Goal: Task Accomplishment & Management: Manage account settings

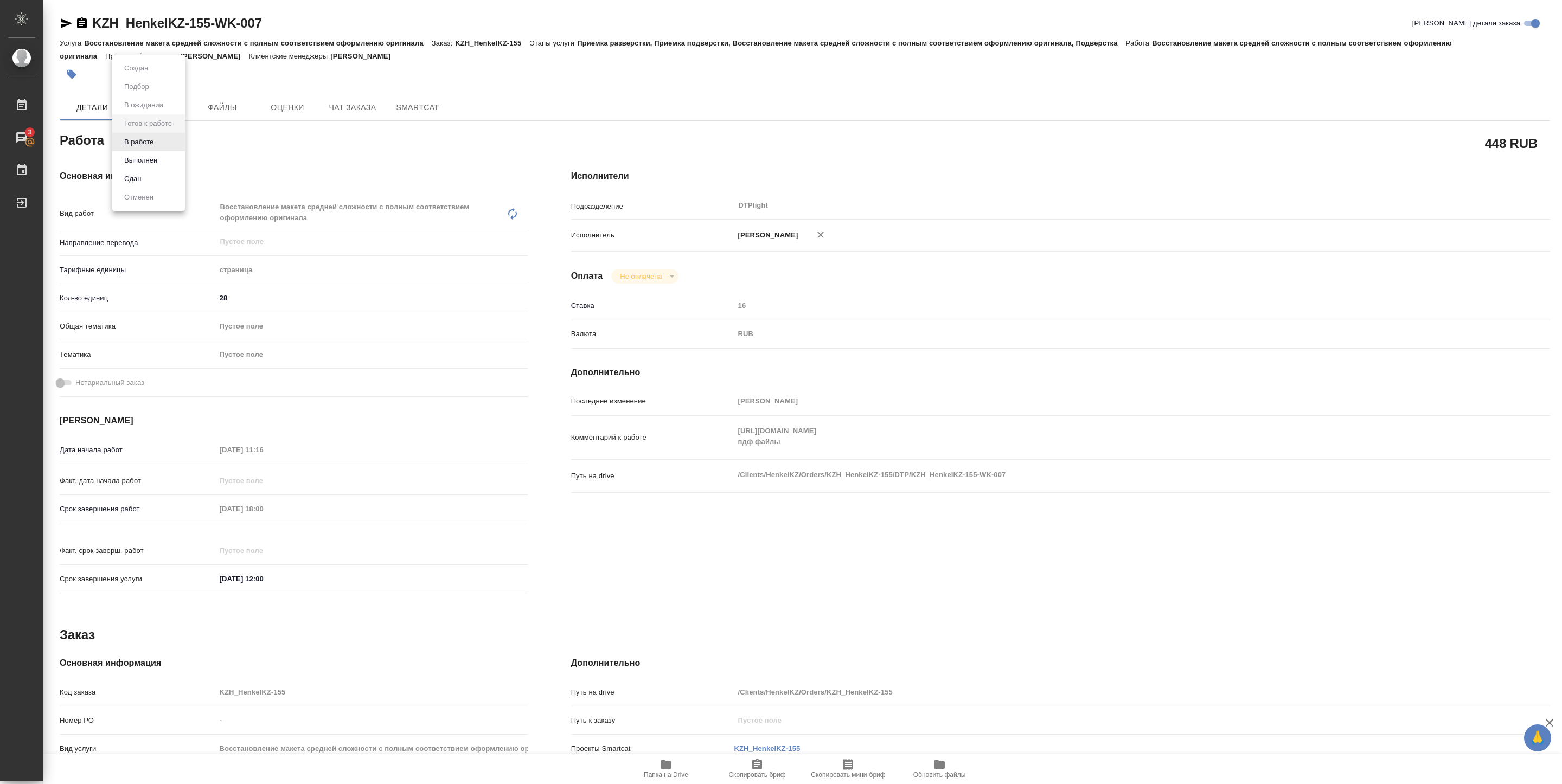
click at [173, 140] on body "🙏 .cls-1 fill:#fff; AWATERA Pankina Anna Работы 3 Чаты График Выйти KZH_HenkelK…" at bounding box center [781, 392] width 1562 height 784
click at [152, 144] on button "В работе" at bounding box center [139, 142] width 36 height 12
type textarea "x"
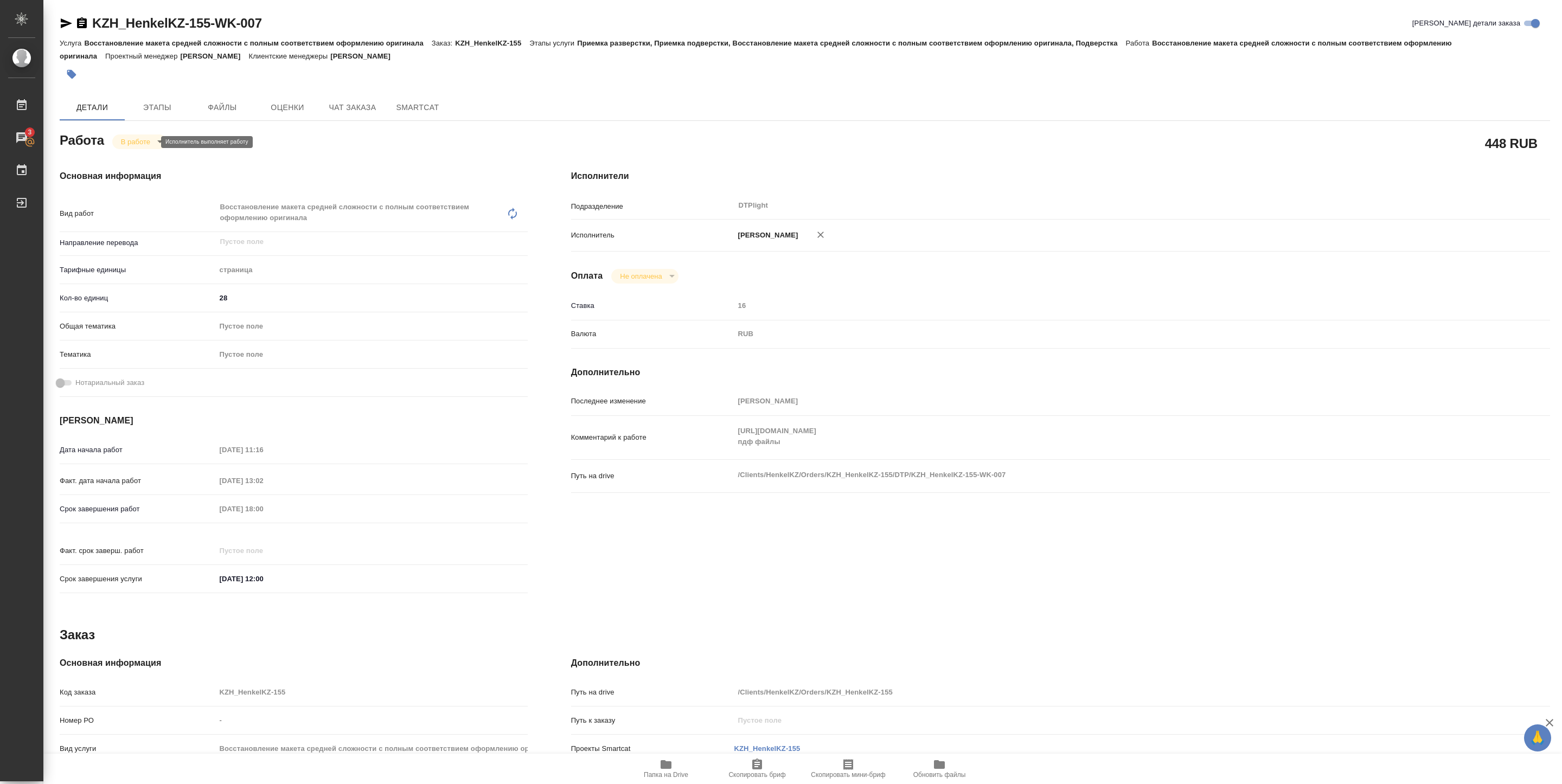
type textarea "x"
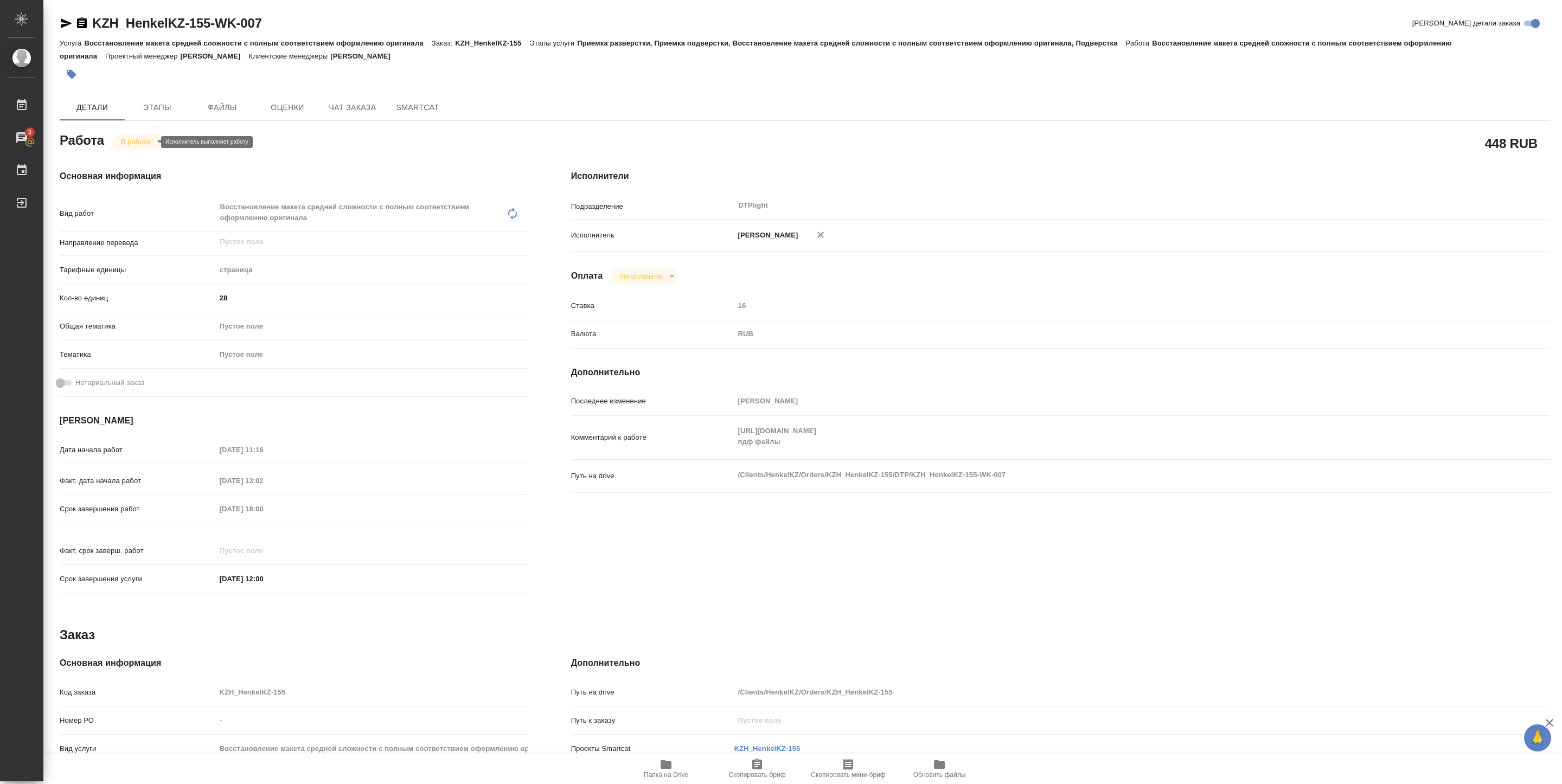
type textarea "x"
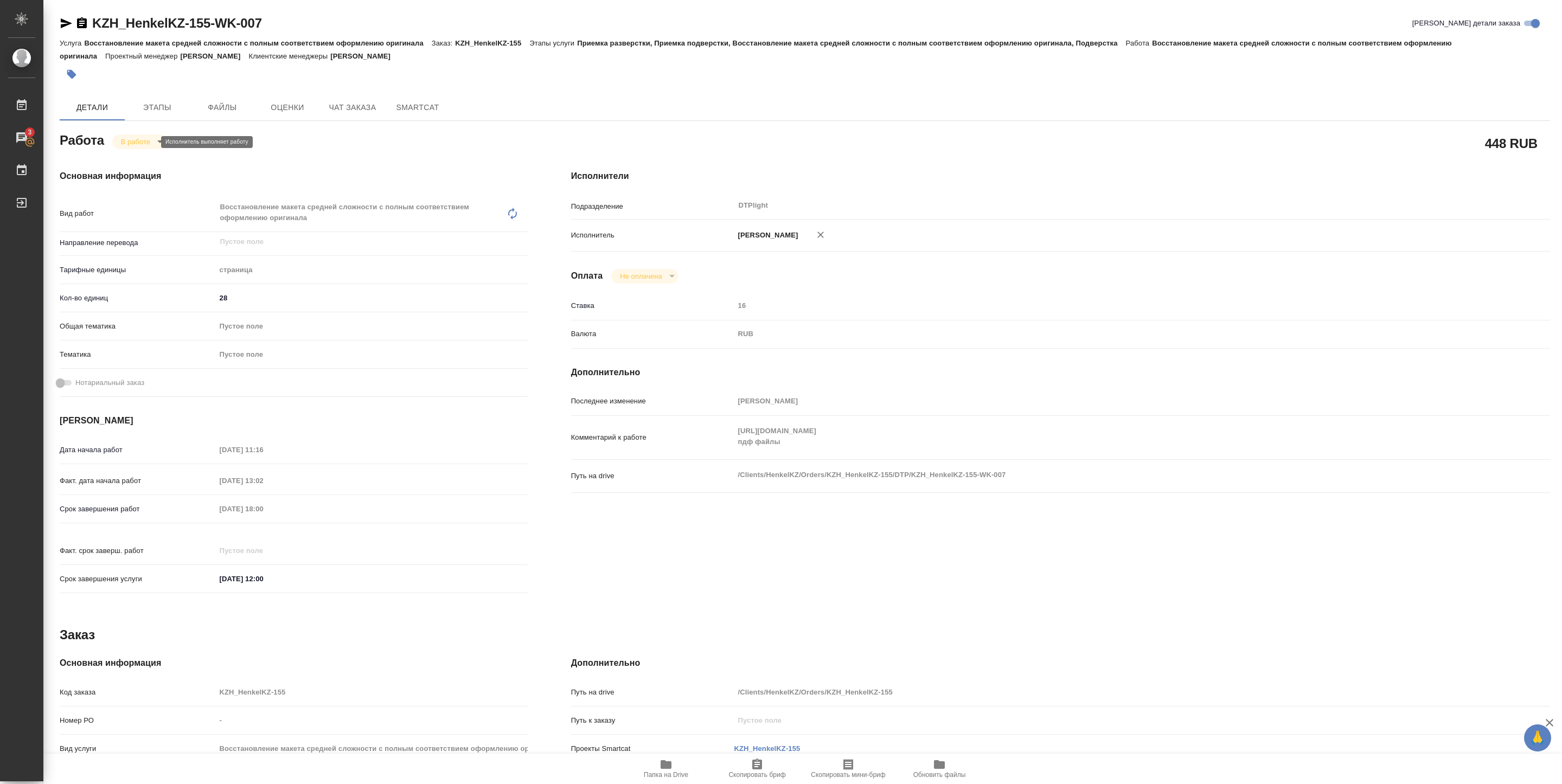
type textarea "x"
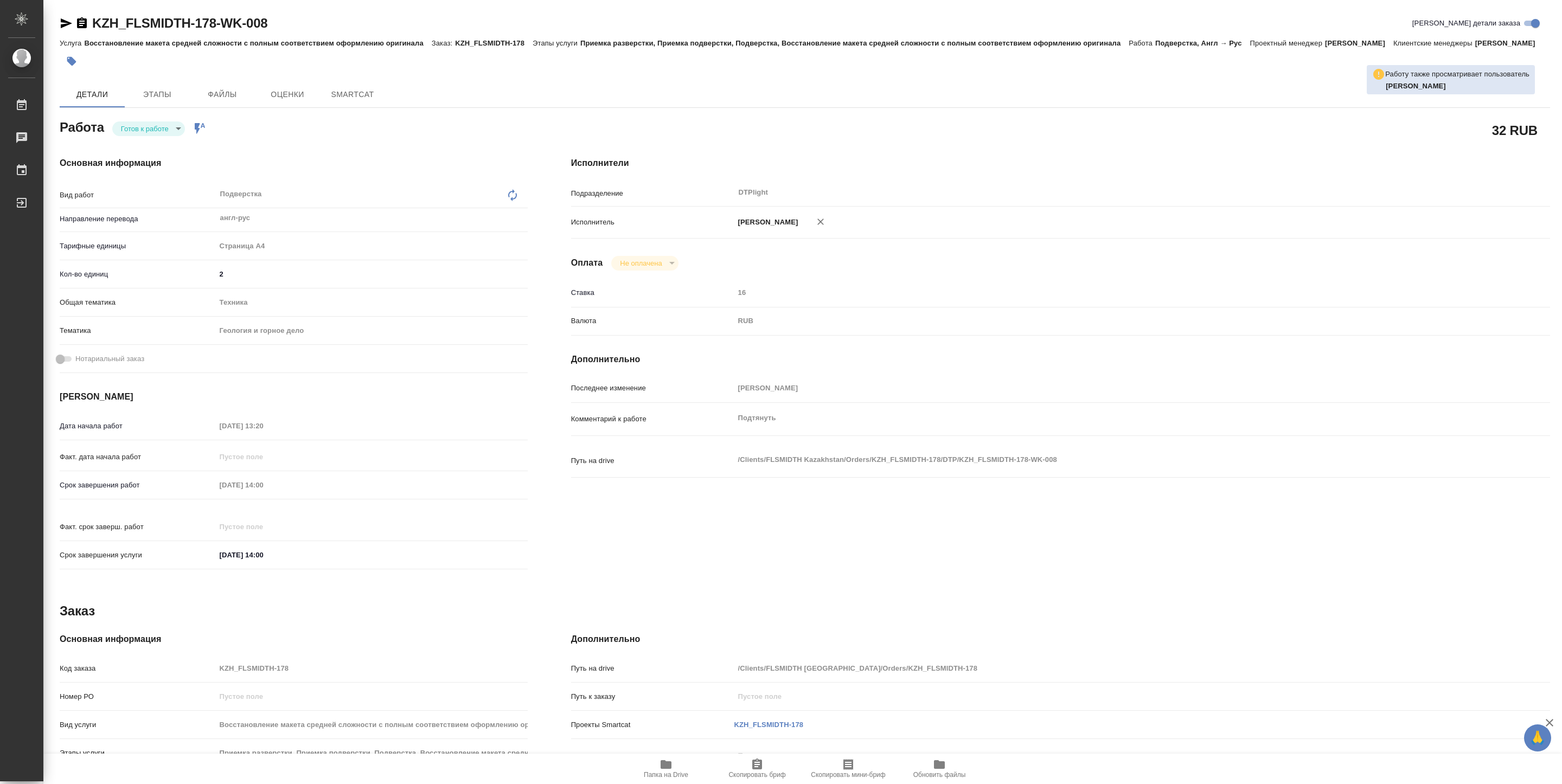
type textarea "x"
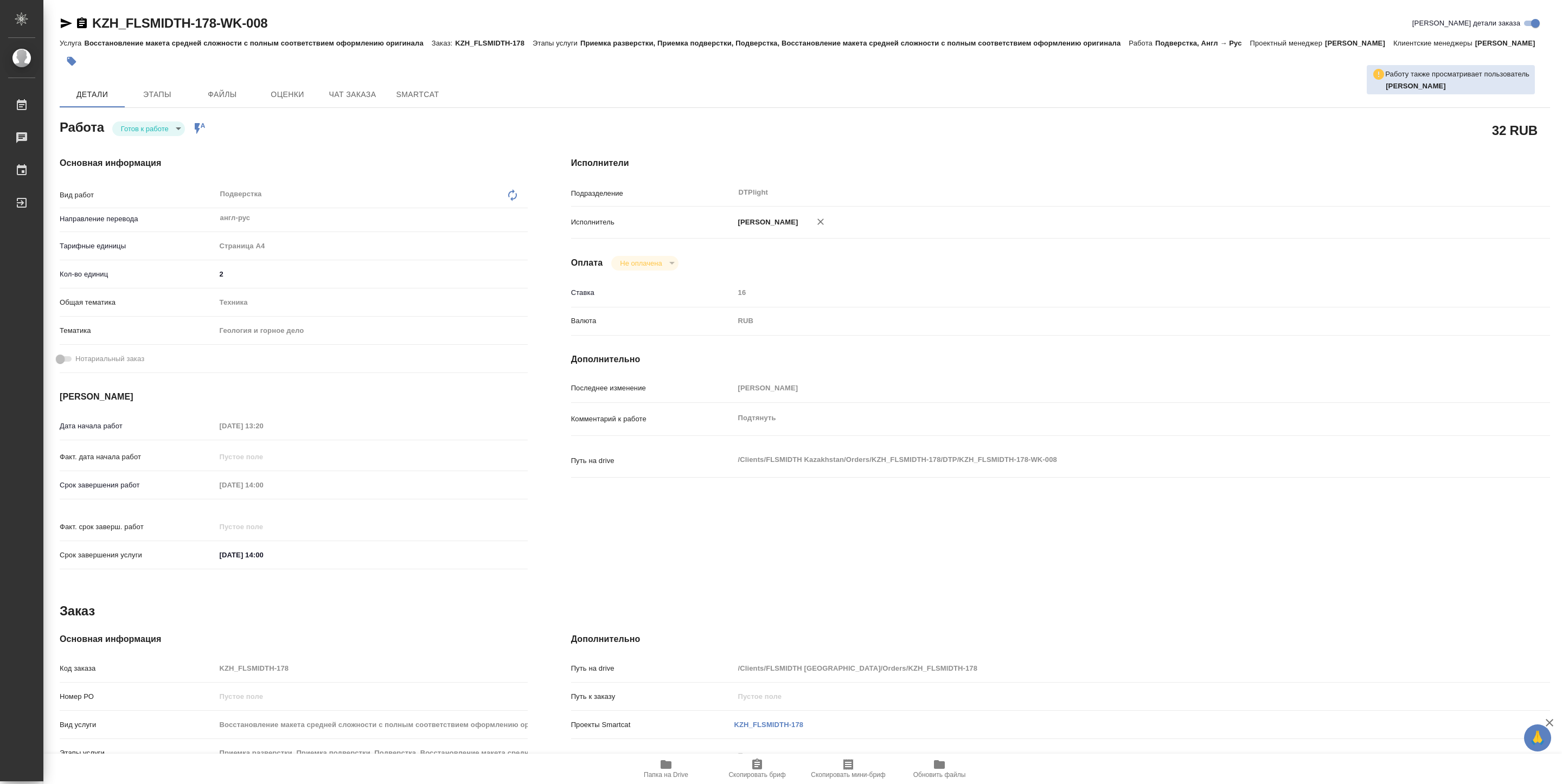
type textarea "x"
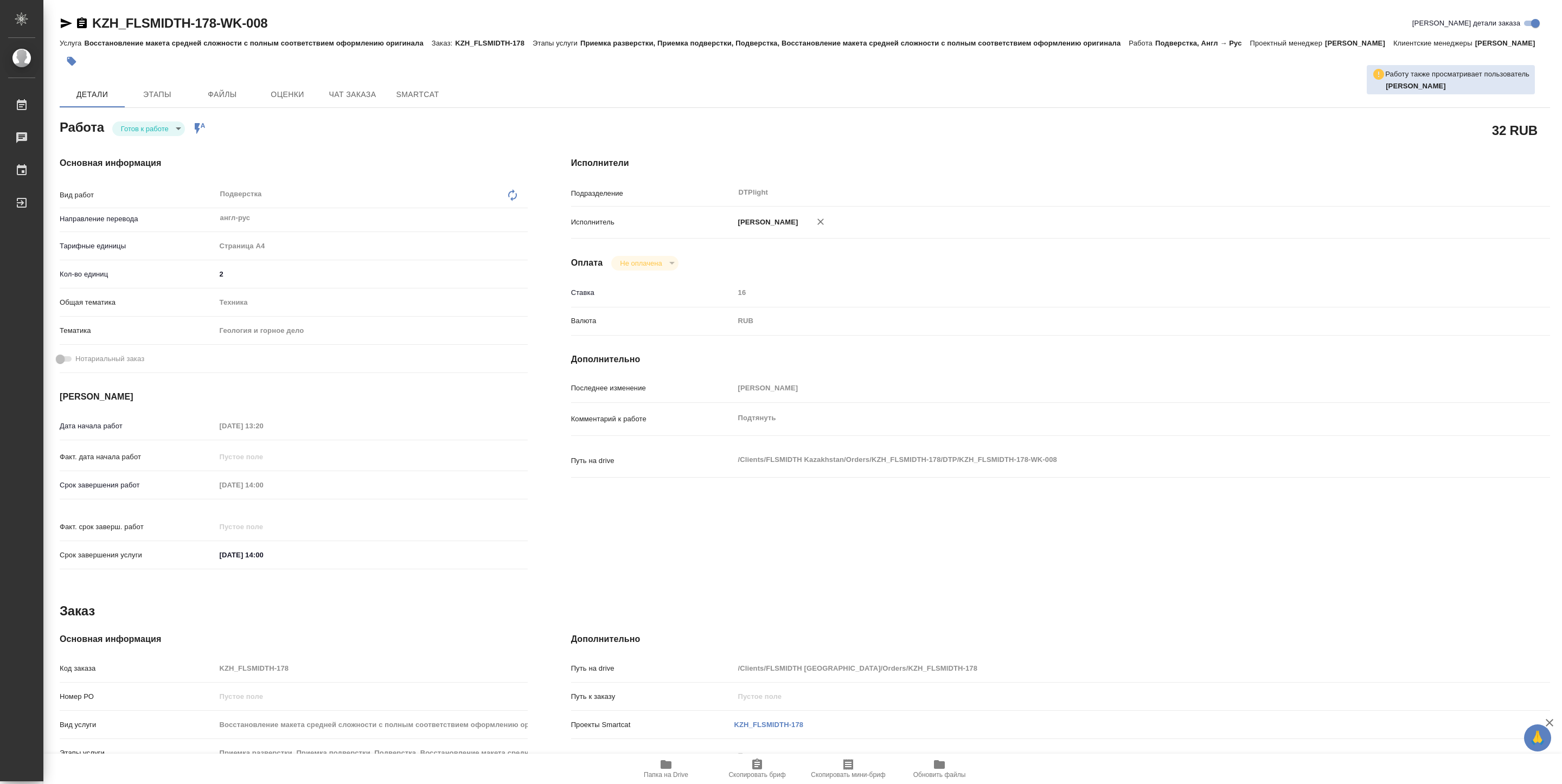
type textarea "x"
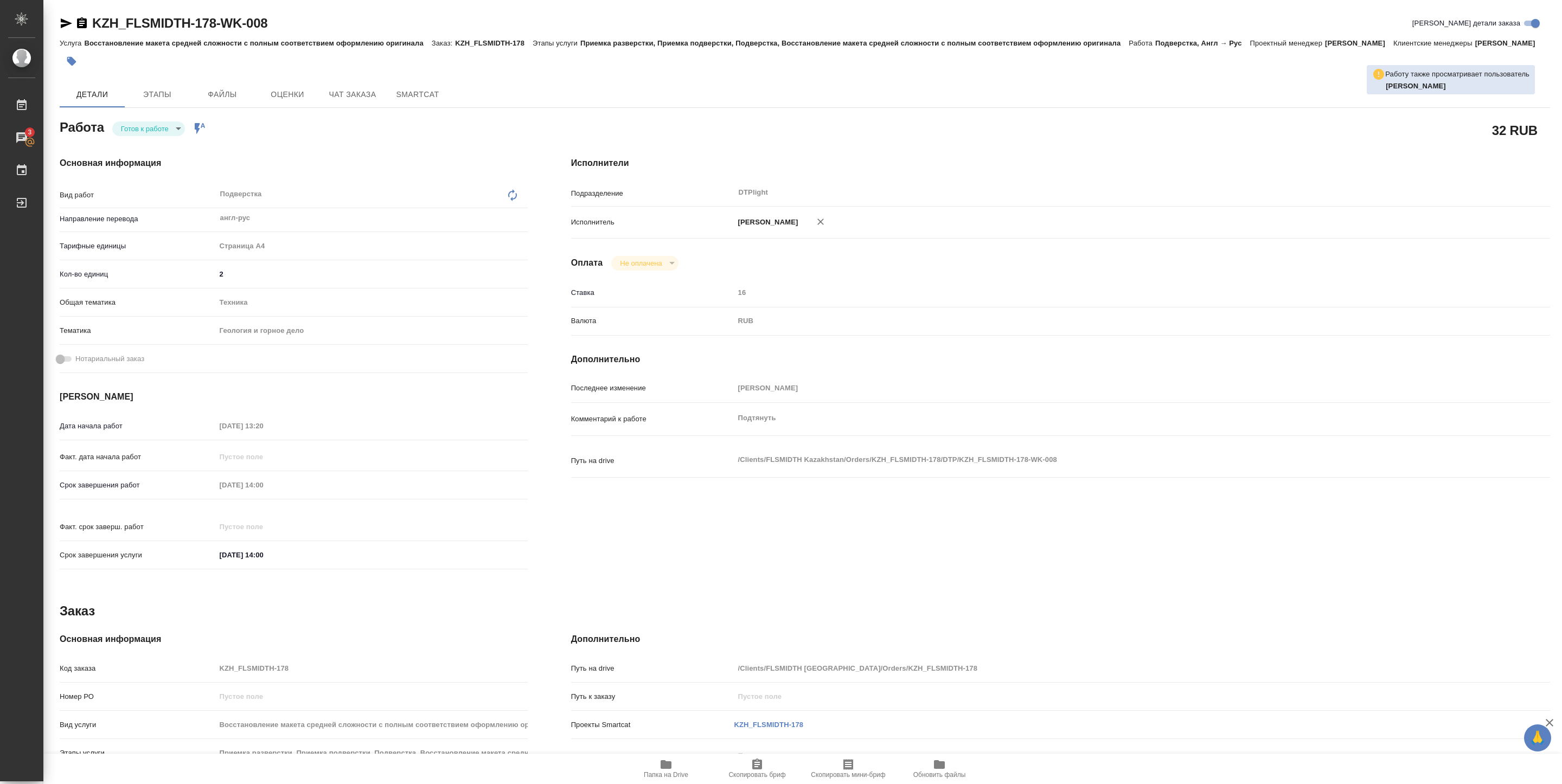
click at [163, 149] on body "🙏 .cls-1 fill:#fff; AWATERA Pankina Anna Работы 3 Чаты График Выйти KZH_FLSMIDT…" at bounding box center [781, 392] width 1562 height 784
click at [158, 143] on li "В работе" at bounding box center [149, 142] width 73 height 19
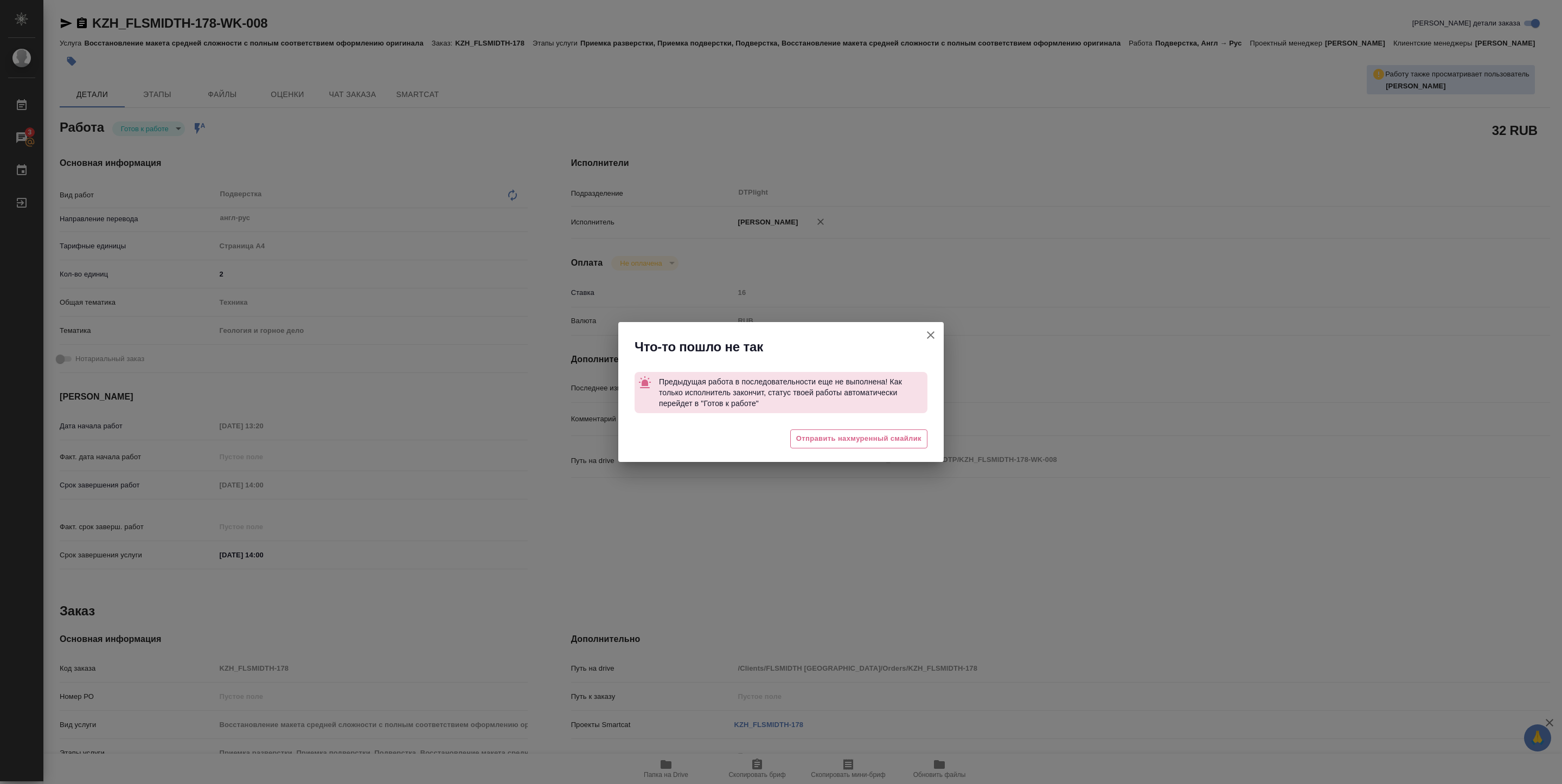
type textarea "x"
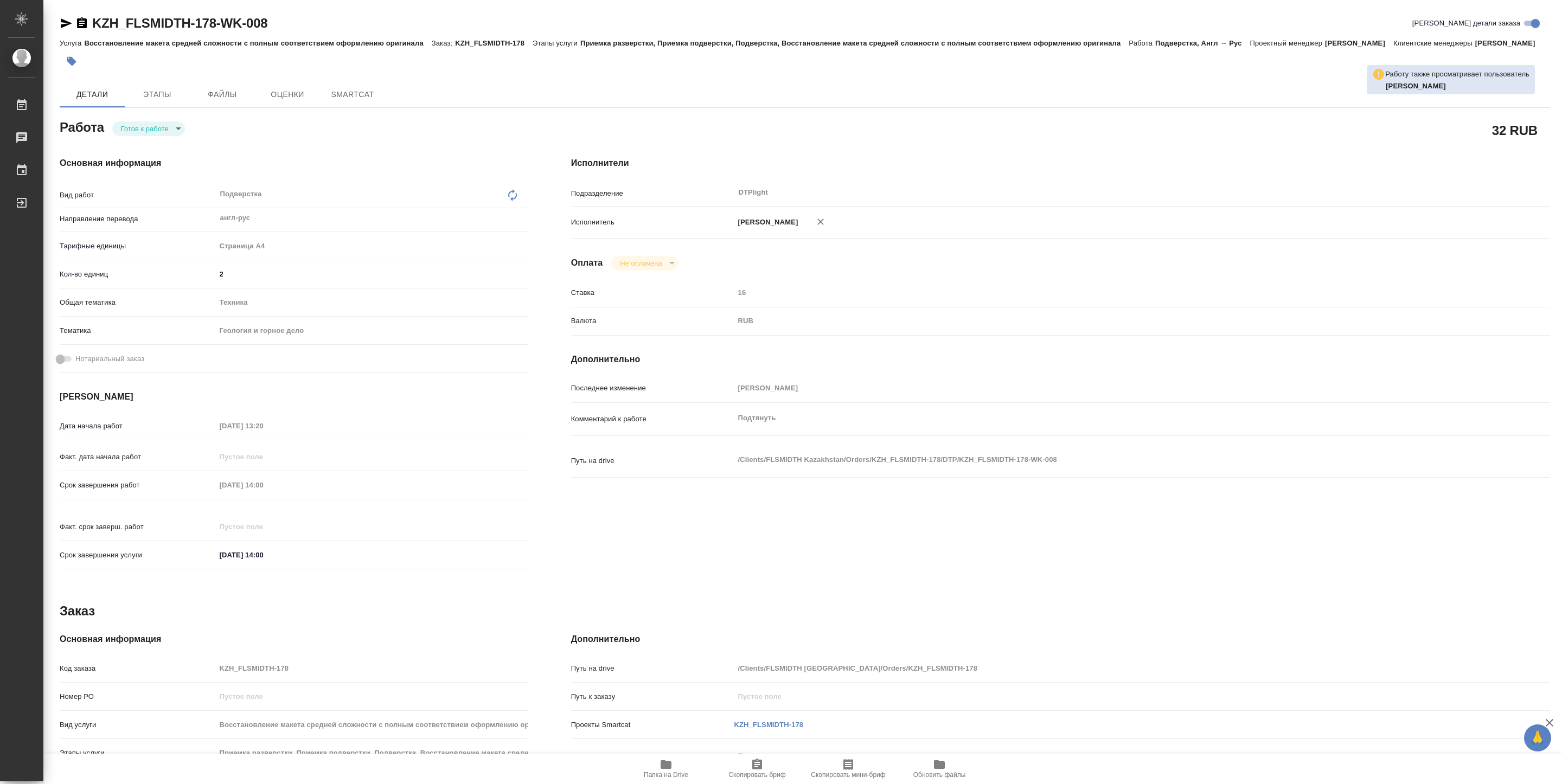
type textarea "x"
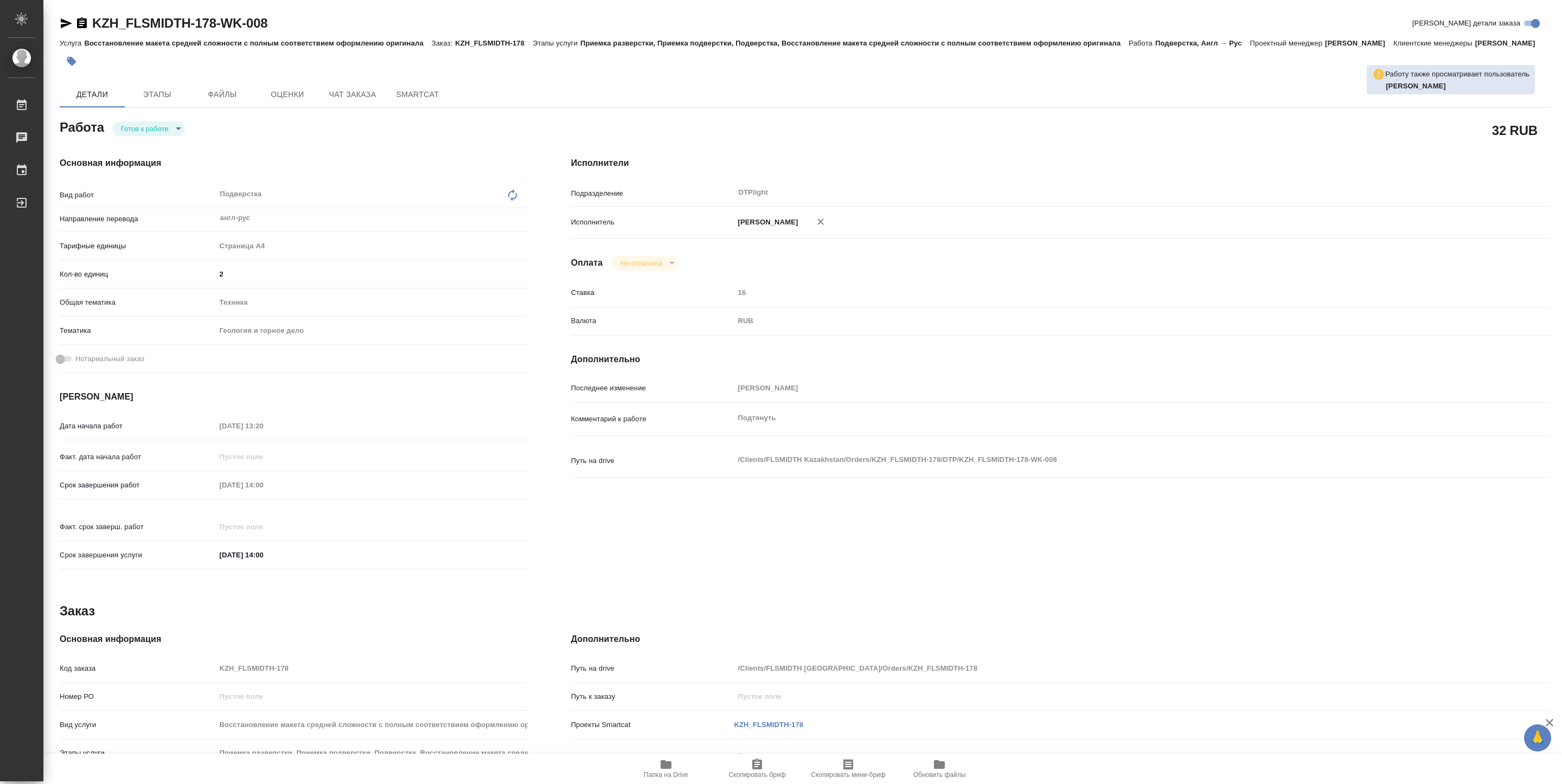
type textarea "x"
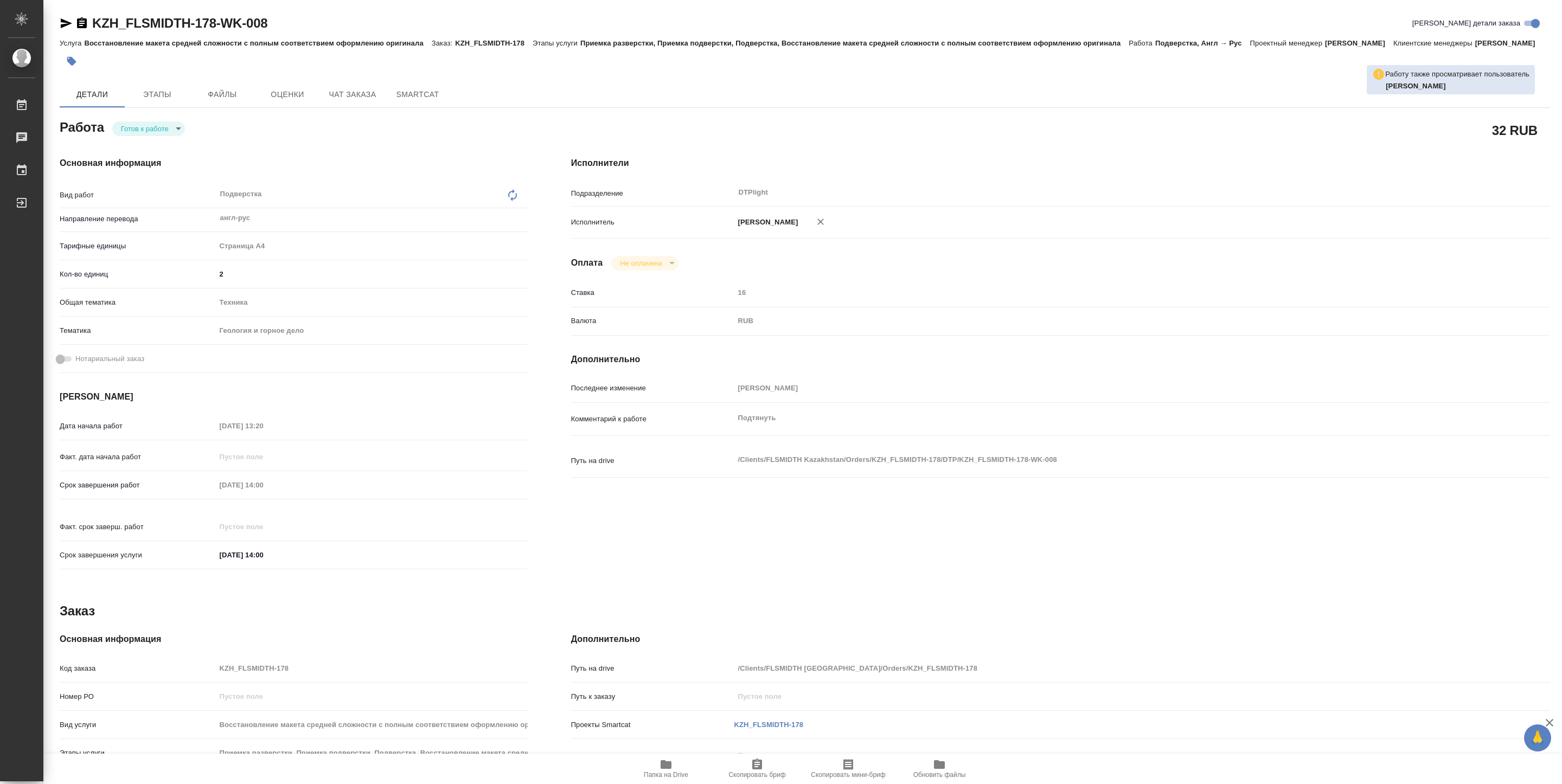
type textarea "x"
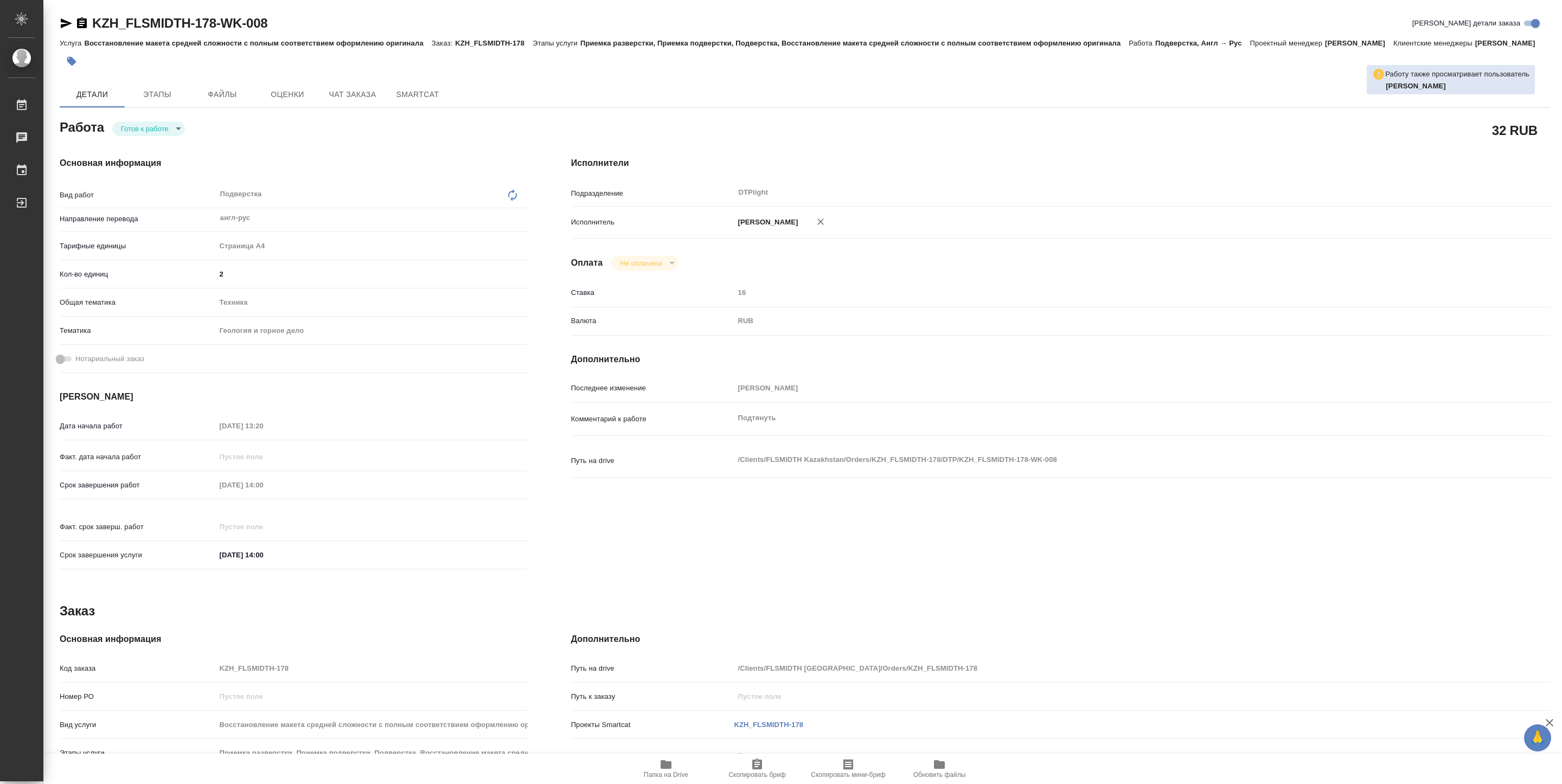
click at [661, 766] on icon "button" at bounding box center [666, 765] width 11 height 8
type textarea "x"
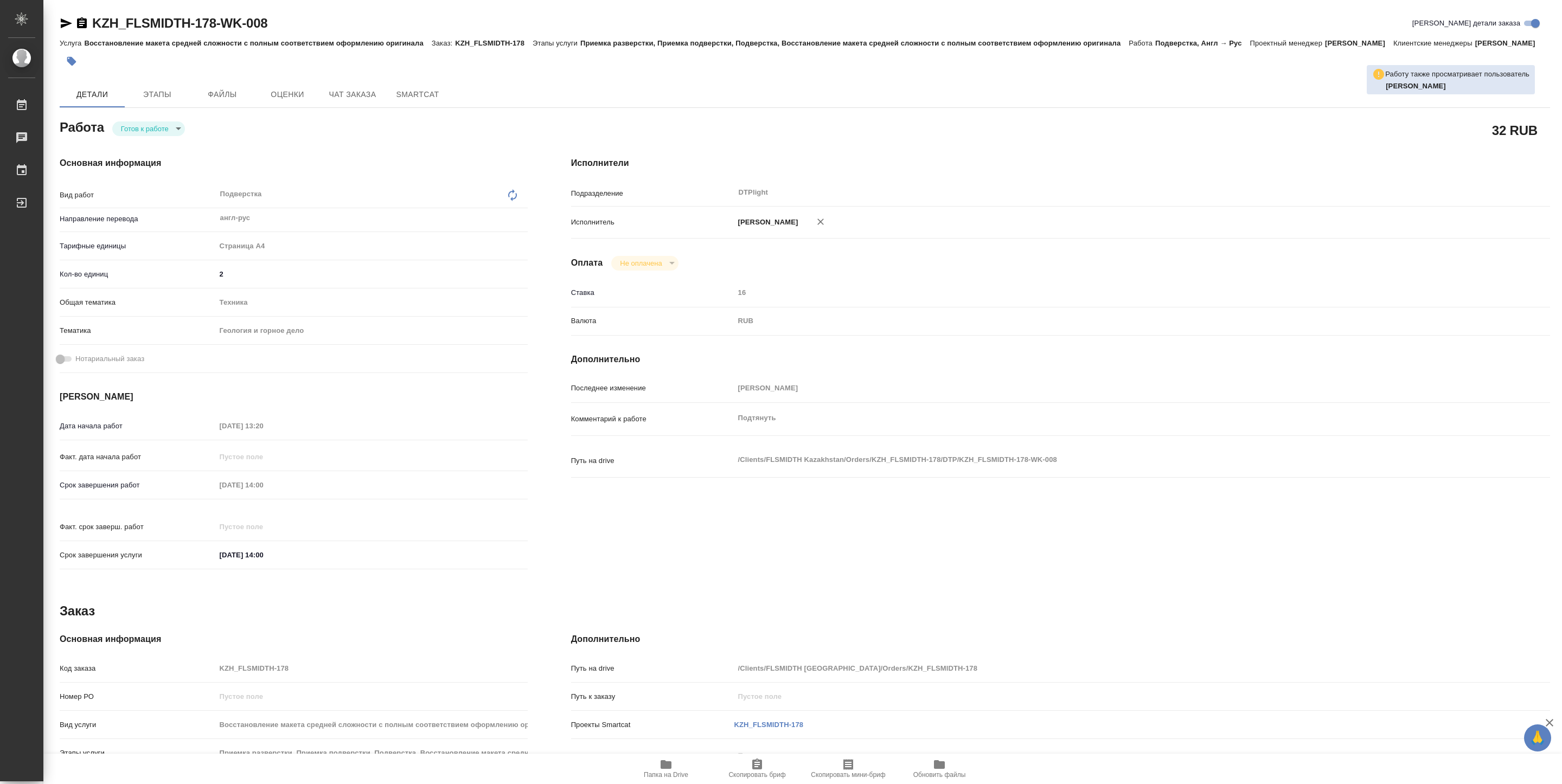
type textarea "x"
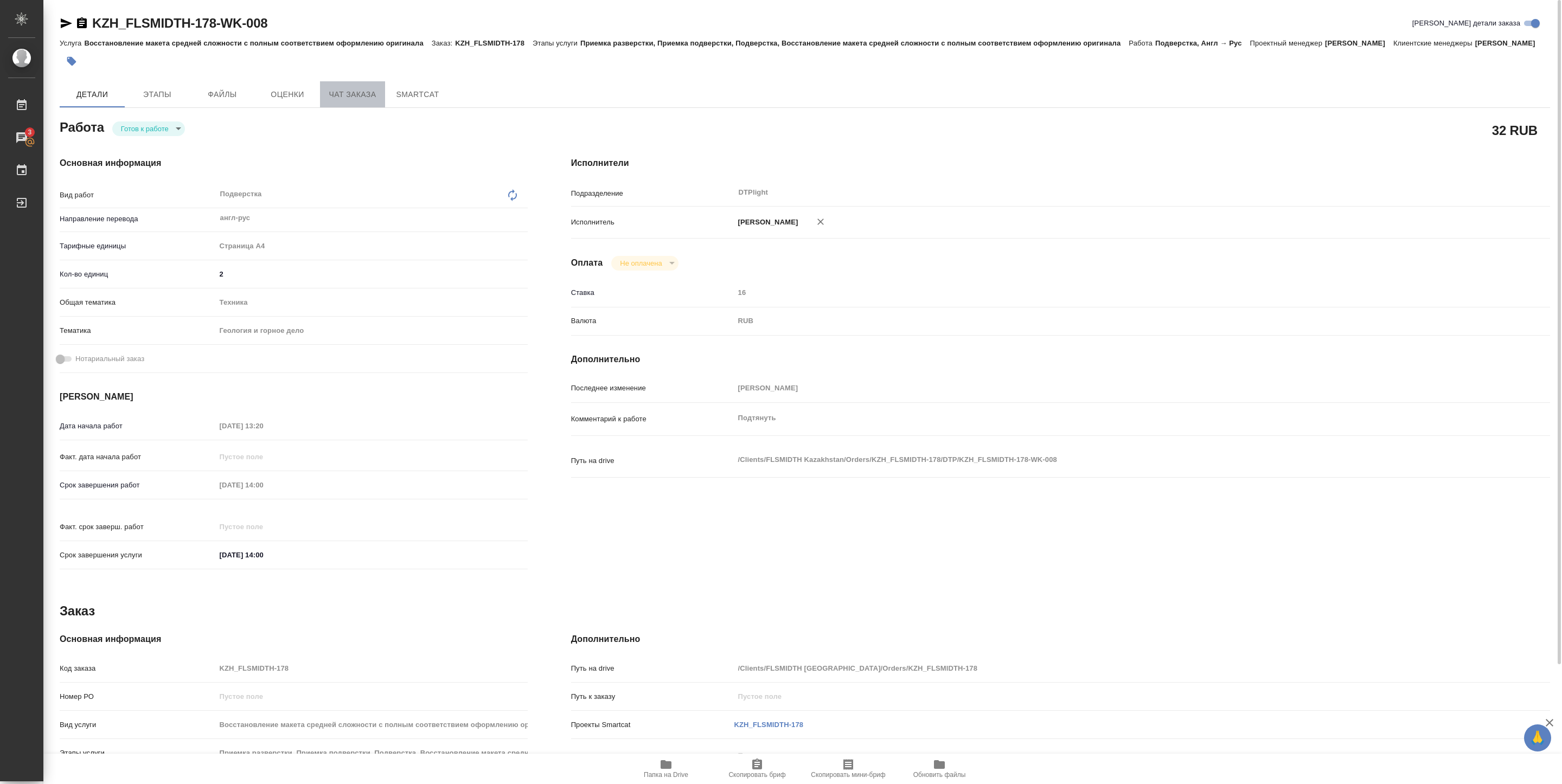
click at [347, 101] on span "Чат заказа" at bounding box center [352, 95] width 52 height 14
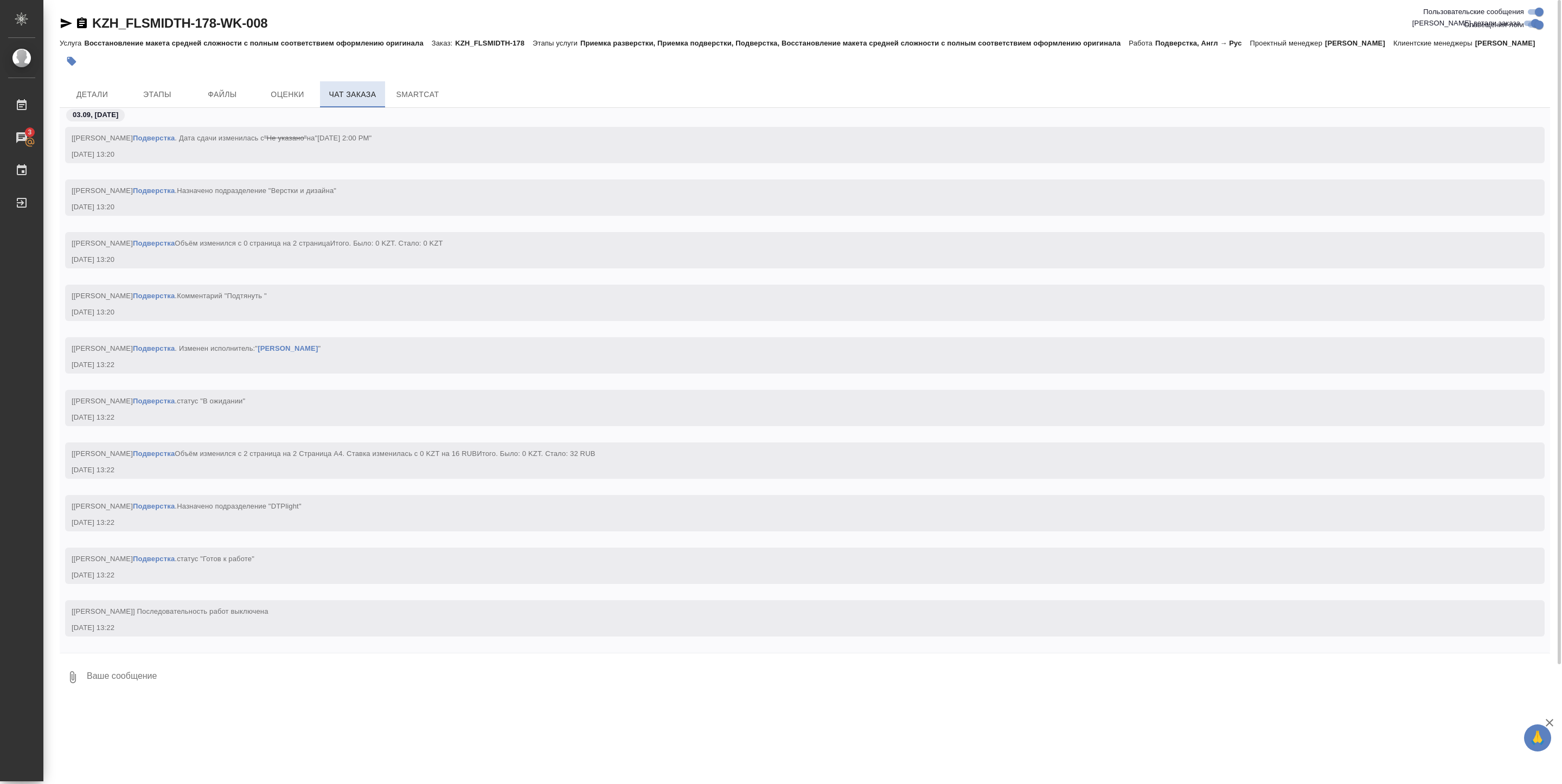
scroll to position [1459, 0]
click at [109, 101] on span "Детали" at bounding box center [92, 95] width 52 height 14
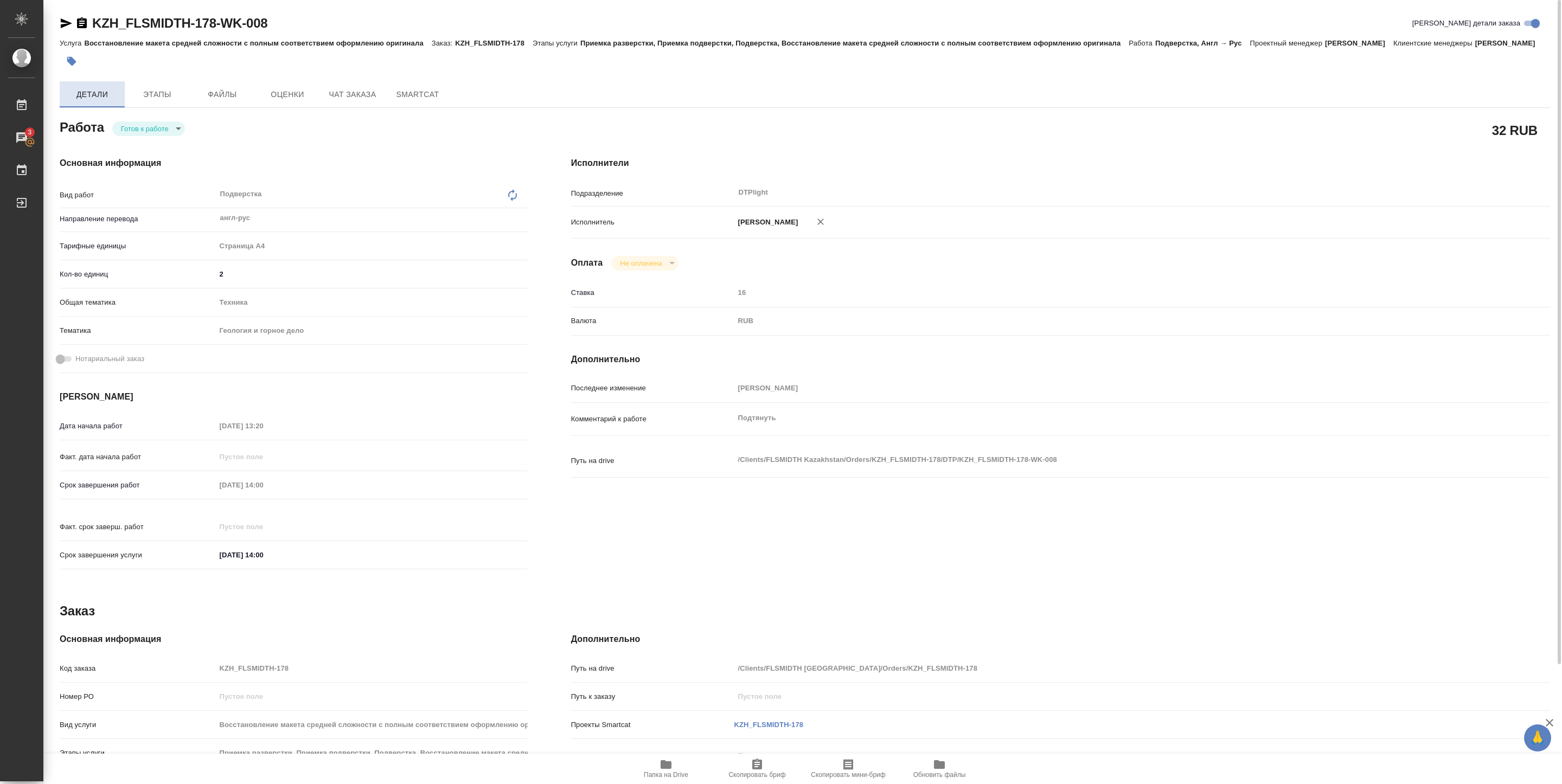
type textarea "x"
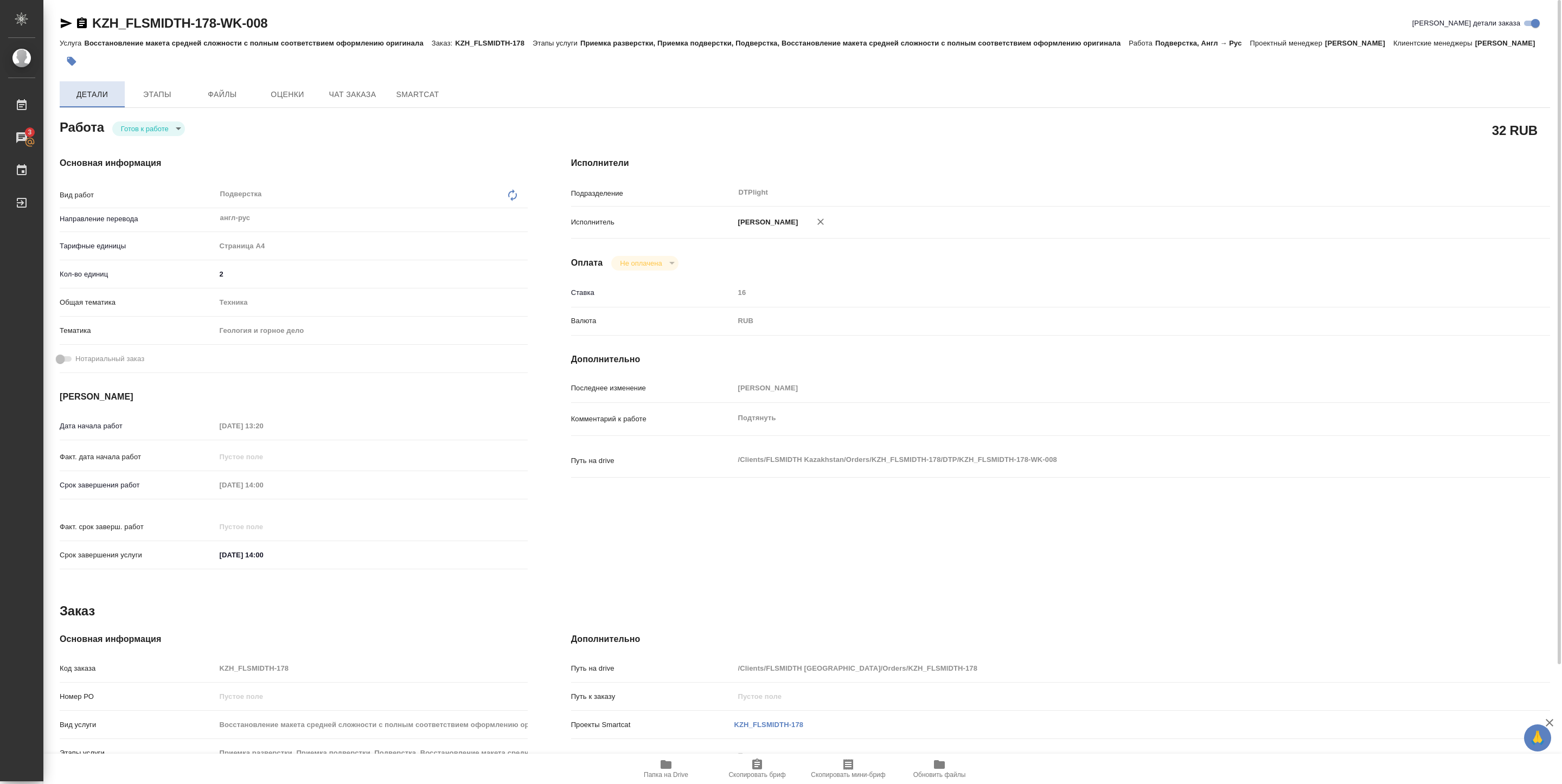
type textarea "x"
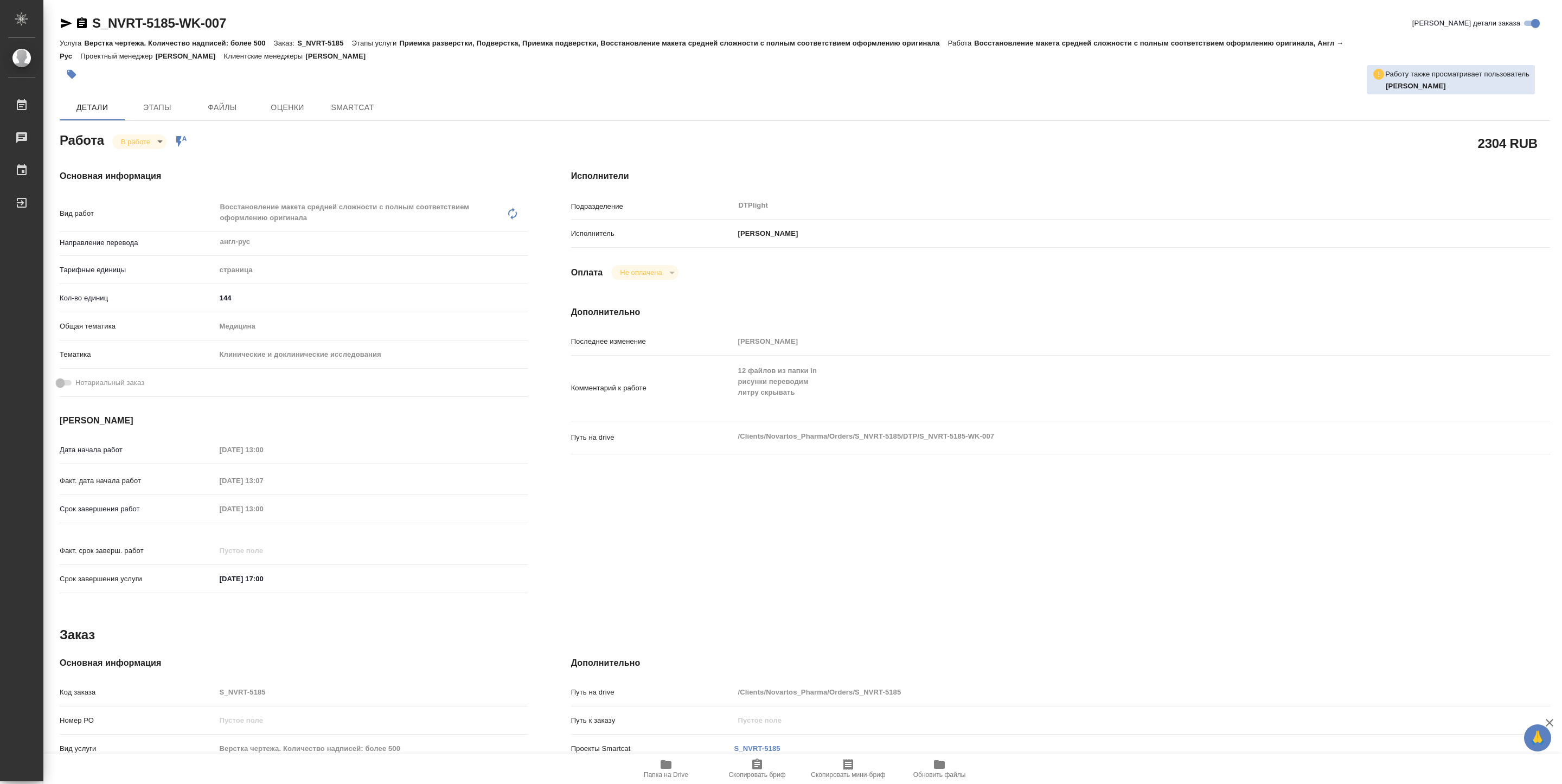
type textarea "x"
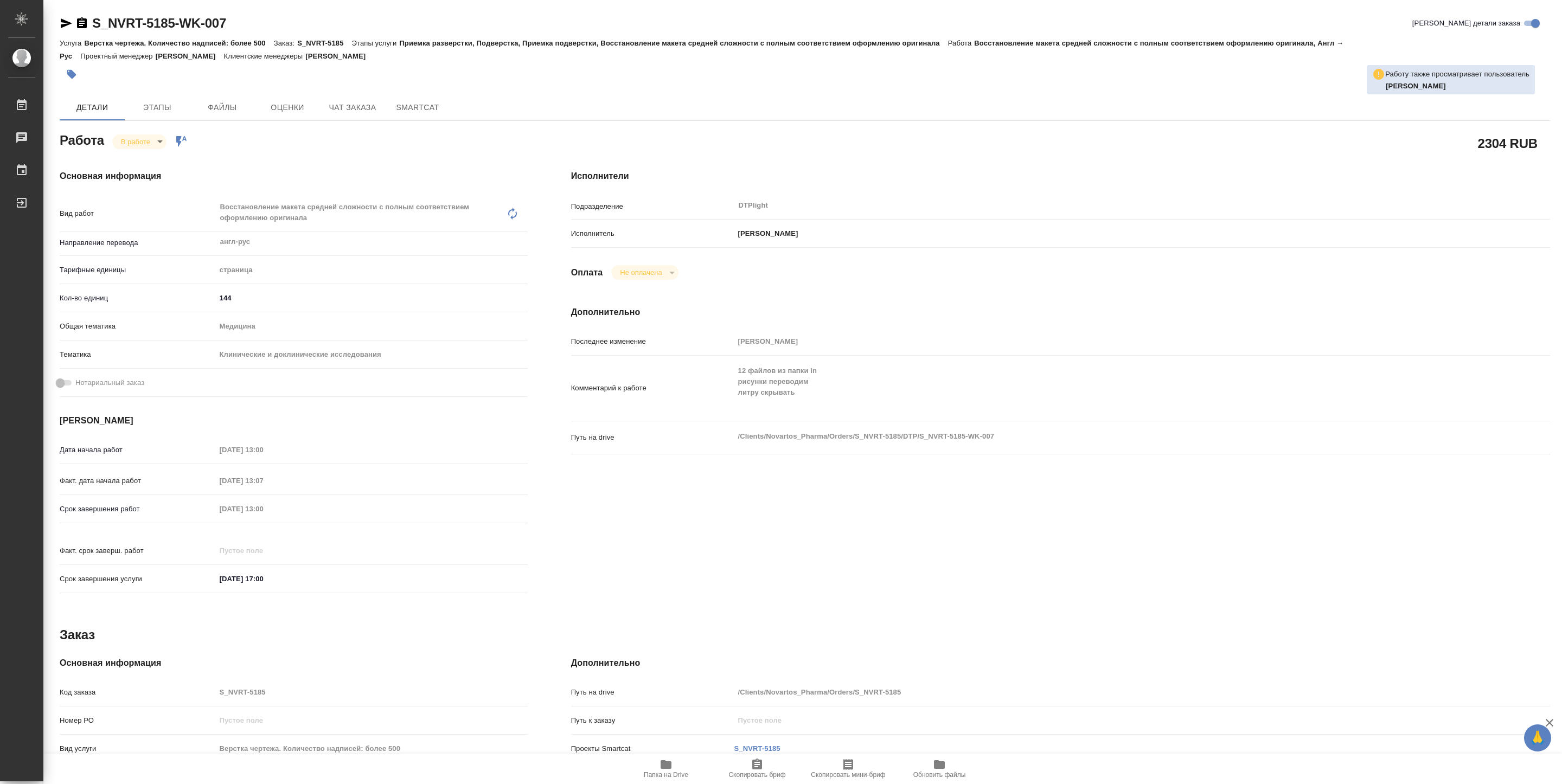
type textarea "x"
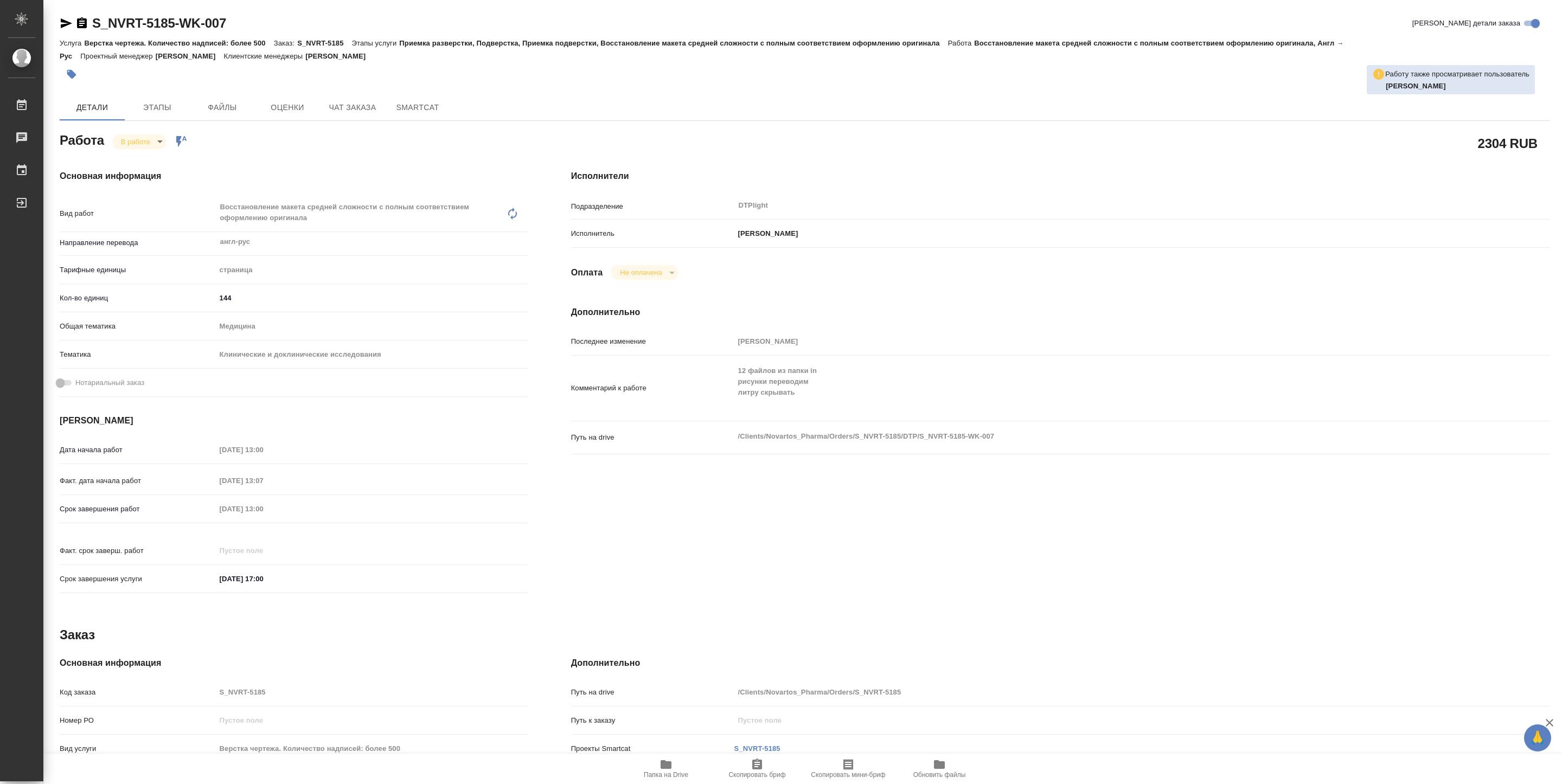
type textarea "x"
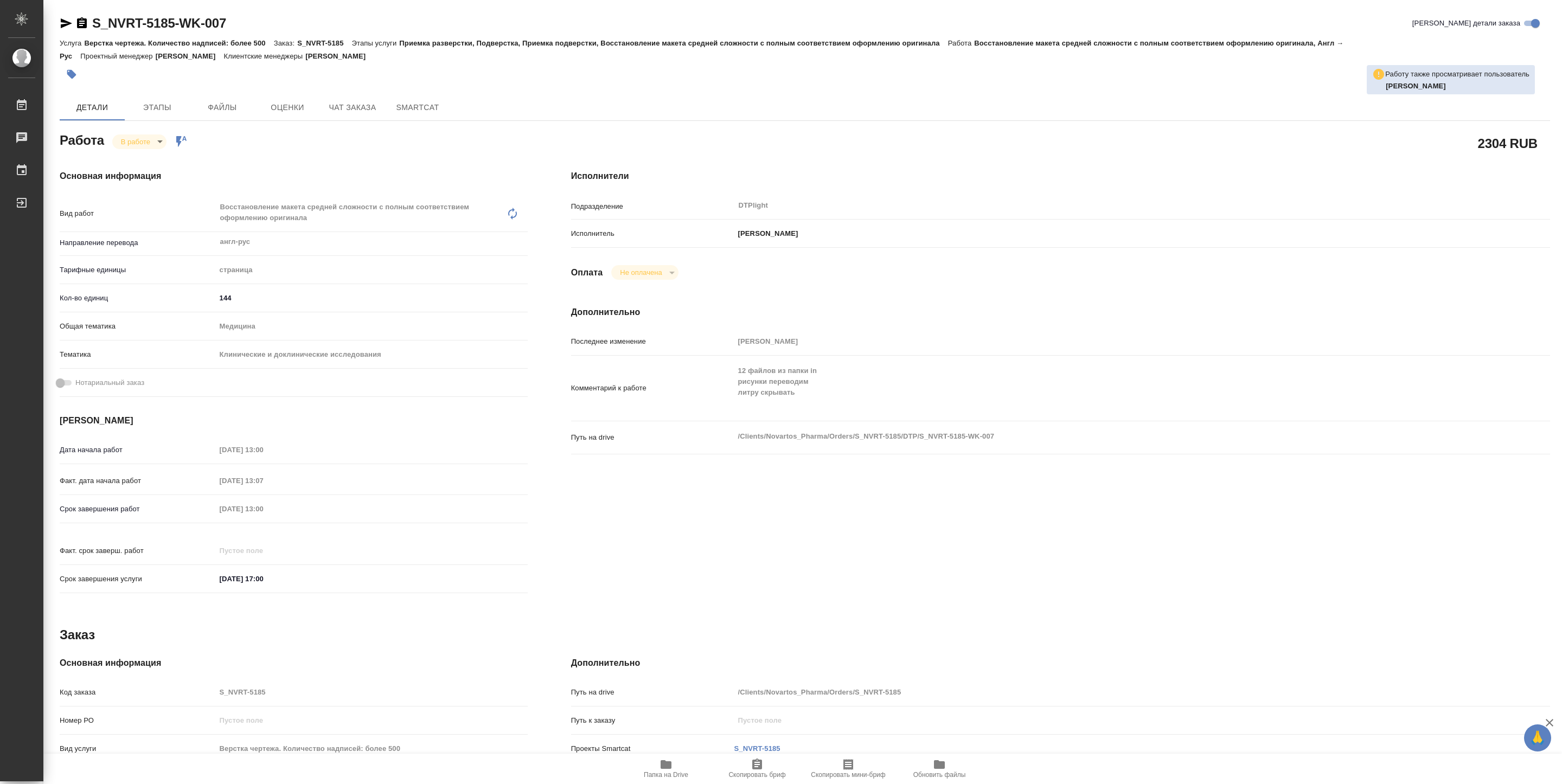
type textarea "x"
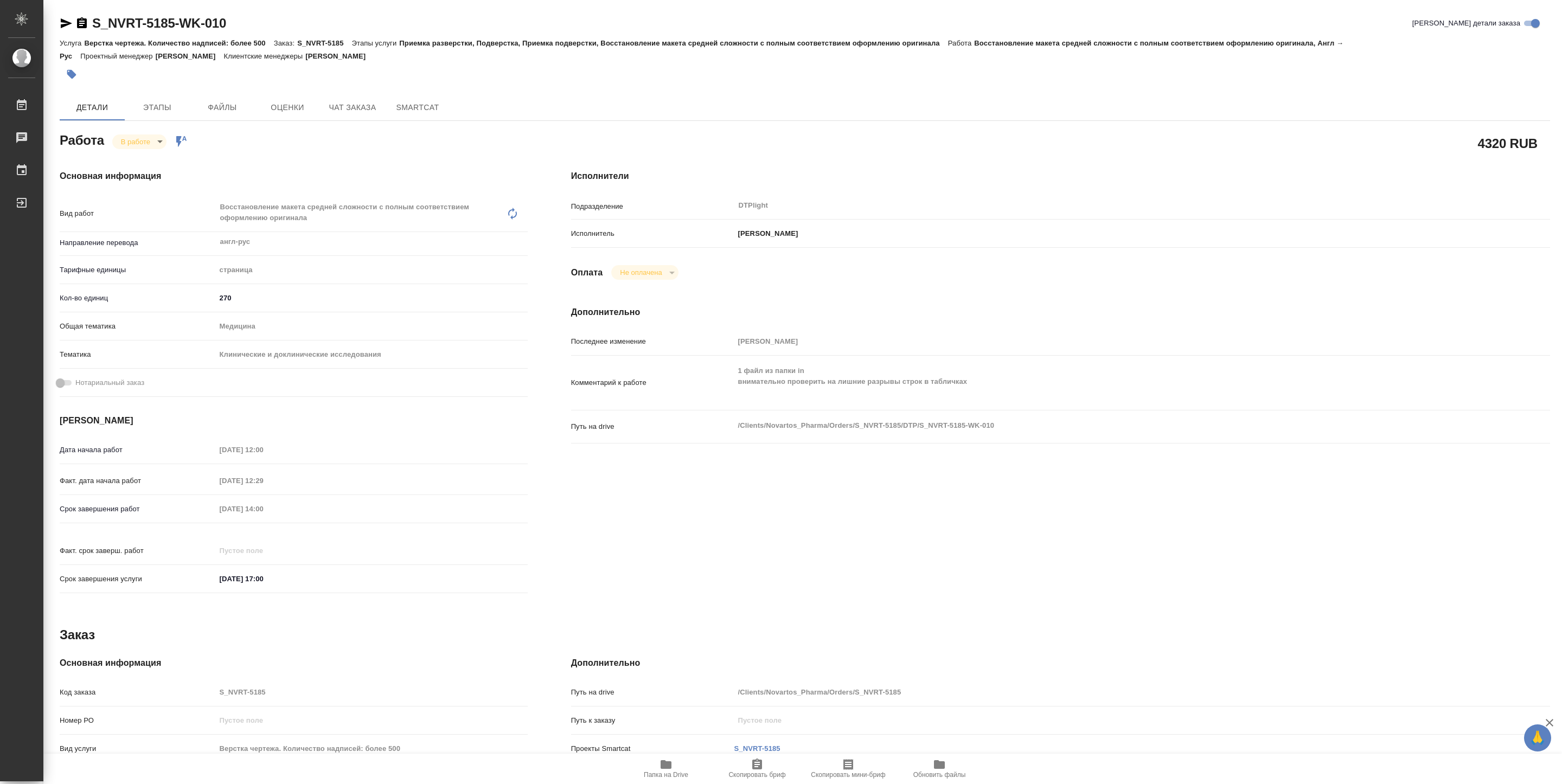
type textarea "x"
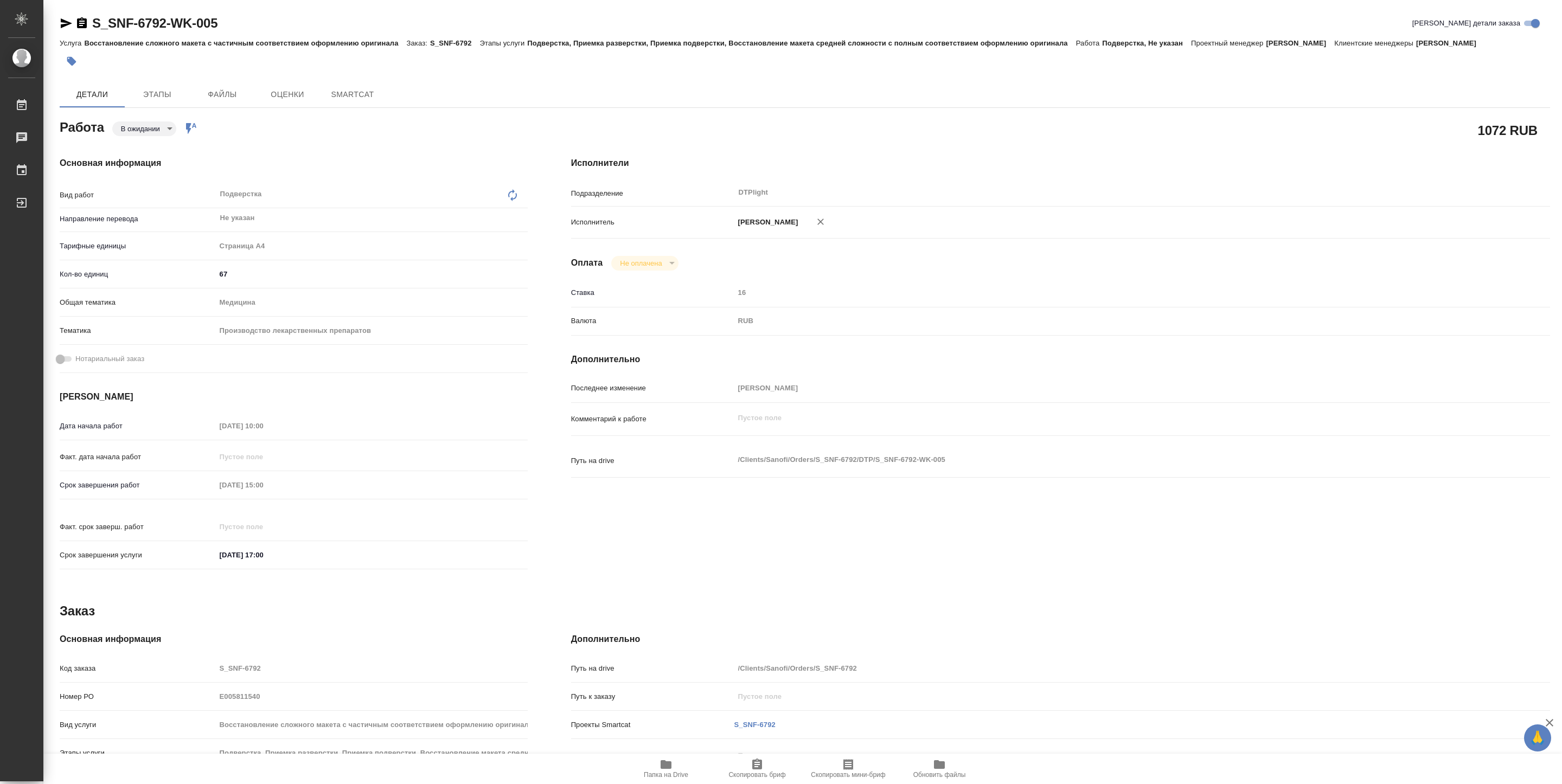
type textarea "x"
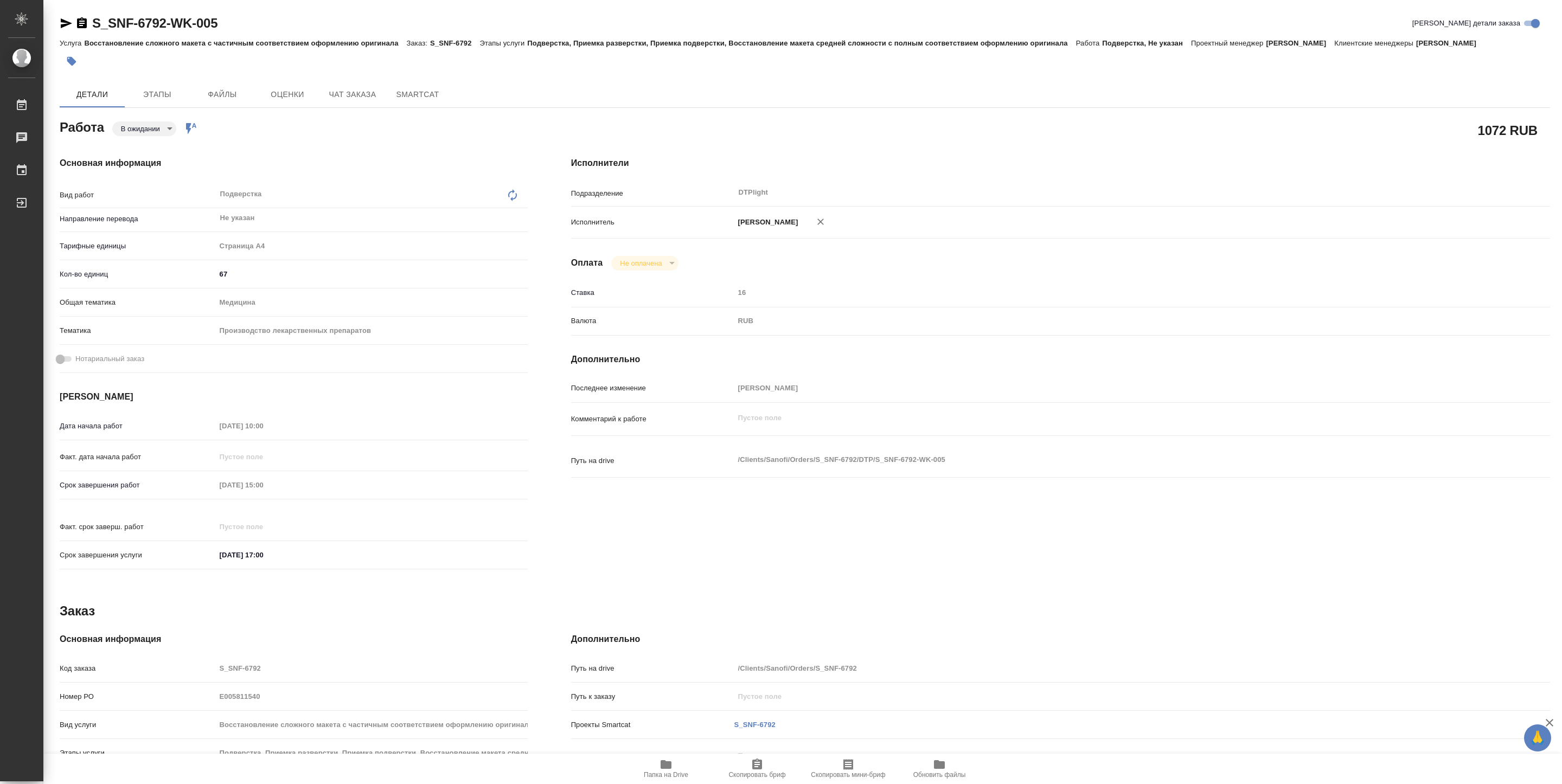
type textarea "x"
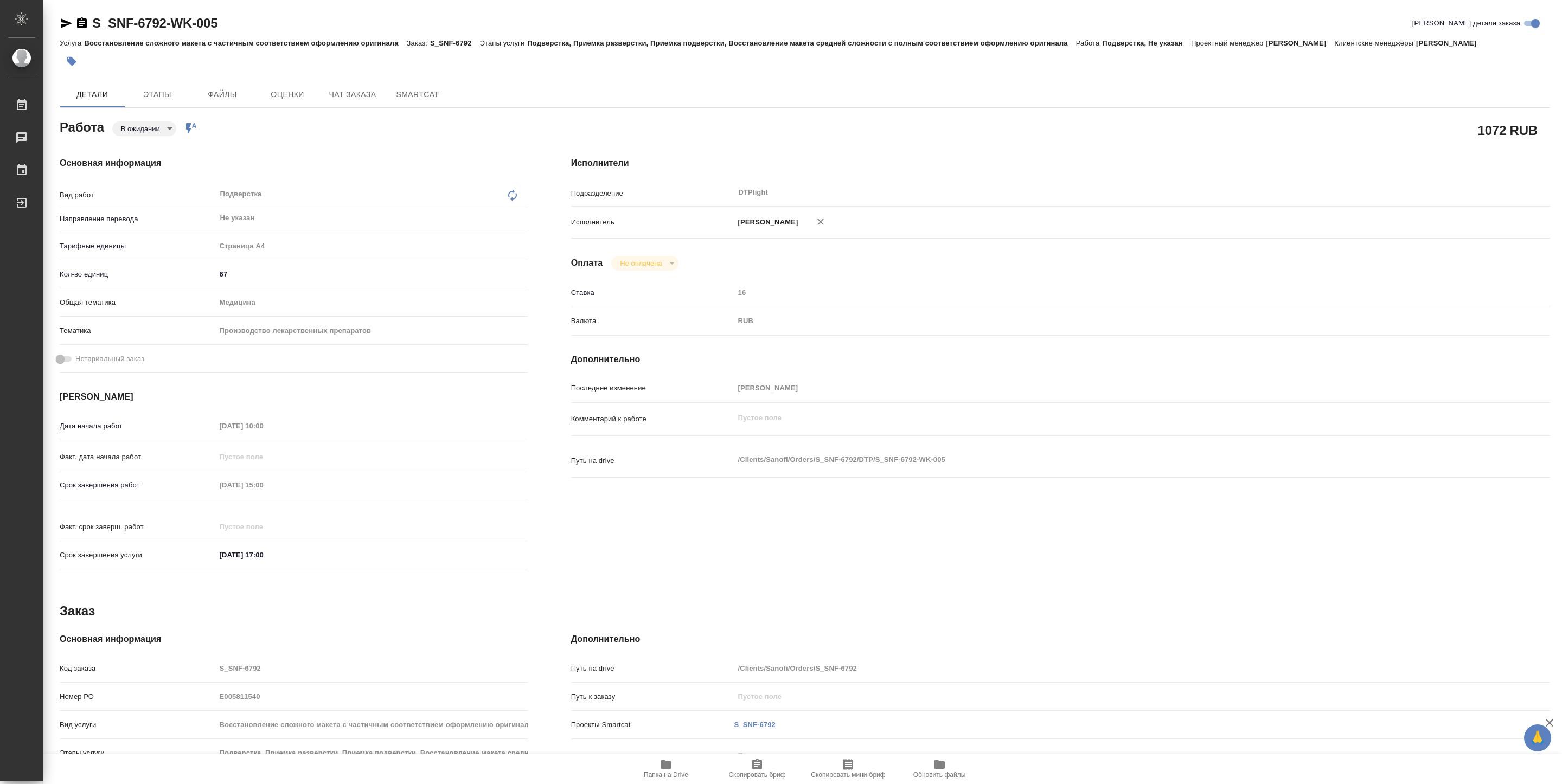
type textarea "x"
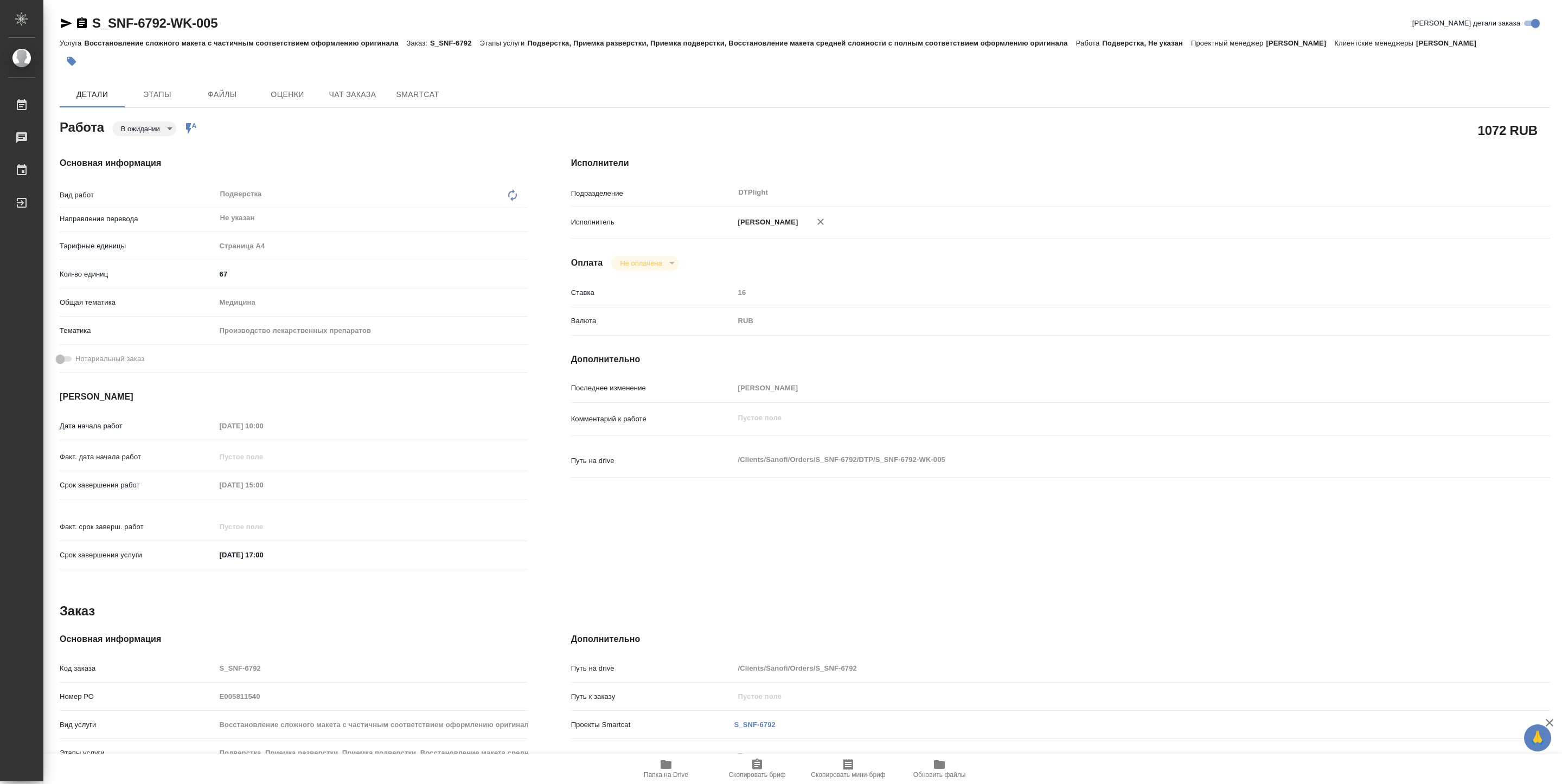
type textarea "x"
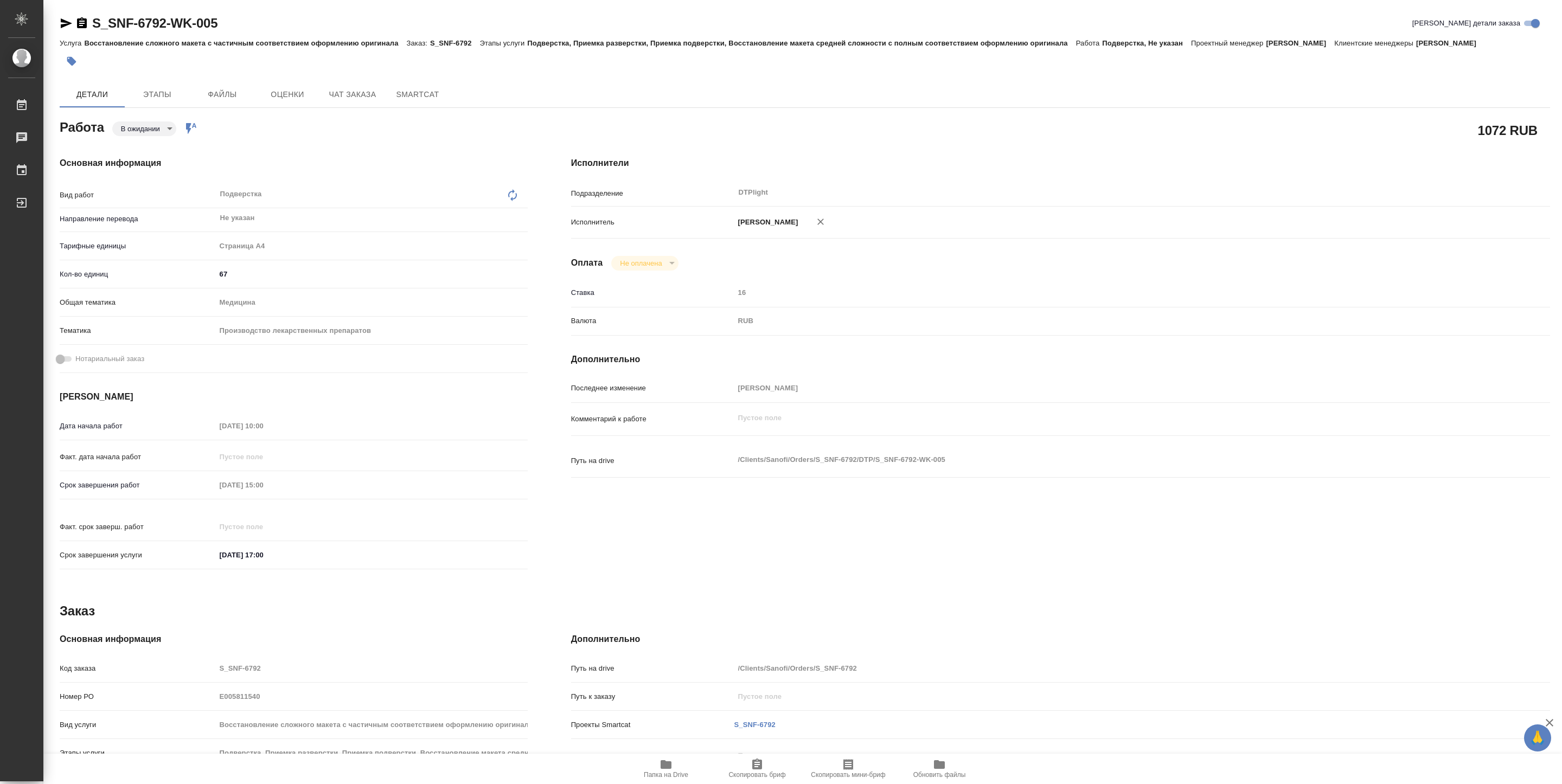
type textarea "x"
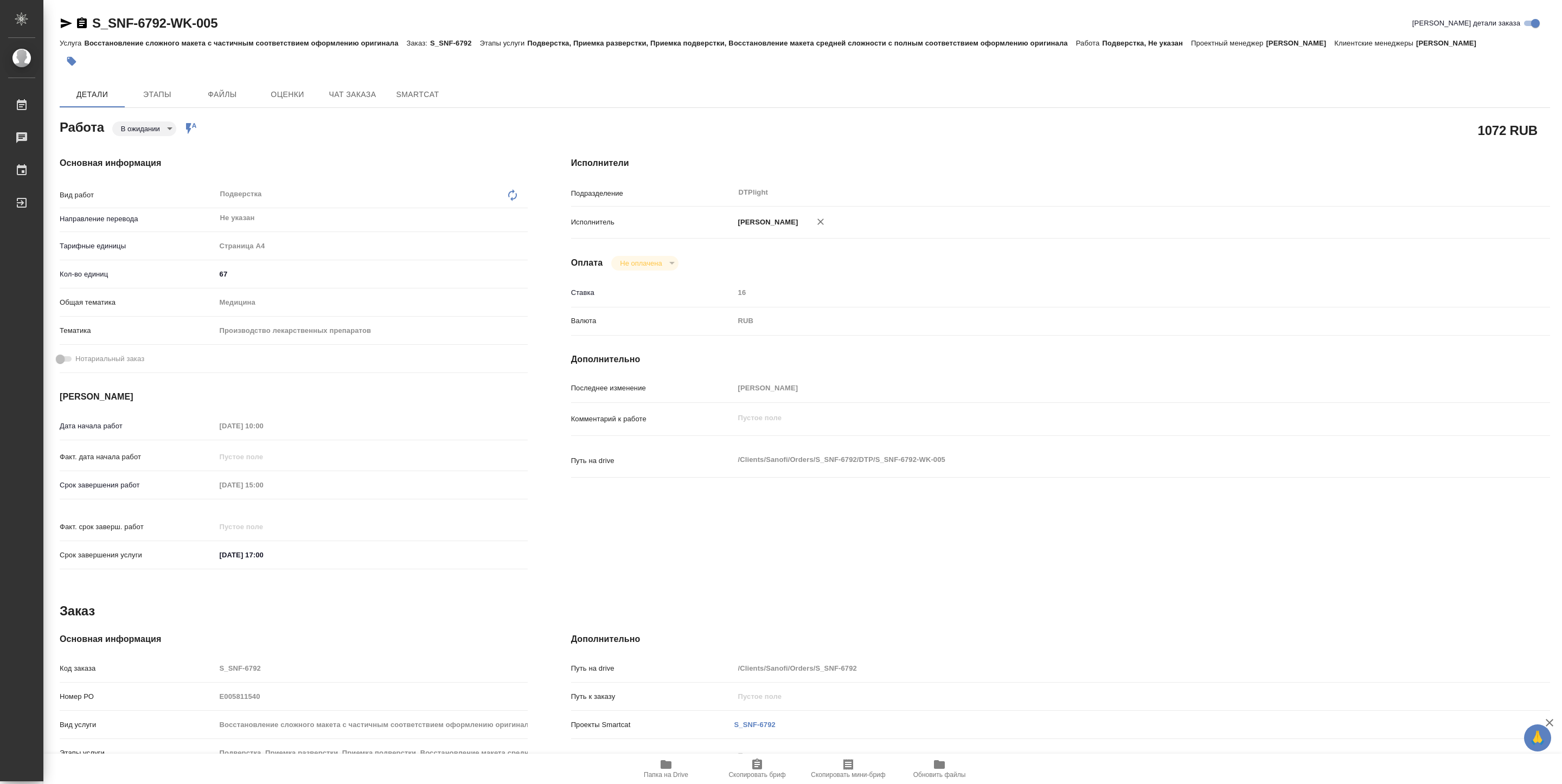
type textarea "x"
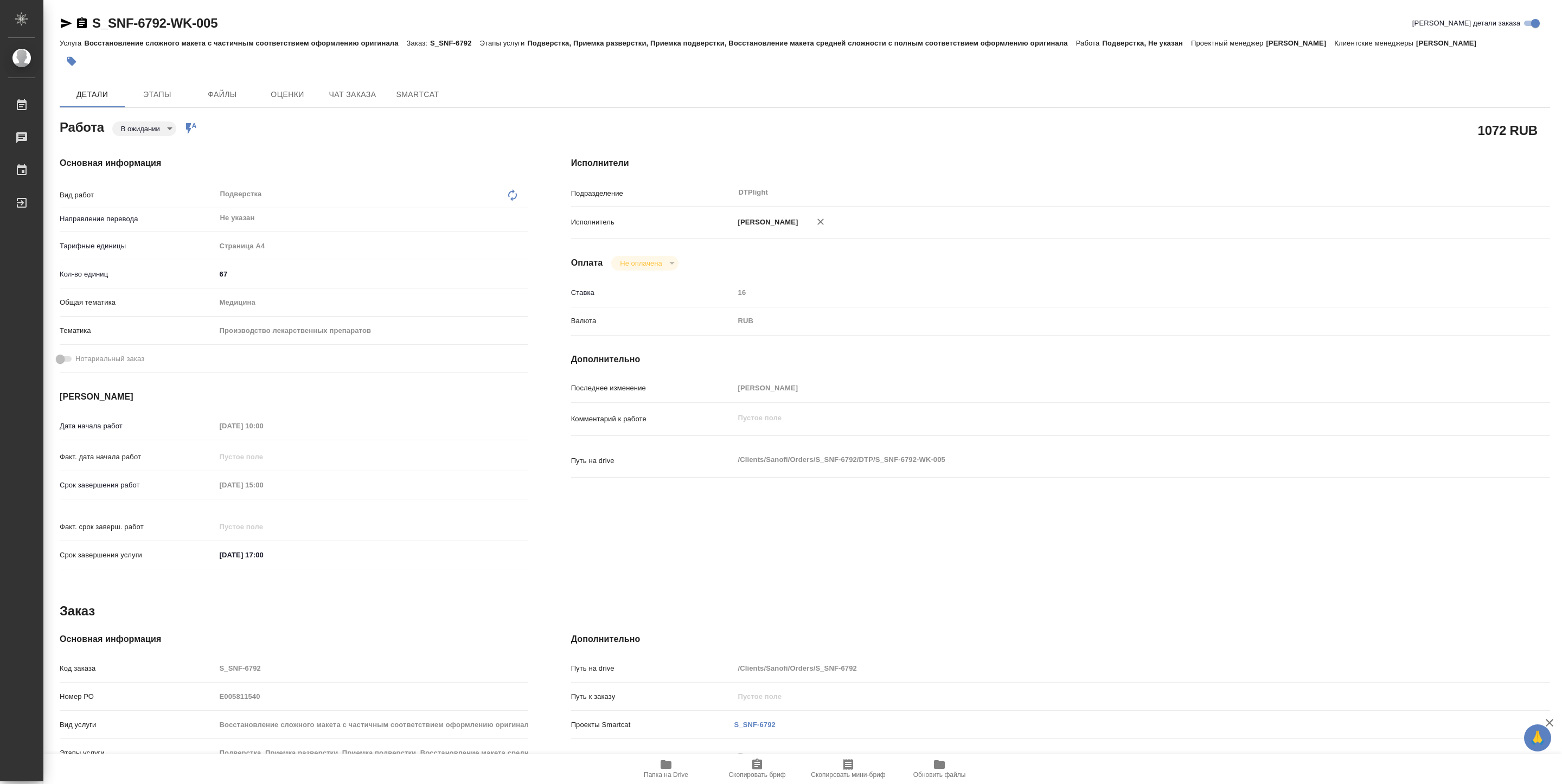
type textarea "x"
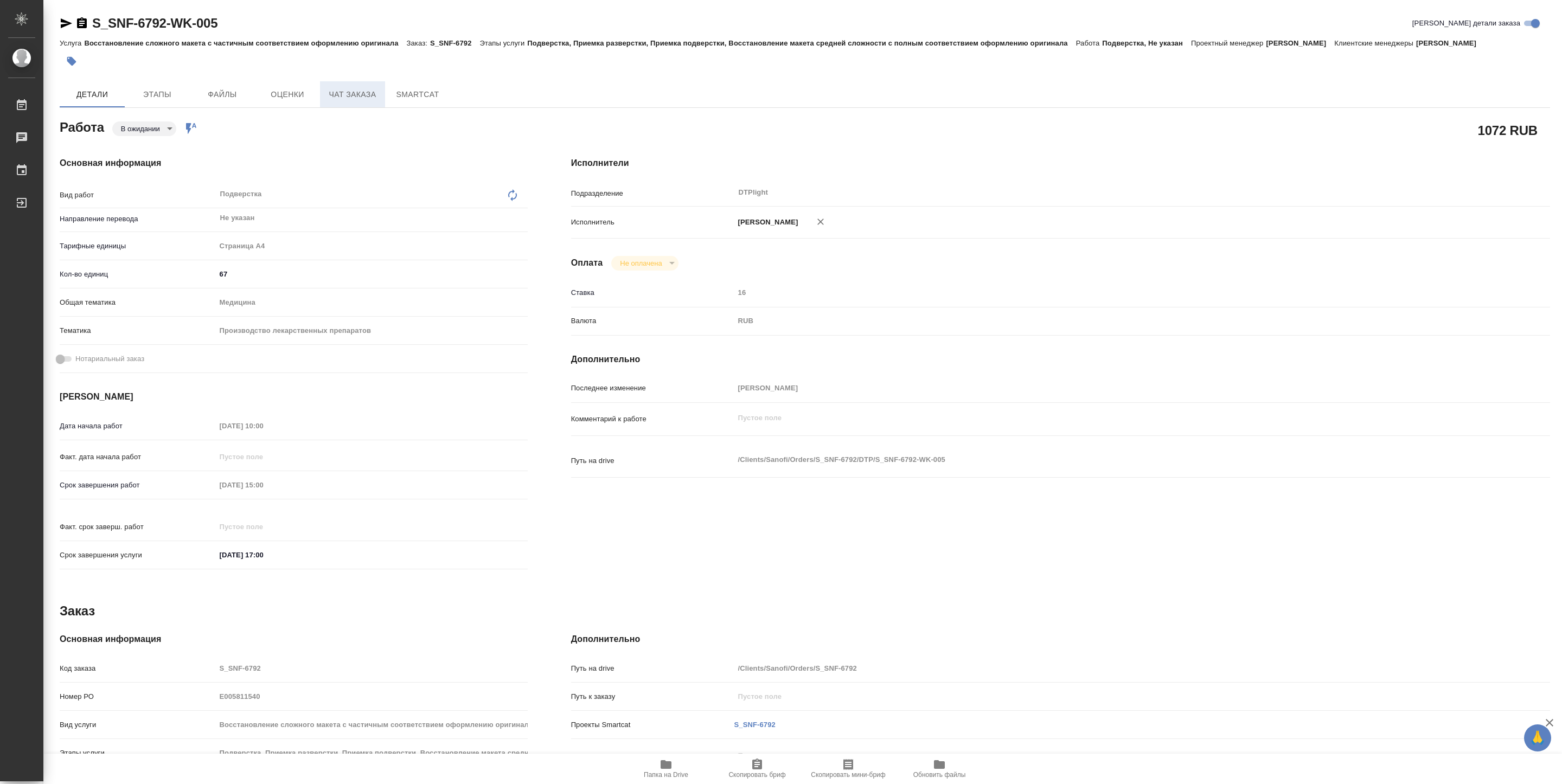
type textarea "x"
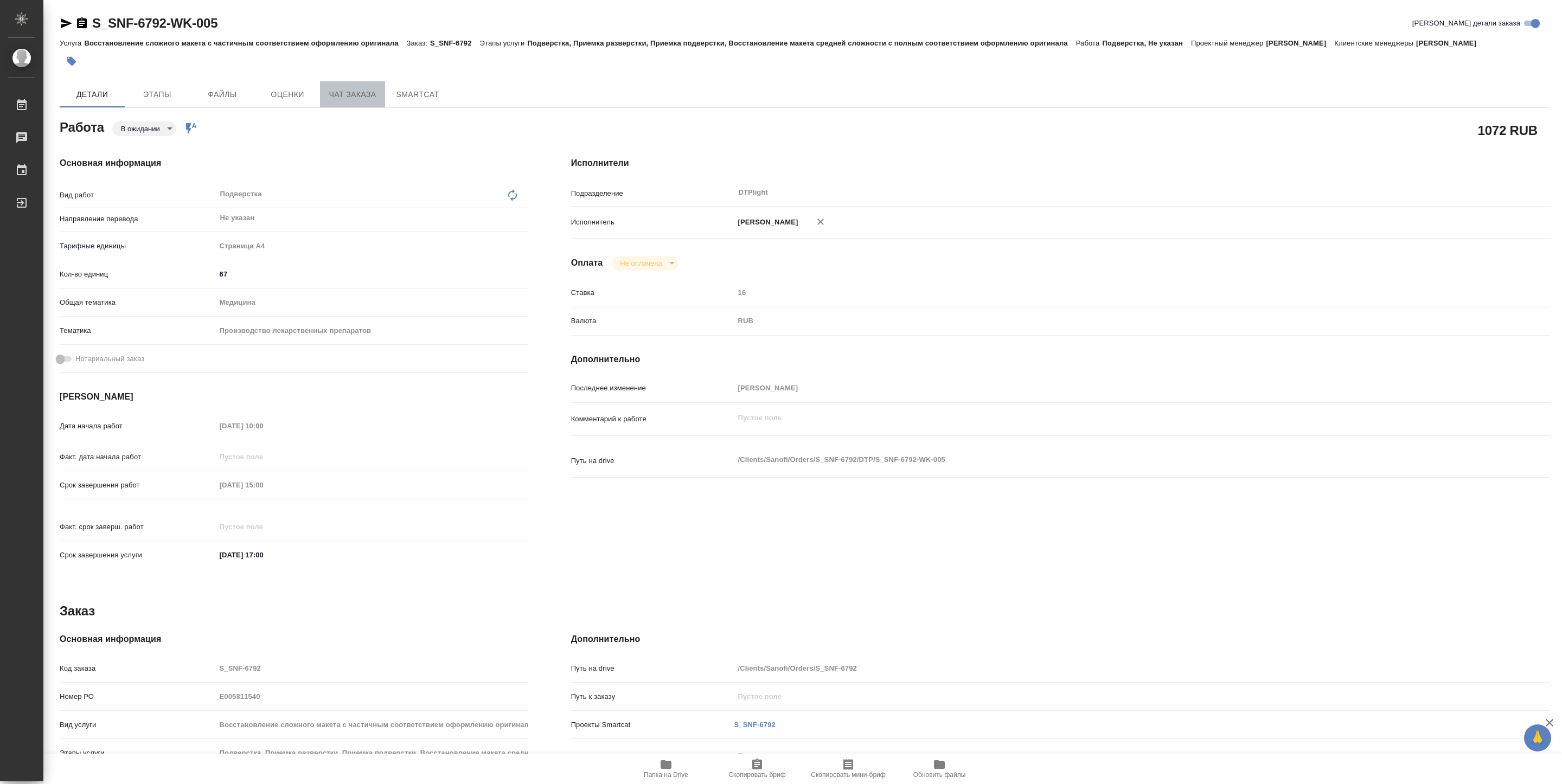
click at [353, 91] on span "Чат заказа" at bounding box center [352, 95] width 52 height 14
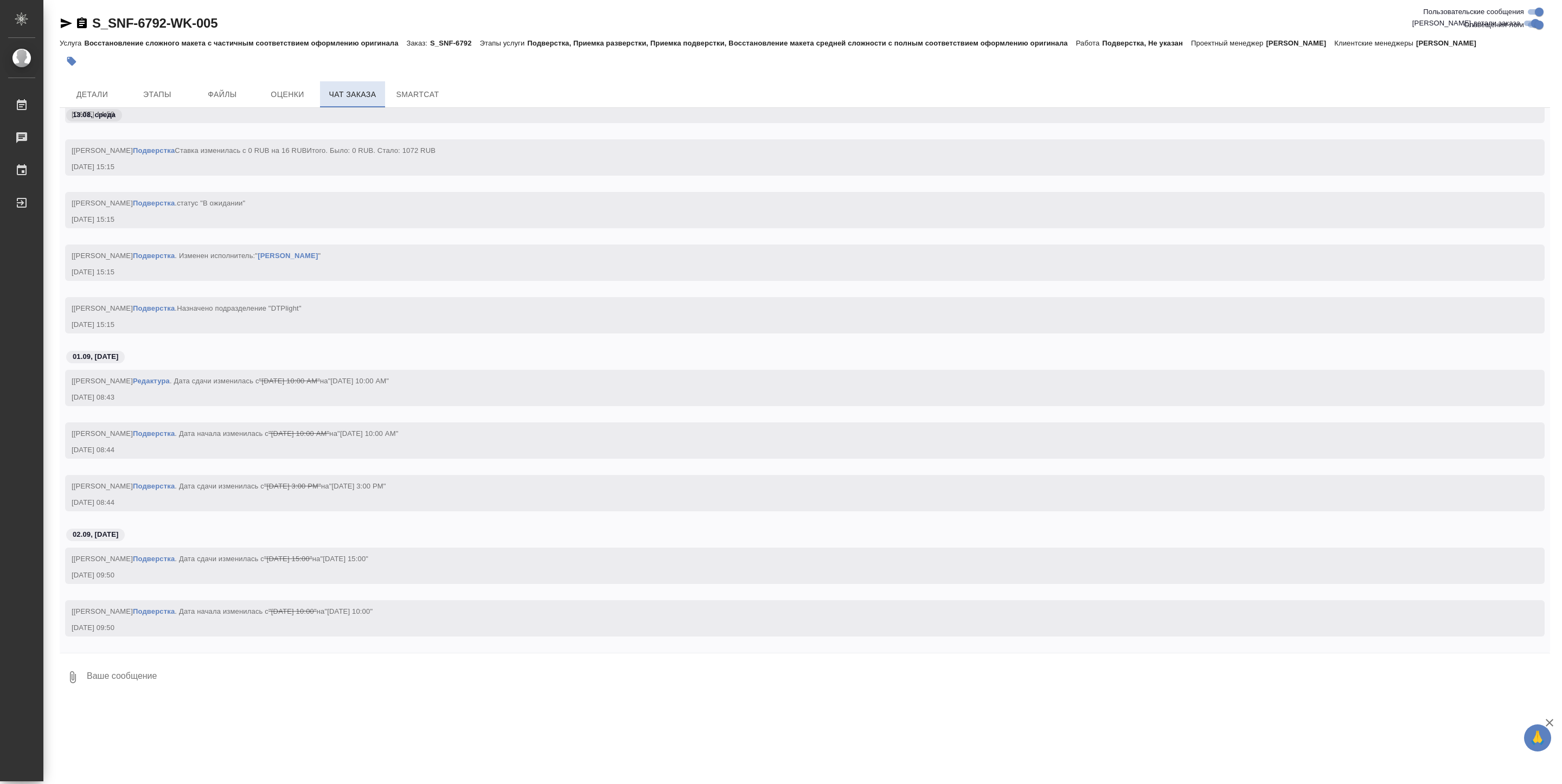
scroll to position [19837, 0]
click at [81, 101] on button "Детали" at bounding box center [92, 94] width 65 height 26
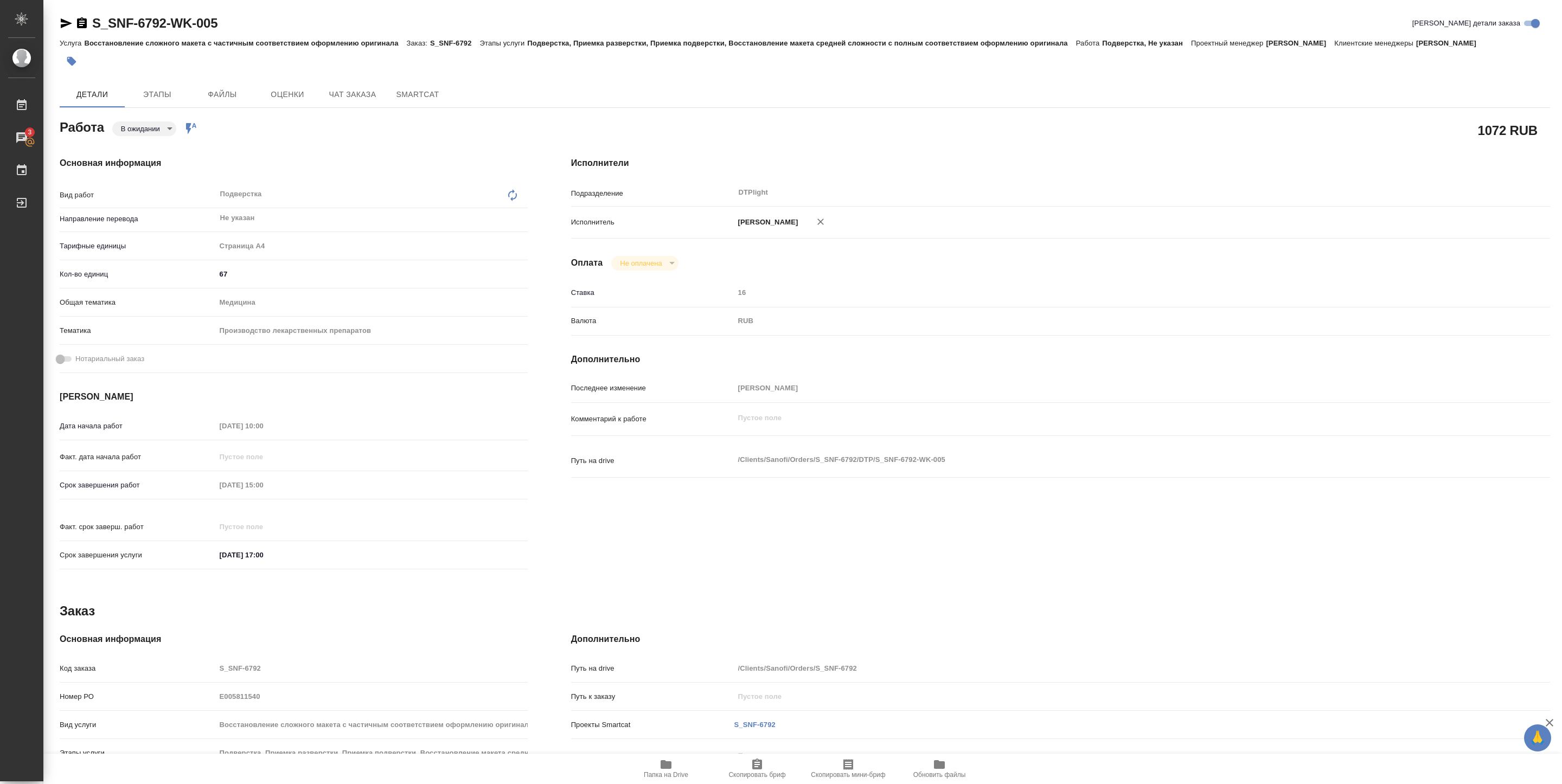
type textarea "x"
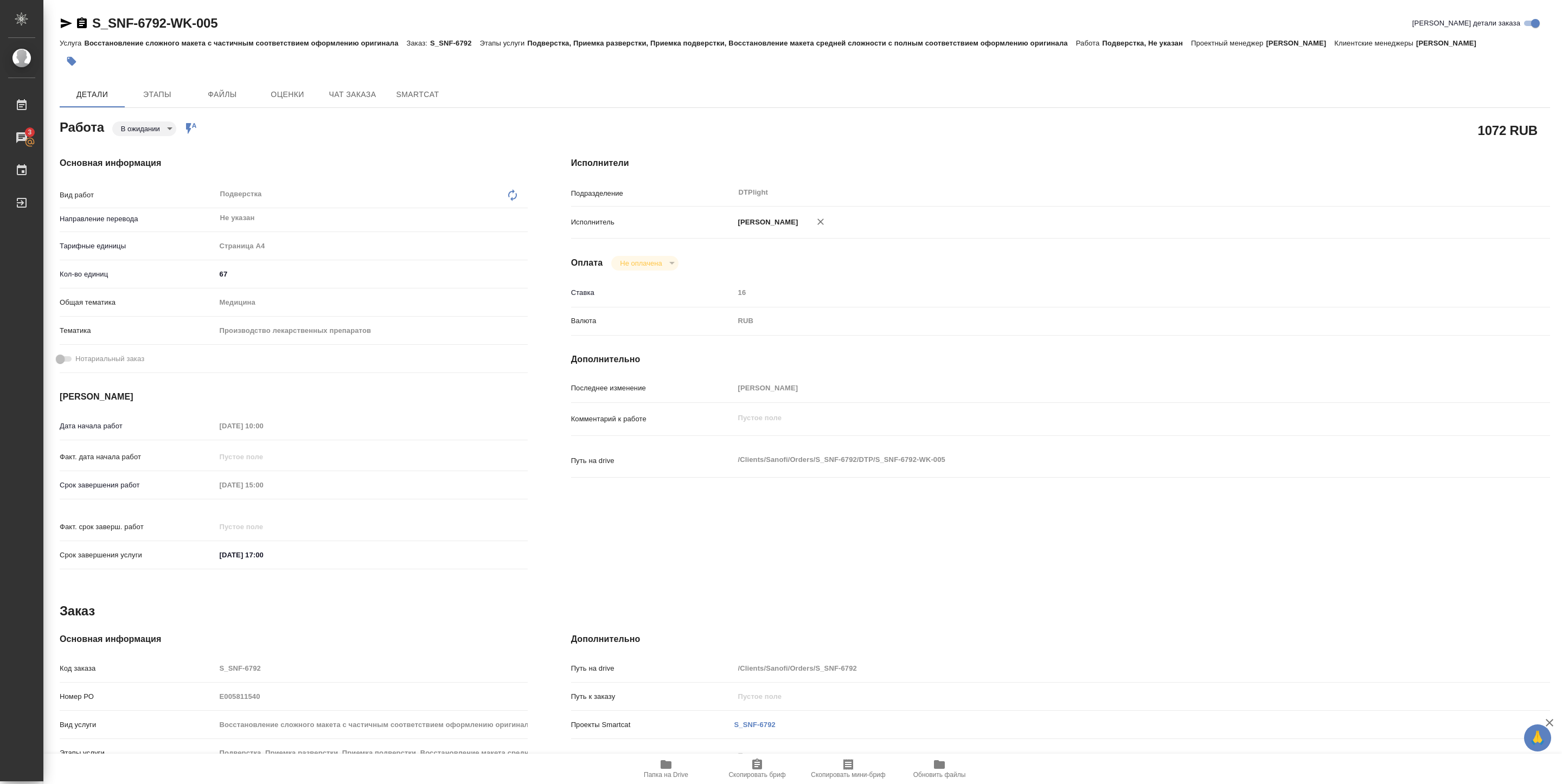
type textarea "x"
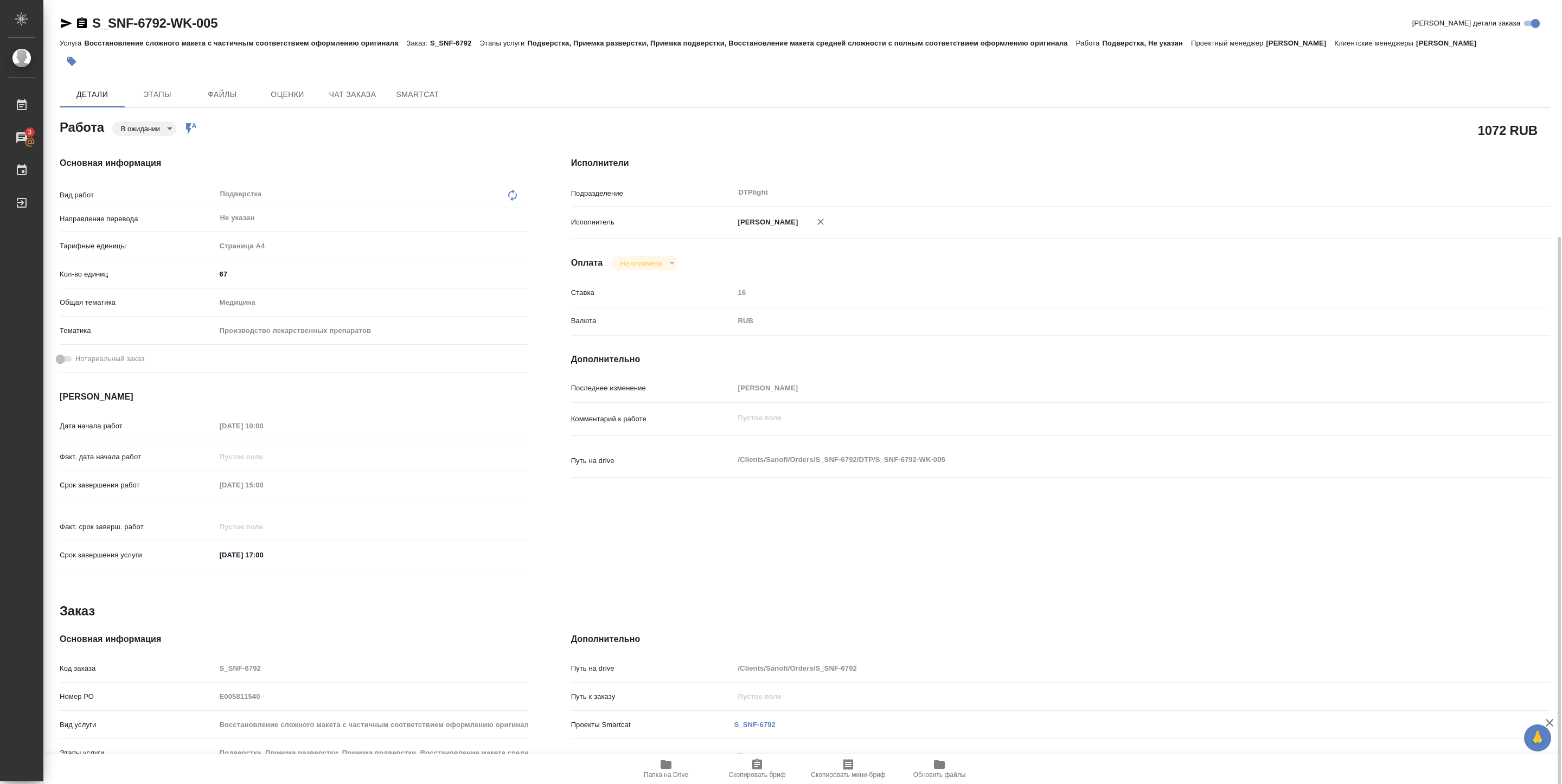
scroll to position [128, 0]
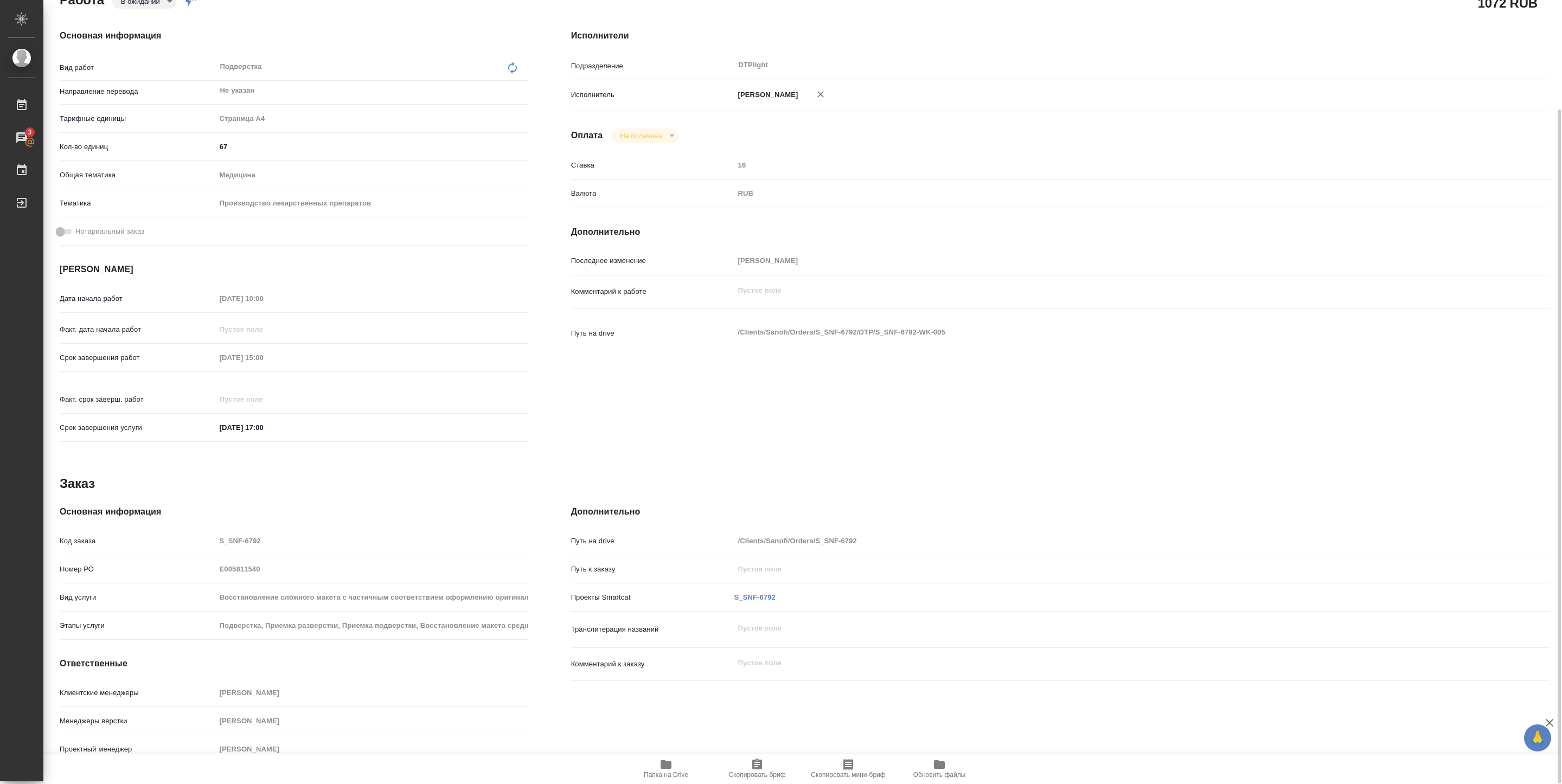
type textarea "x"
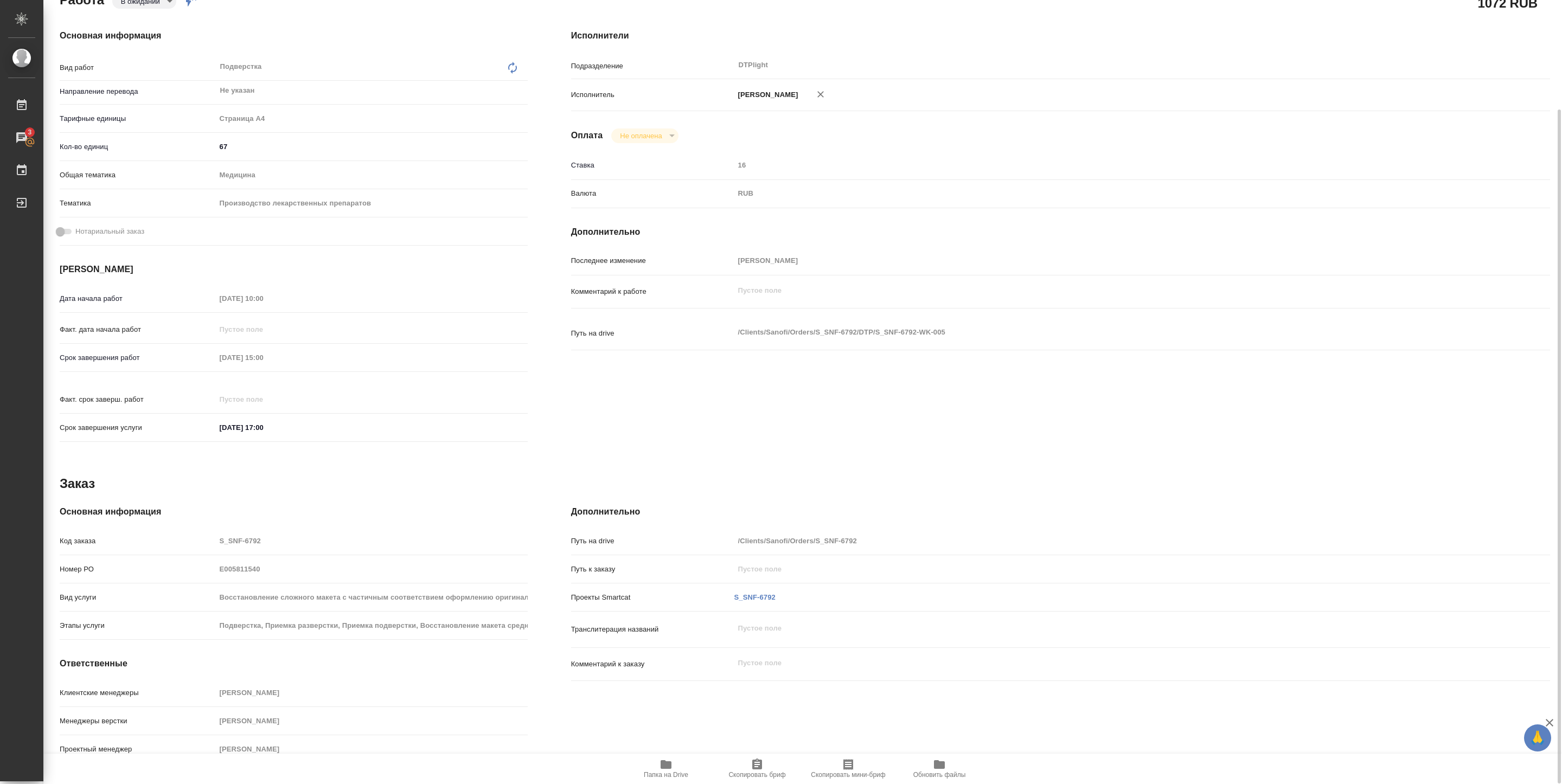
scroll to position [0, 0]
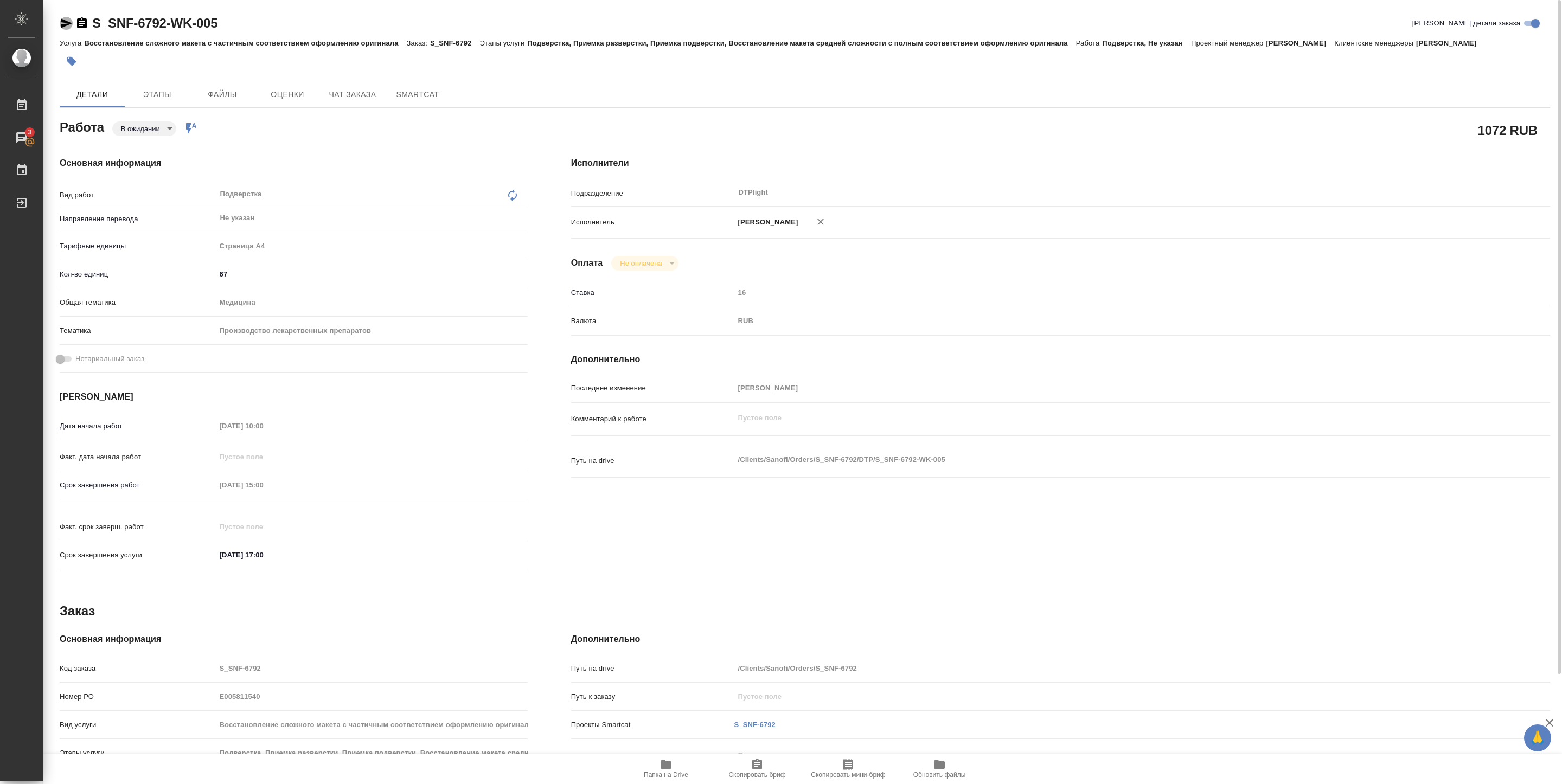
click at [64, 23] on icon "button" at bounding box center [66, 23] width 13 height 13
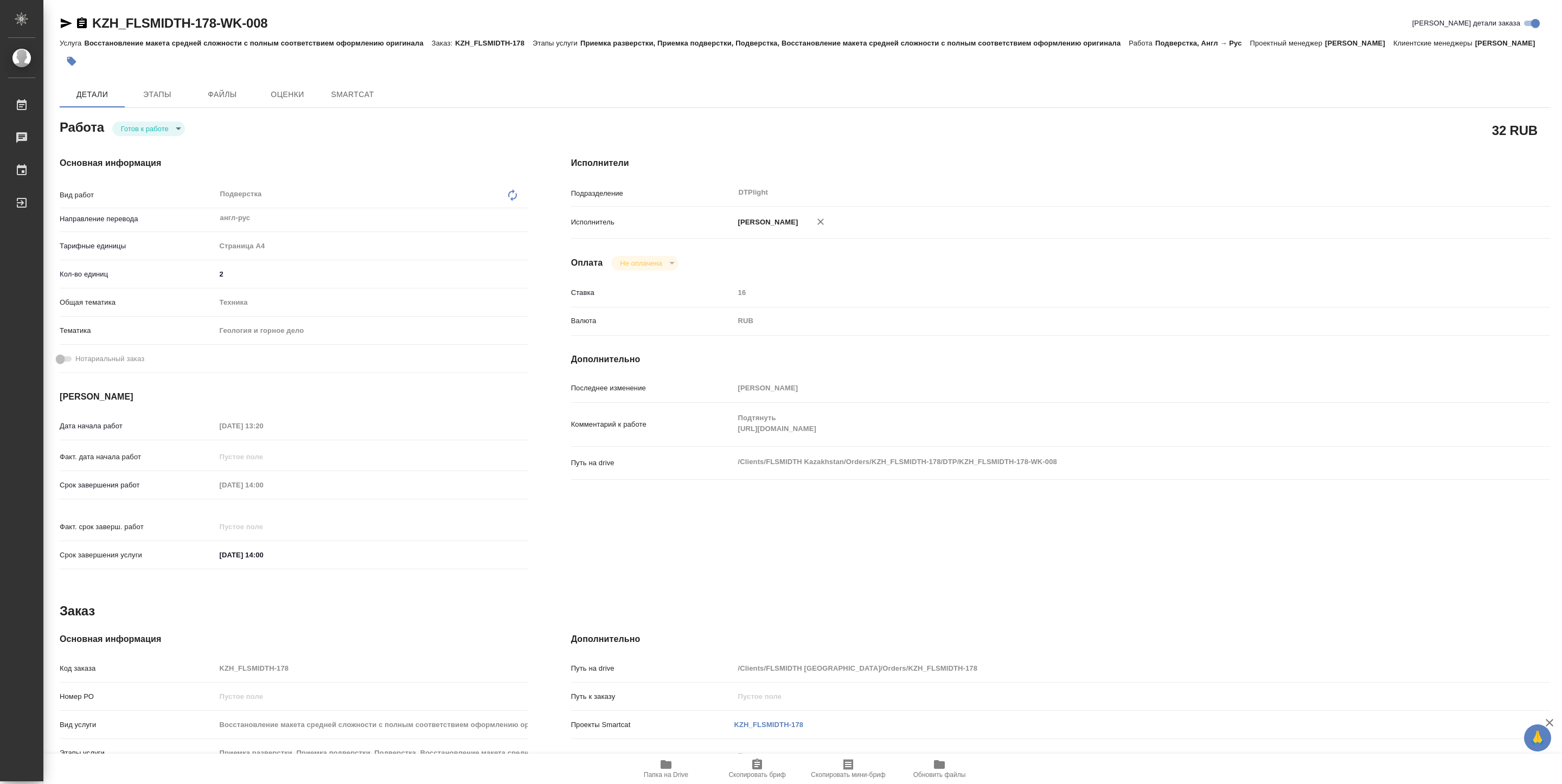
type textarea "x"
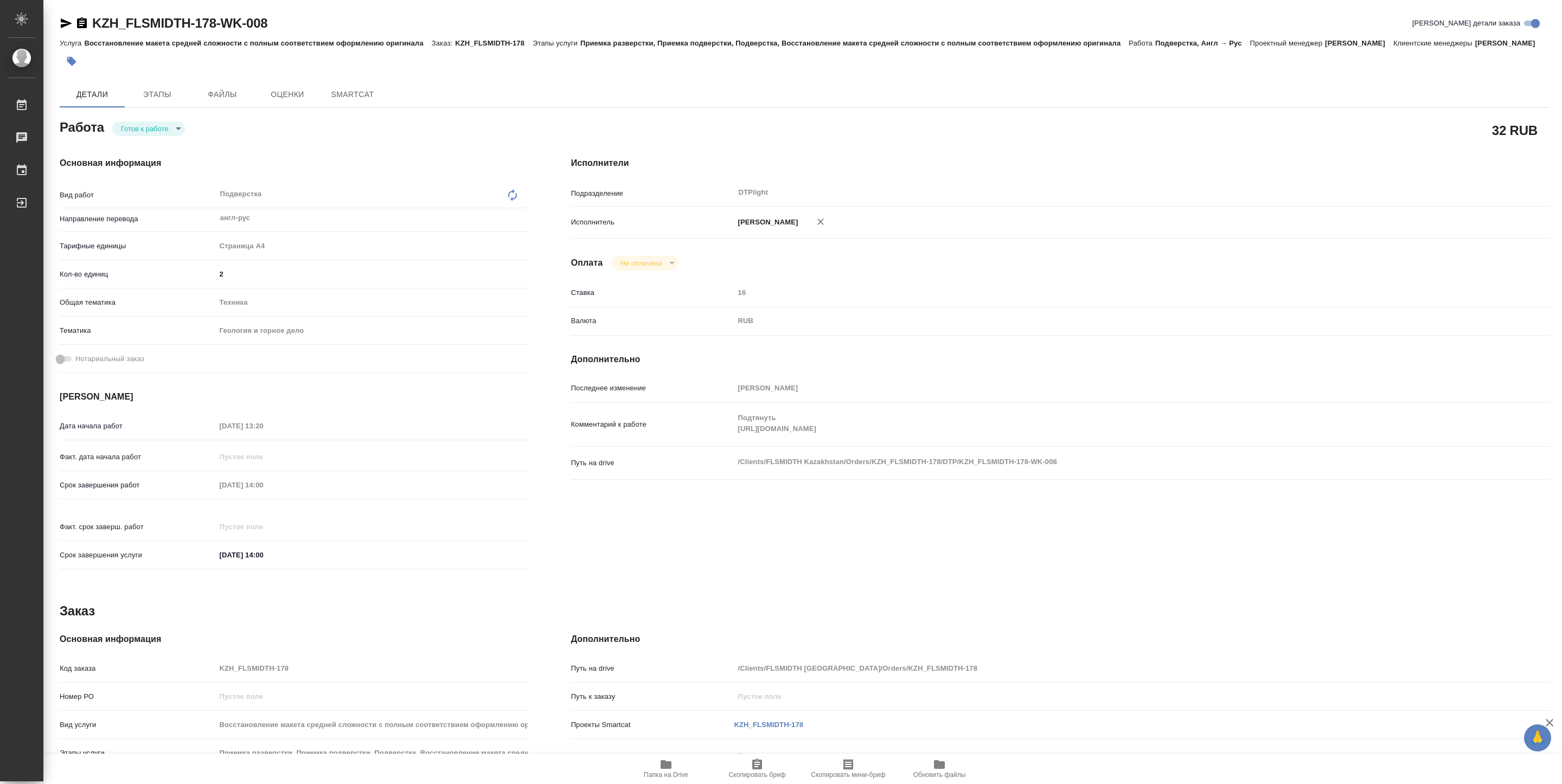
type textarea "x"
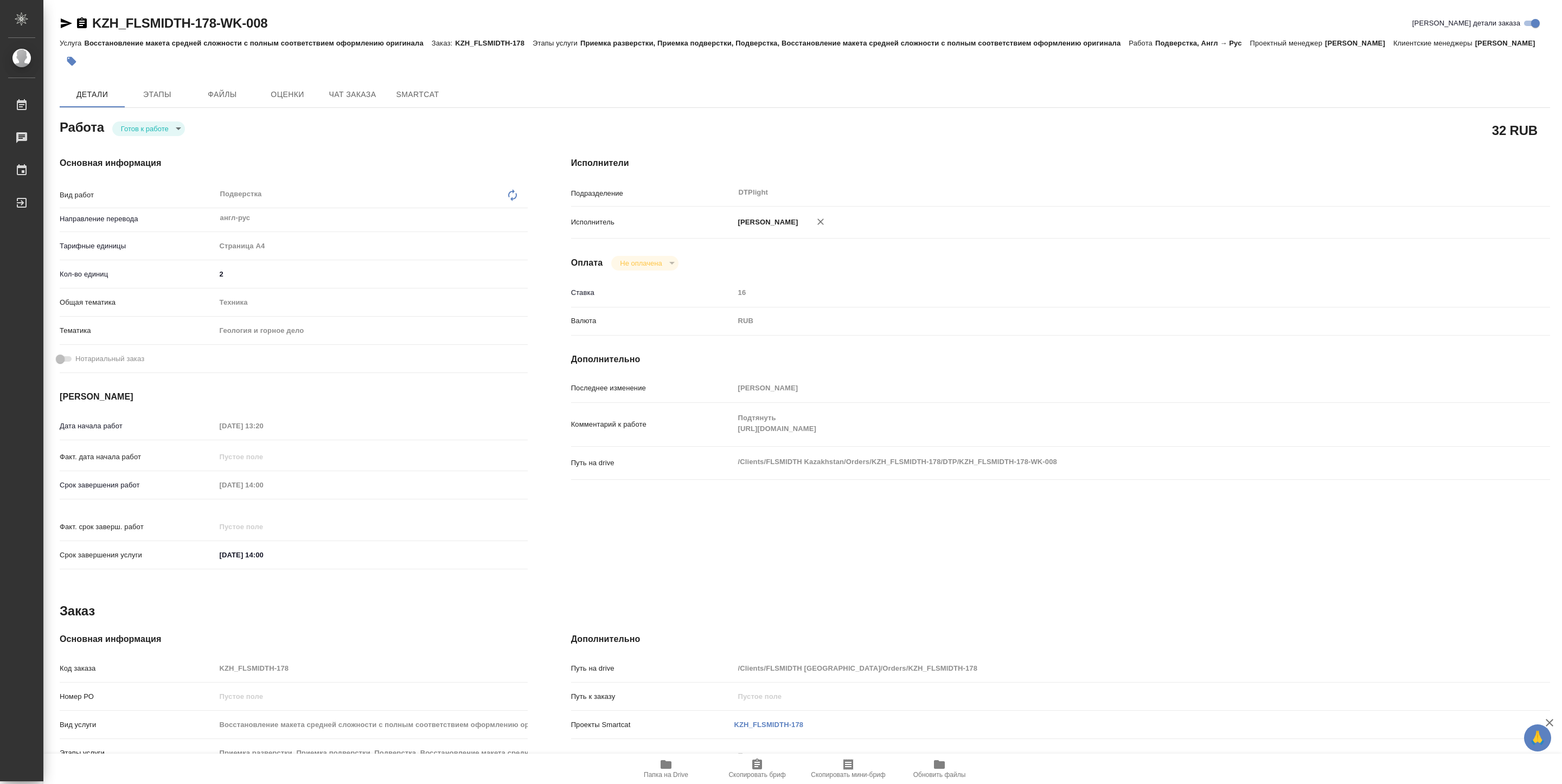
type textarea "x"
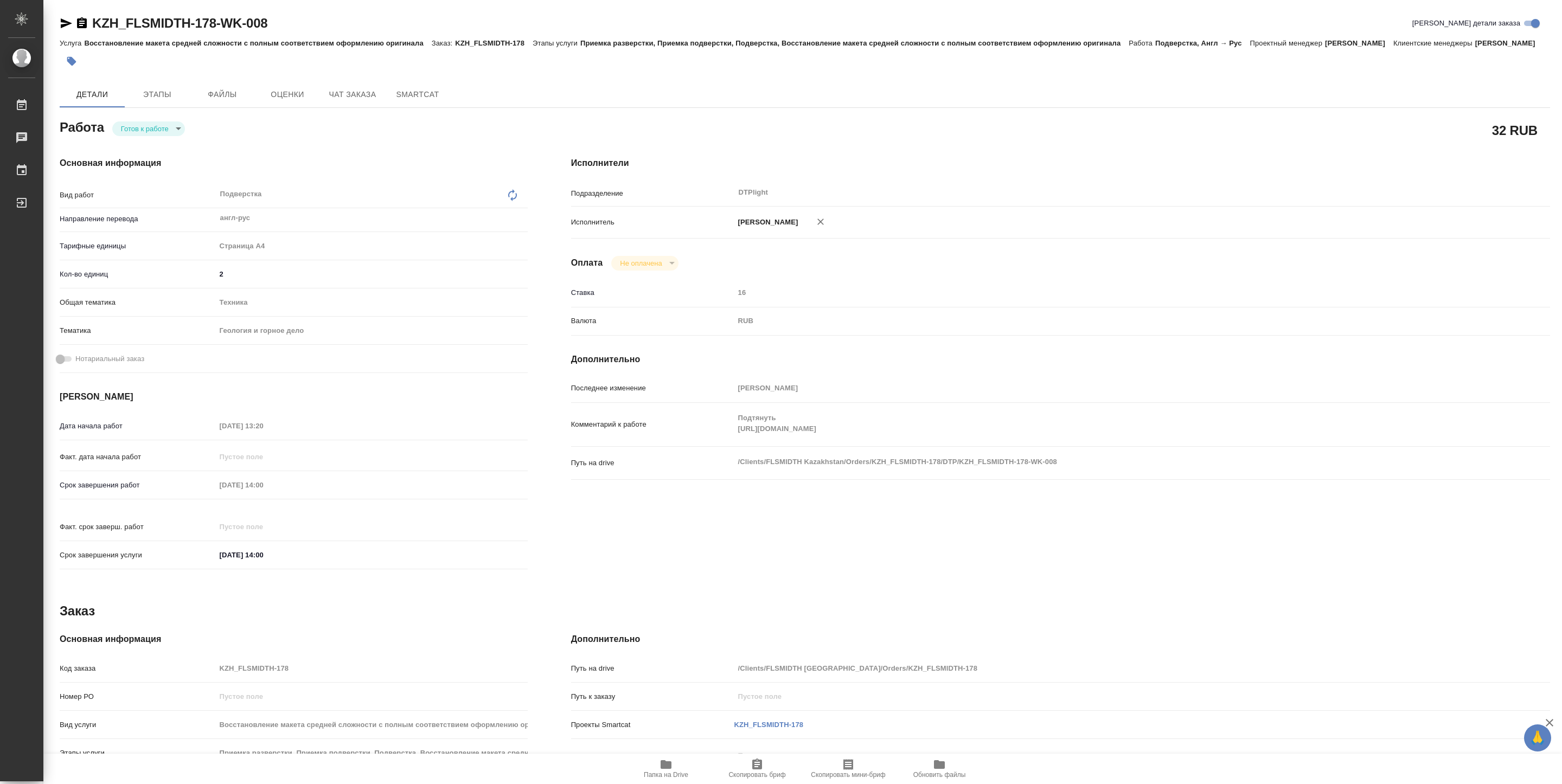
type textarea "x"
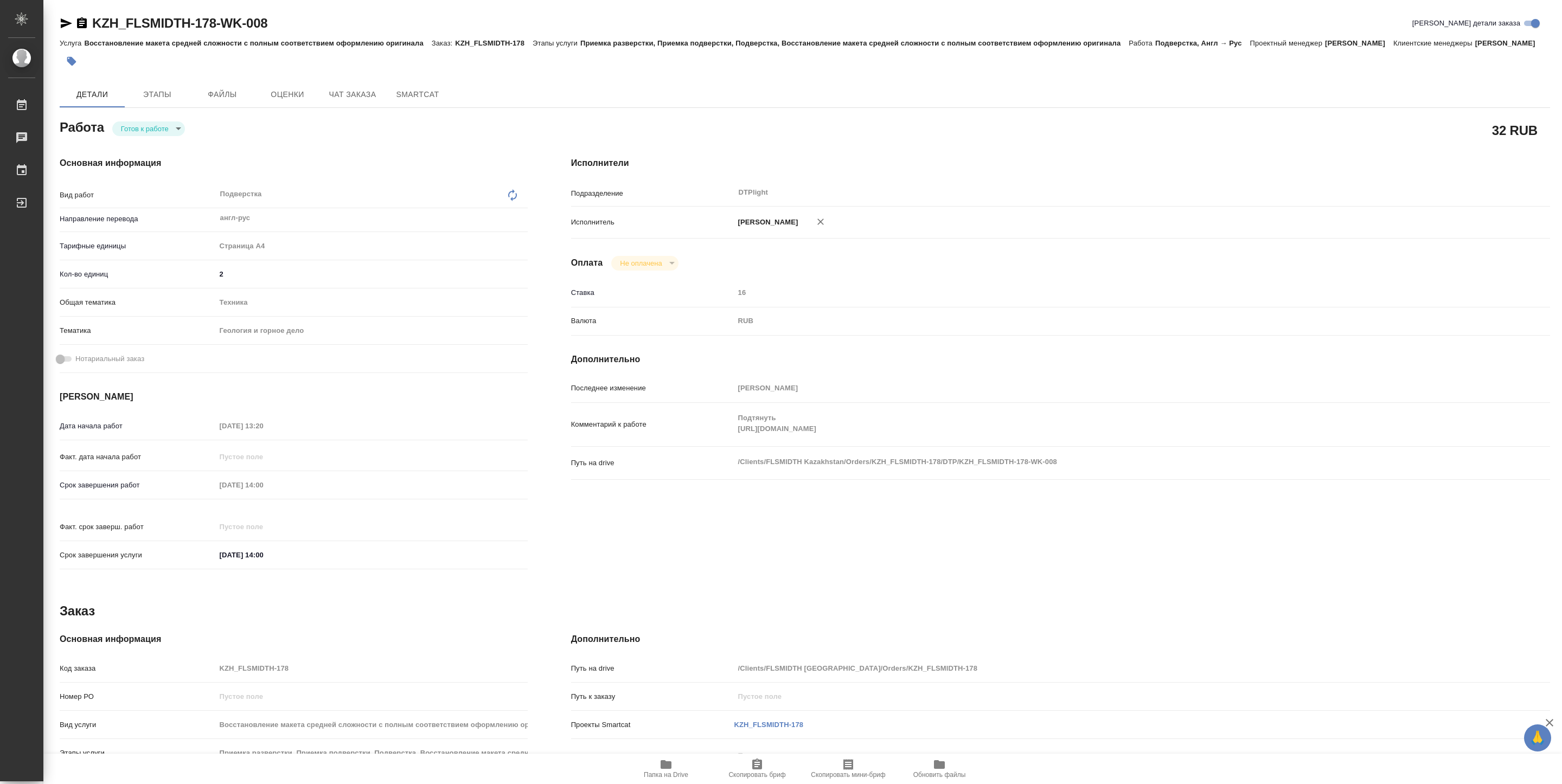
click at [1291, 485] on div "Последнее изменение Оксютович Ирина Комментарий к работе Подтянуть https://driv…" at bounding box center [1061, 436] width 979 height 114
click at [674, 766] on span "Папка на Drive" at bounding box center [666, 768] width 78 height 20
click at [151, 135] on body "🙏 .cls-1 fill:#fff; AWATERA Pankina Anna Работы 3 Чаты График Выйти KZH_FLSMIDT…" at bounding box center [781, 392] width 1562 height 784
click at [151, 139] on button "В работе" at bounding box center [139, 142] width 36 height 12
type textarea "x"
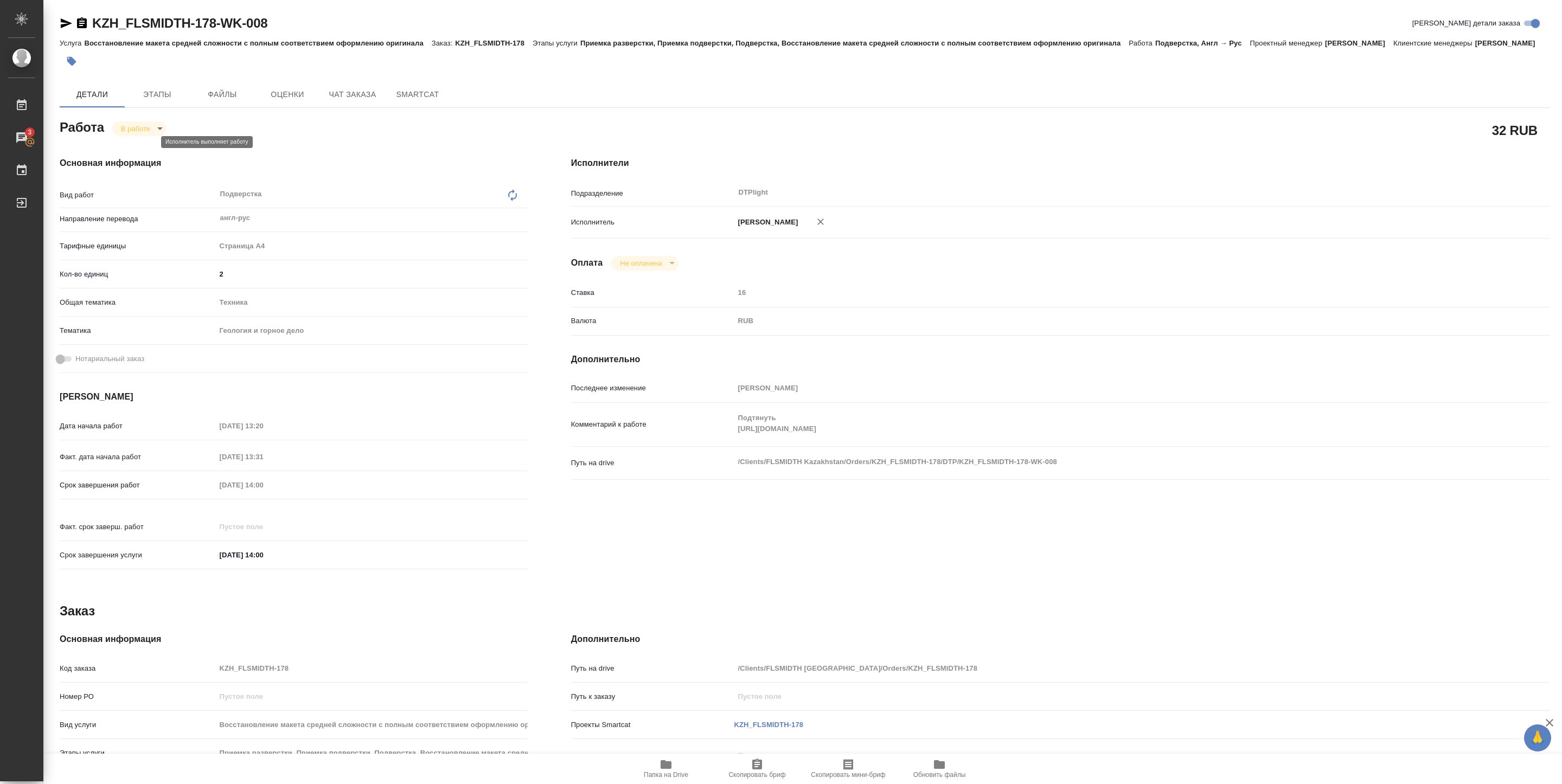
type textarea "x"
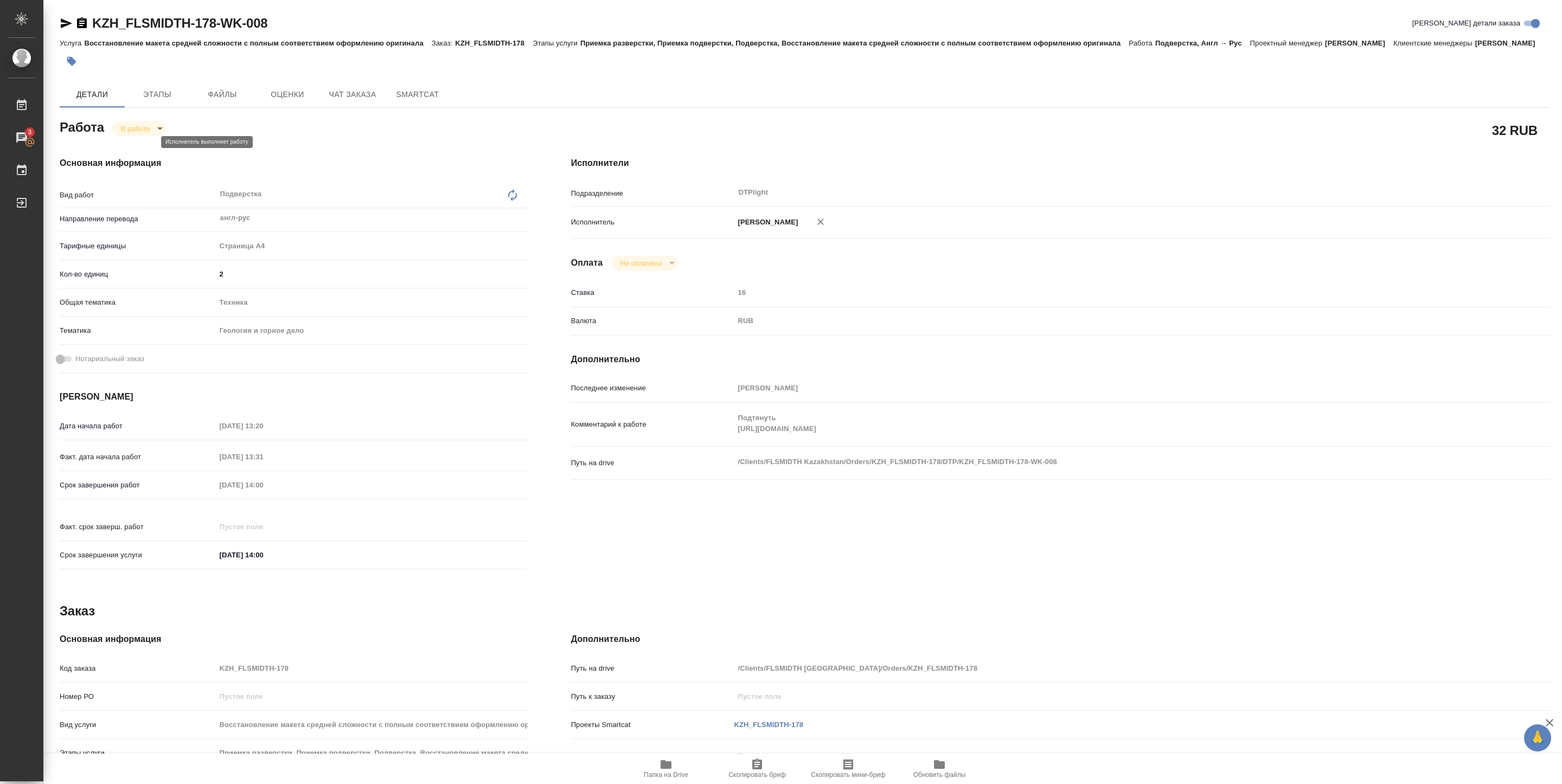
type textarea "x"
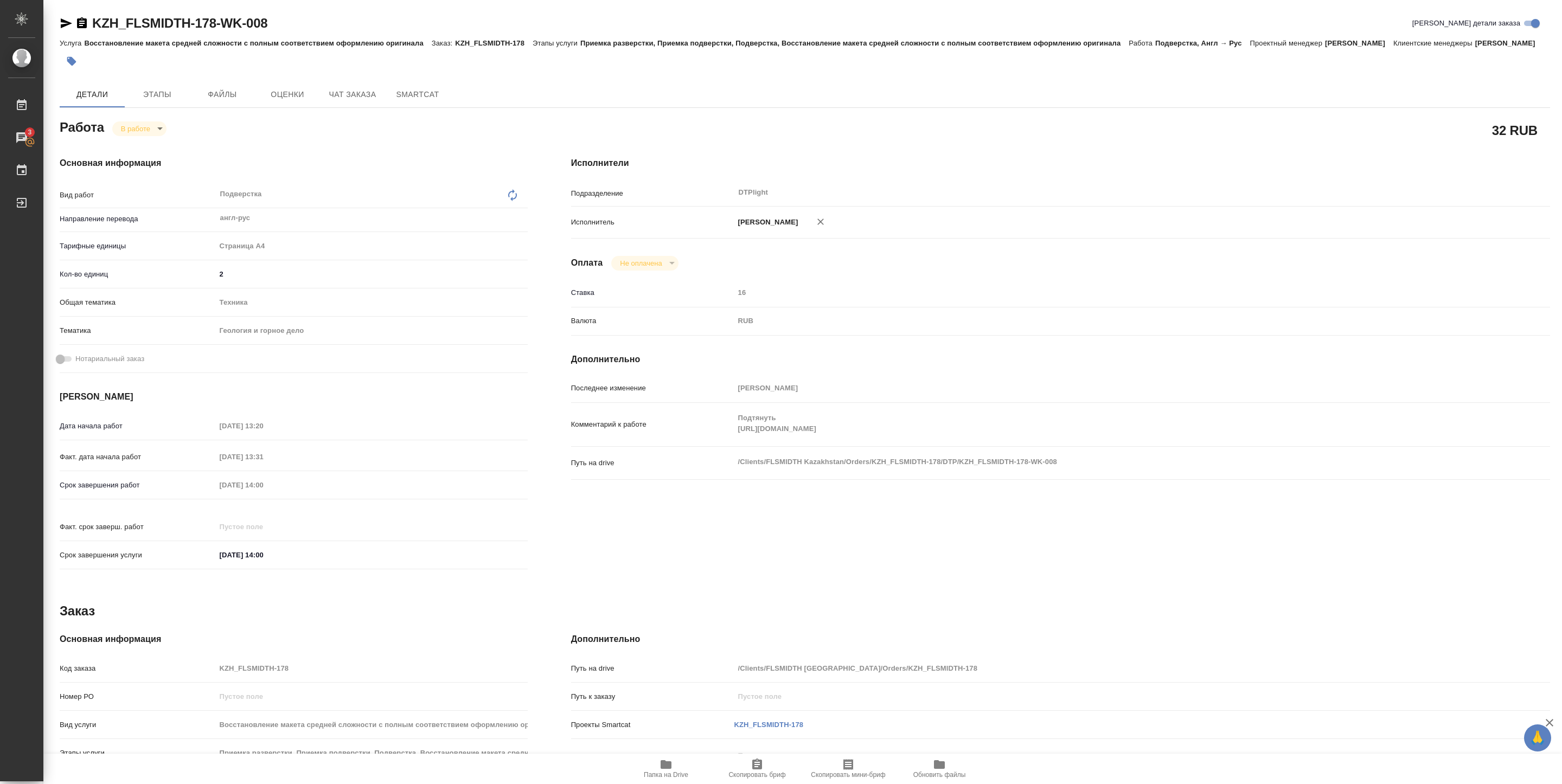
type textarea "x"
click at [664, 774] on span "Папка на Drive" at bounding box center [666, 775] width 45 height 8
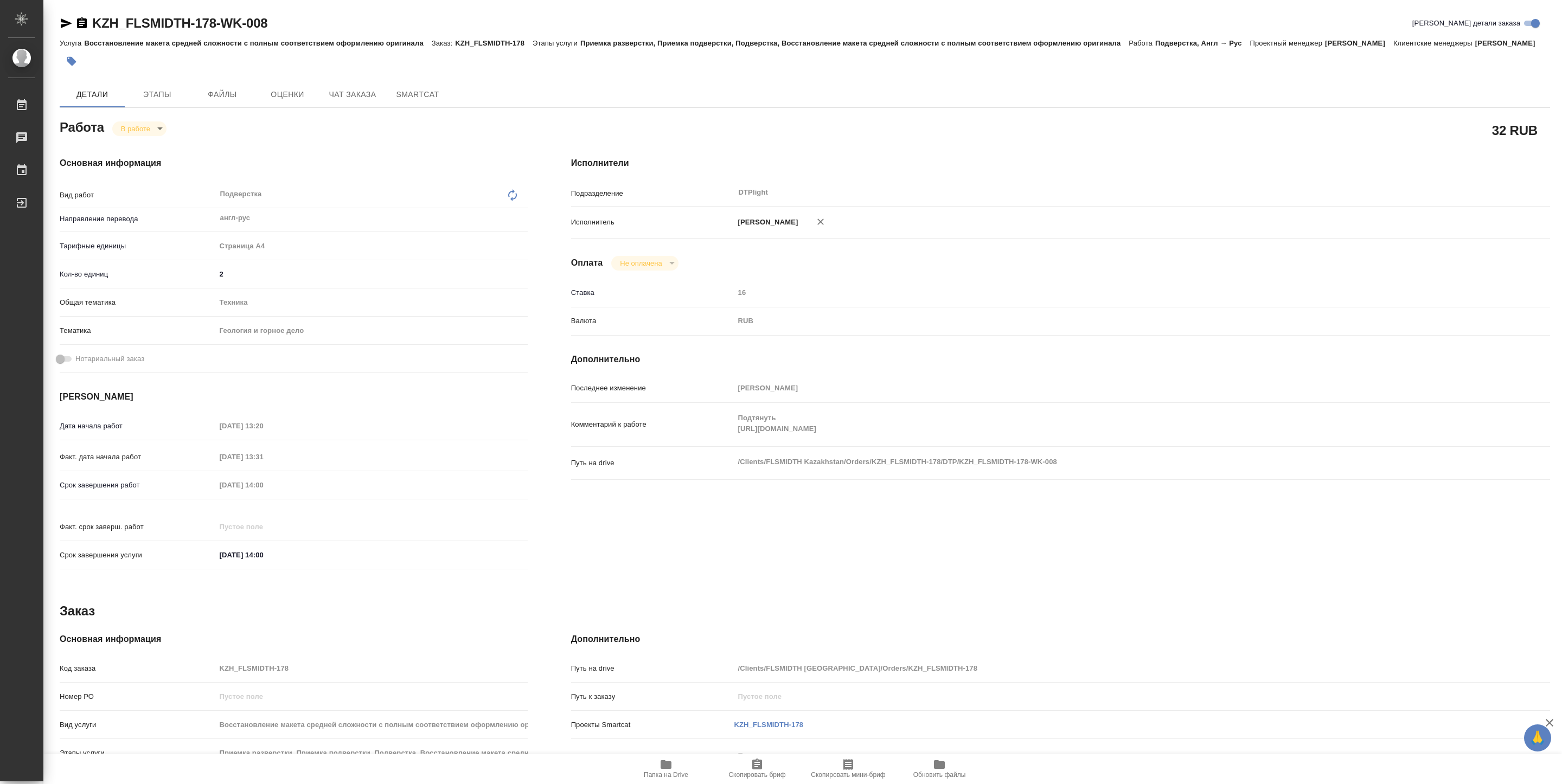
click at [150, 139] on body "🙏 .cls-1 fill:#fff; AWATERA [PERSON_NAME] Работы Чаты График Выйти KZH_FLSMIDTH…" at bounding box center [781, 392] width 1562 height 784
type textarea "x"
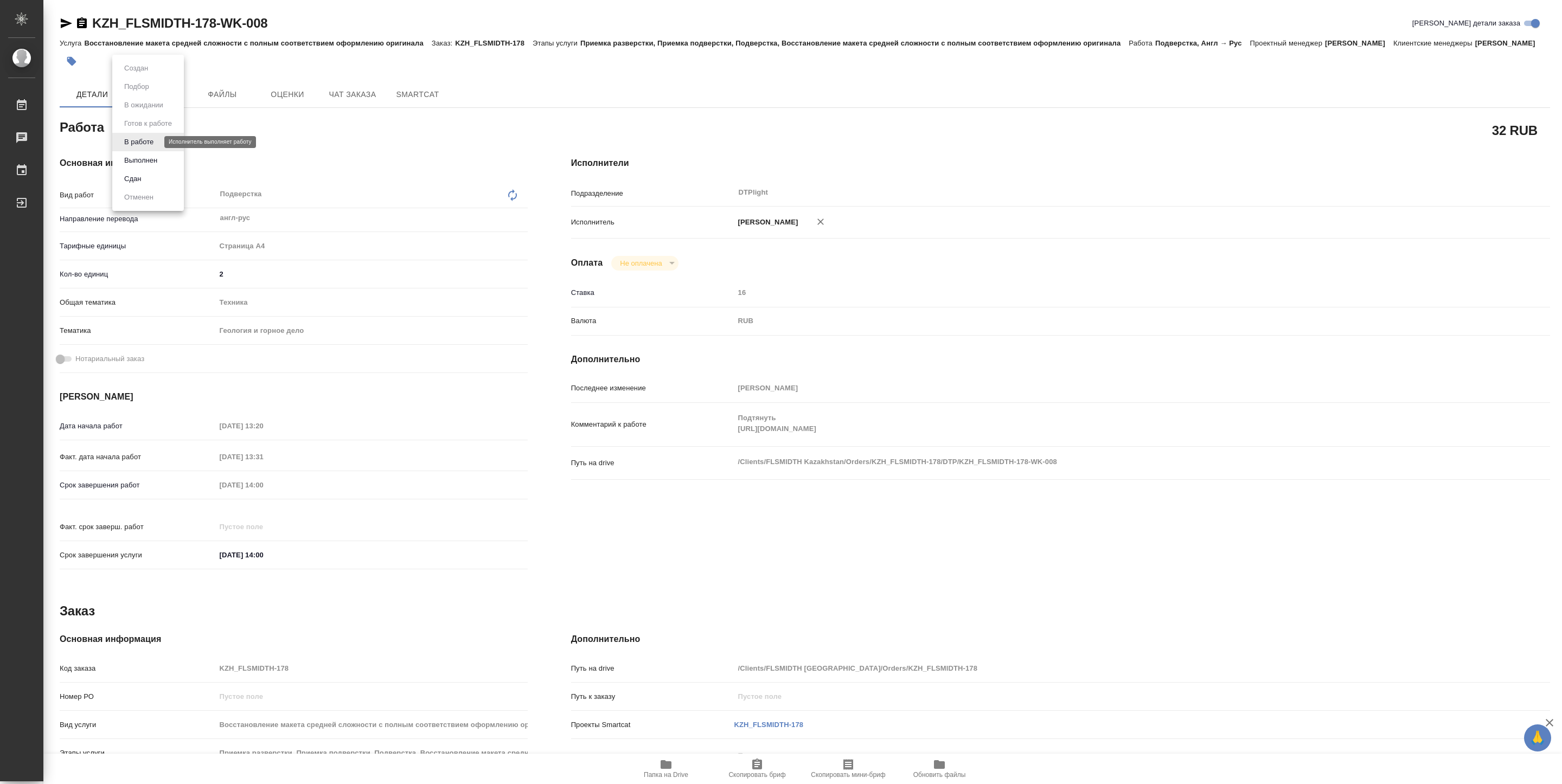
type textarea "x"
click at [149, 155] on button "Выполнен" at bounding box center [140, 161] width 40 height 12
type textarea "x"
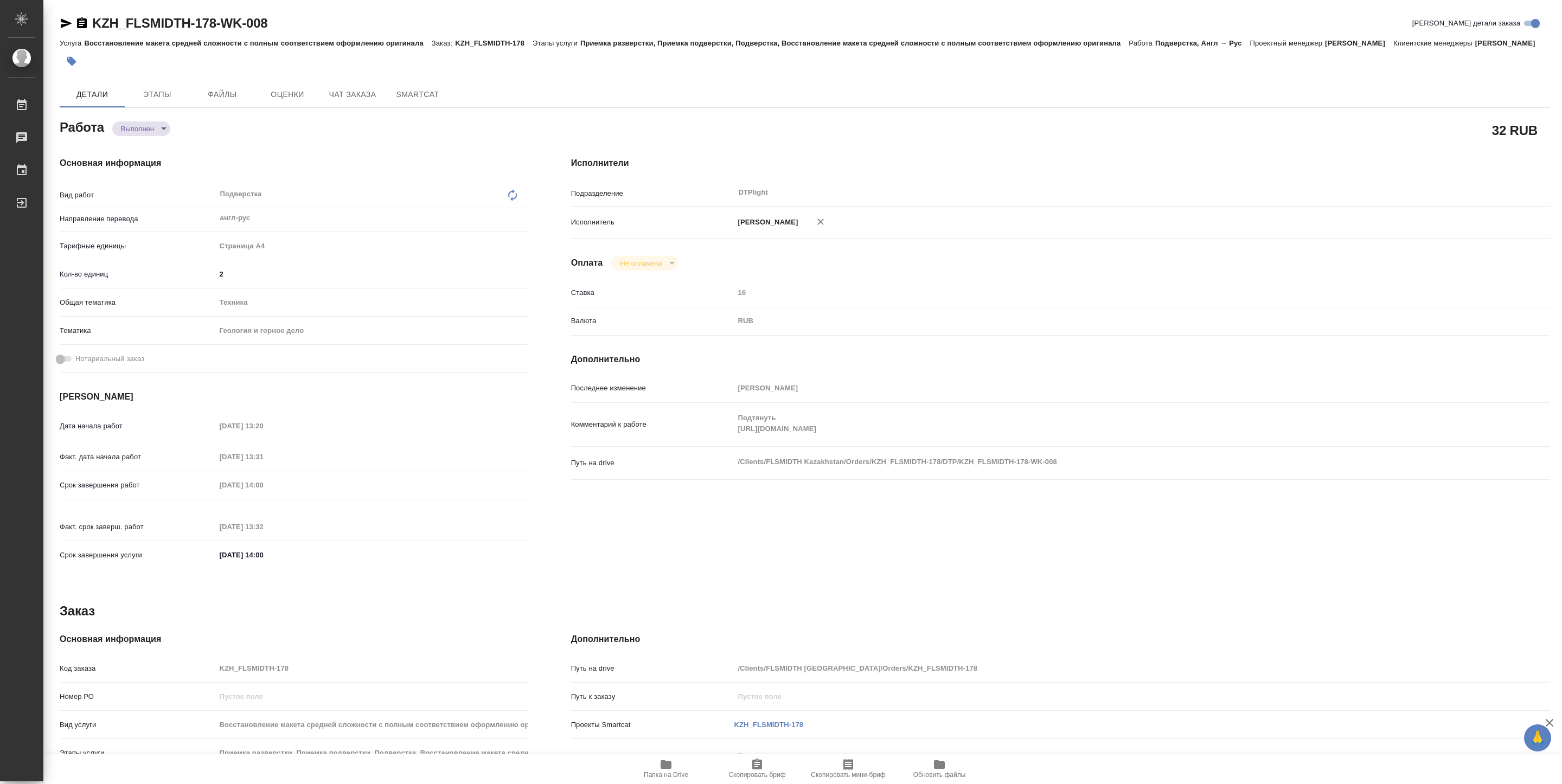
type textarea "x"
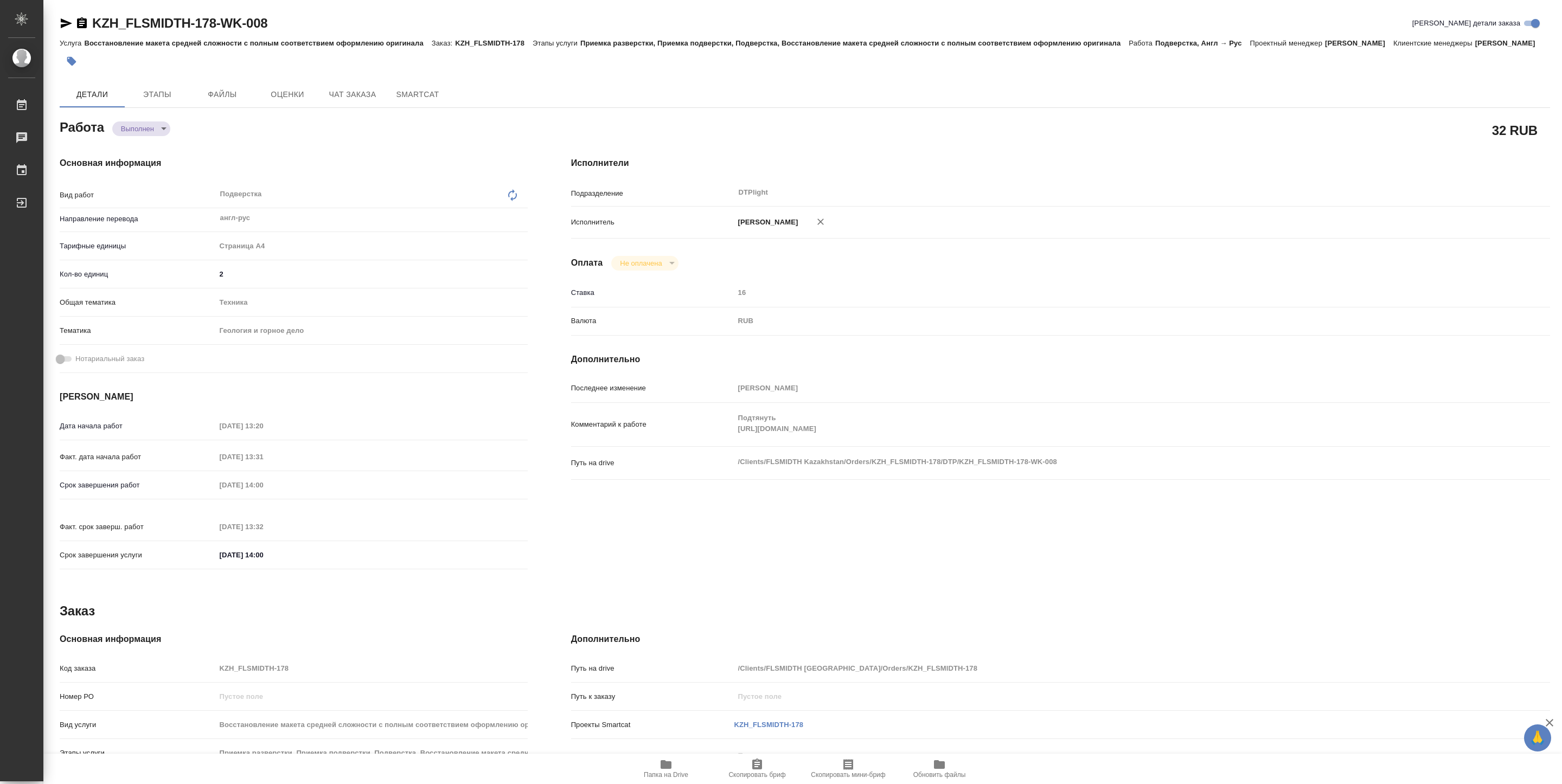
type textarea "x"
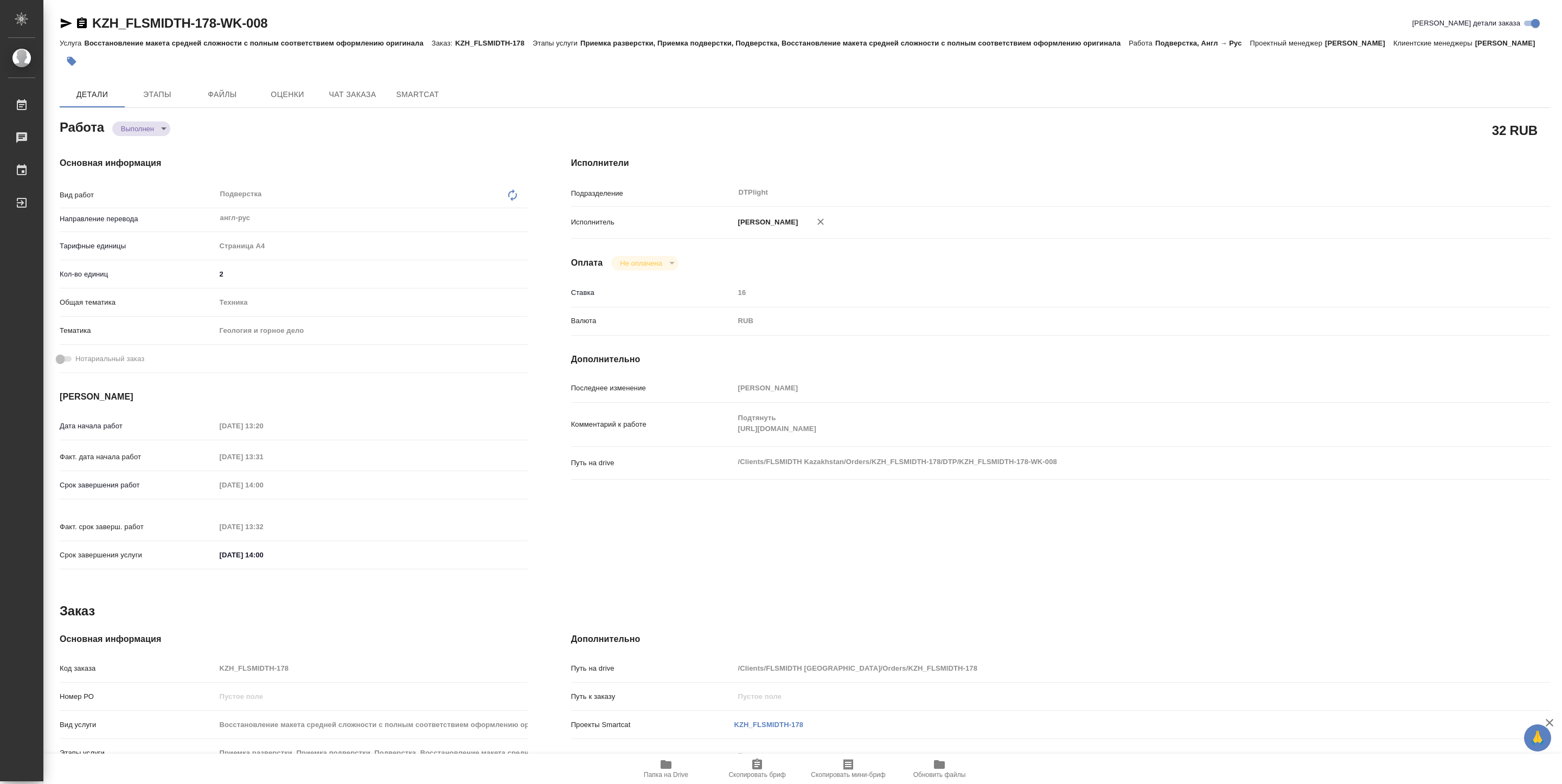
type textarea "x"
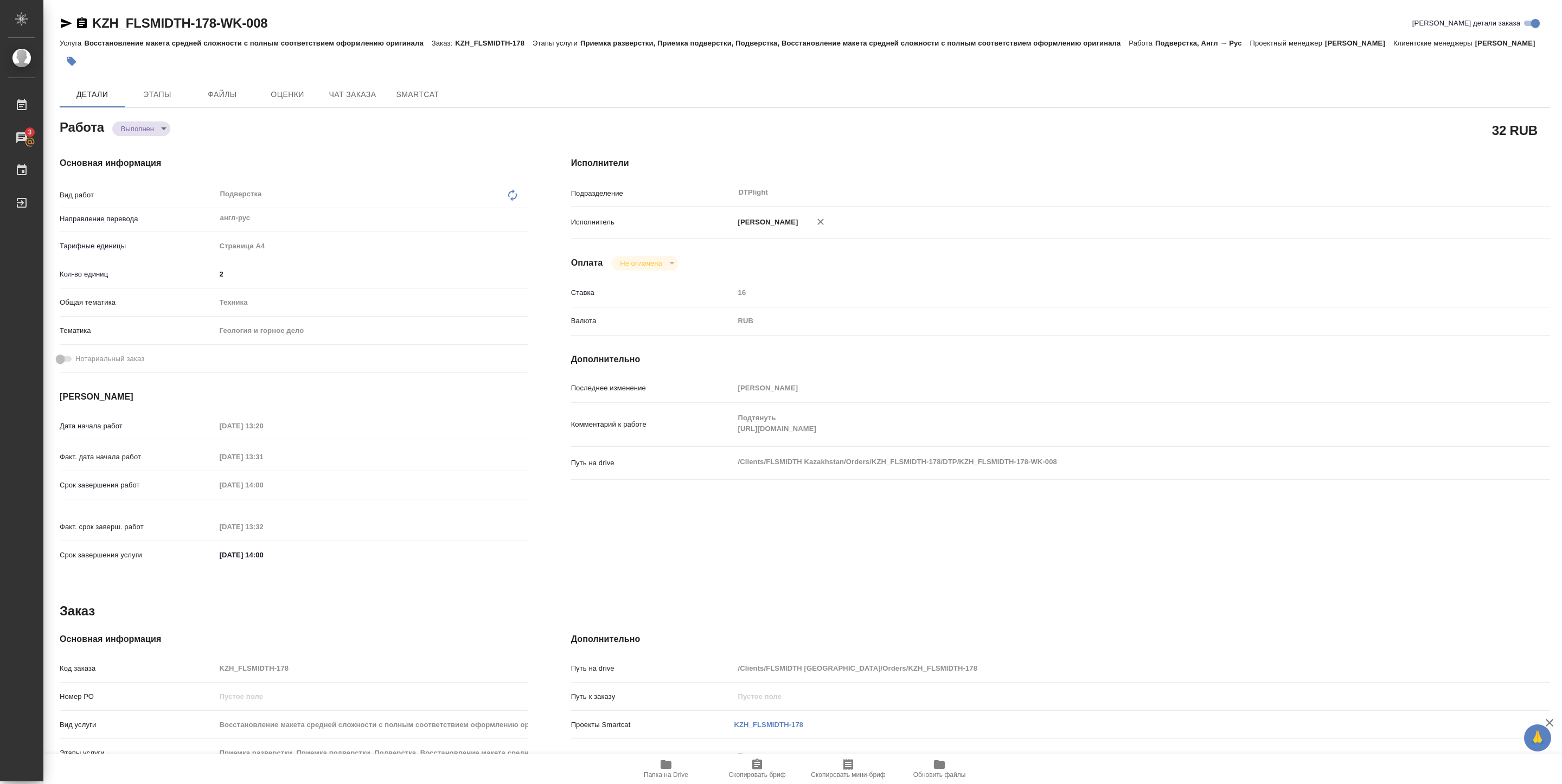
type textarea "x"
drag, startPoint x: 96, startPoint y: 33, endPoint x: 280, endPoint y: 22, distance: 184.3
click at [280, 22] on div "KZH_FLSMIDTH-178-WK-008 Кратко детали заказа" at bounding box center [806, 25] width 1491 height 22
copy link "KZH_FLSMIDTH-178-WK-008"
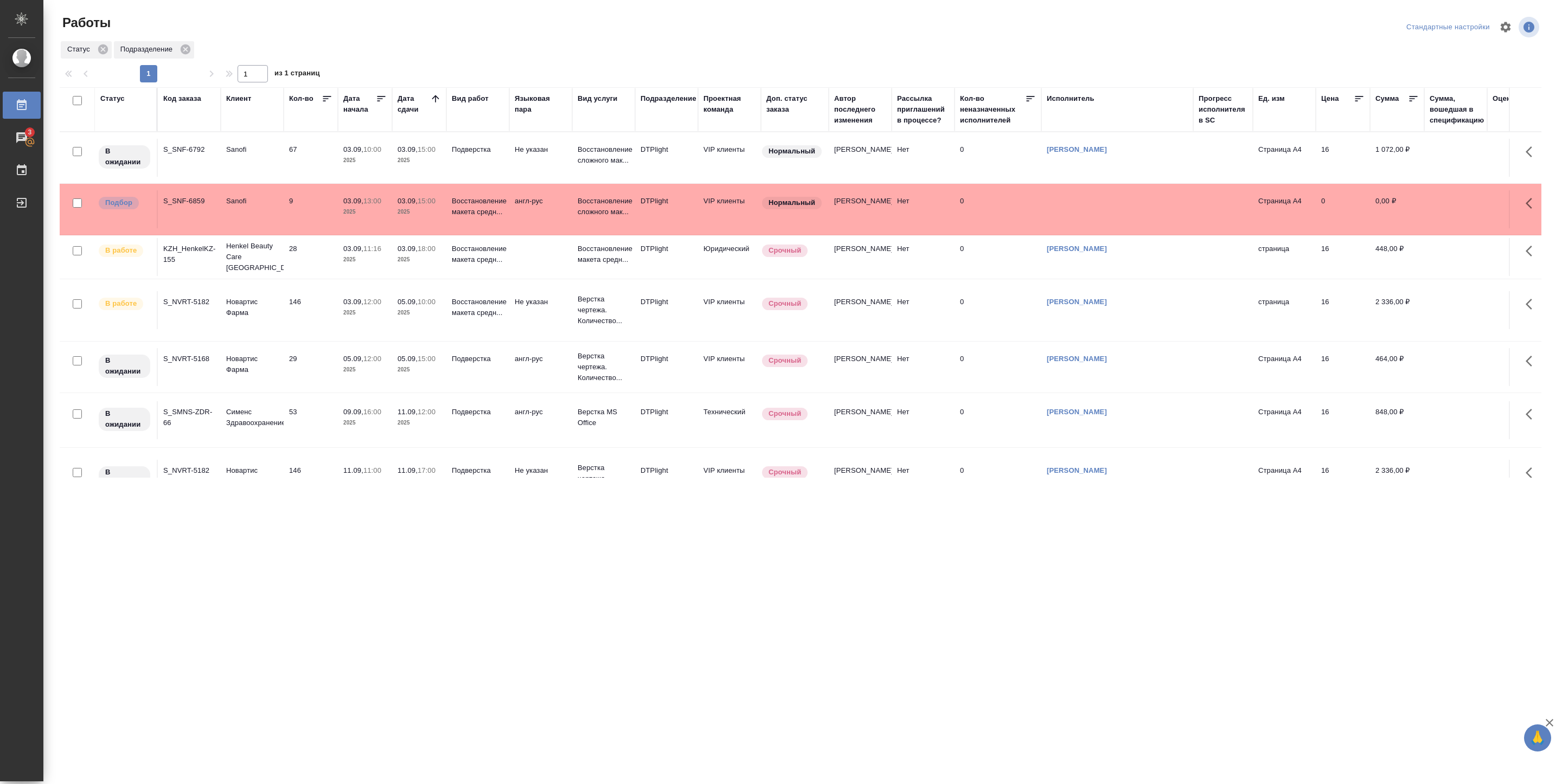
click at [397, 202] on p "03.09," at bounding box center [407, 201] width 20 height 8
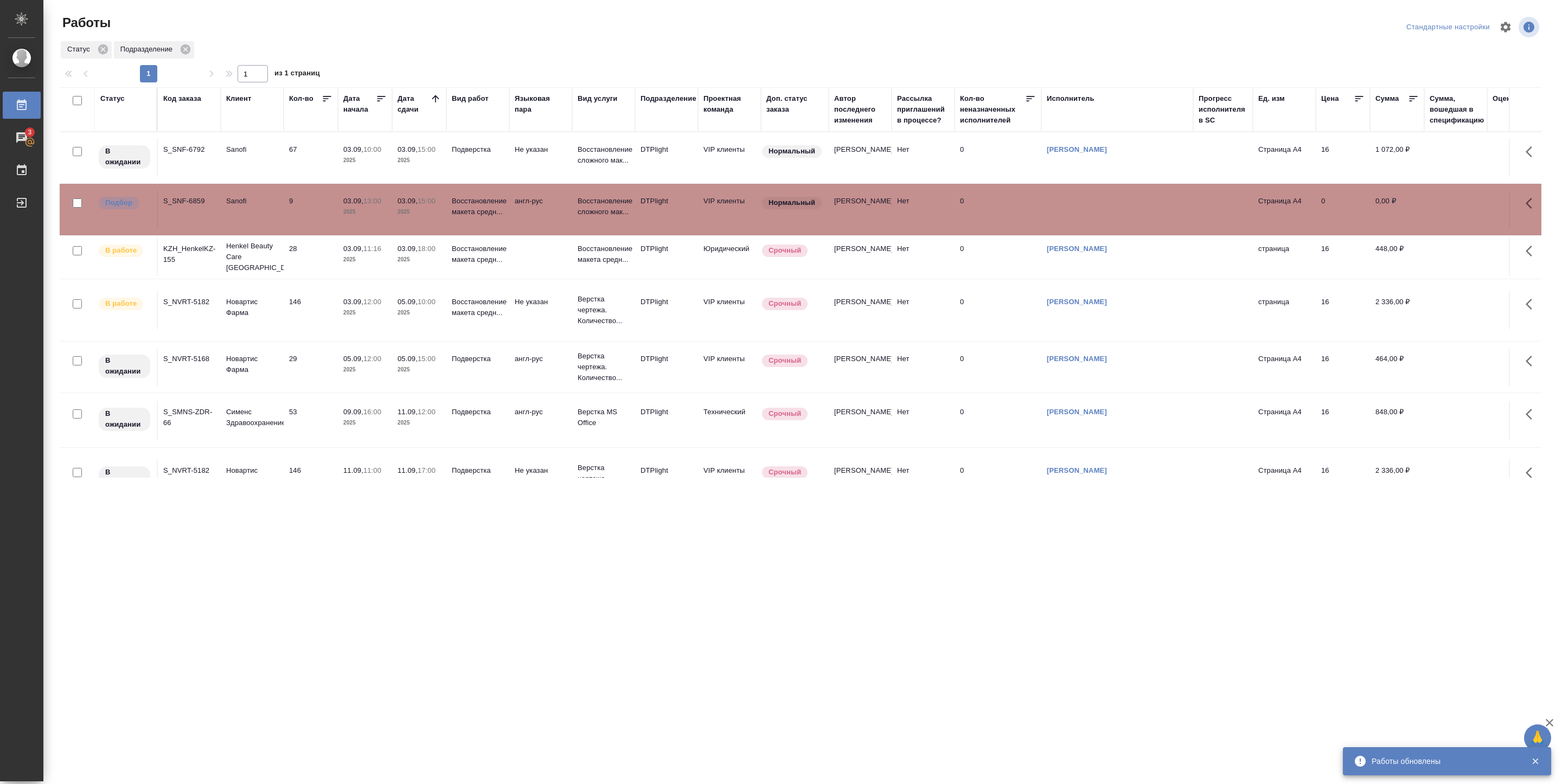
click at [300, 177] on td "9" at bounding box center [311, 157] width 54 height 38
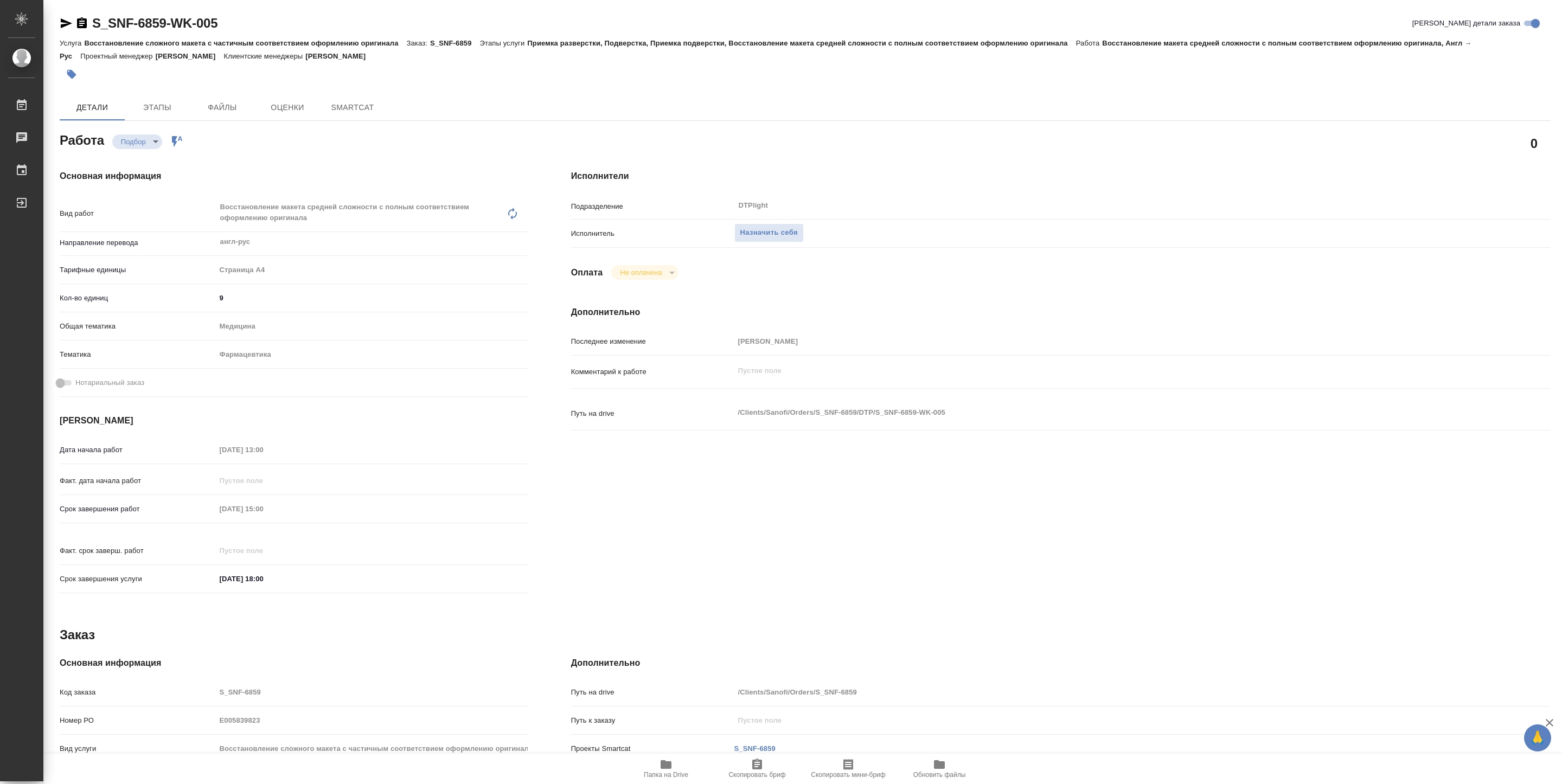
type textarea "x"
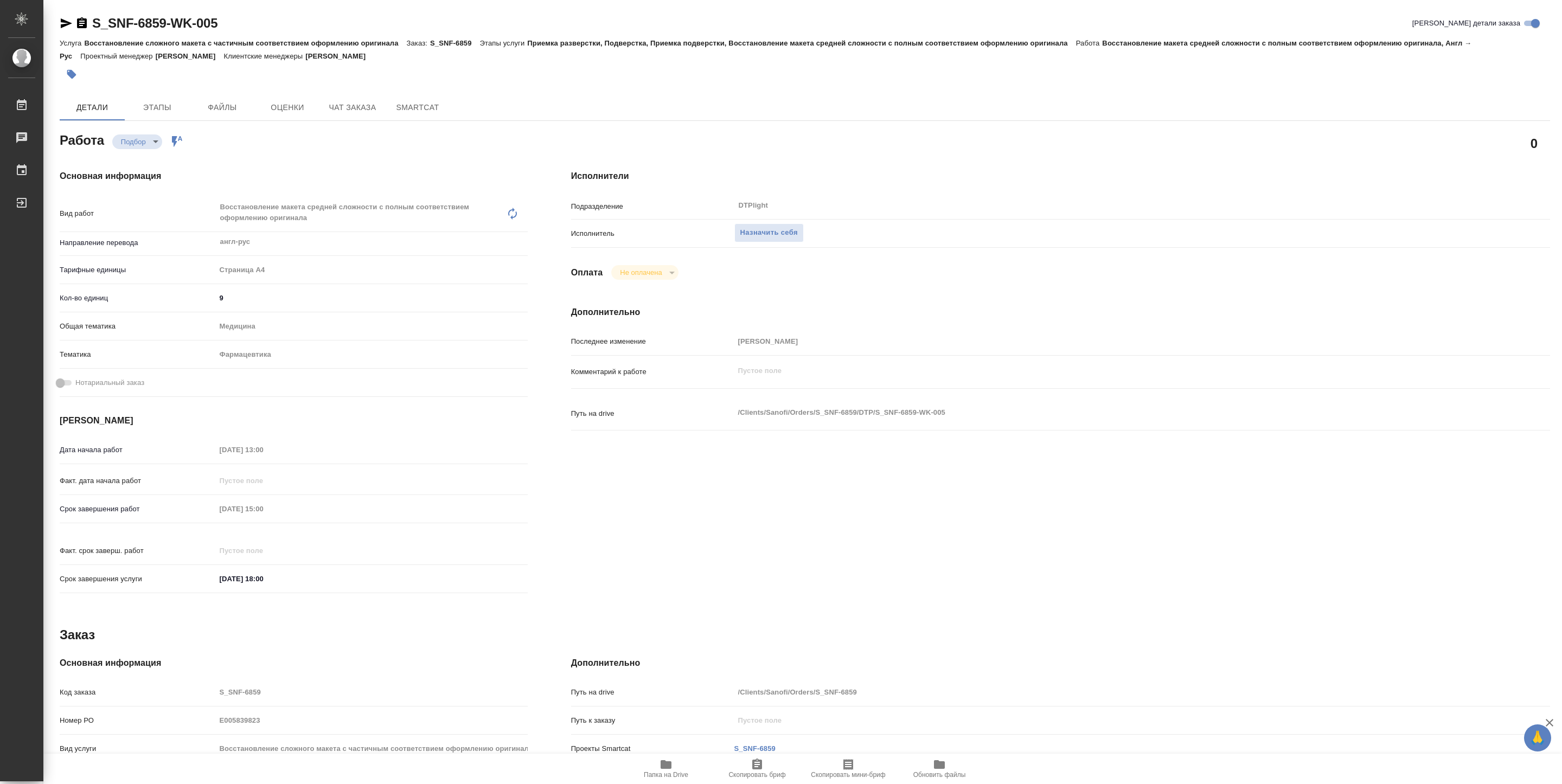
type textarea "x"
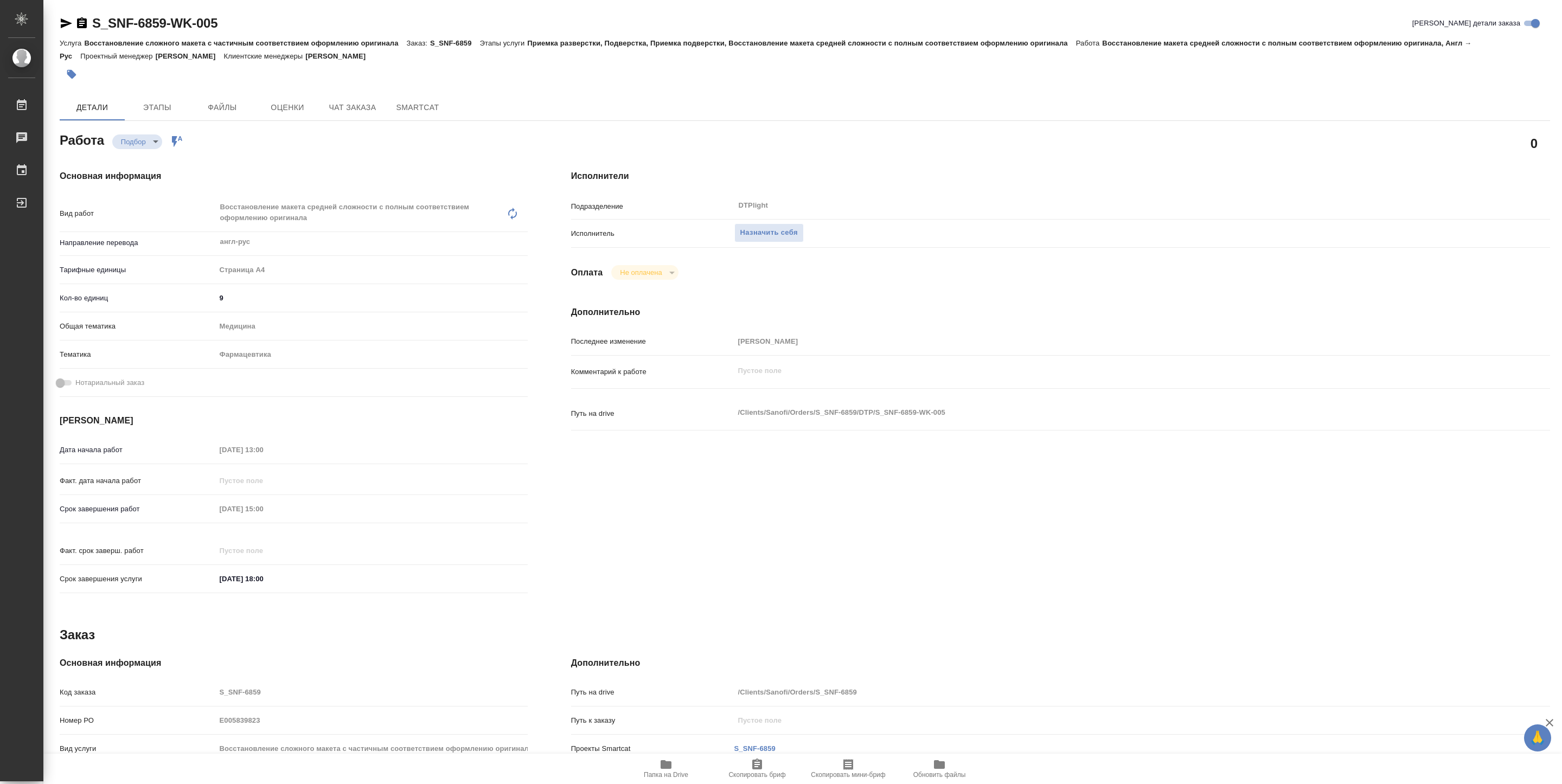
click at [668, 773] on span "Папка на Drive" at bounding box center [666, 775] width 45 height 8
type textarea "x"
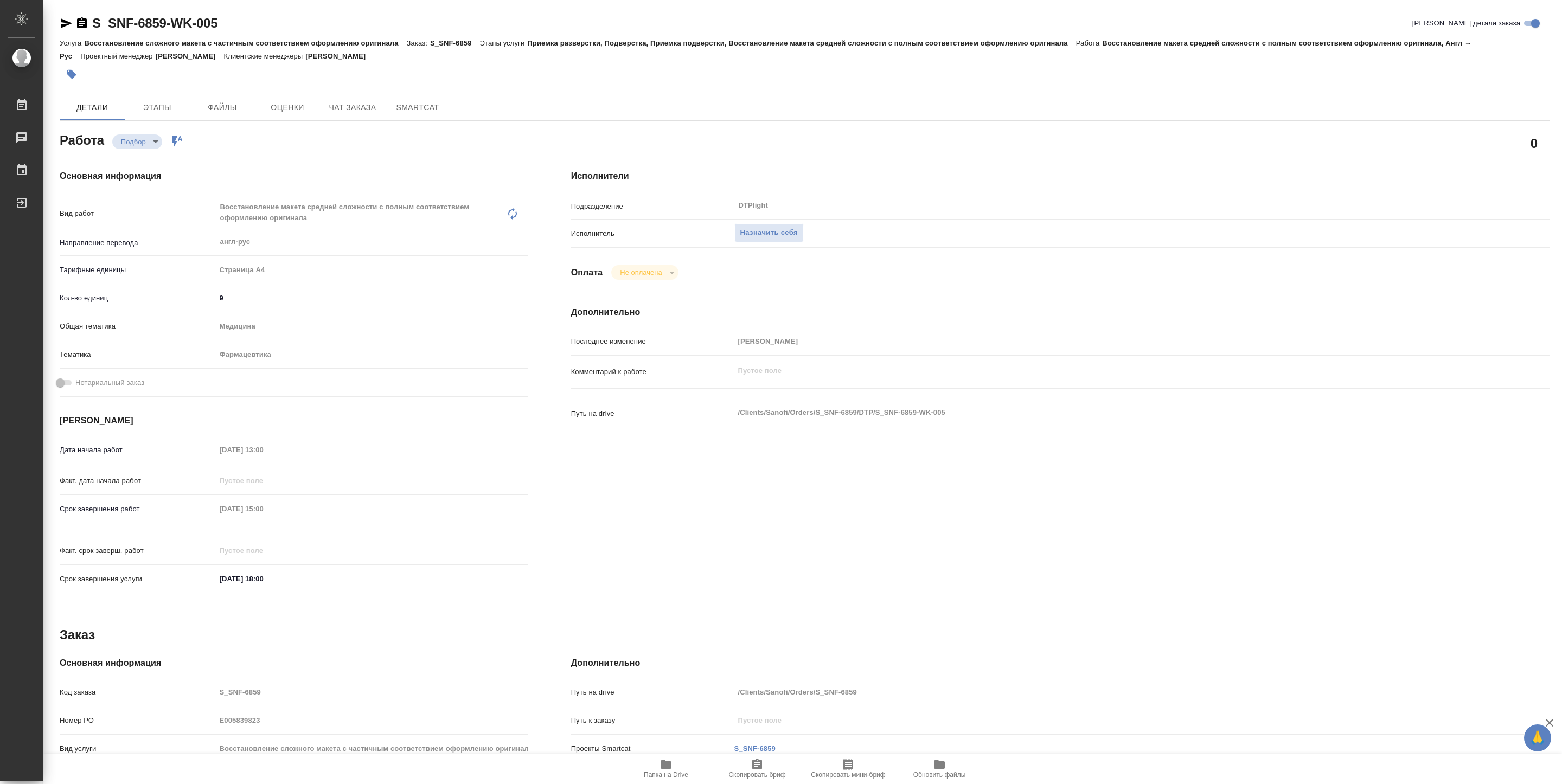
type textarea "x"
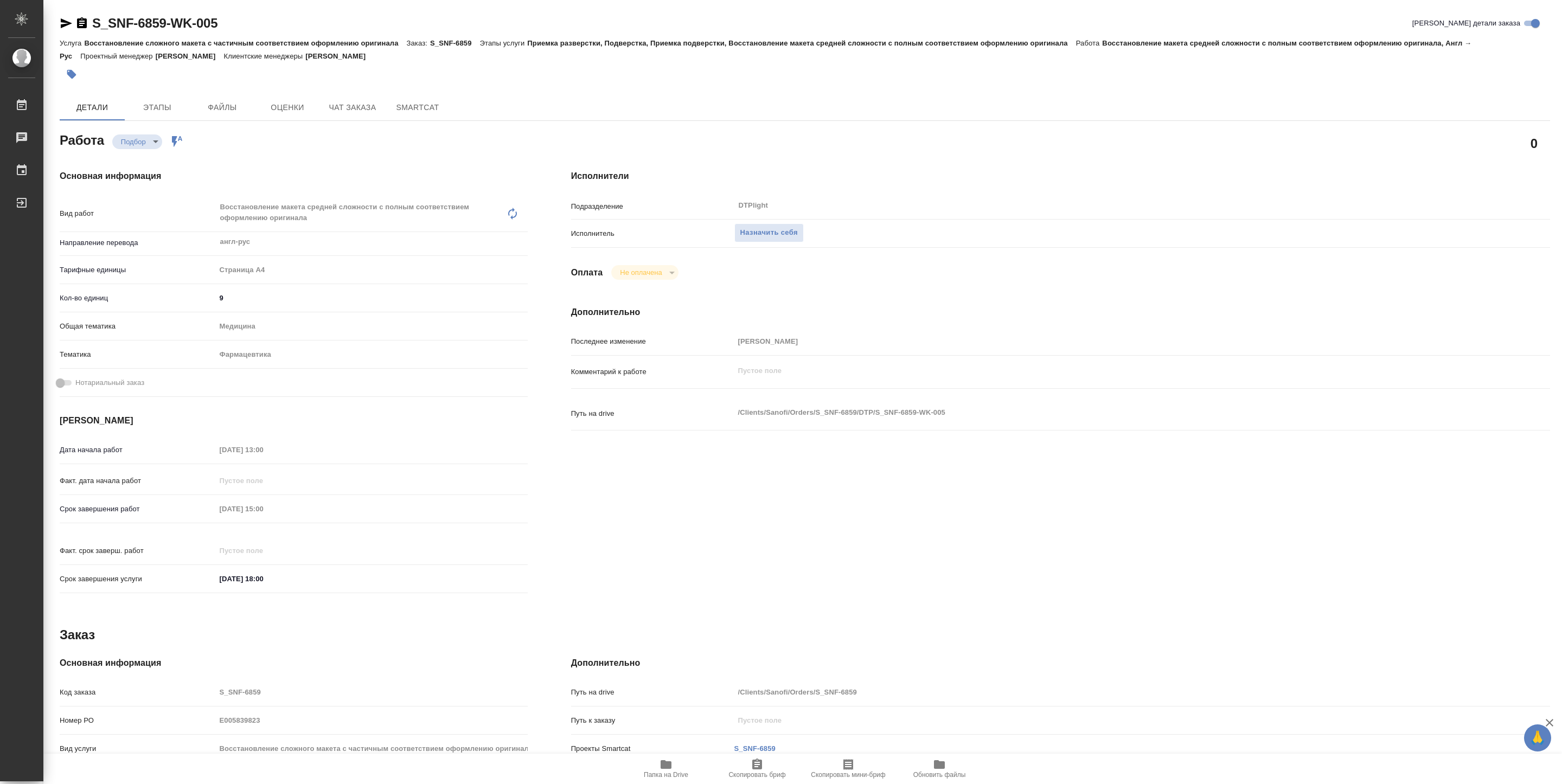
type textarea "x"
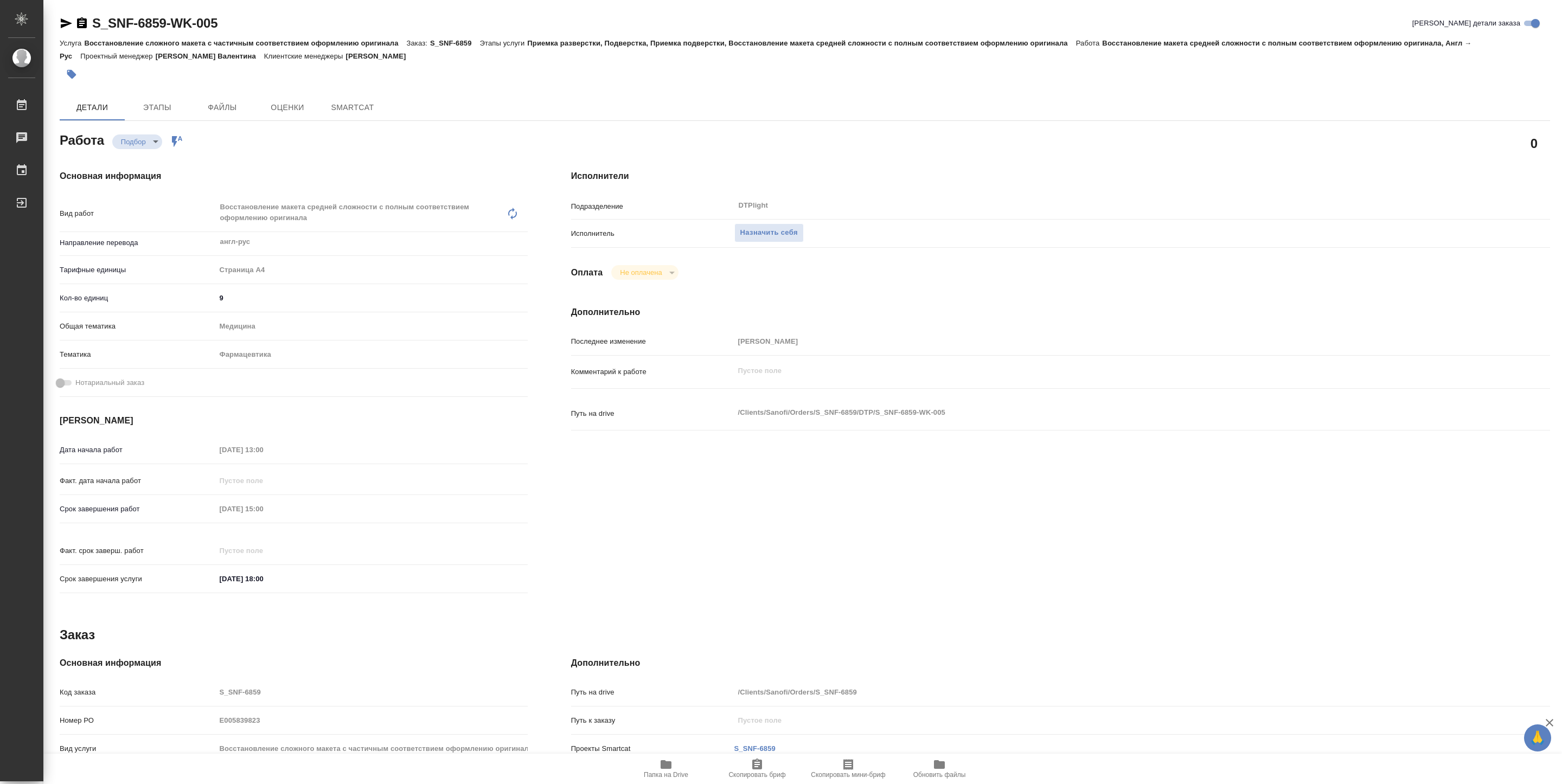
type textarea "x"
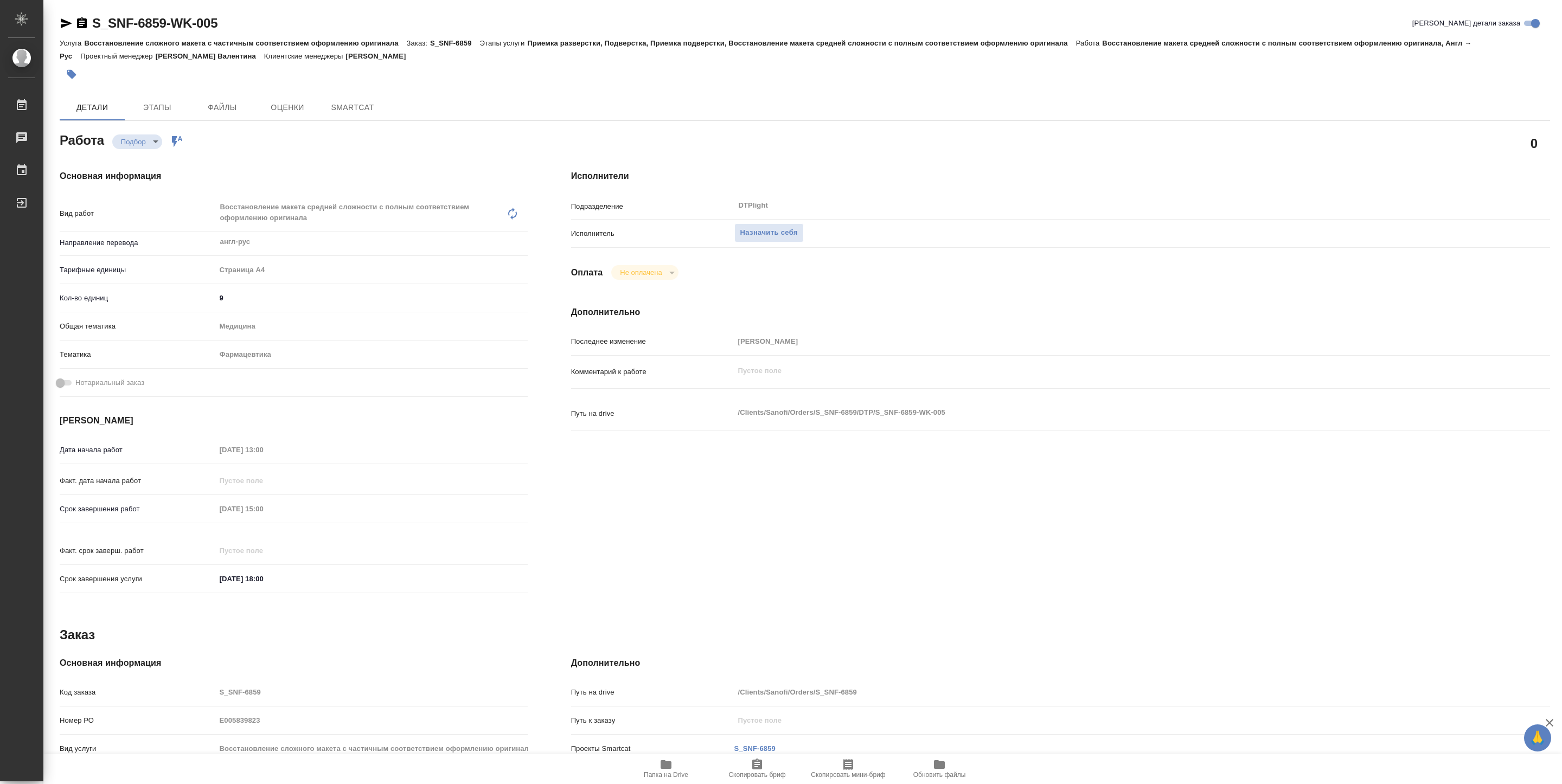
type textarea "x"
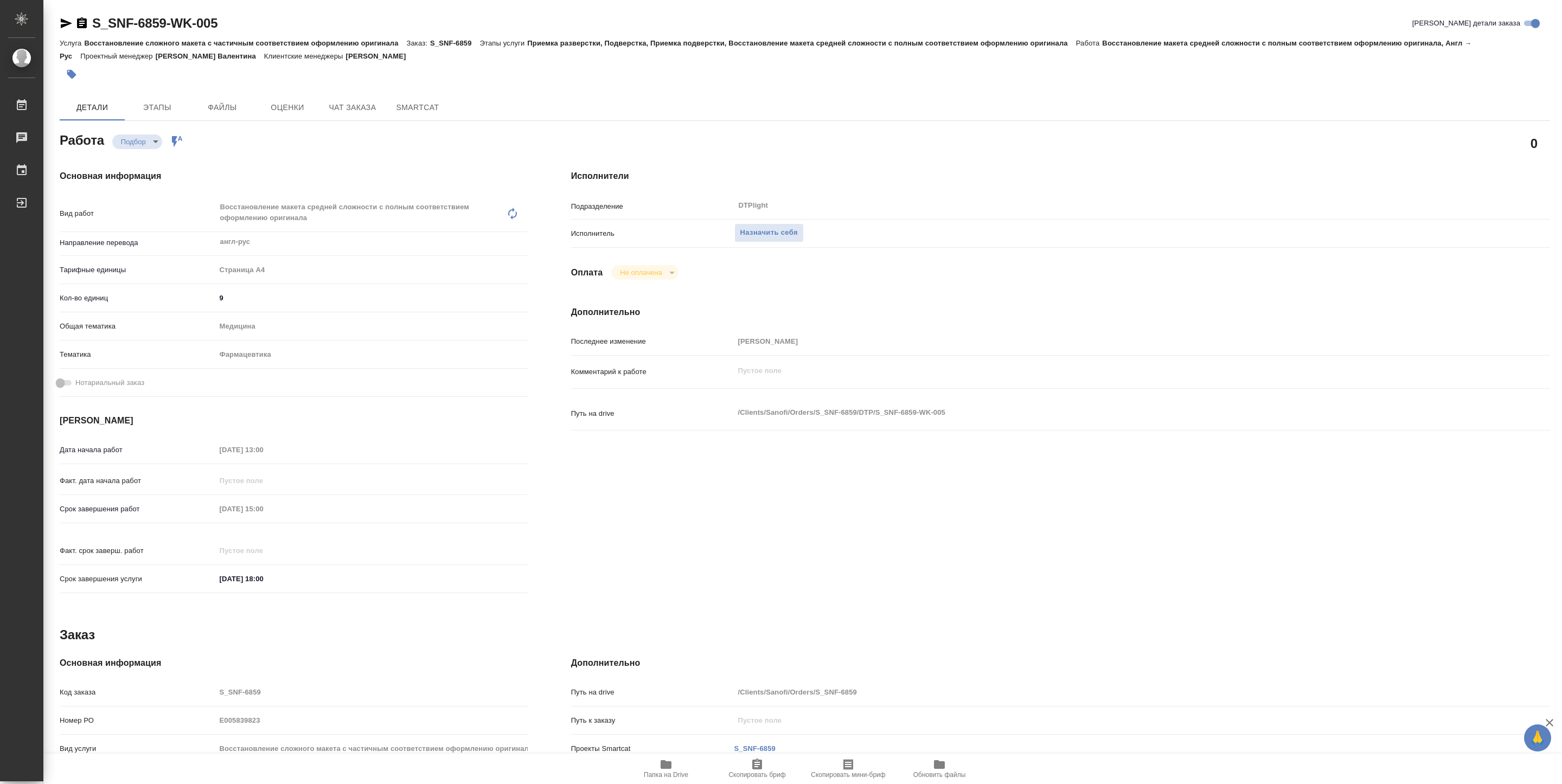
type textarea "x"
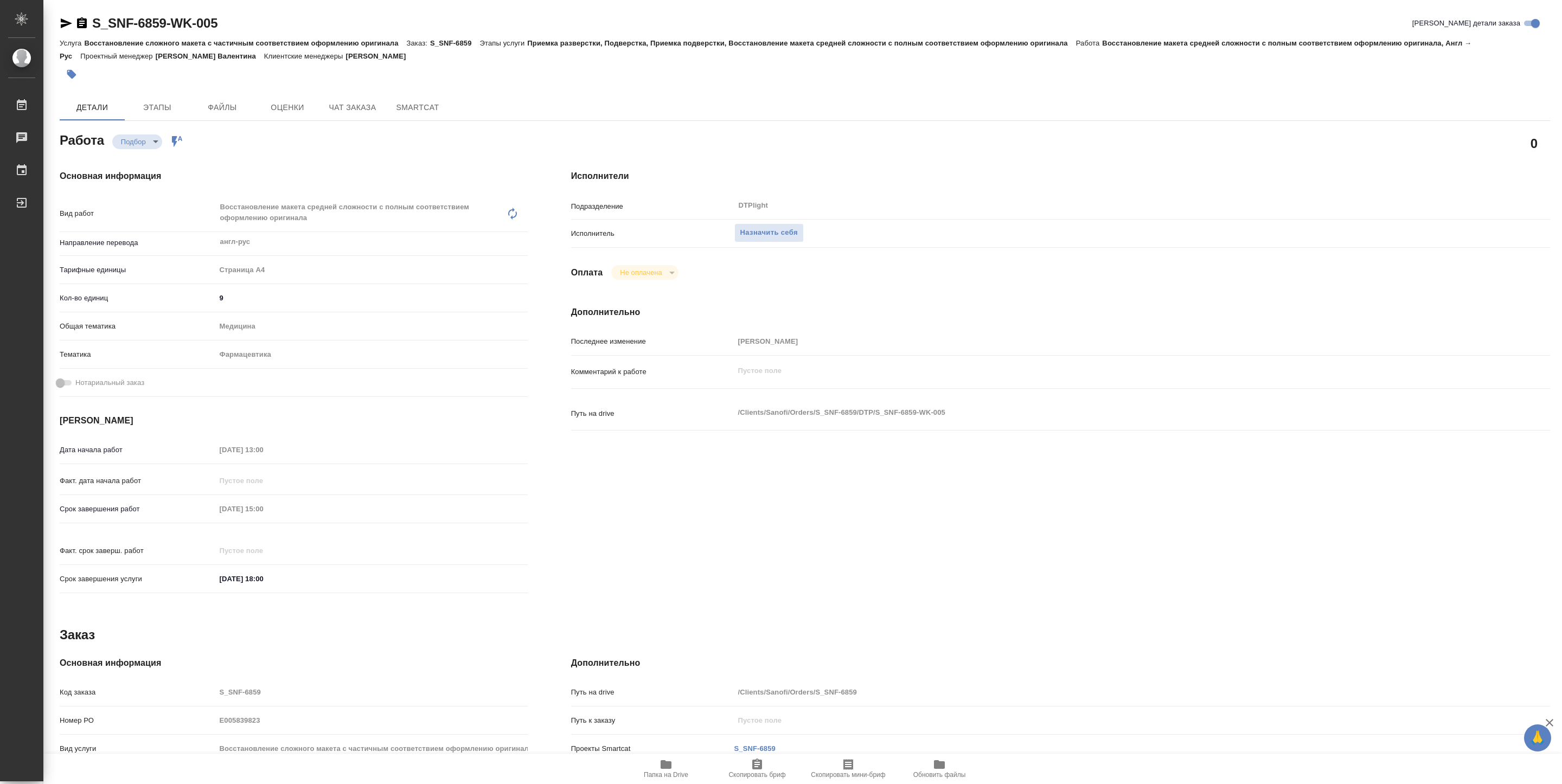
type textarea "x"
click at [755, 244] on div "Исполнитель Назначить себя" at bounding box center [1061, 237] width 979 height 28
click at [762, 238] on span "Назначить себя" at bounding box center [769, 232] width 57 height 13
click at [151, 140] on body "🙏 .cls-1 fill:#fff; AWATERA Pankina Anna Работы Чаты График Выйти S_SNF-6859-WK…" at bounding box center [781, 392] width 1562 height 784
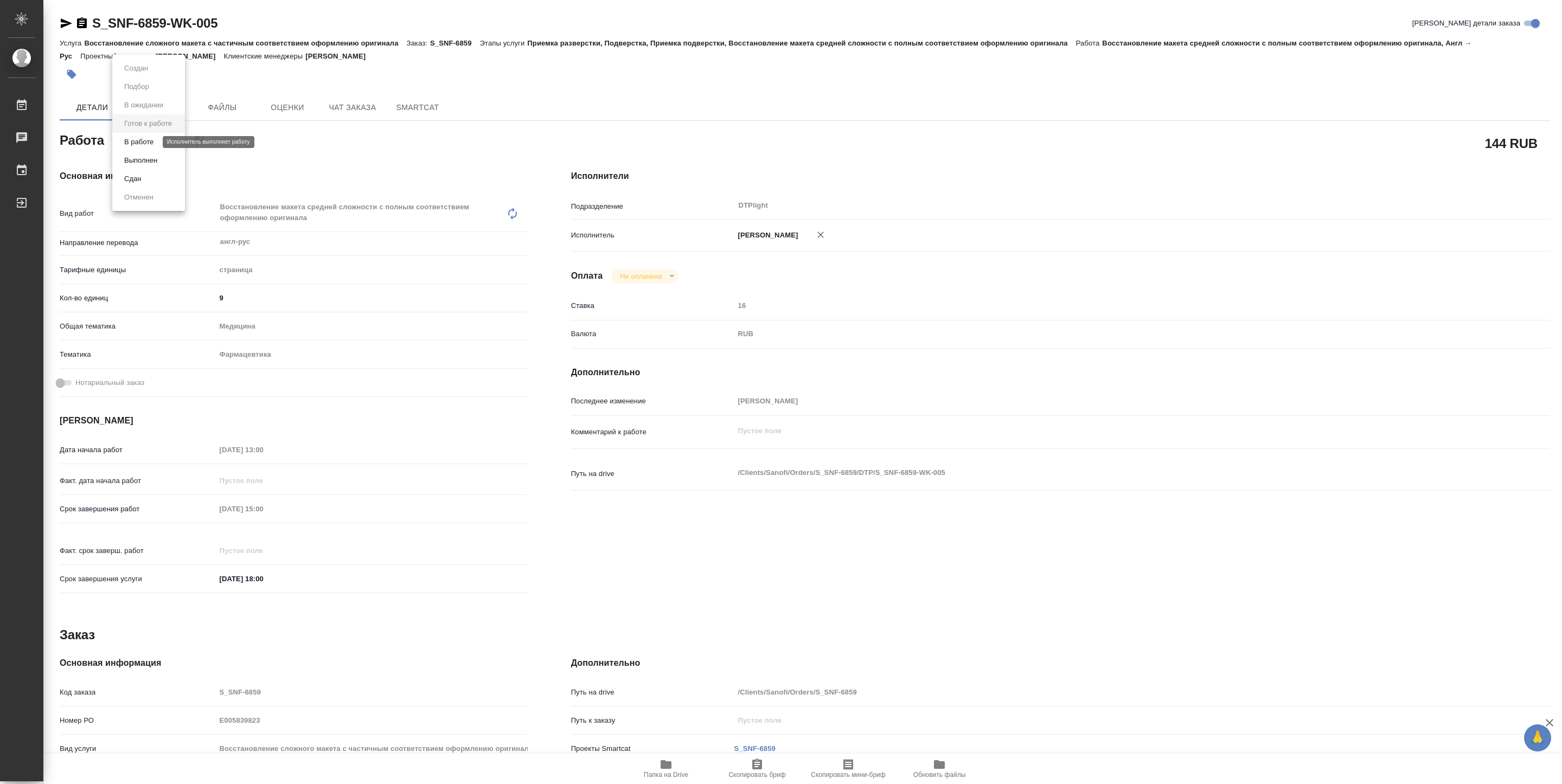
click at [152, 137] on button "В работе" at bounding box center [139, 142] width 36 height 12
type textarea "x"
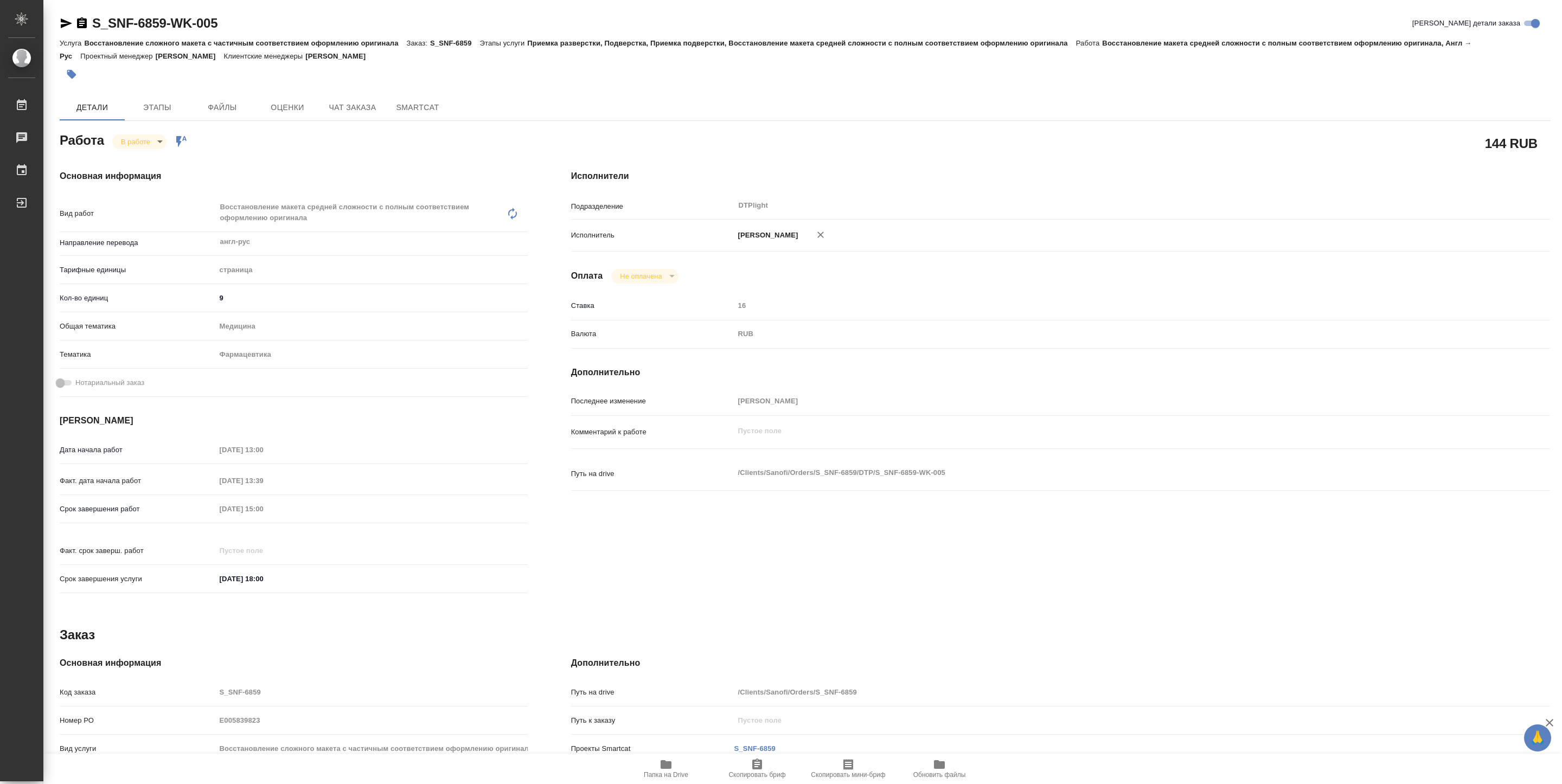
type textarea "x"
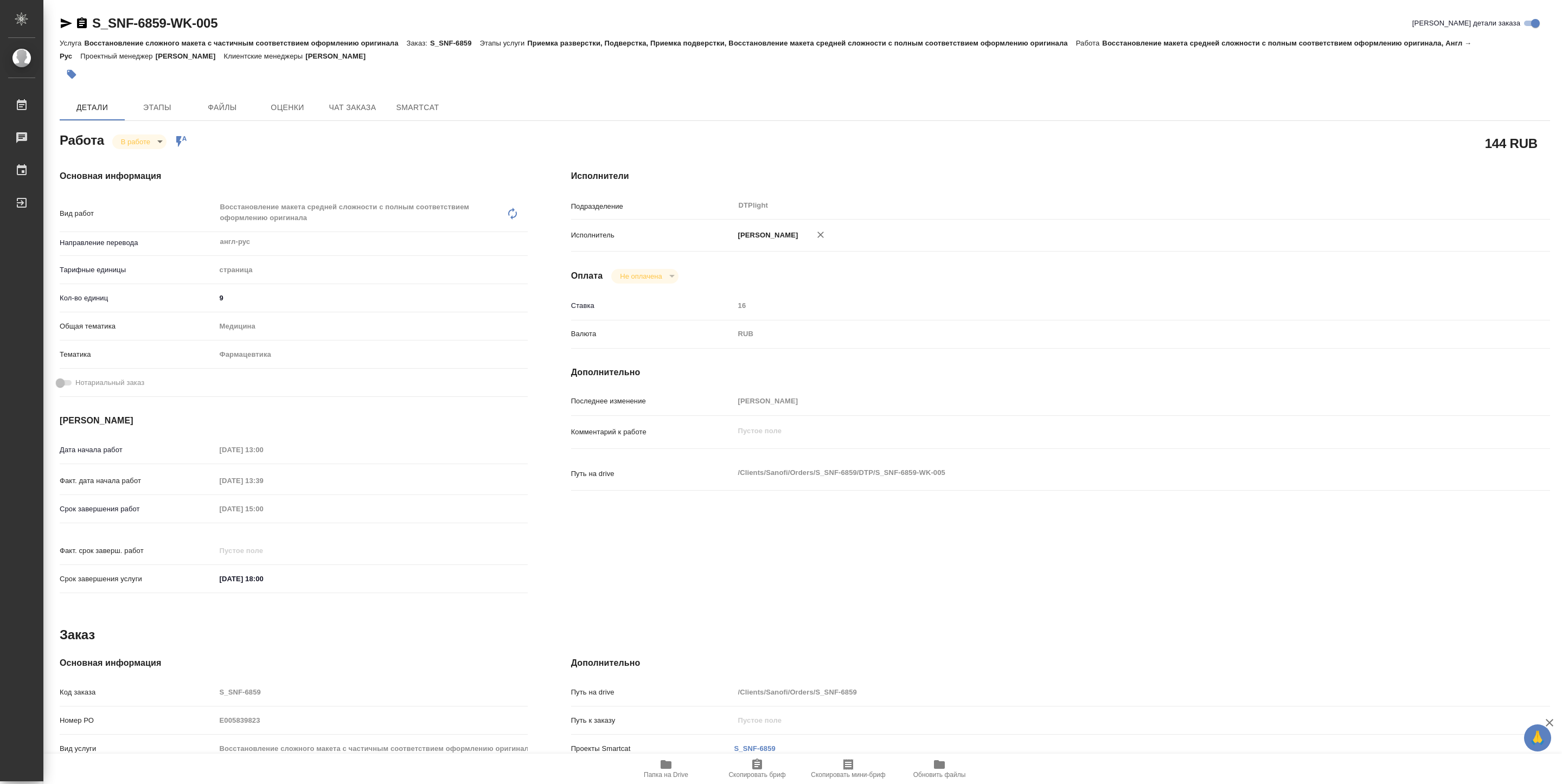
type textarea "x"
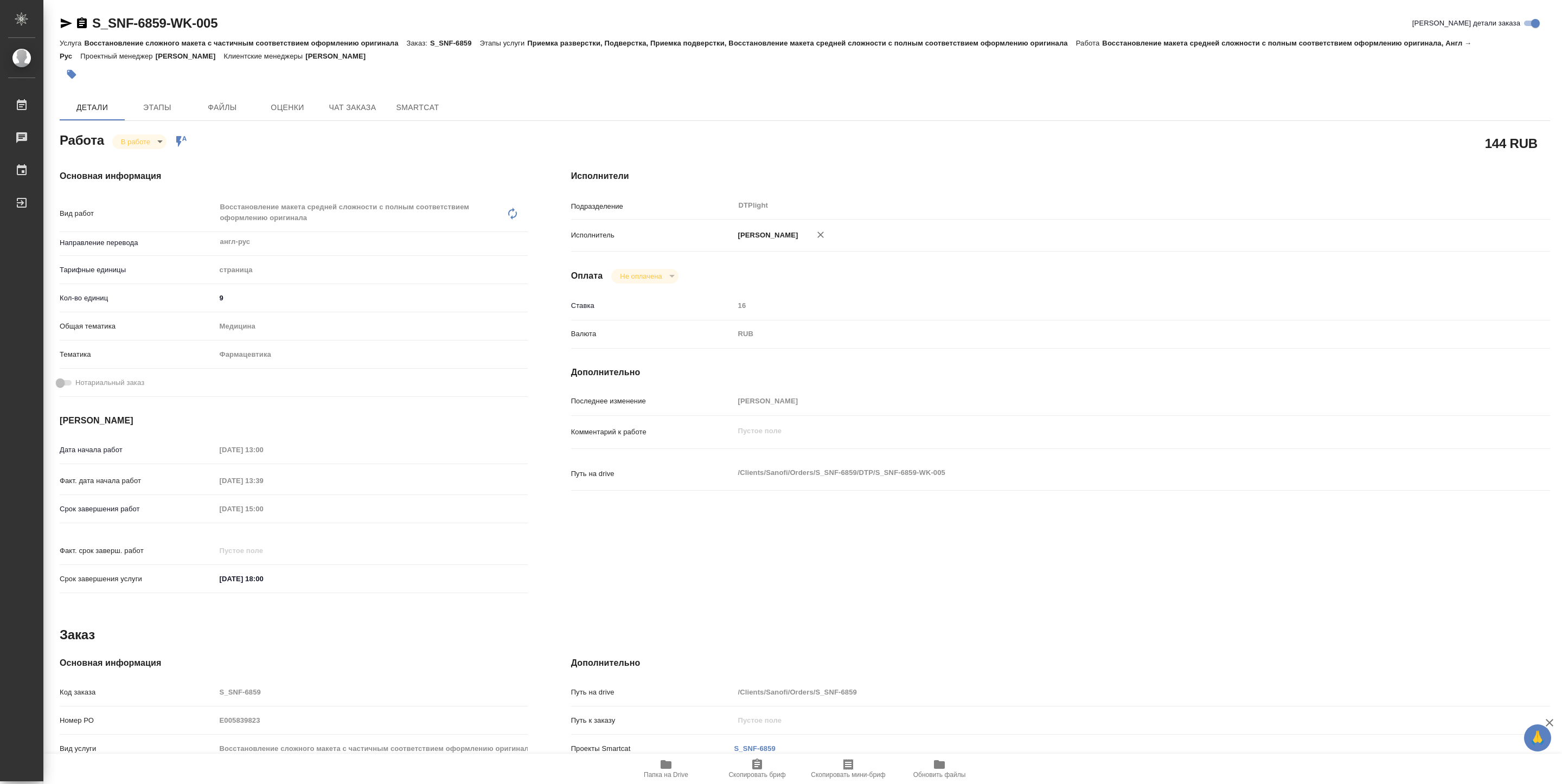
type textarea "x"
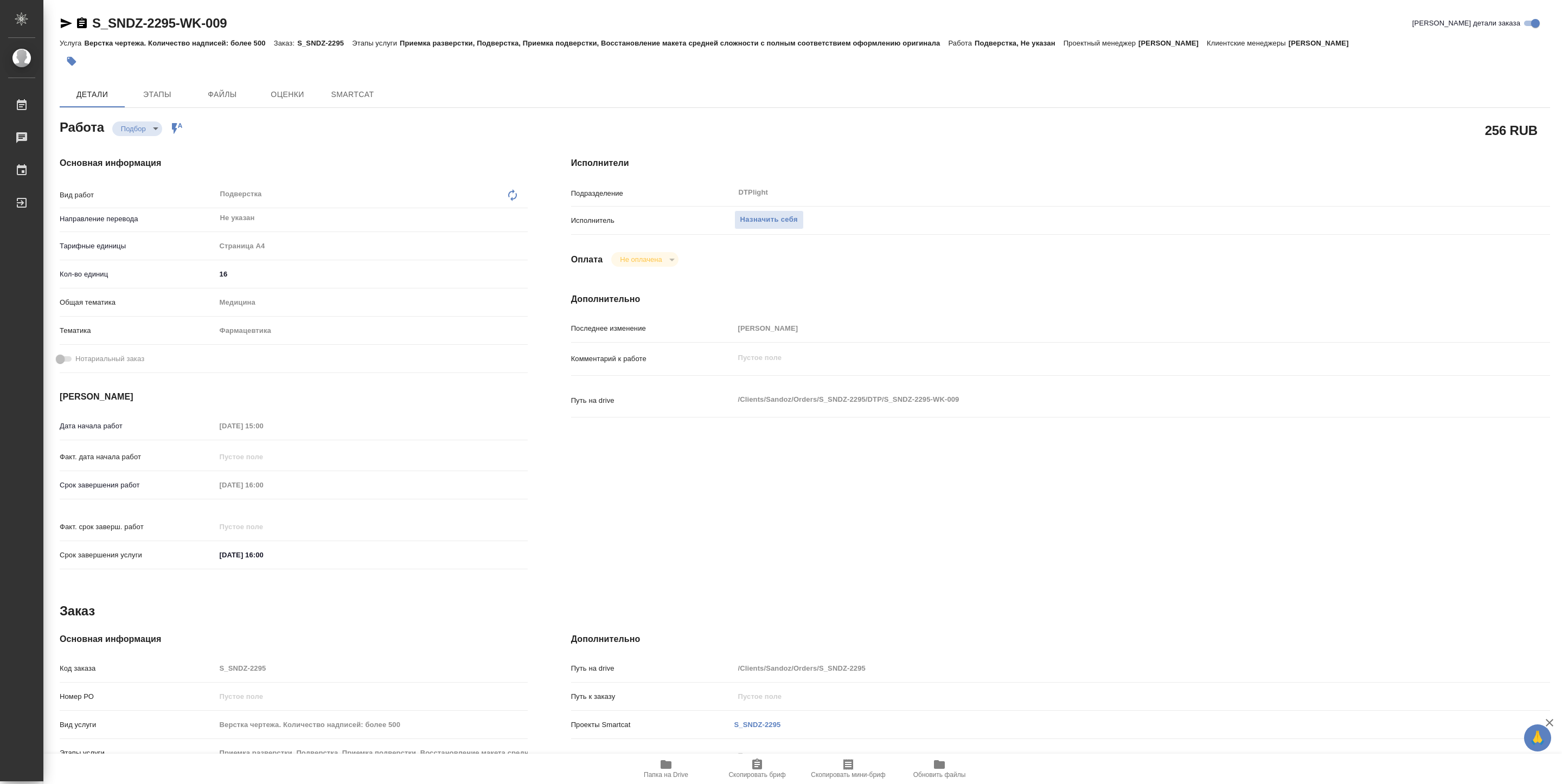
type textarea "x"
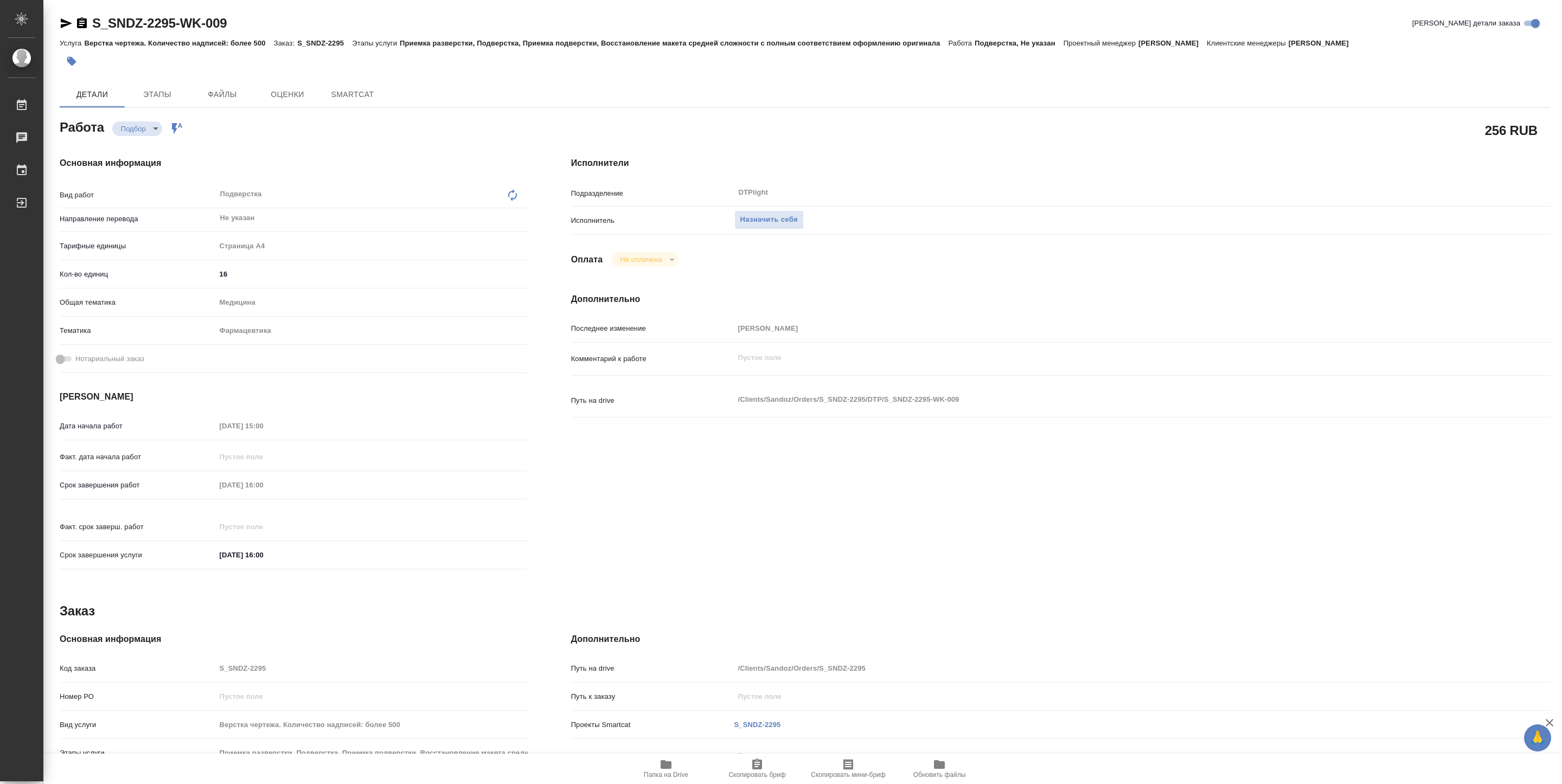
type textarea "x"
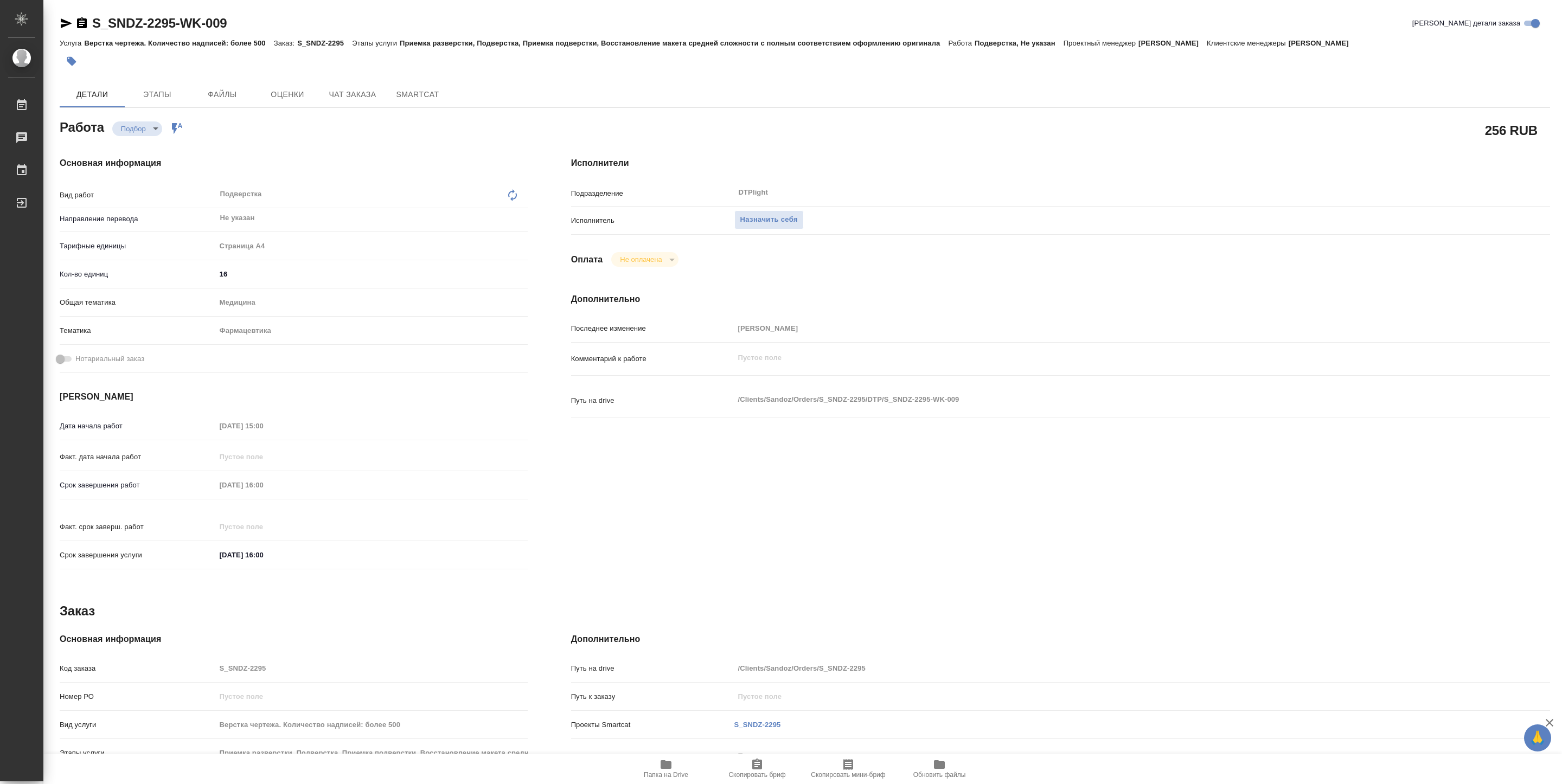
type textarea "x"
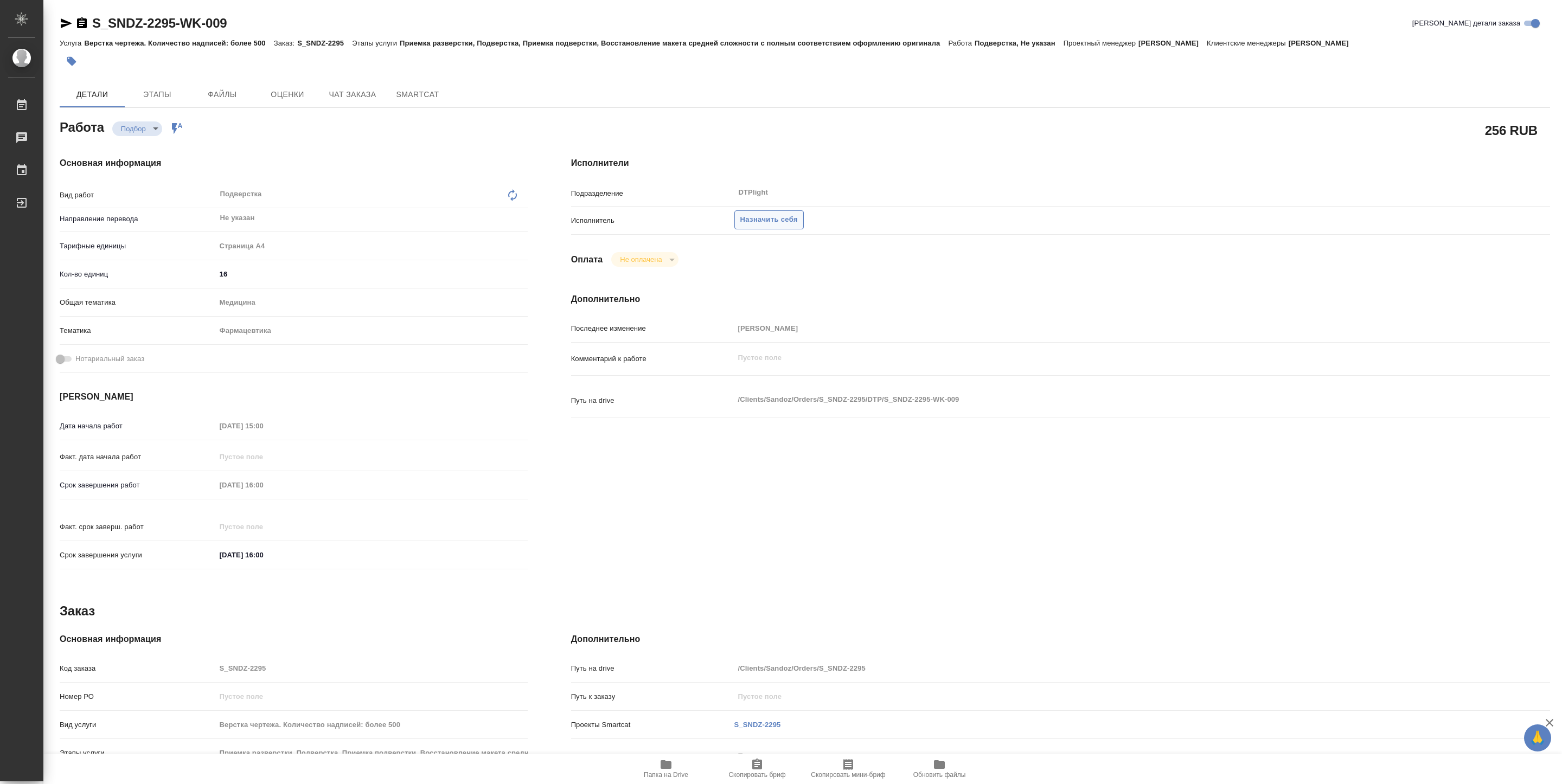
type textarea "x"
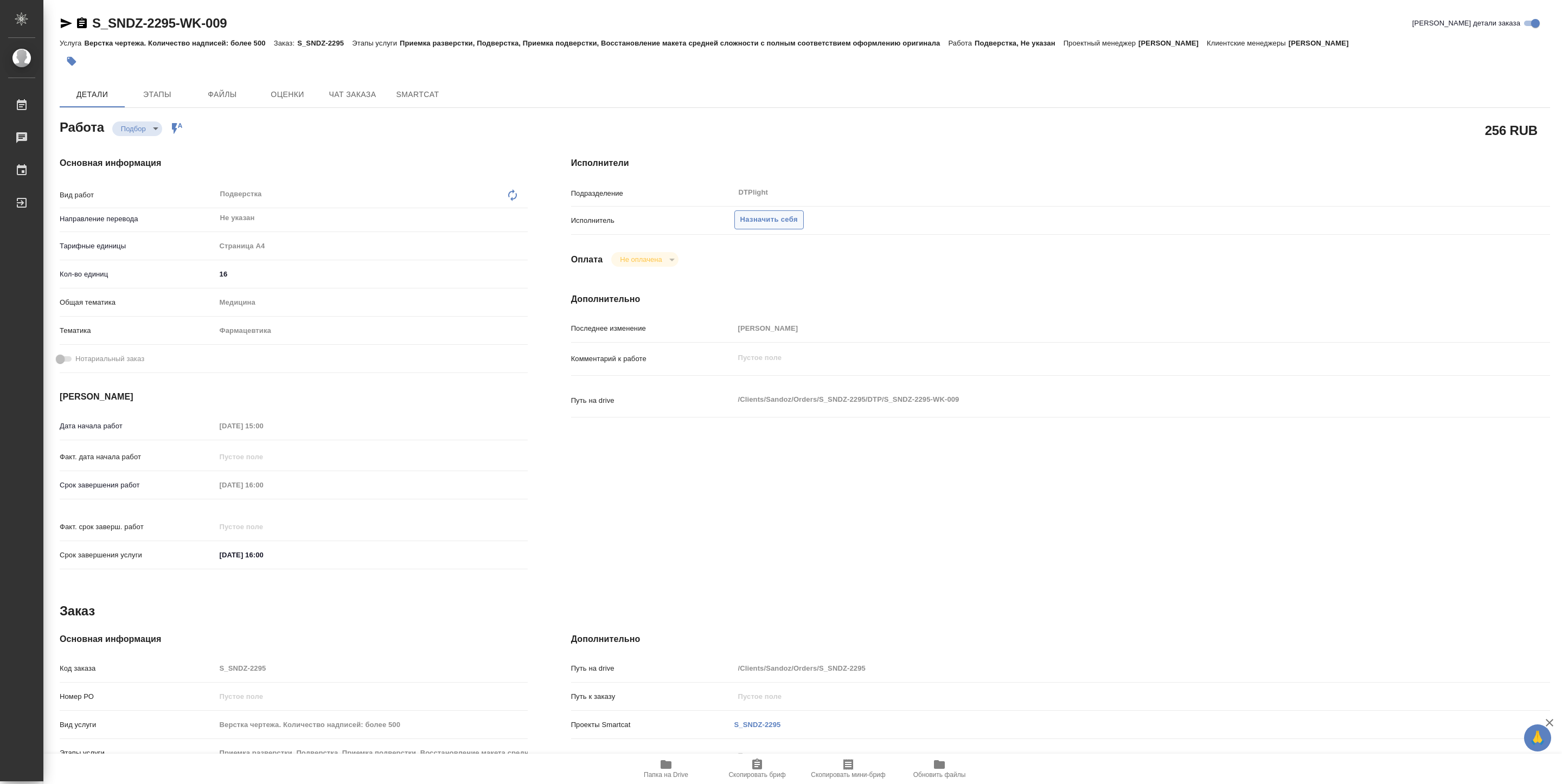
click at [779, 217] on span "Назначить себя" at bounding box center [769, 220] width 57 height 13
click at [768, 216] on span "Назначить себя" at bounding box center [769, 220] width 57 height 13
type textarea "x"
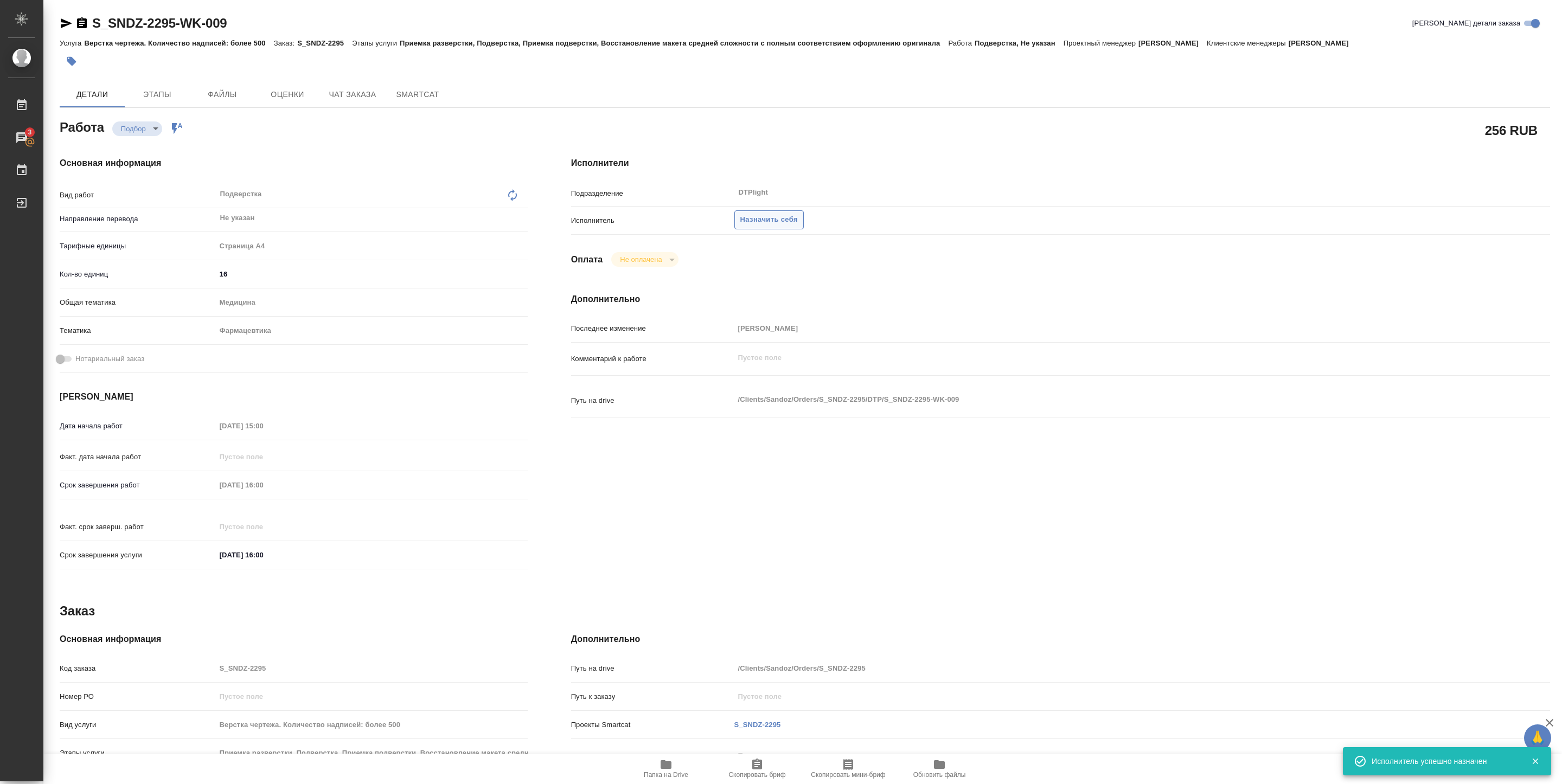
type textarea "x"
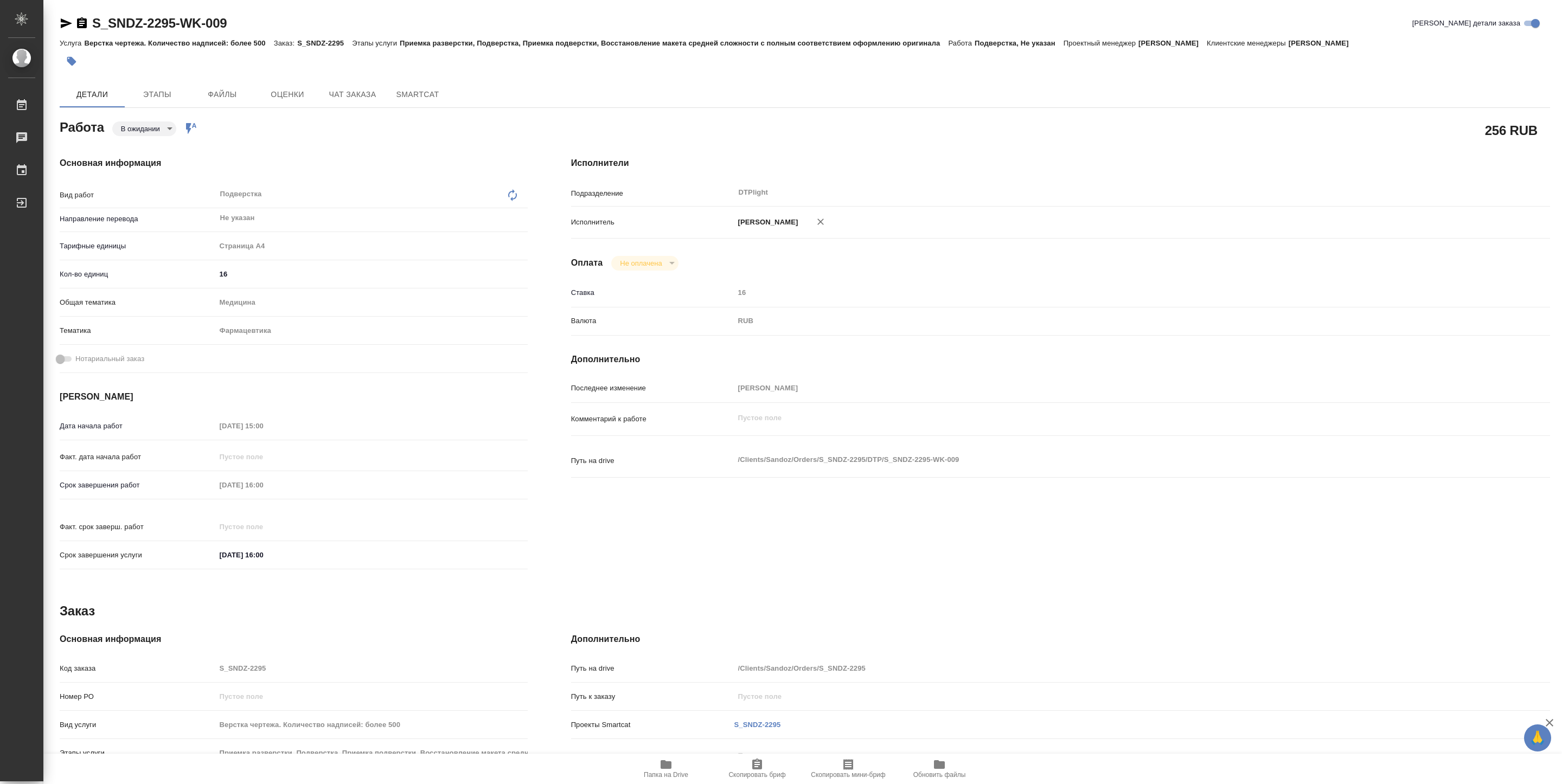
type textarea "x"
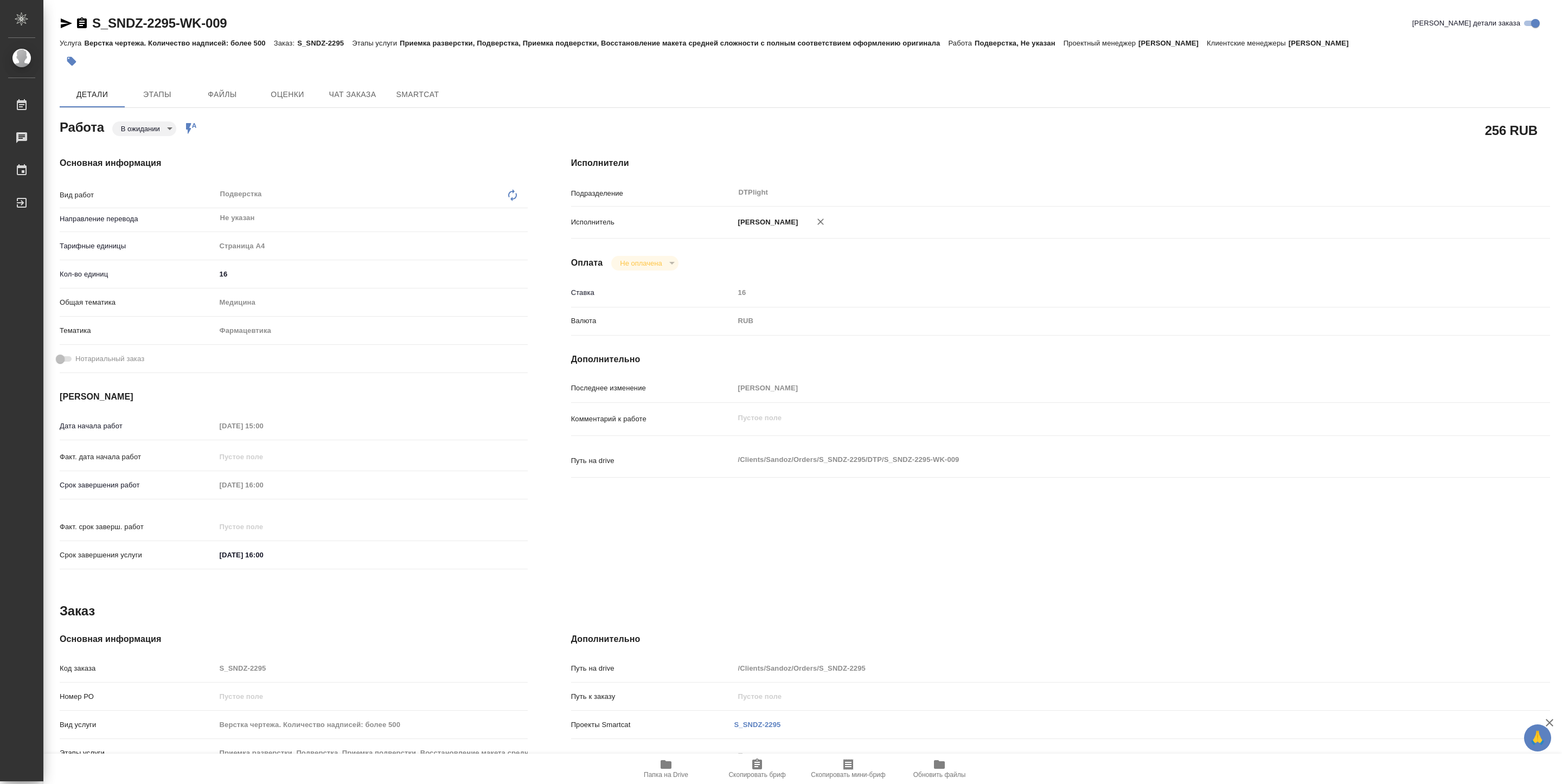
type textarea "x"
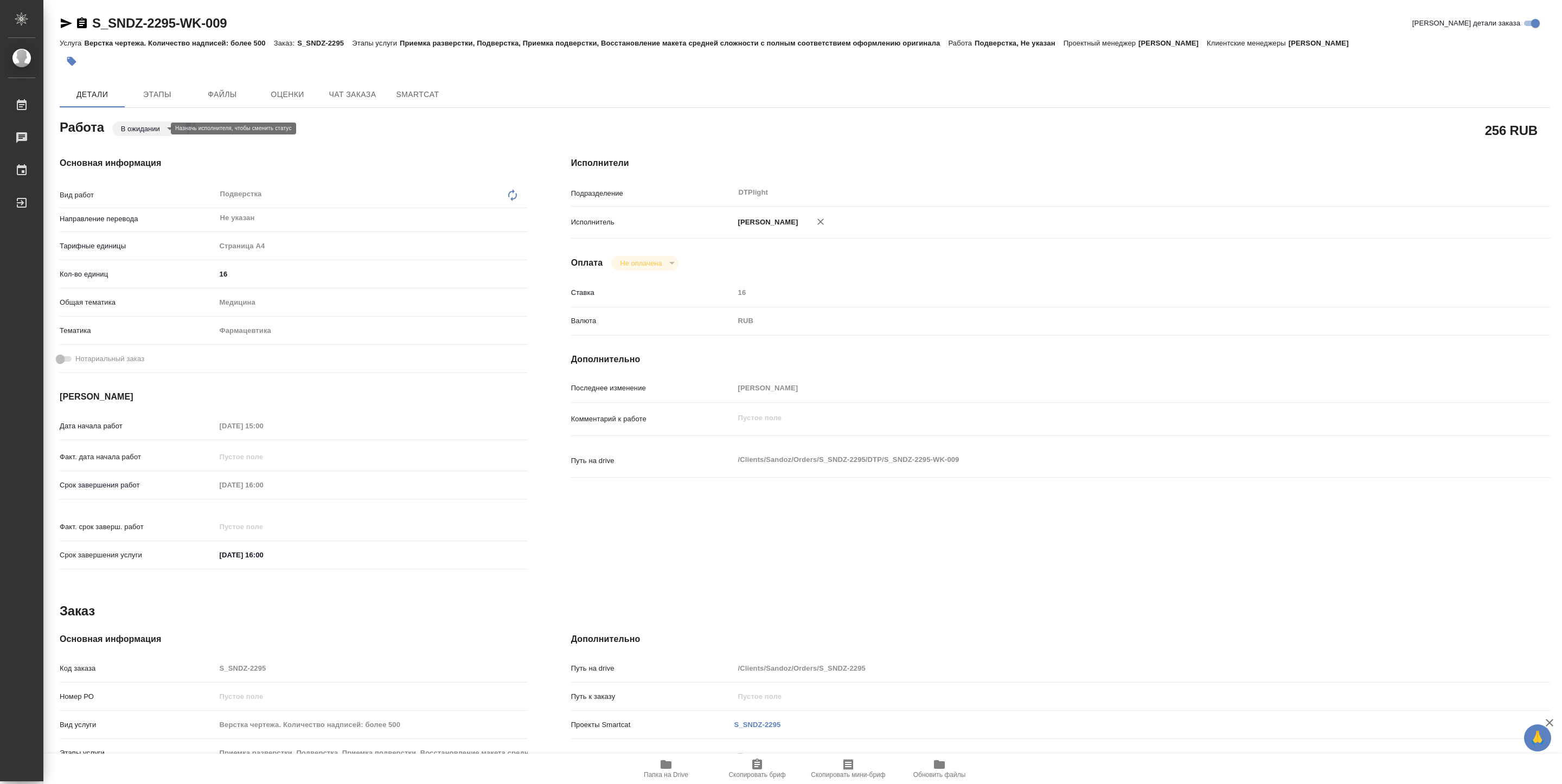
type textarea "x"
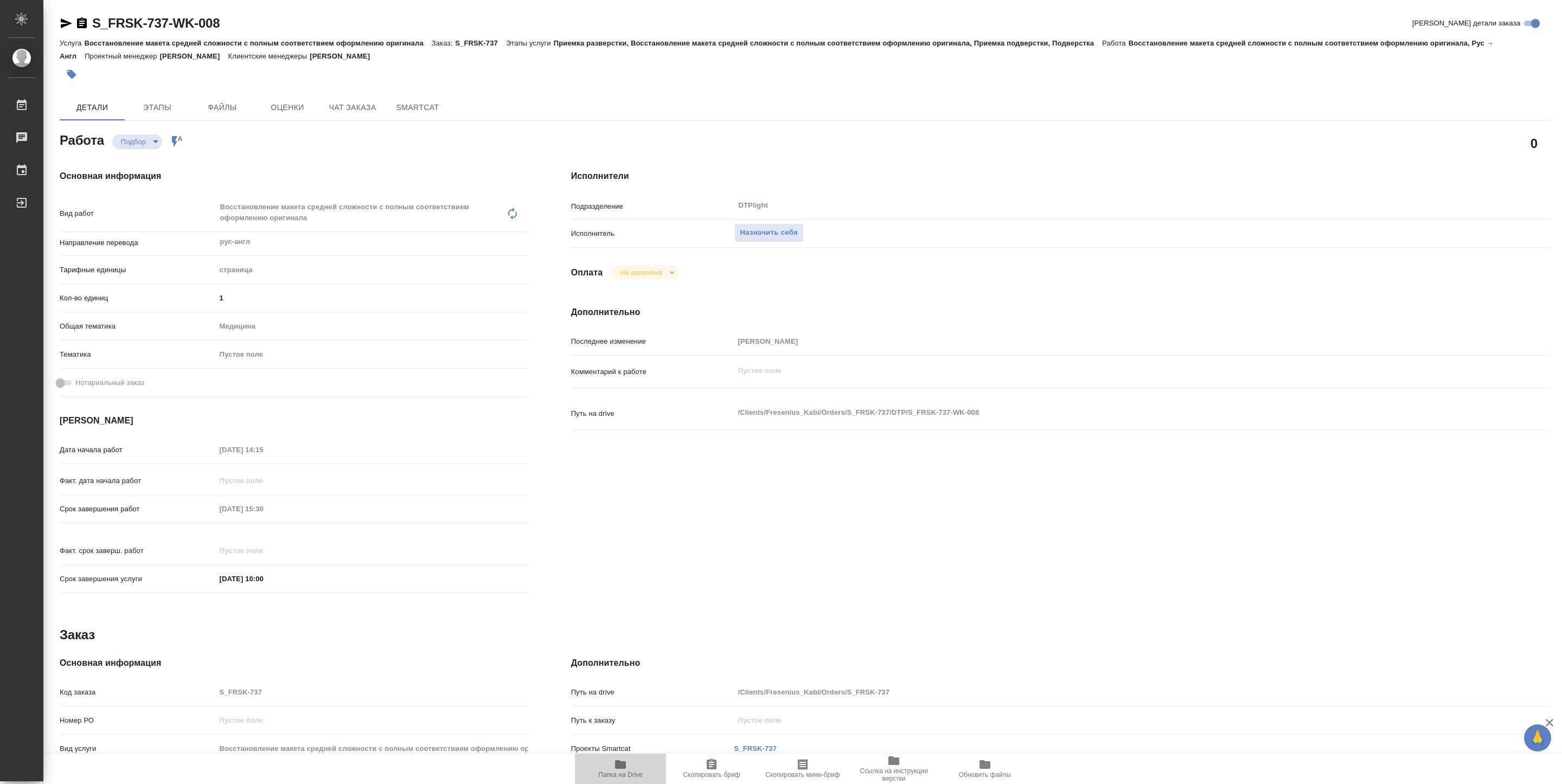
click at [635, 773] on span "Папка на Drive" at bounding box center [620, 775] width 45 height 8
click at [756, 237] on span "Назначить себя" at bounding box center [769, 232] width 57 height 13
type textarea "x"
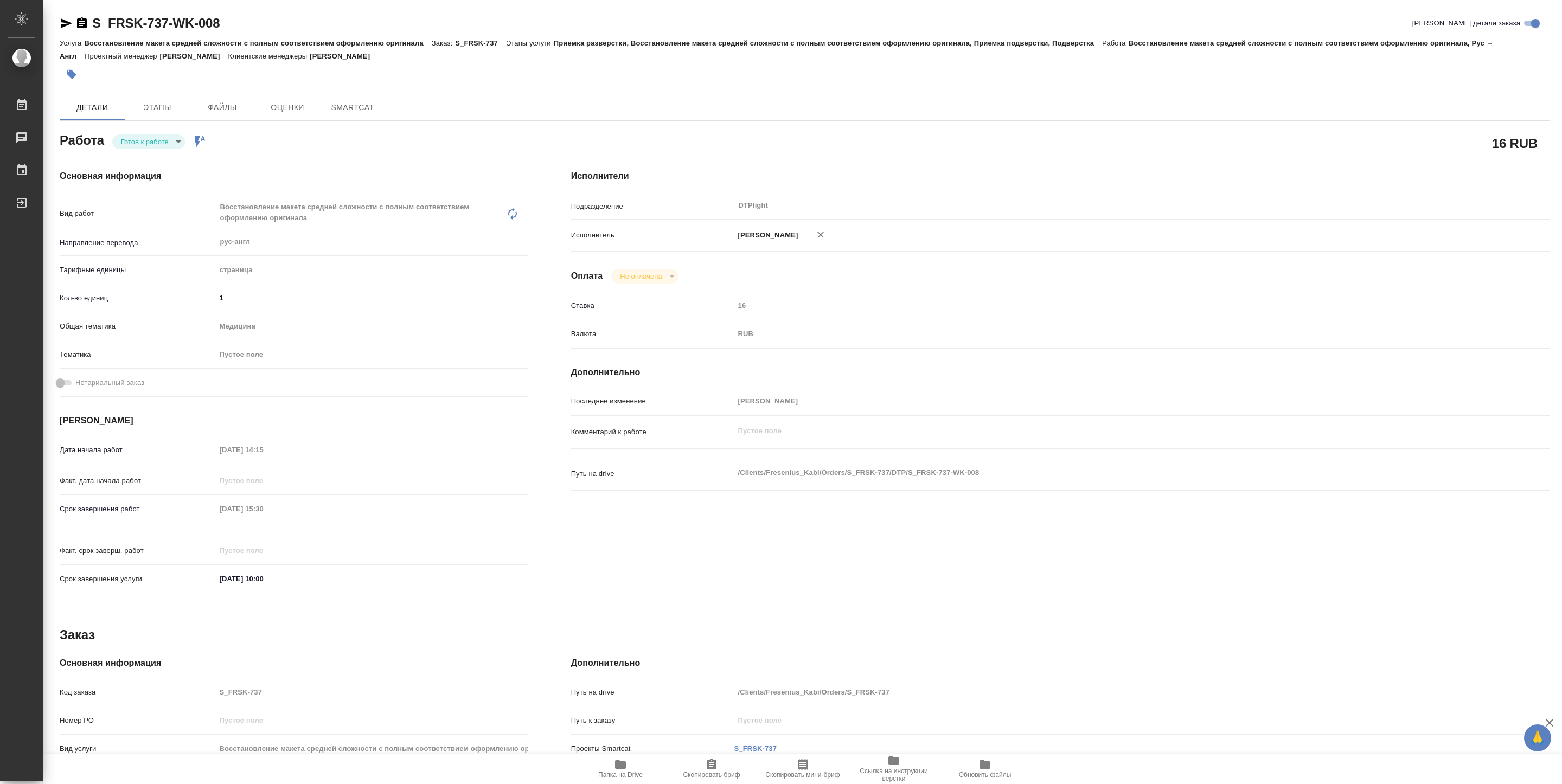
type textarea "x"
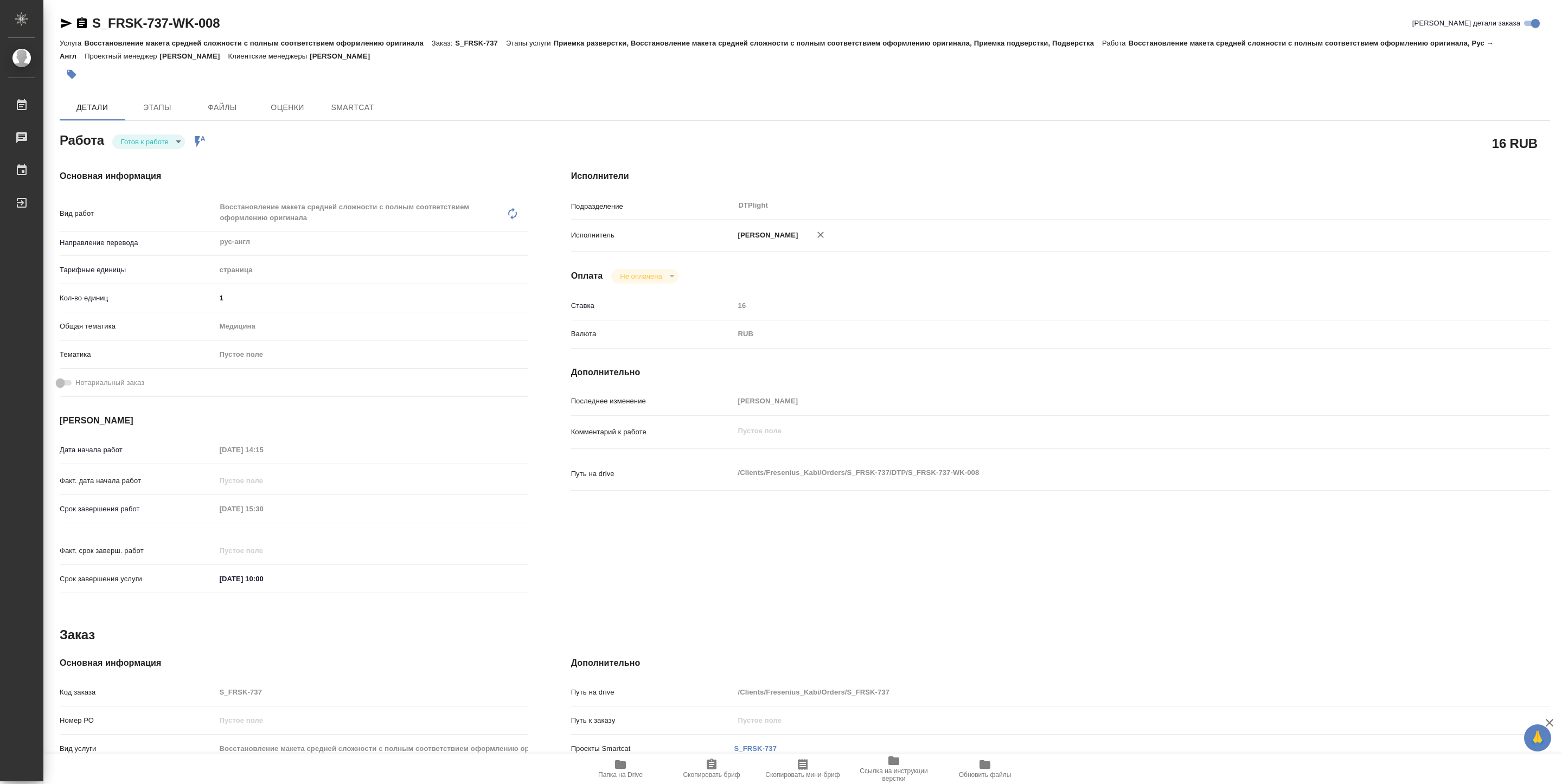
type textarea "x"
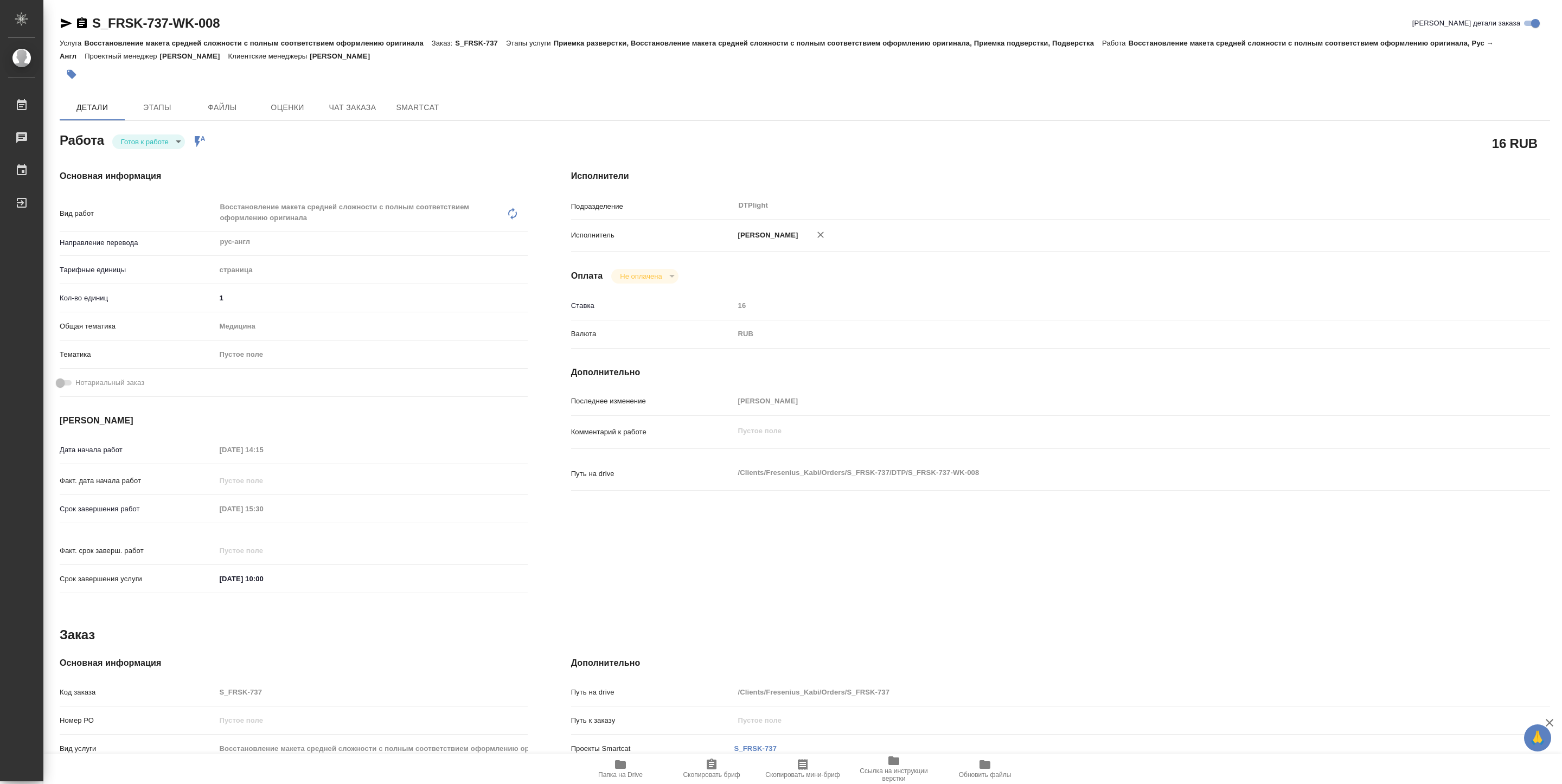
type textarea "x"
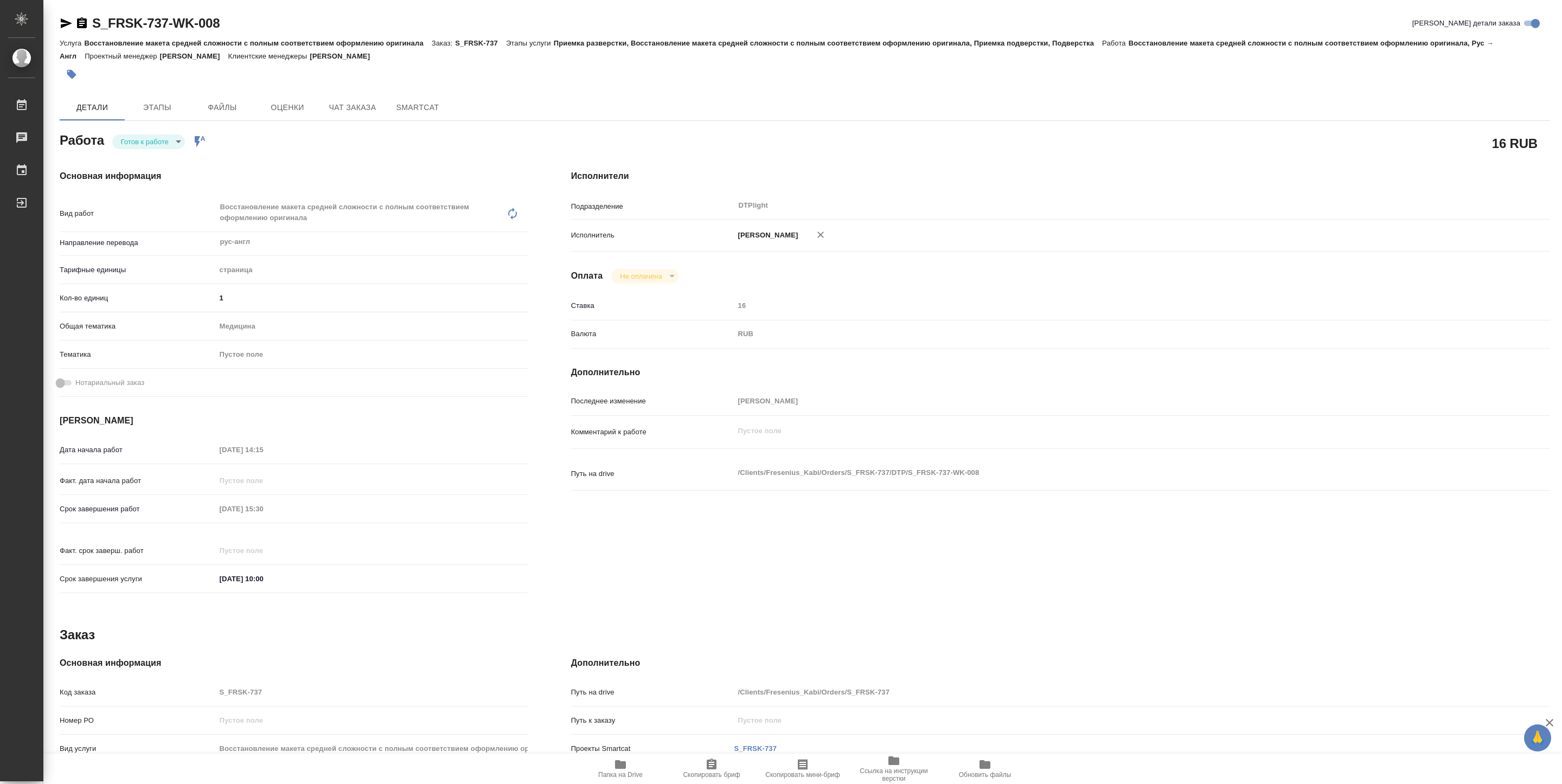
type textarea "x"
click at [178, 147] on body "🙏 .cls-1 fill:#fff; AWATERA Pankina Anna Работы 3 Чаты График Выйти S_FRSK-737-…" at bounding box center [781, 392] width 1562 height 784
click at [165, 142] on li "В работе" at bounding box center [149, 142] width 73 height 19
type textarea "x"
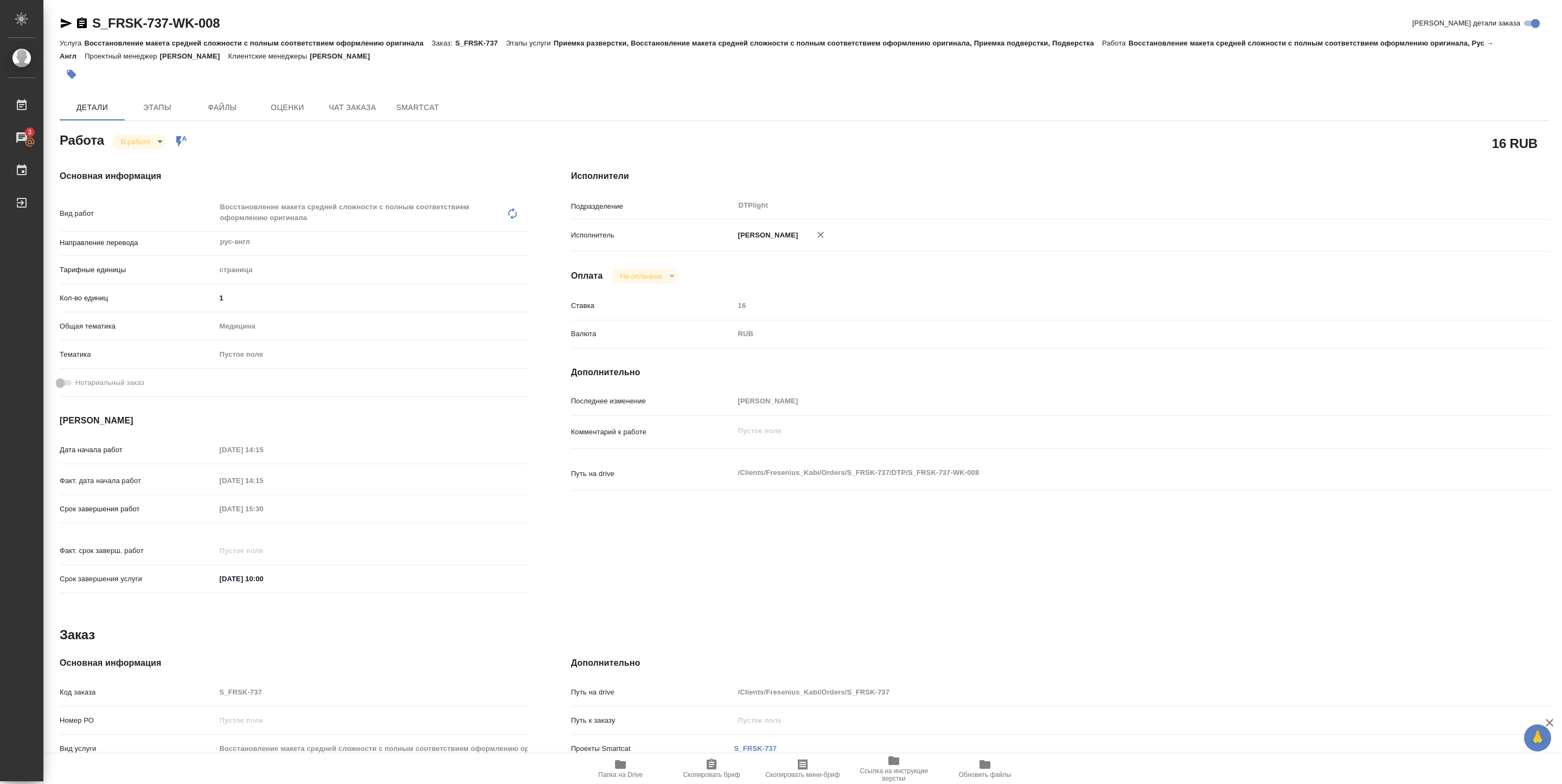
type textarea "x"
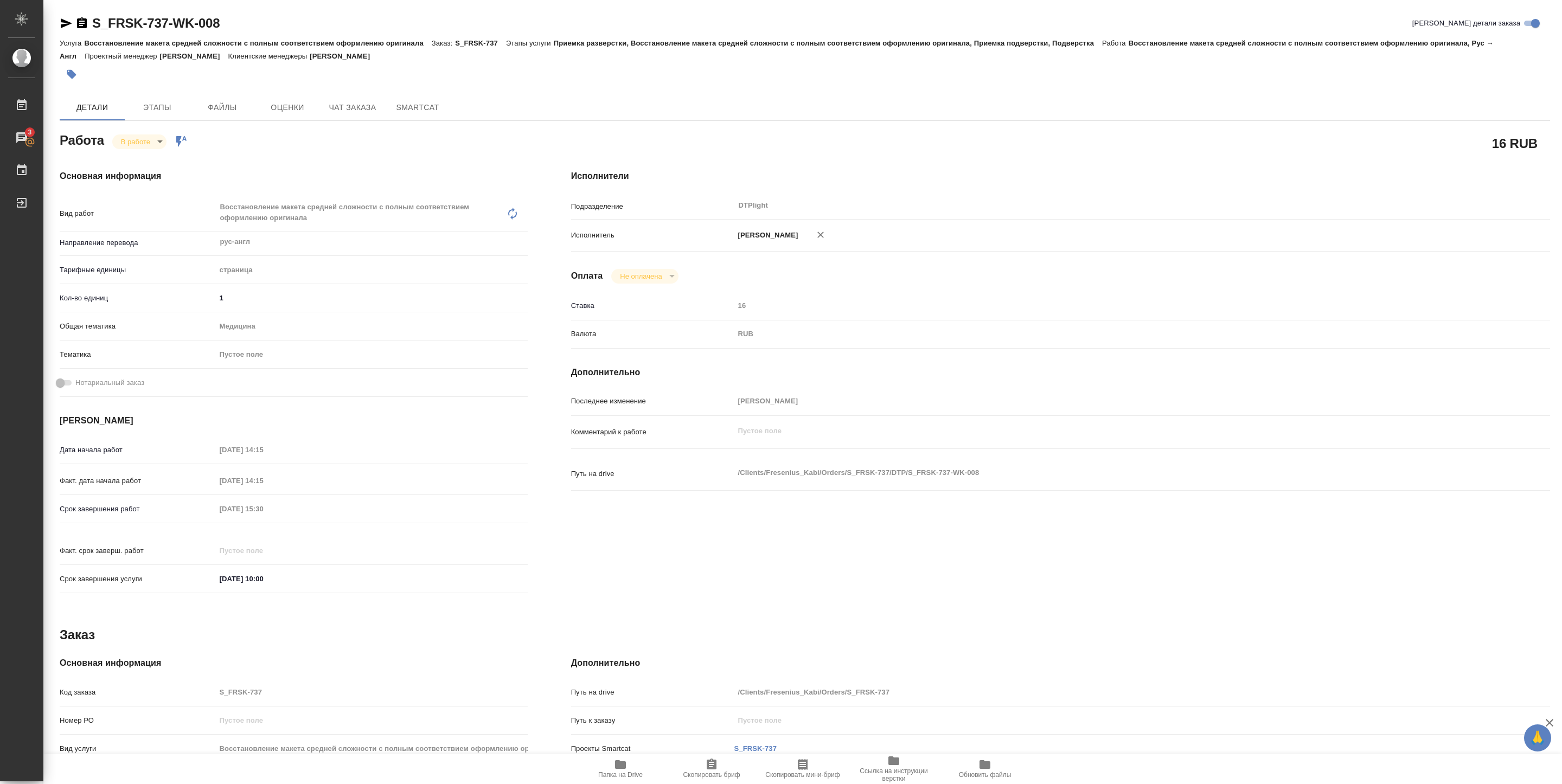
type textarea "x"
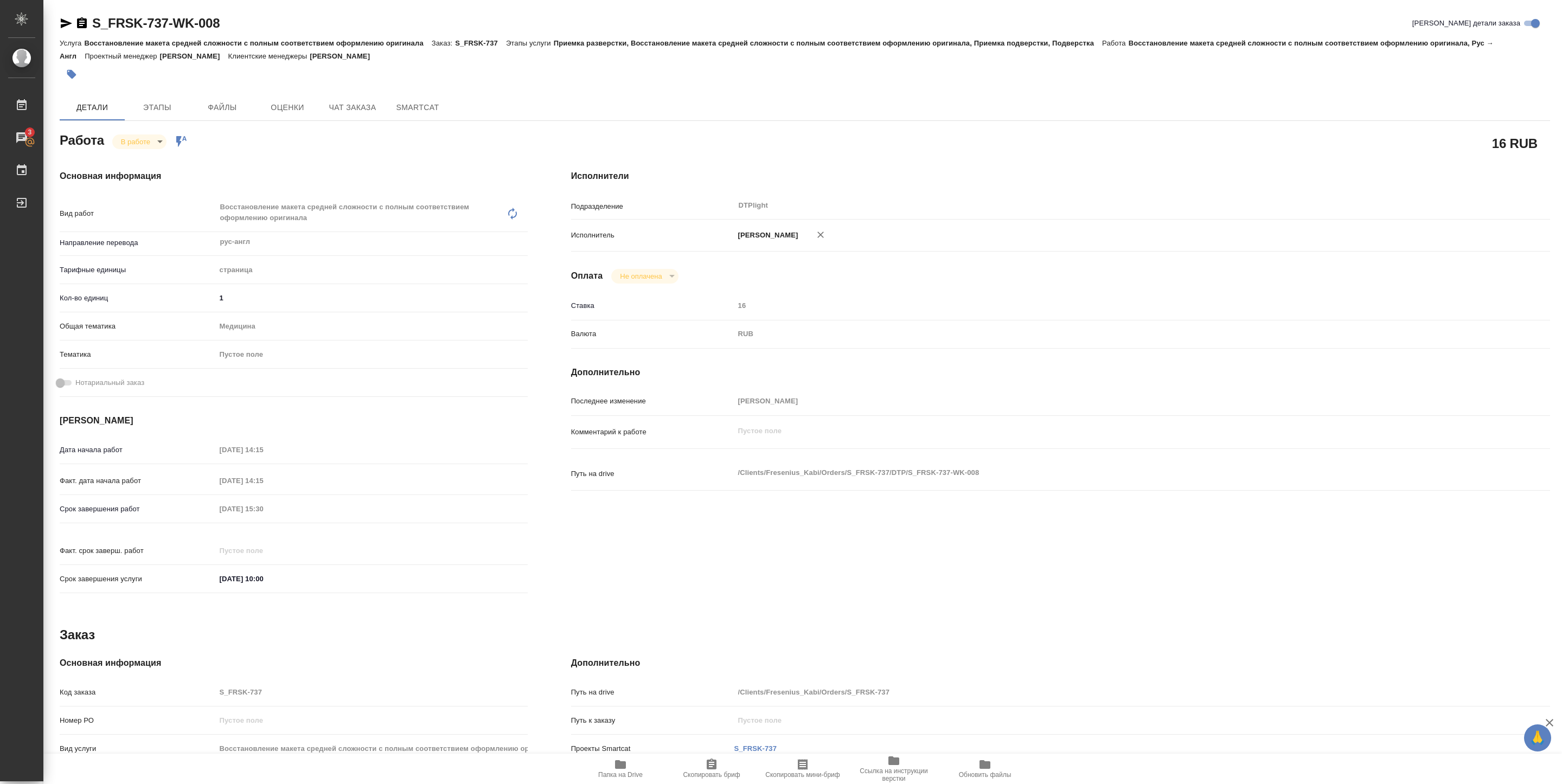
type textarea "x"
click at [150, 137] on body "🙏 .cls-1 fill:#fff; AWATERA Pankina Anna Работы 3 Чаты График Выйти S_FRSK-737-…" at bounding box center [781, 392] width 1562 height 784
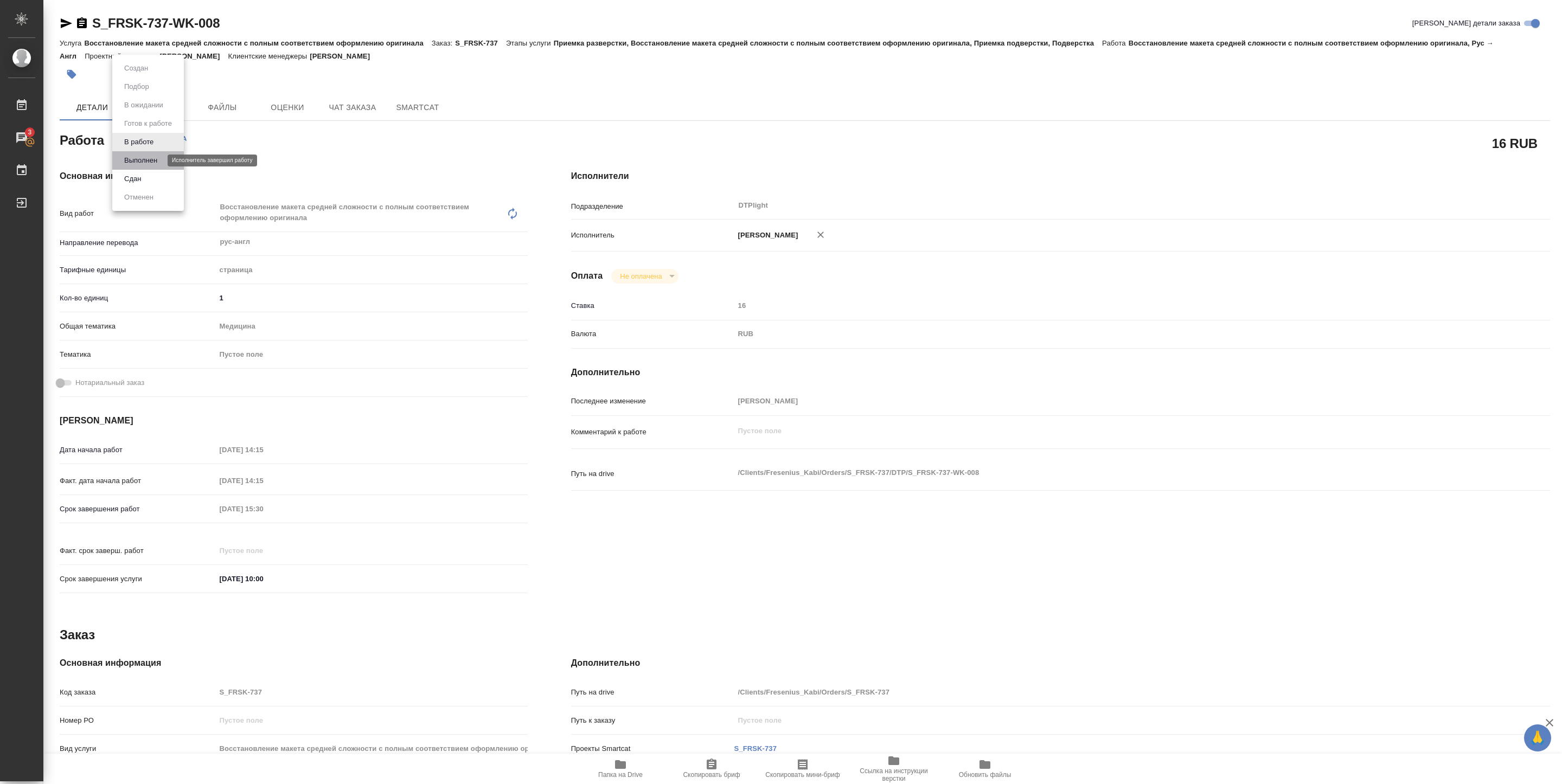
click at [150, 155] on button "Выполнен" at bounding box center [140, 161] width 40 height 12
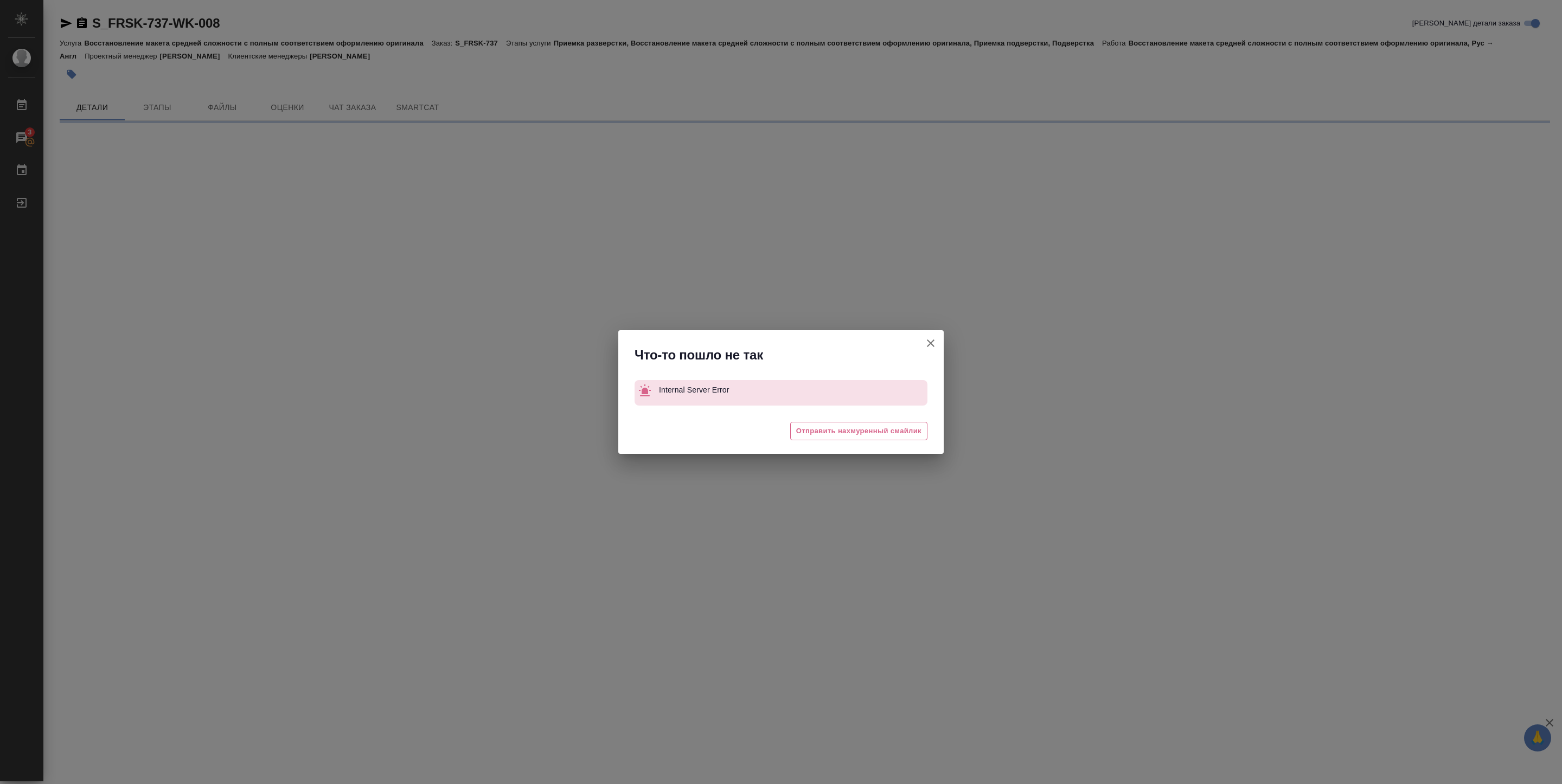
drag, startPoint x: 91, startPoint y: 33, endPoint x: 204, endPoint y: 33, distance: 113.0
click at [204, 33] on div "Что-то пошло не так Internal Server Error 😔 Отправить нахмуренный смайлик" at bounding box center [781, 392] width 1562 height 784
type textarea "x"
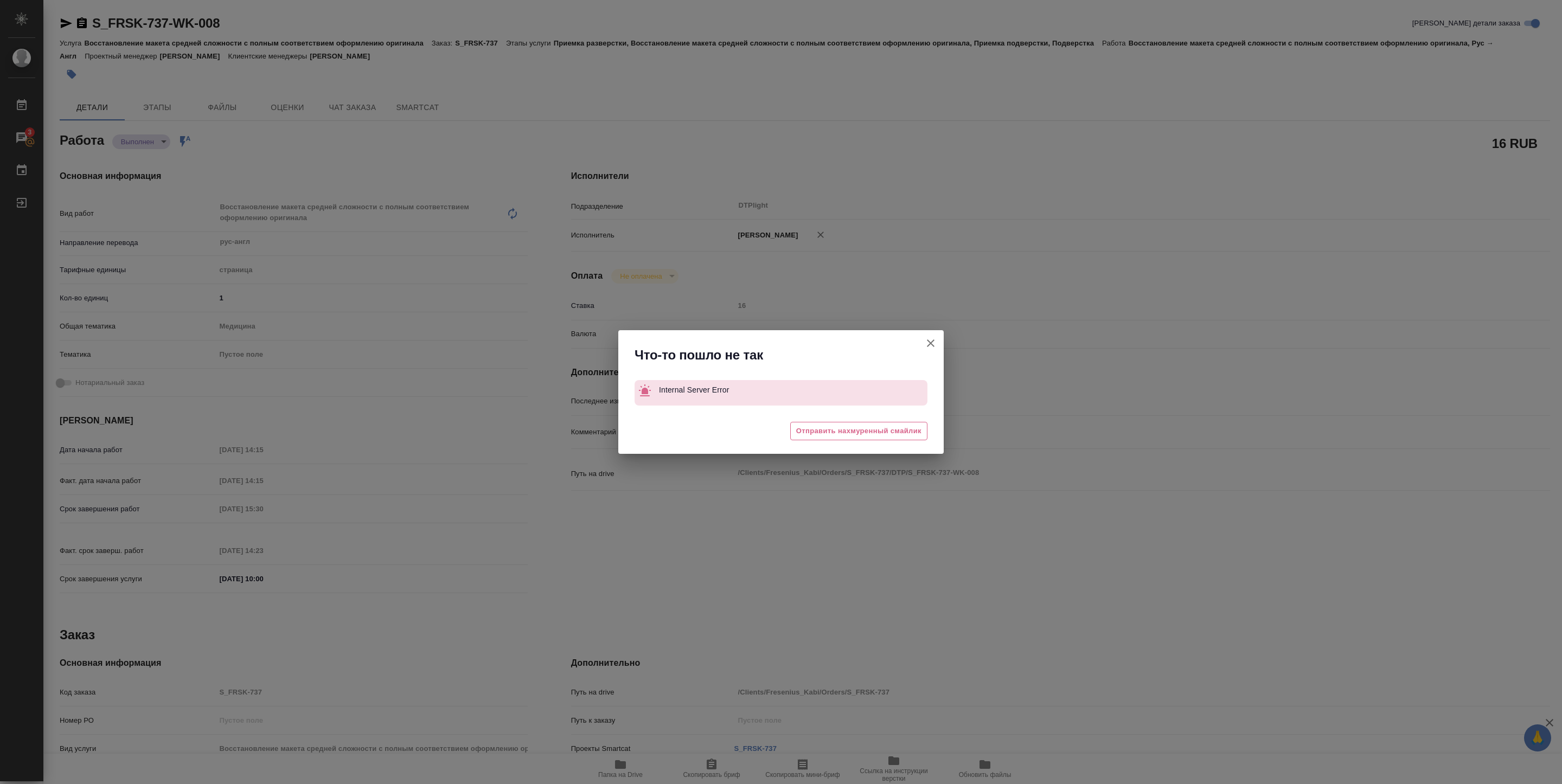
type textarea "x"
click at [927, 344] on icon "button" at bounding box center [931, 343] width 13 height 13
type textarea "x"
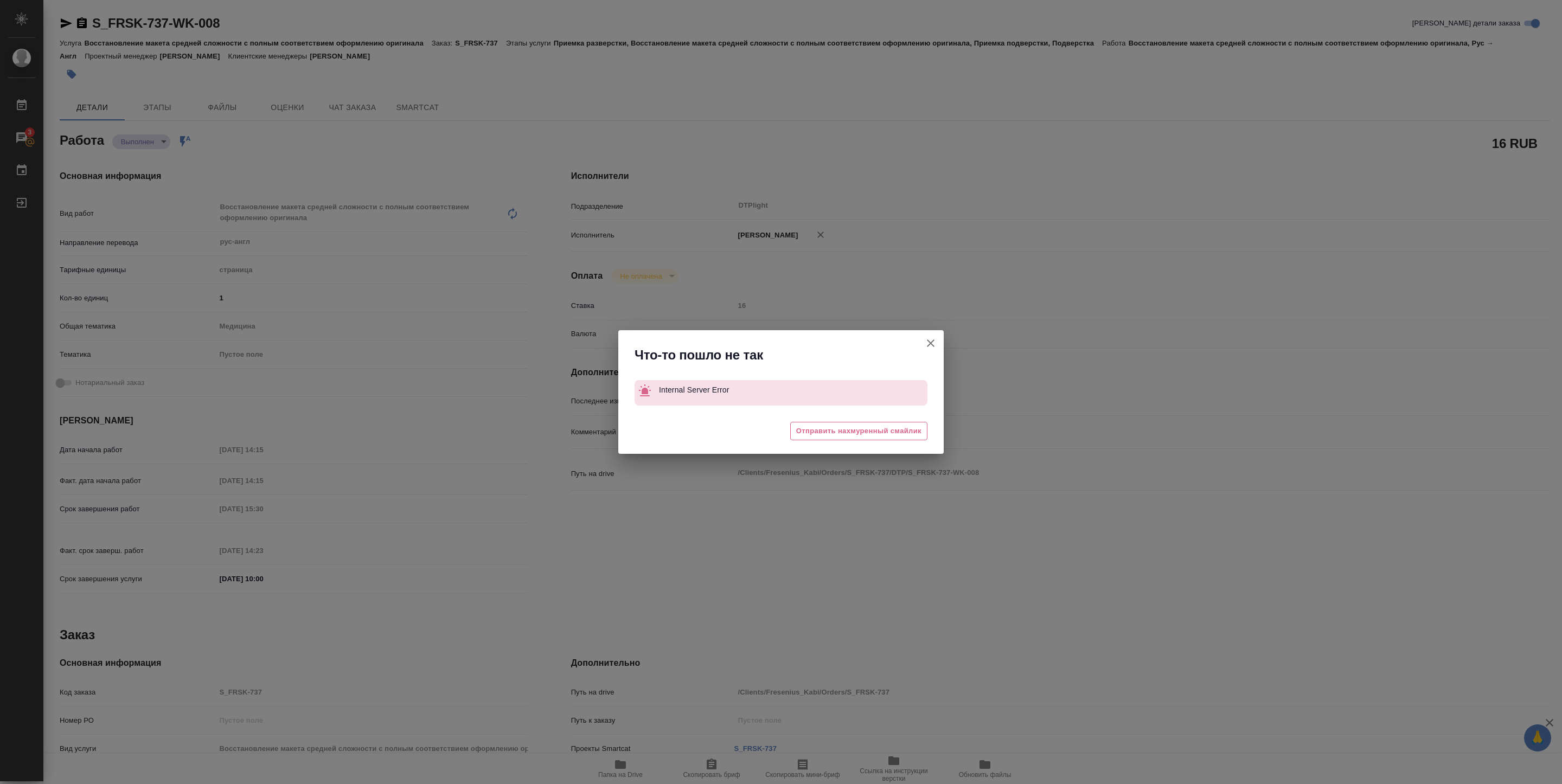
type textarea "x"
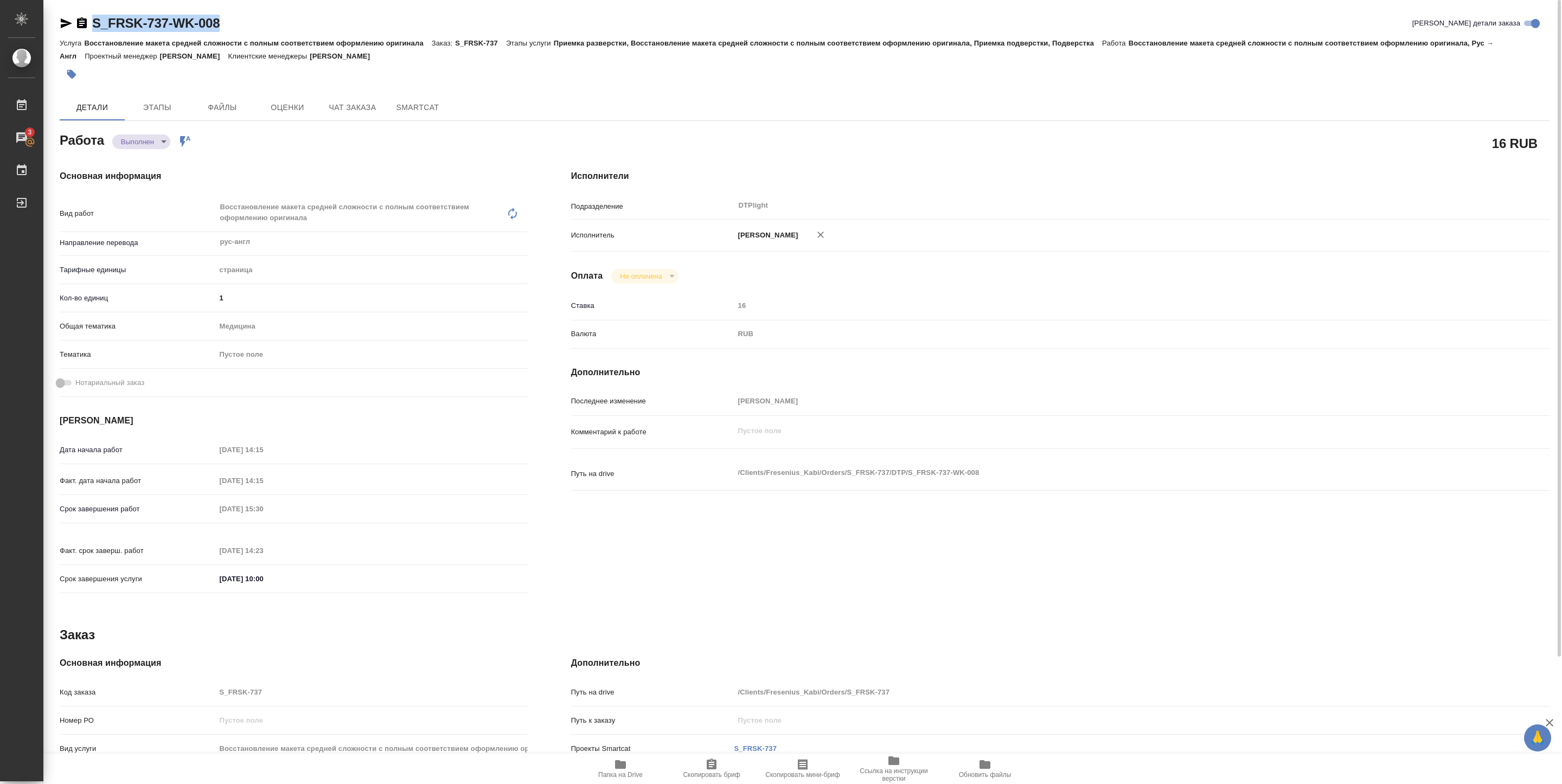
drag, startPoint x: 91, startPoint y: 34, endPoint x: 238, endPoint y: 26, distance: 147.2
click at [238, 26] on div "S_FRSK-737-WK-008 Кратко детали заказа" at bounding box center [806, 25] width 1491 height 22
copy link "S_FRSK-737-WK-008"
type textarea "x"
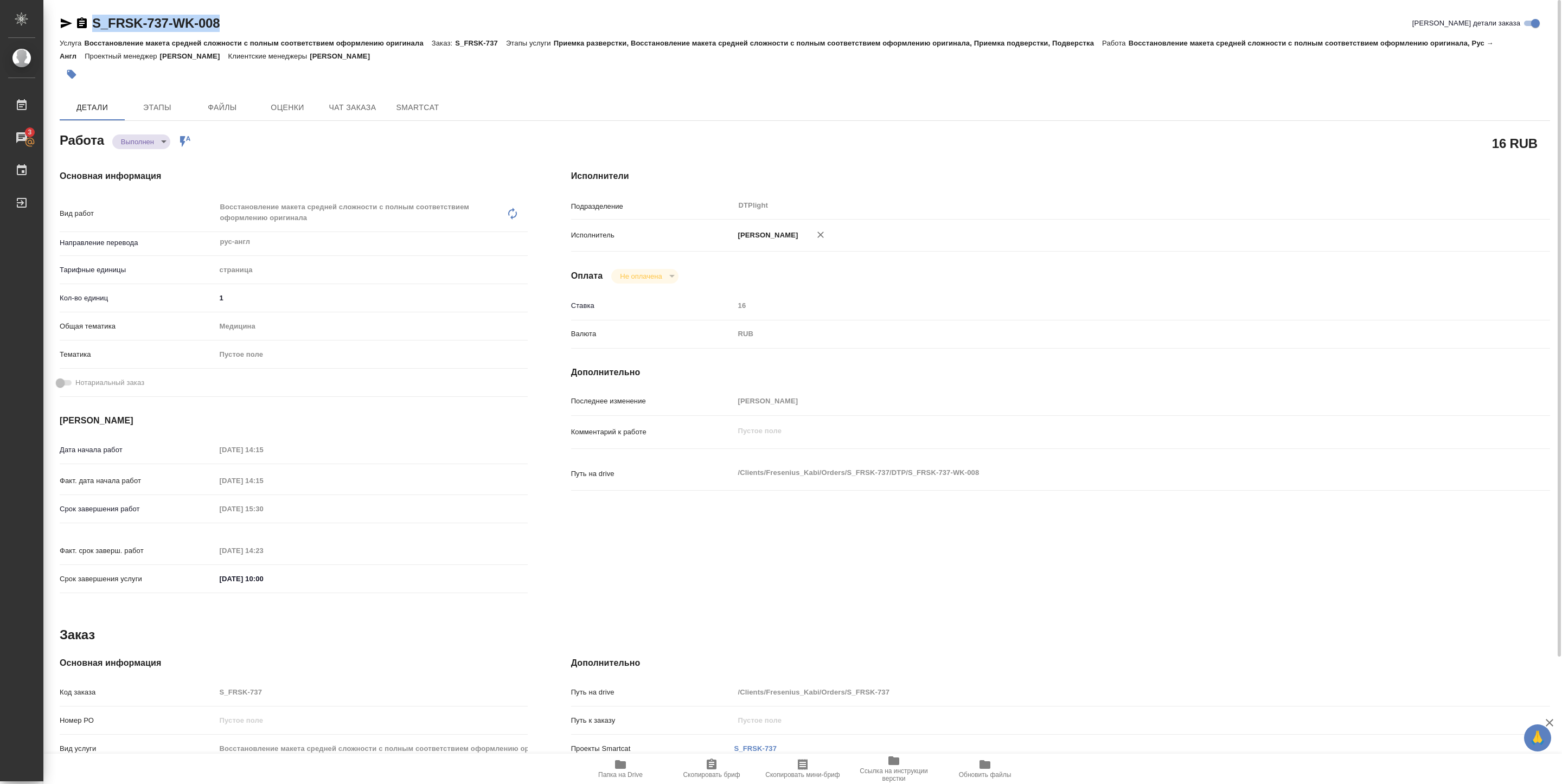
type textarea "x"
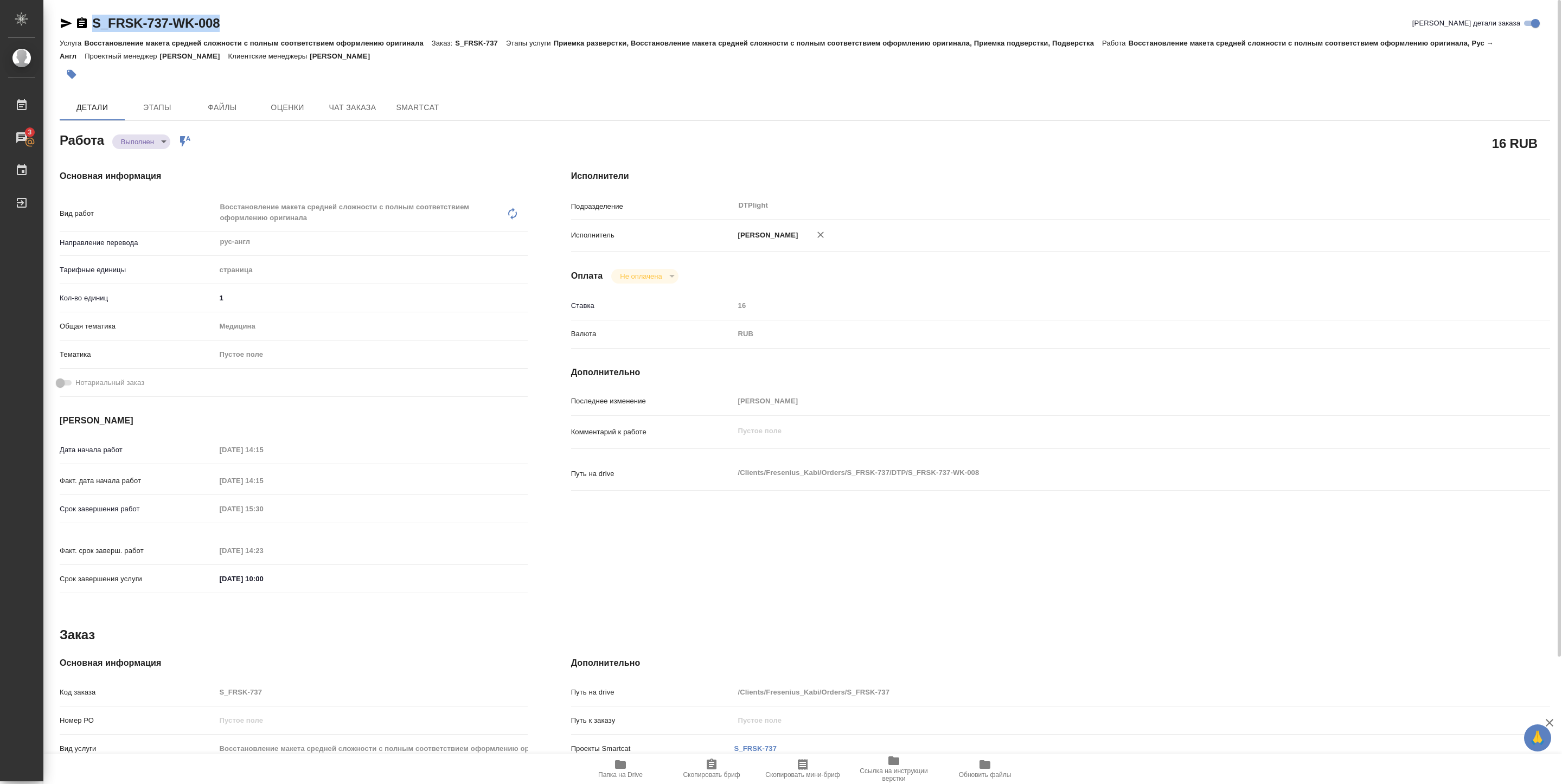
type textarea "x"
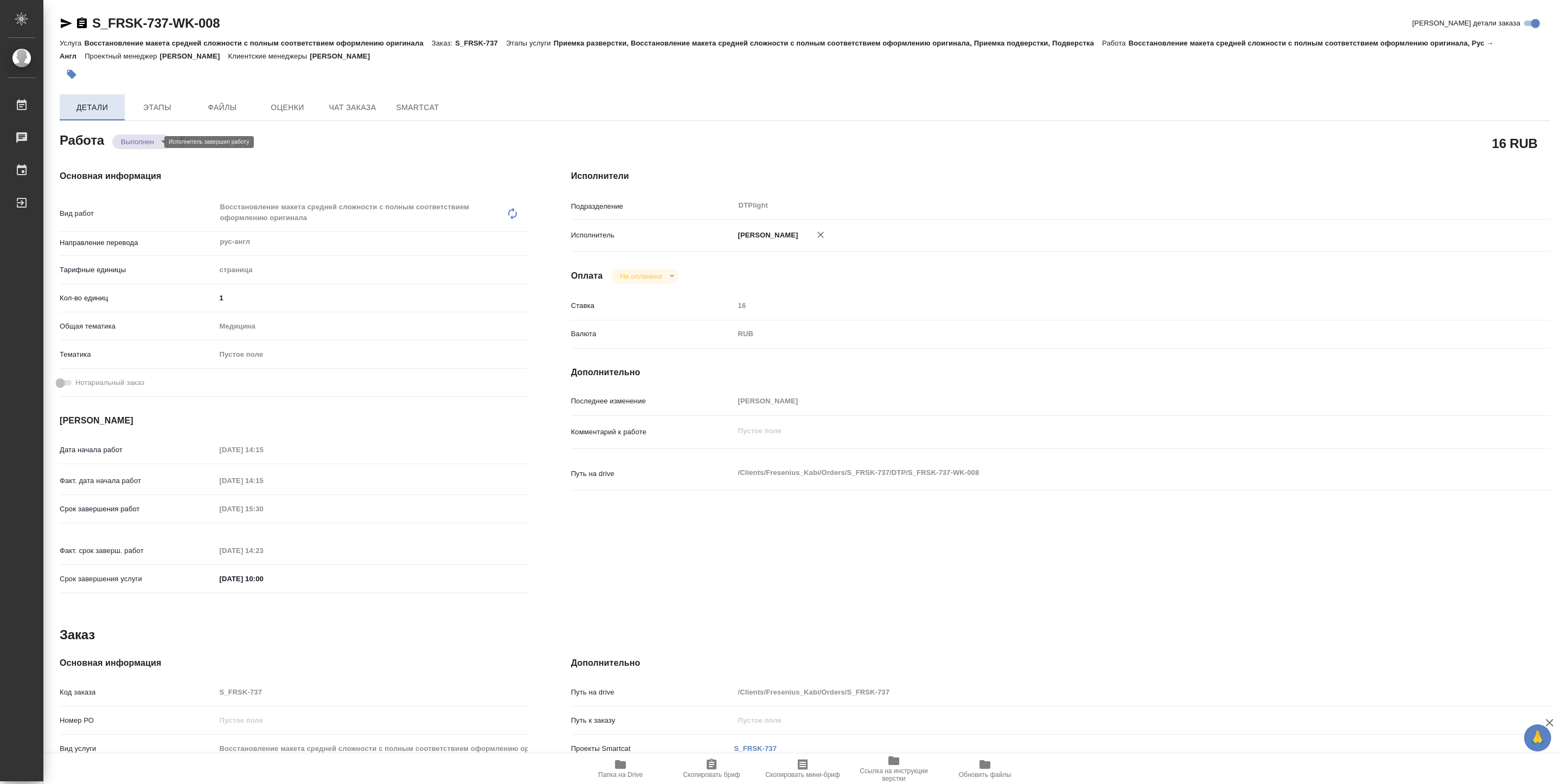
type textarea "x"
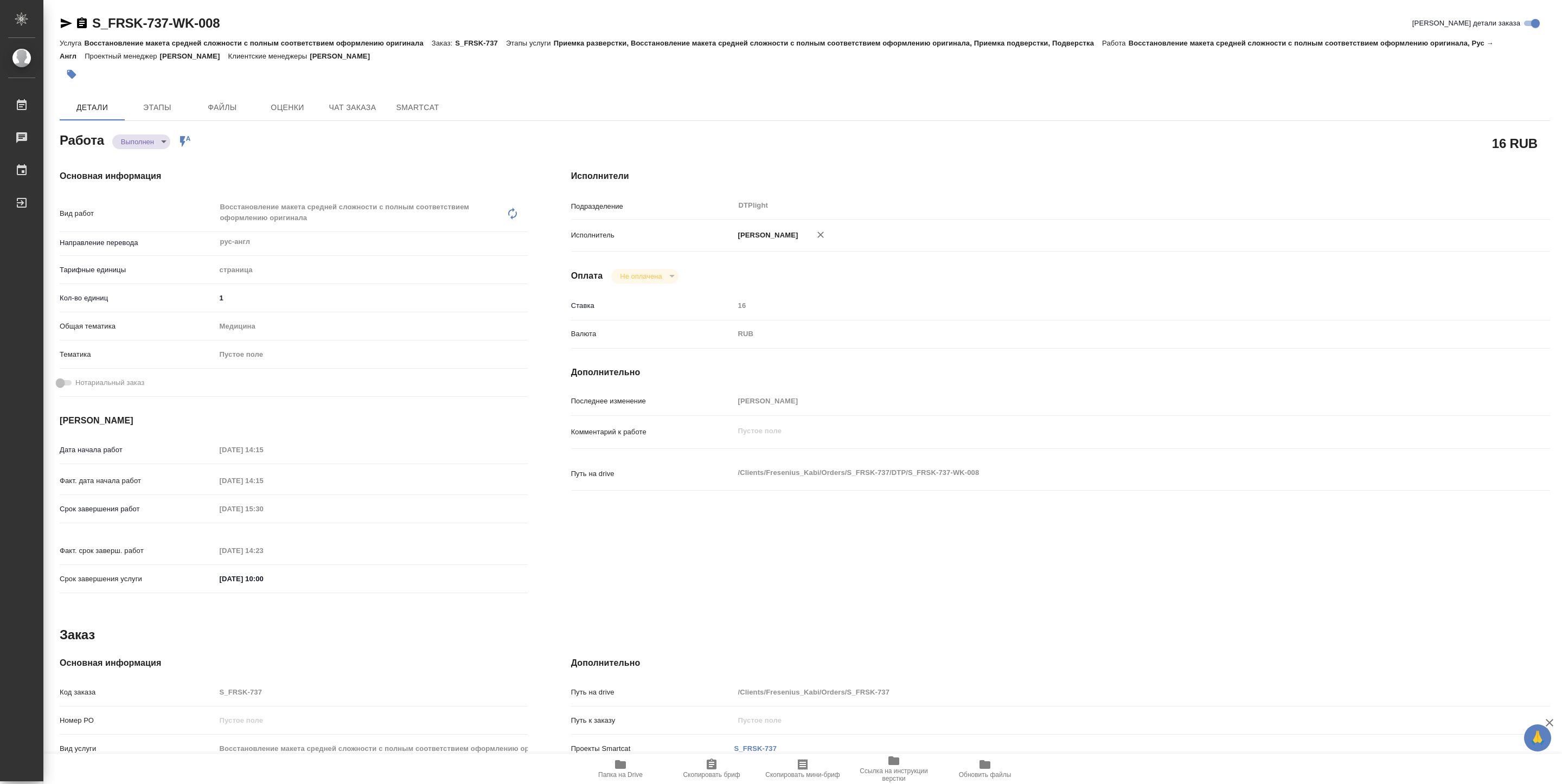
type textarea "x"
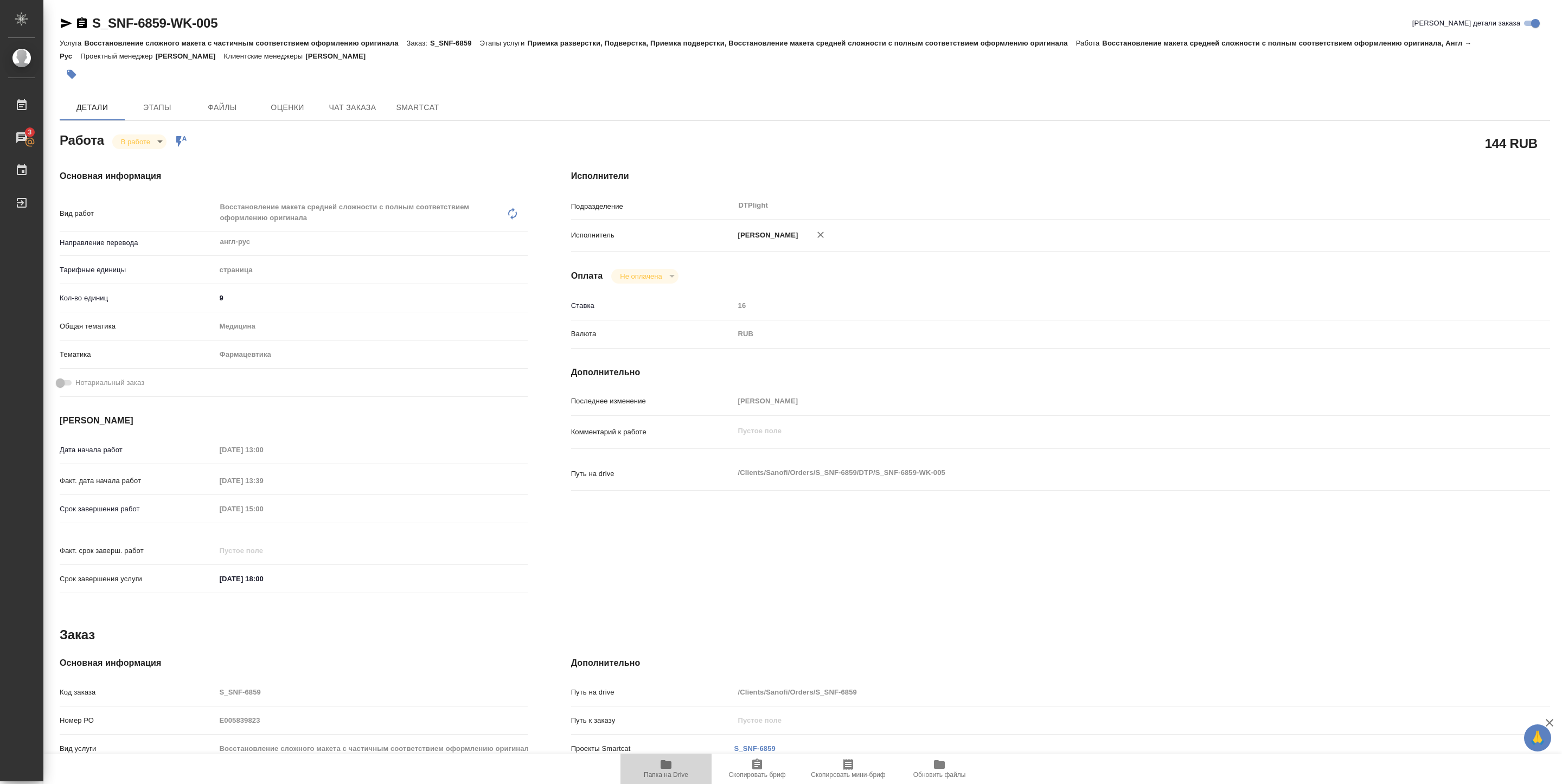
click at [658, 771] on span "Папка на Drive" at bounding box center [666, 775] width 45 height 8
click at [156, 140] on body "🙏 .cls-1 fill:#fff; AWATERA Pankina Anna Работы 3 Чаты График Выйти S_SNF-6859-…" at bounding box center [781, 392] width 1562 height 784
click at [142, 158] on button "Выполнен" at bounding box center [140, 161] width 40 height 12
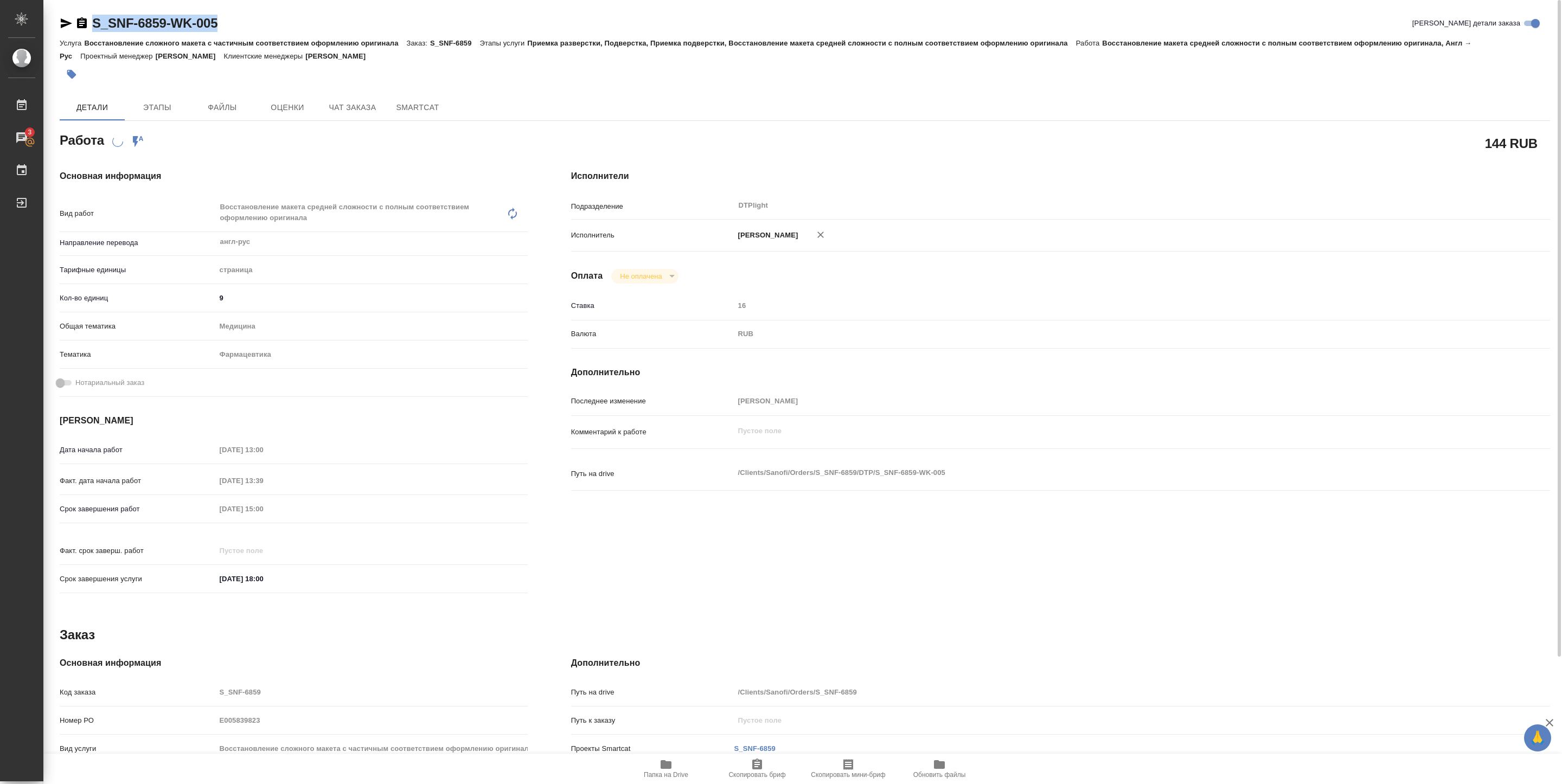
drag, startPoint x: 93, startPoint y: 33, endPoint x: 221, endPoint y: 24, distance: 128.3
click at [221, 24] on div "S_SNF-6859-WK-005 Кратко детали заказа" at bounding box center [806, 25] width 1491 height 22
copy link "S_SNF-6859-WK-005"
type textarea "x"
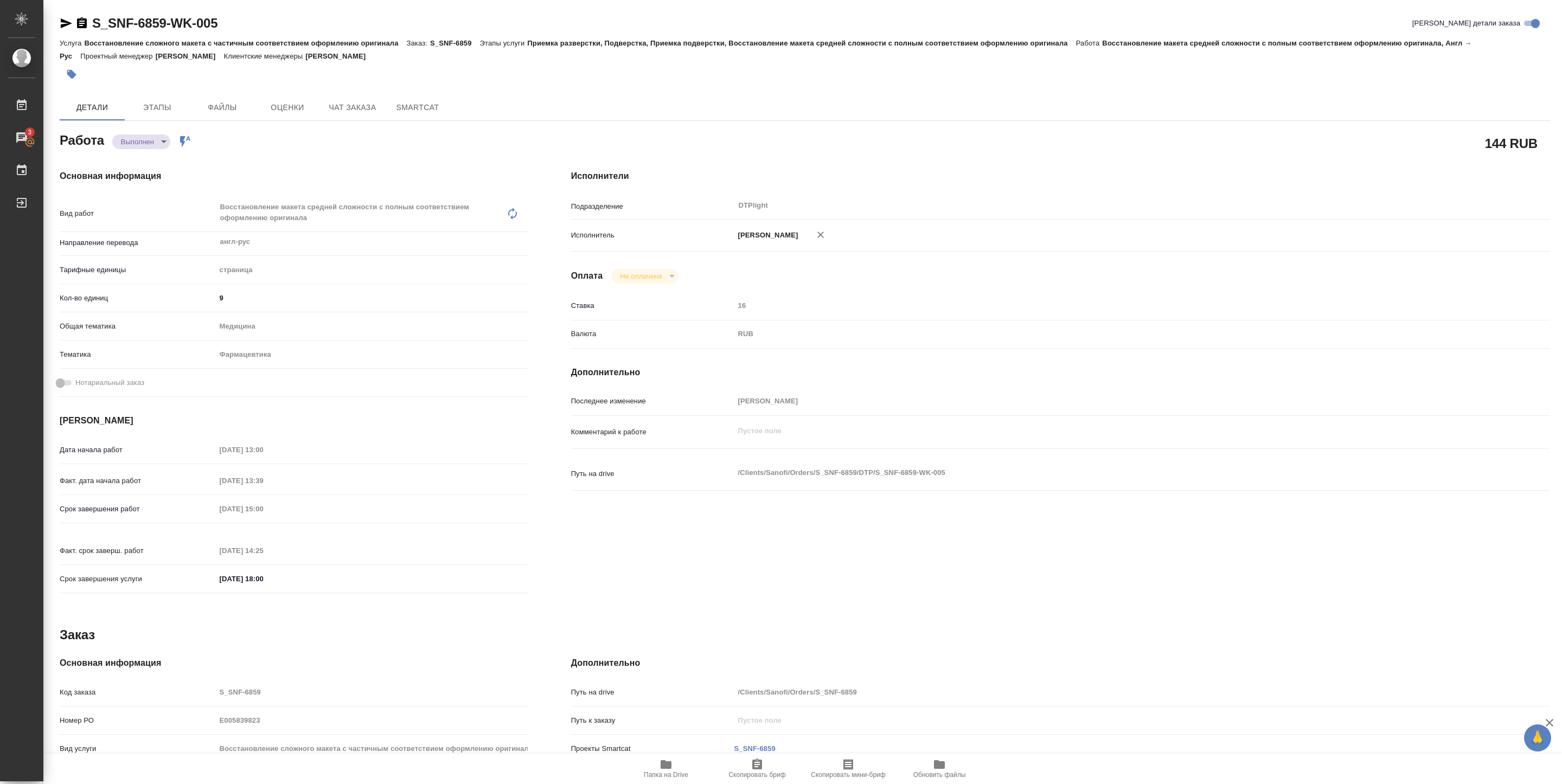
type textarea "x"
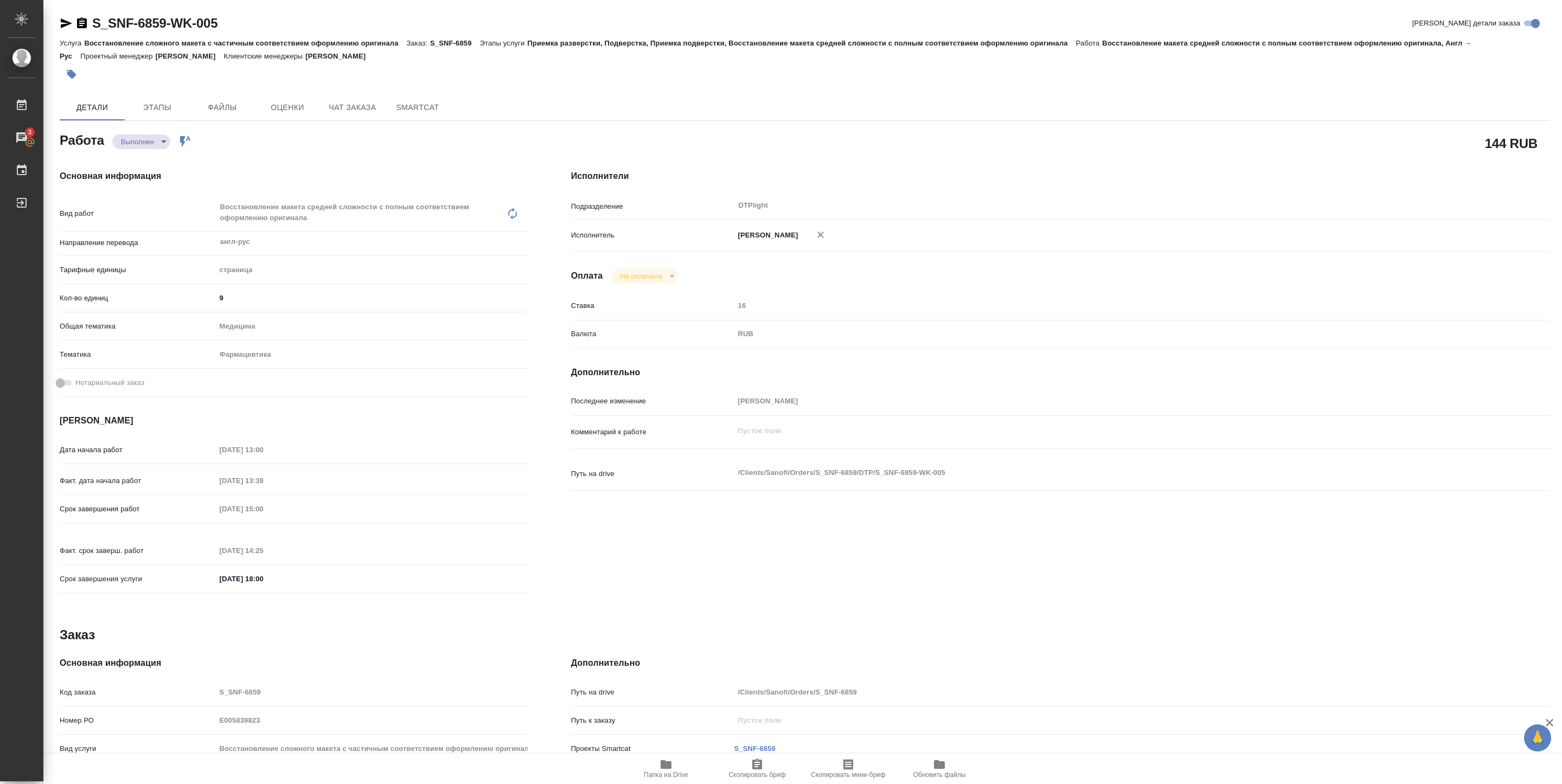
type textarea "x"
click at [158, 142] on body "🙏 .cls-1 fill:#fff; AWATERA Pankina Anna Работы 3 Чаты График Выйти S_SNF-6859-…" at bounding box center [781, 392] width 1562 height 784
click at [145, 158] on li "Сдан" at bounding box center [148, 161] width 72 height 19
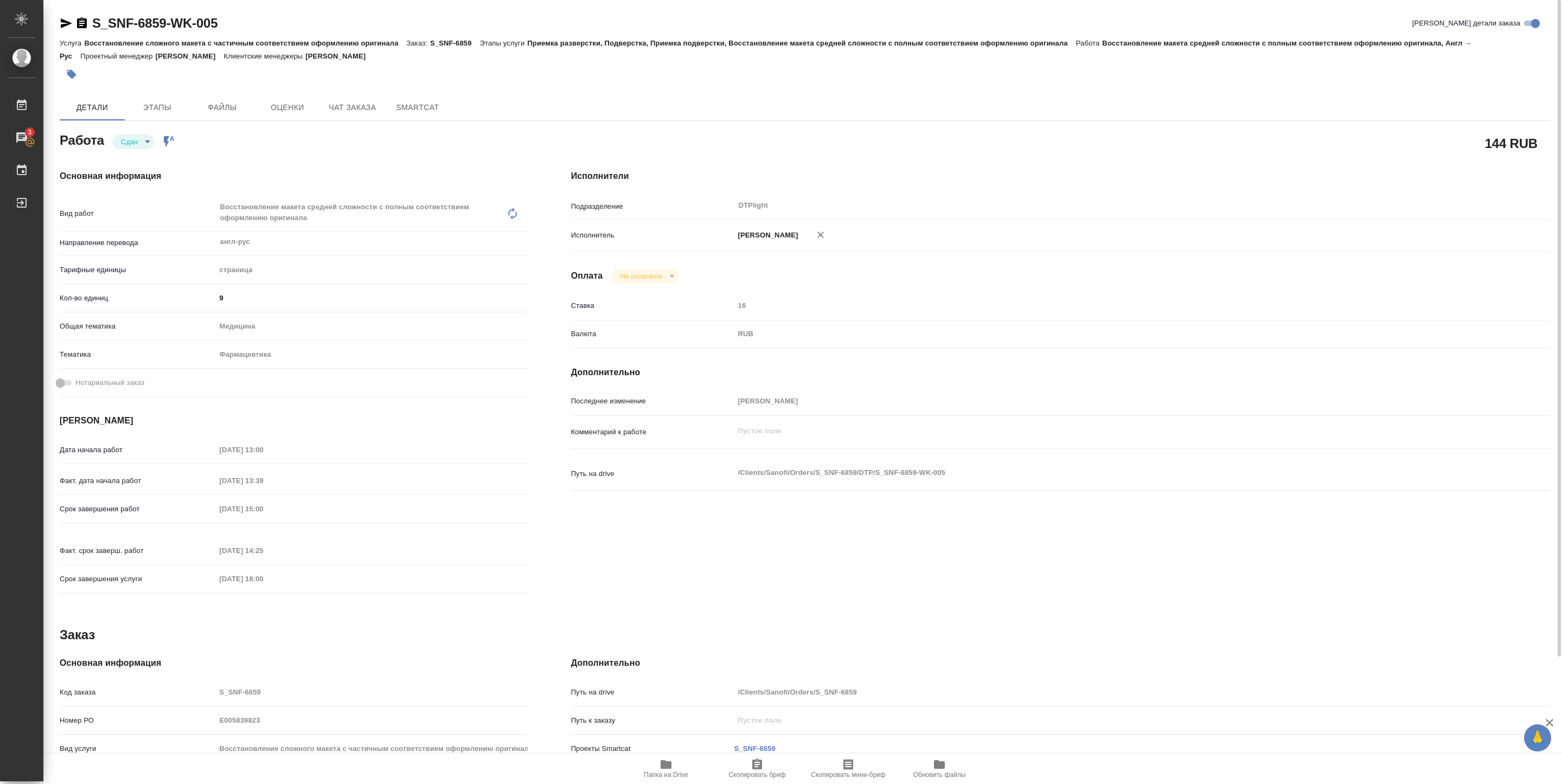
type textarea "x"
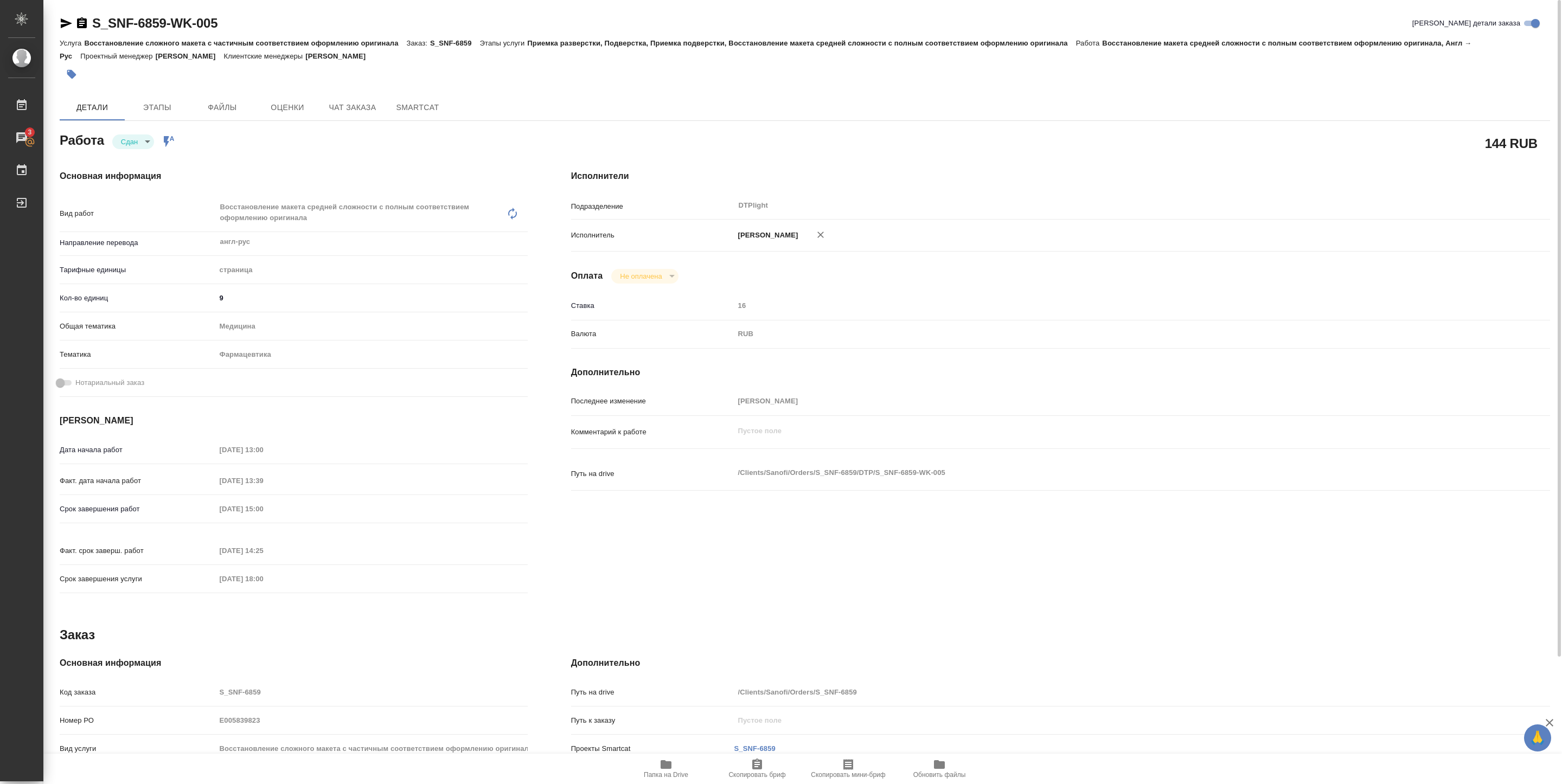
type textarea "x"
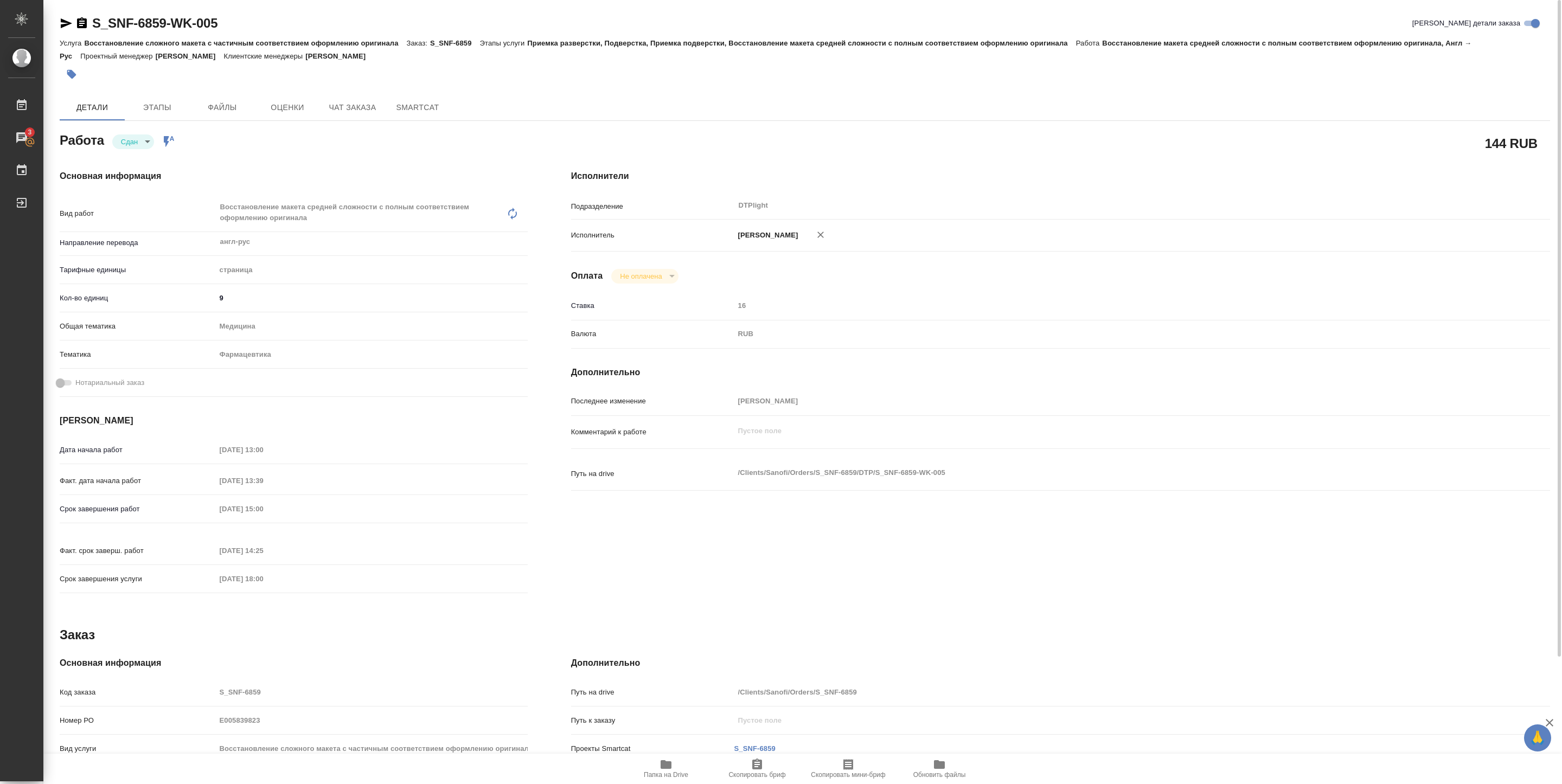
type textarea "x"
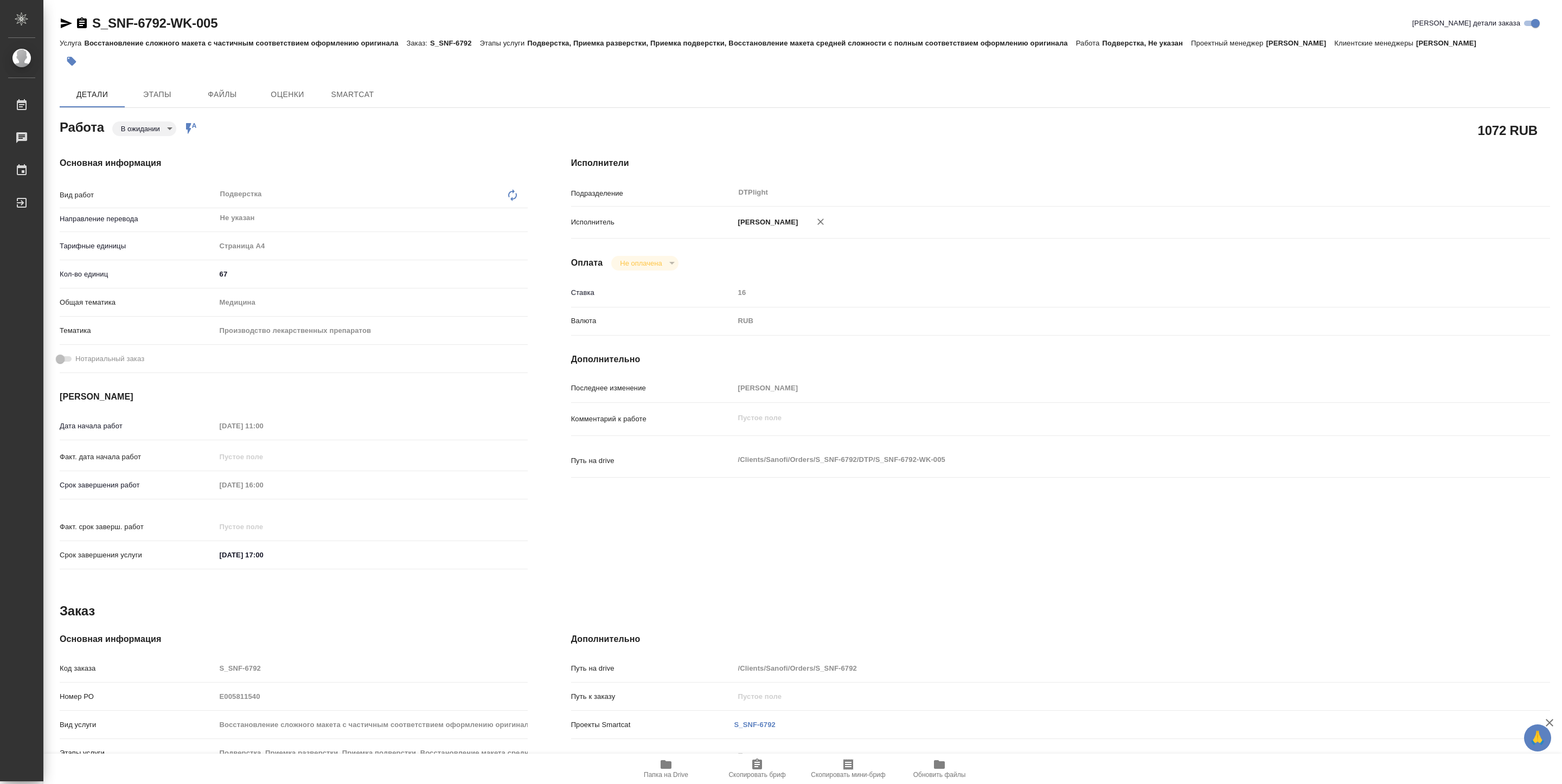
type textarea "x"
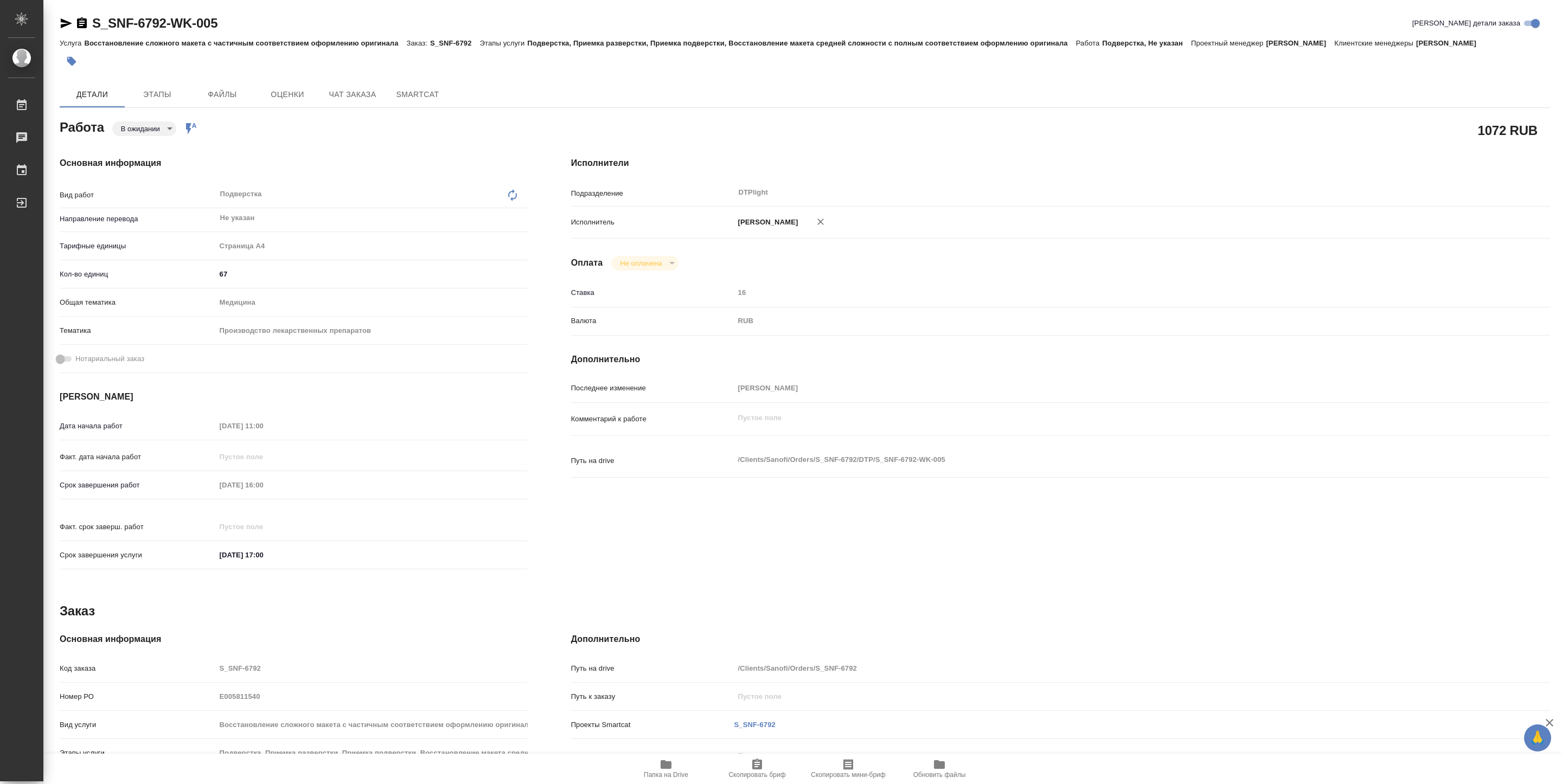
type textarea "x"
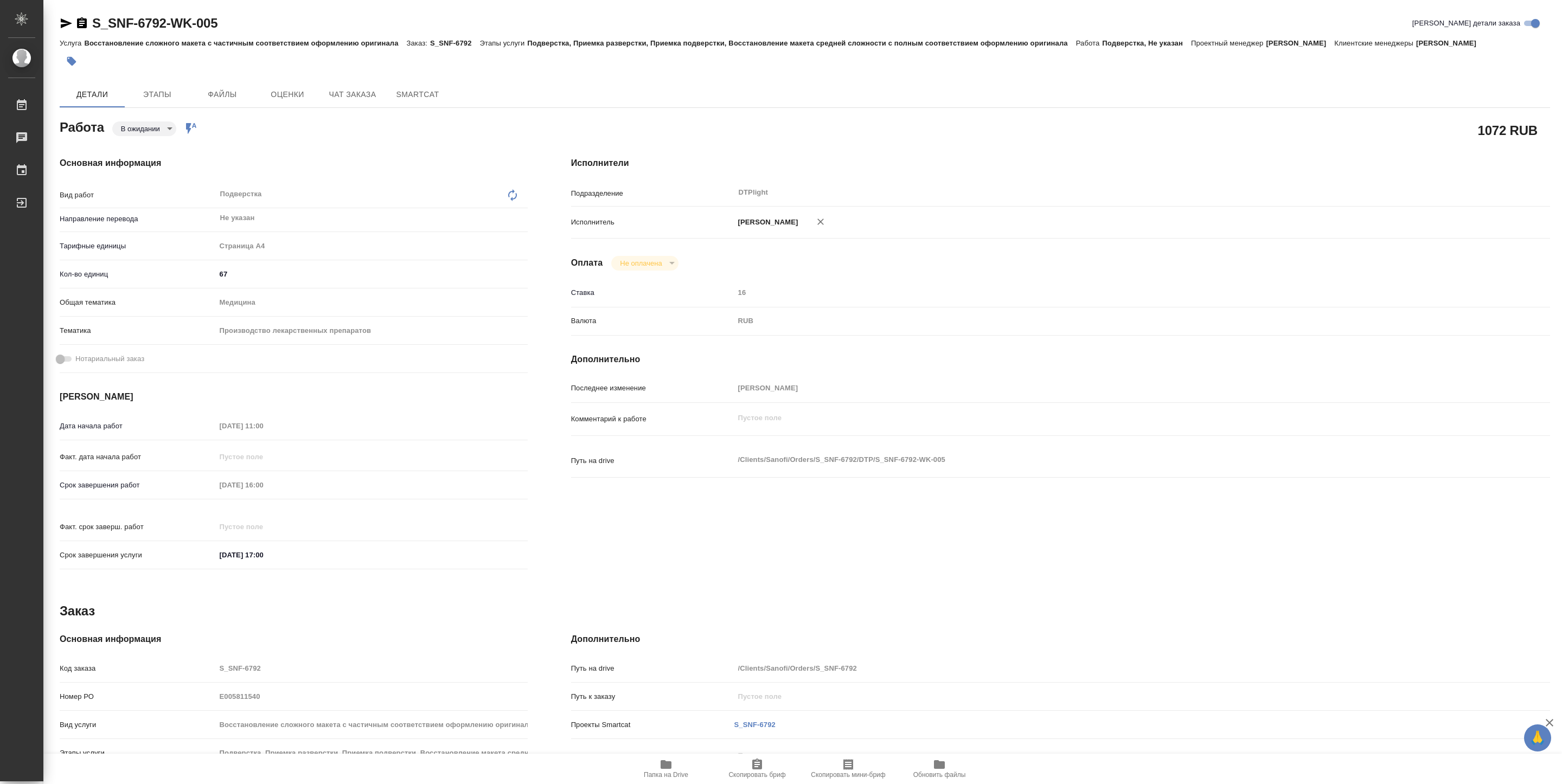
type textarea "x"
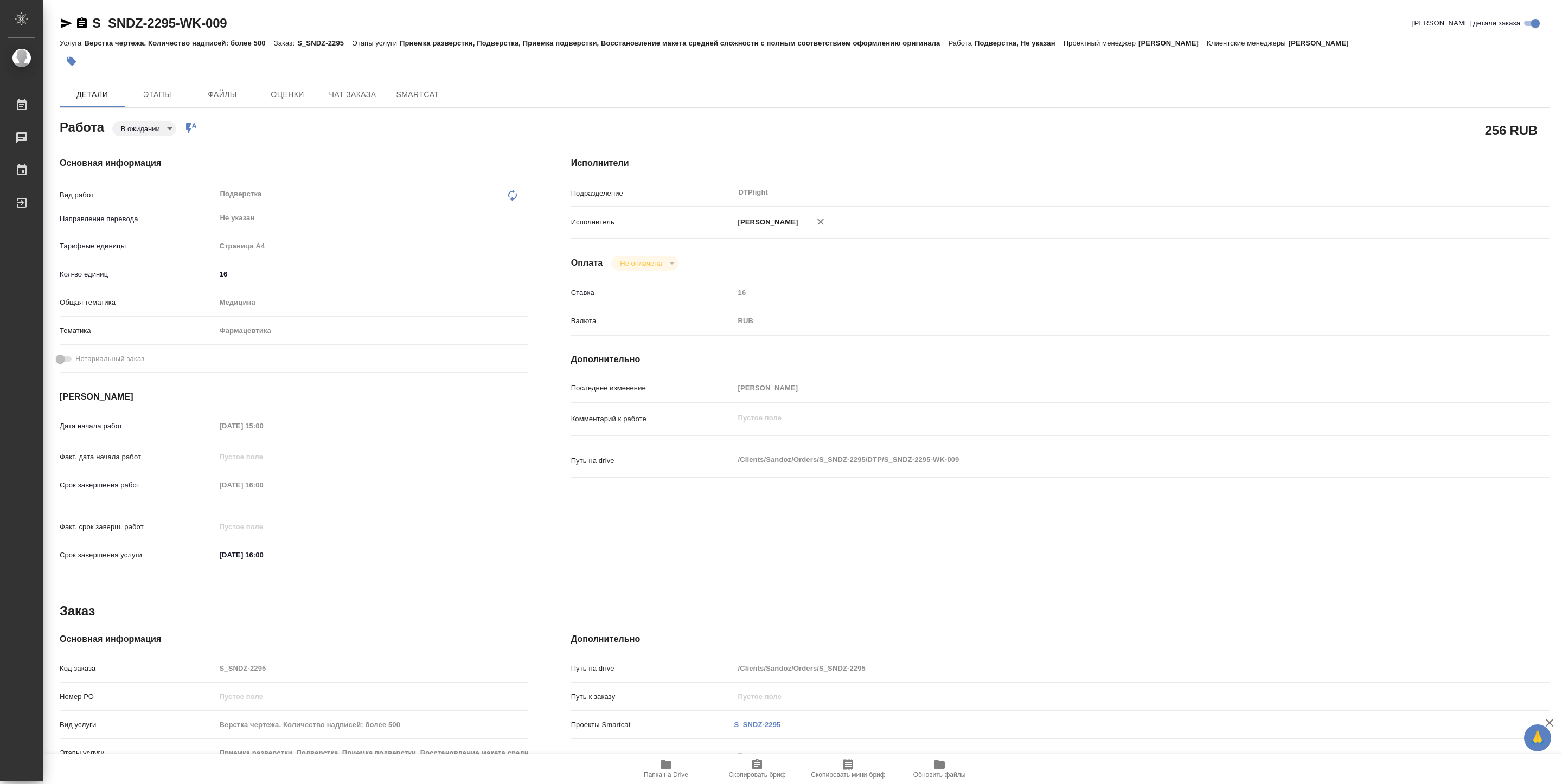
type textarea "x"
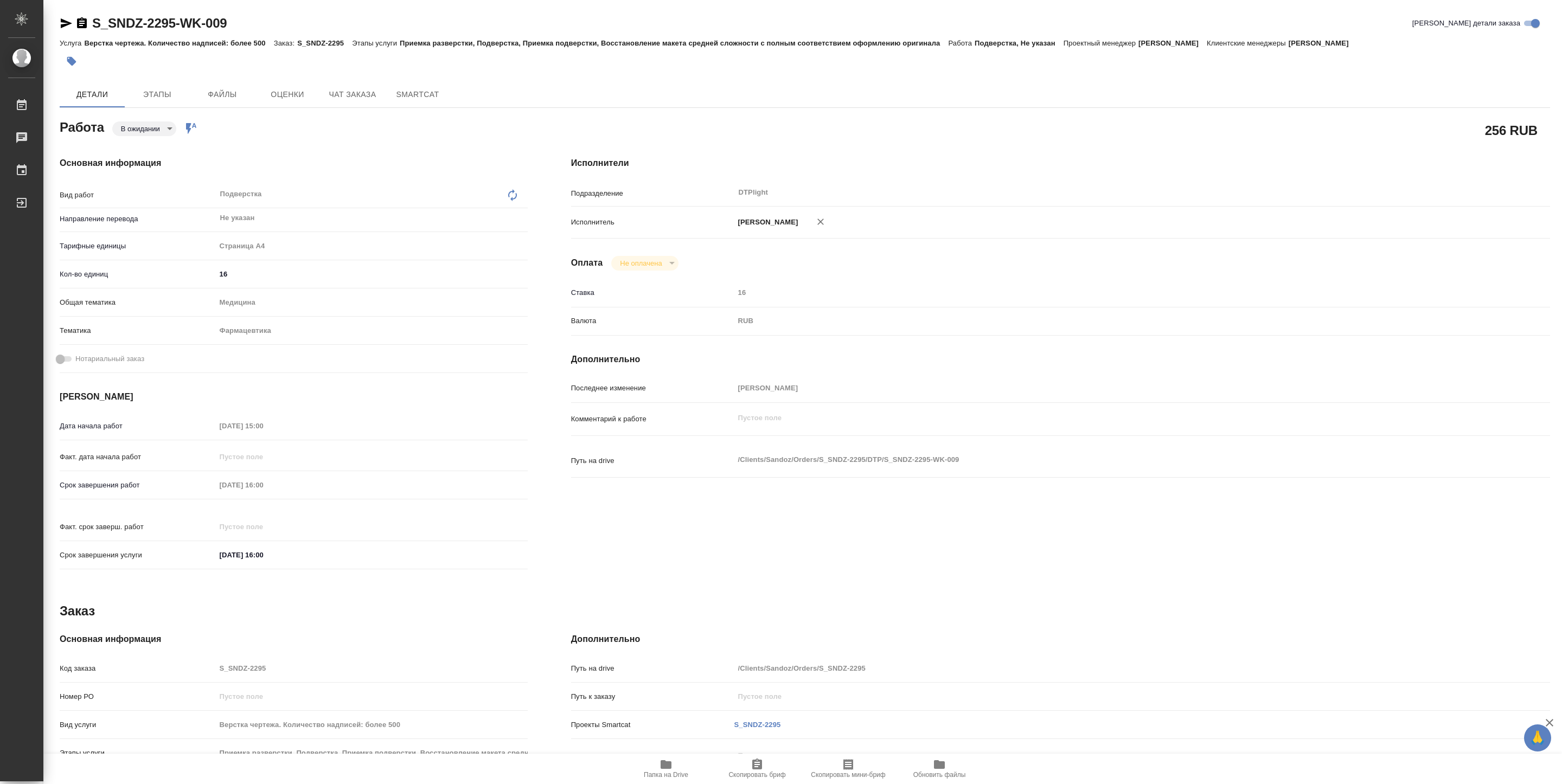
type textarea "x"
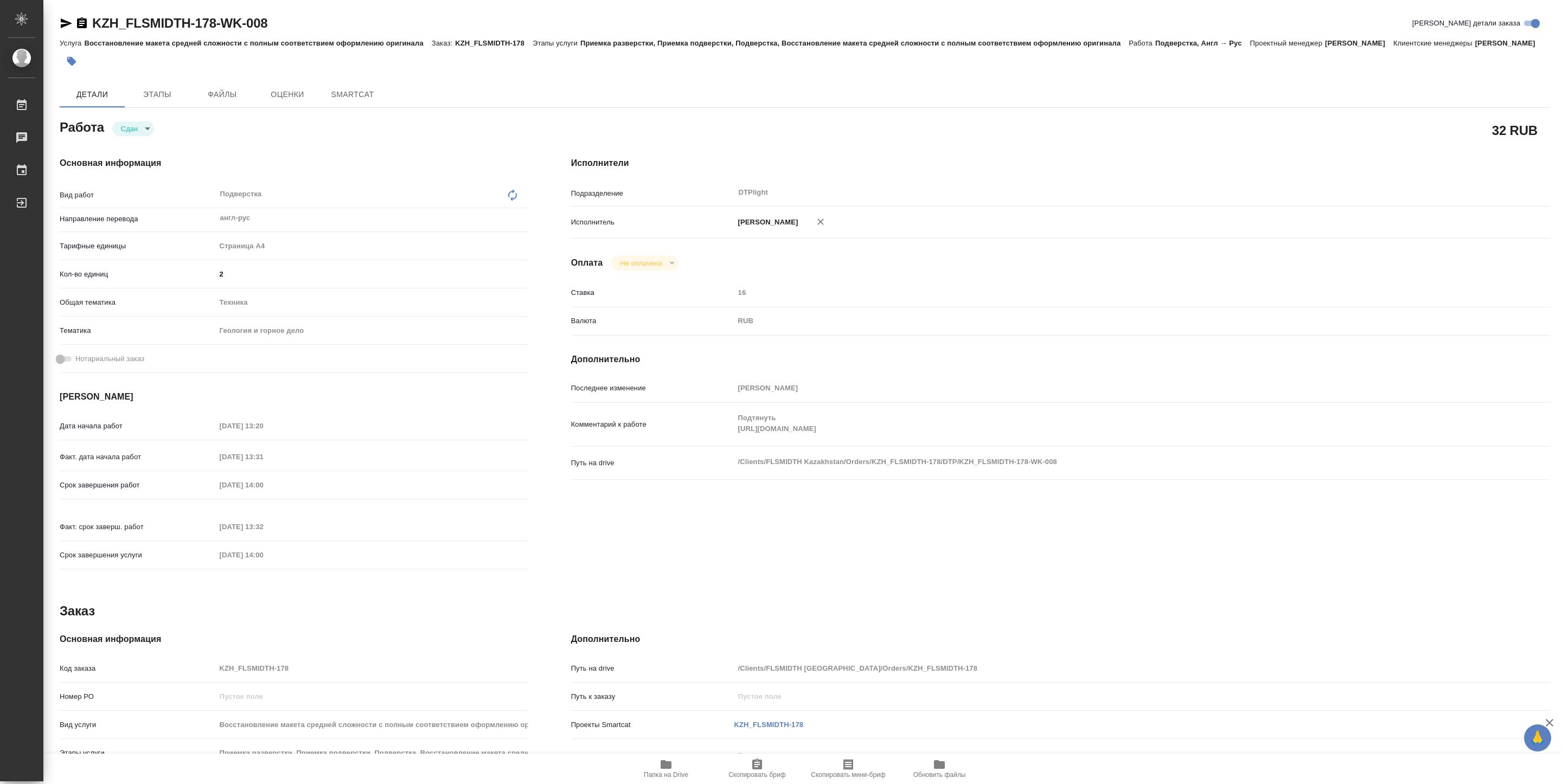
type textarea "x"
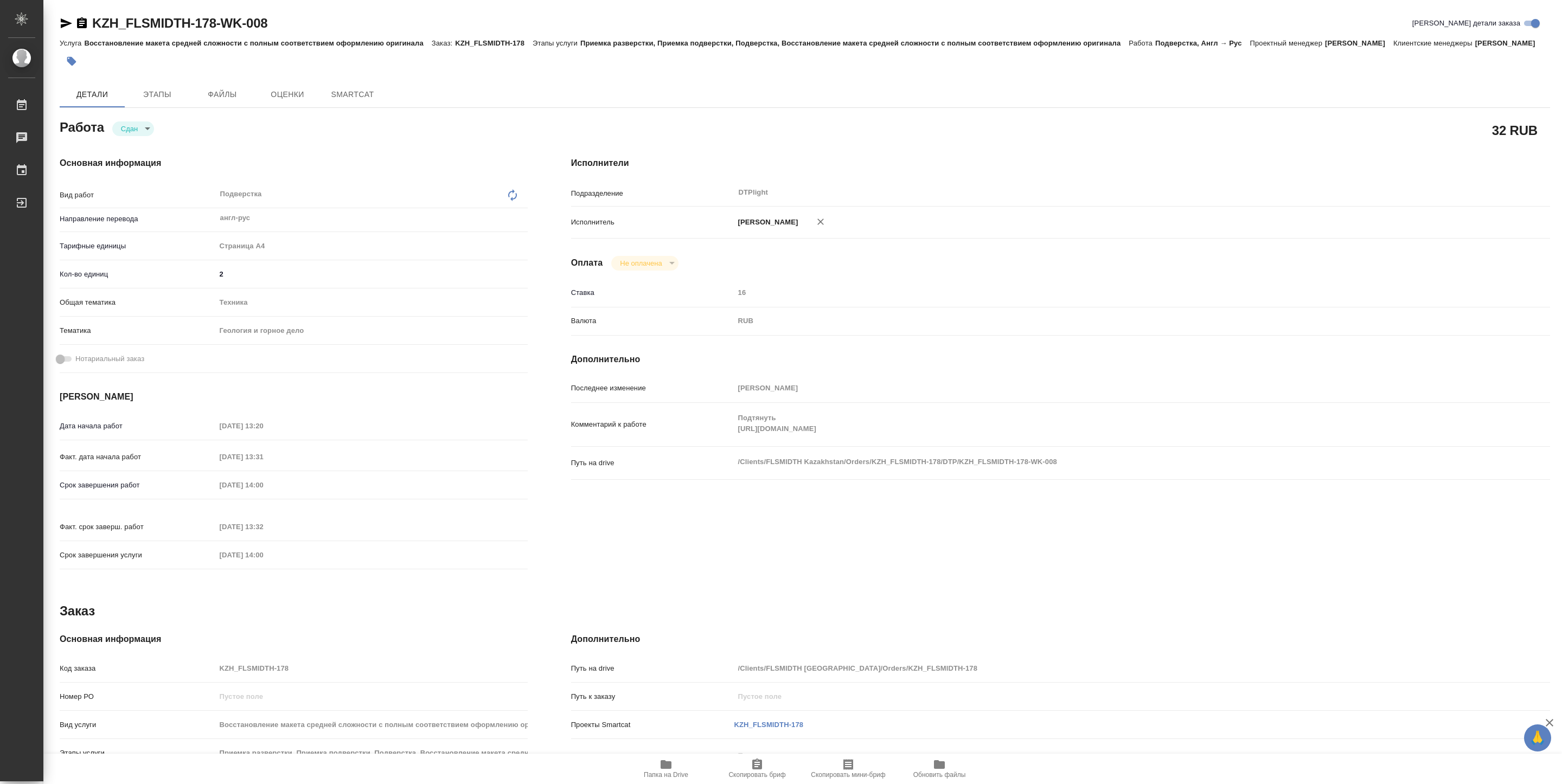
type textarea "x"
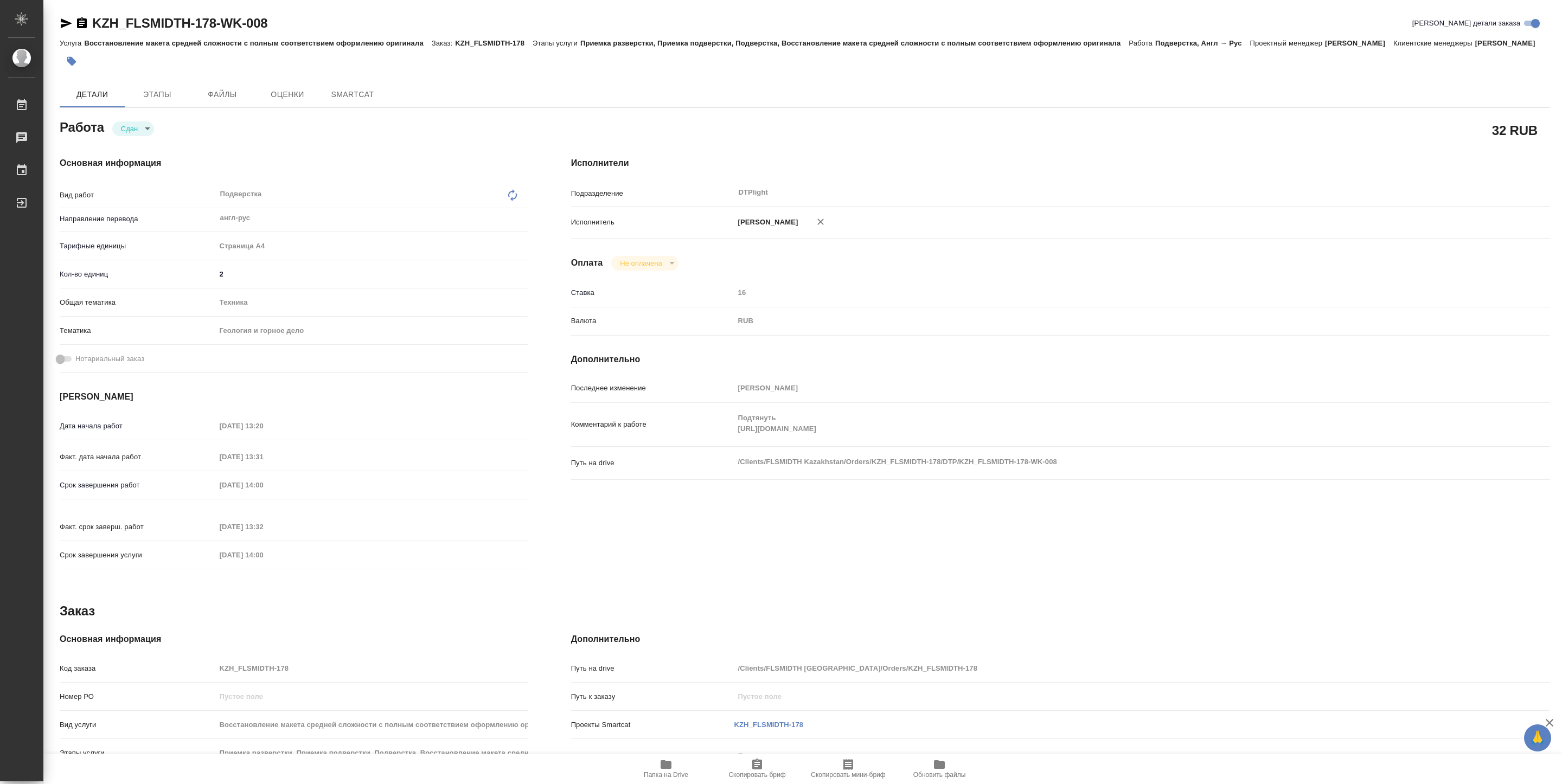
type textarea "x"
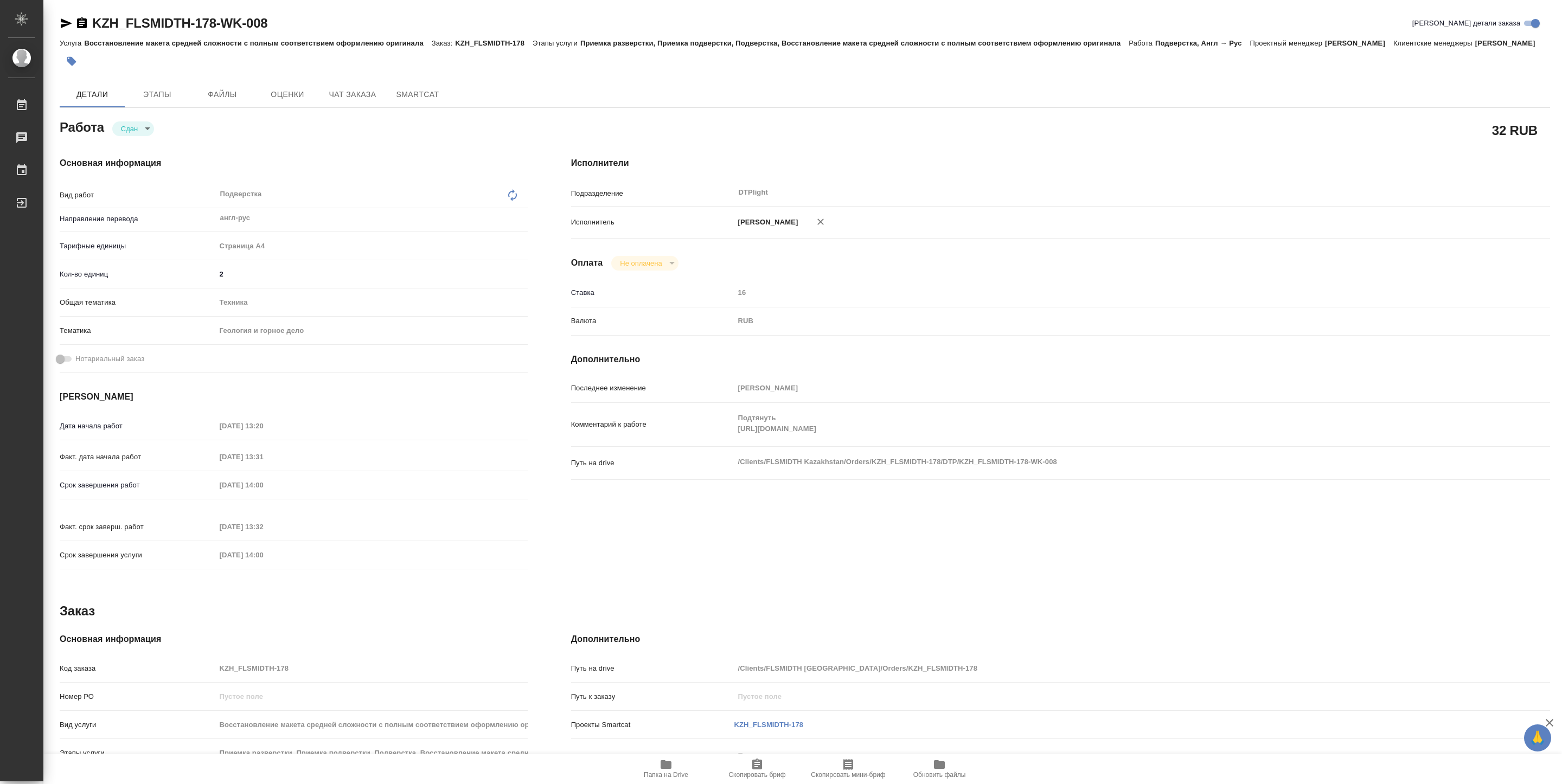
type textarea "x"
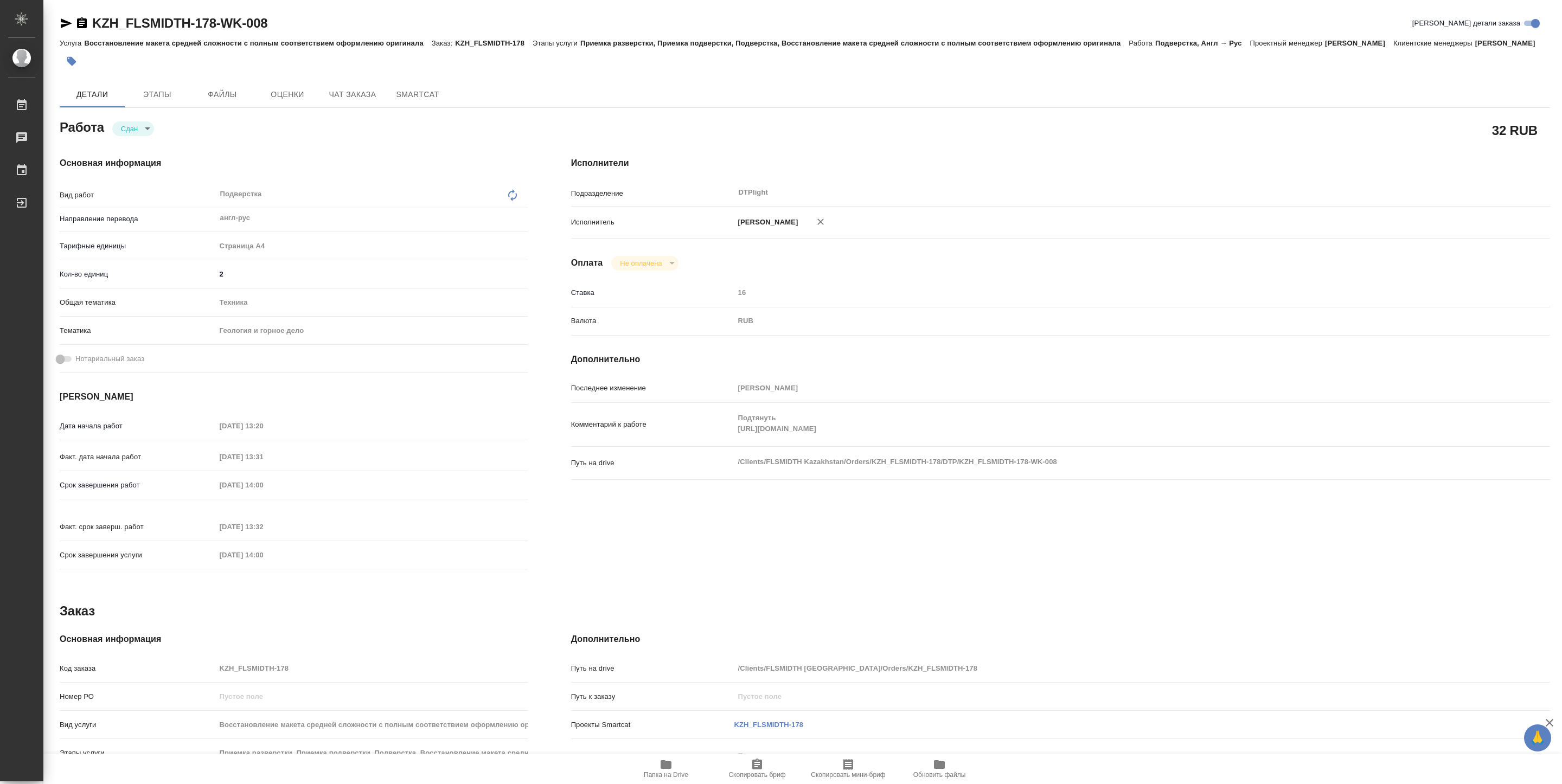
type textarea "x"
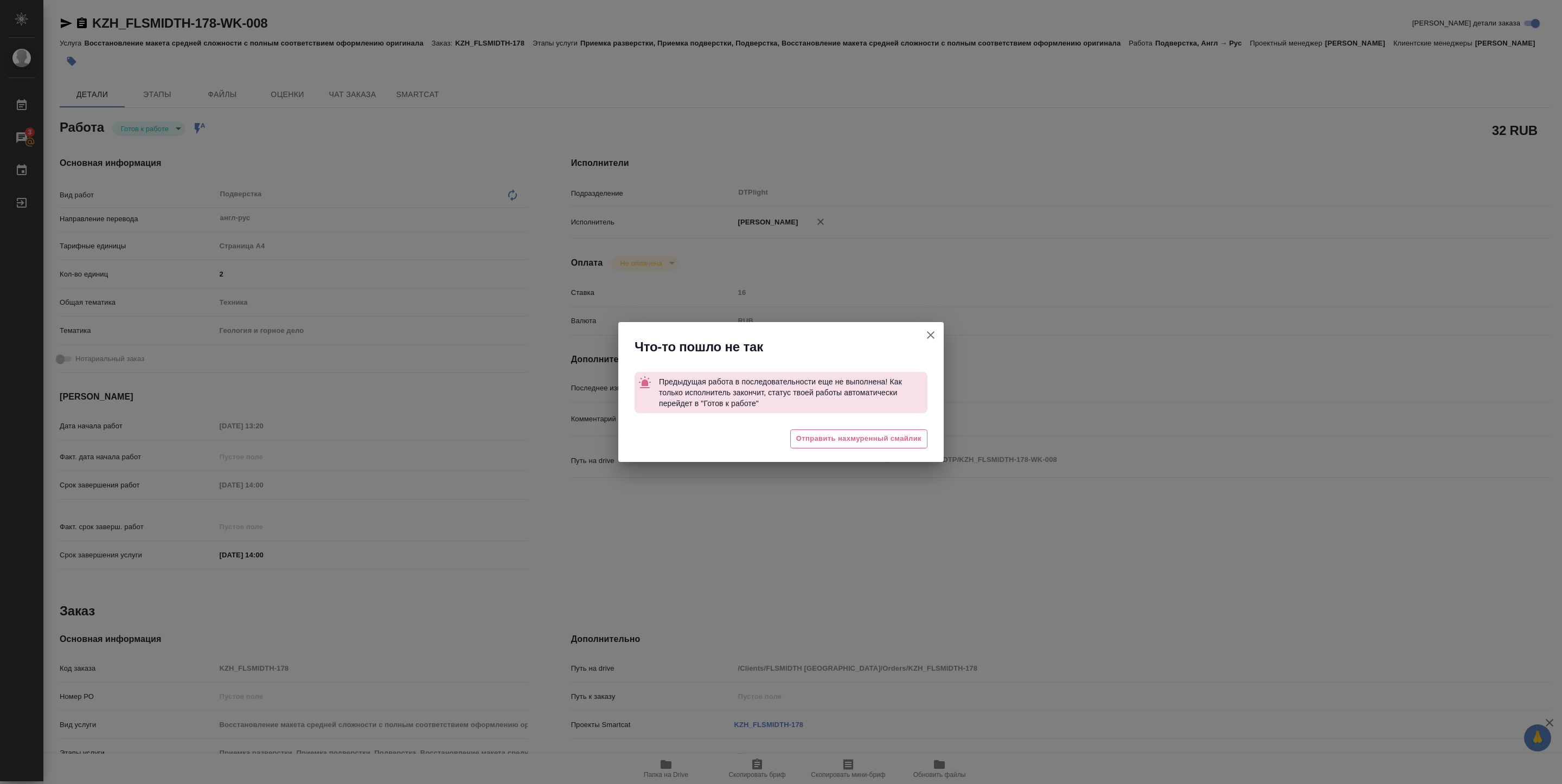
click at [935, 334] on icon "button" at bounding box center [931, 335] width 13 height 13
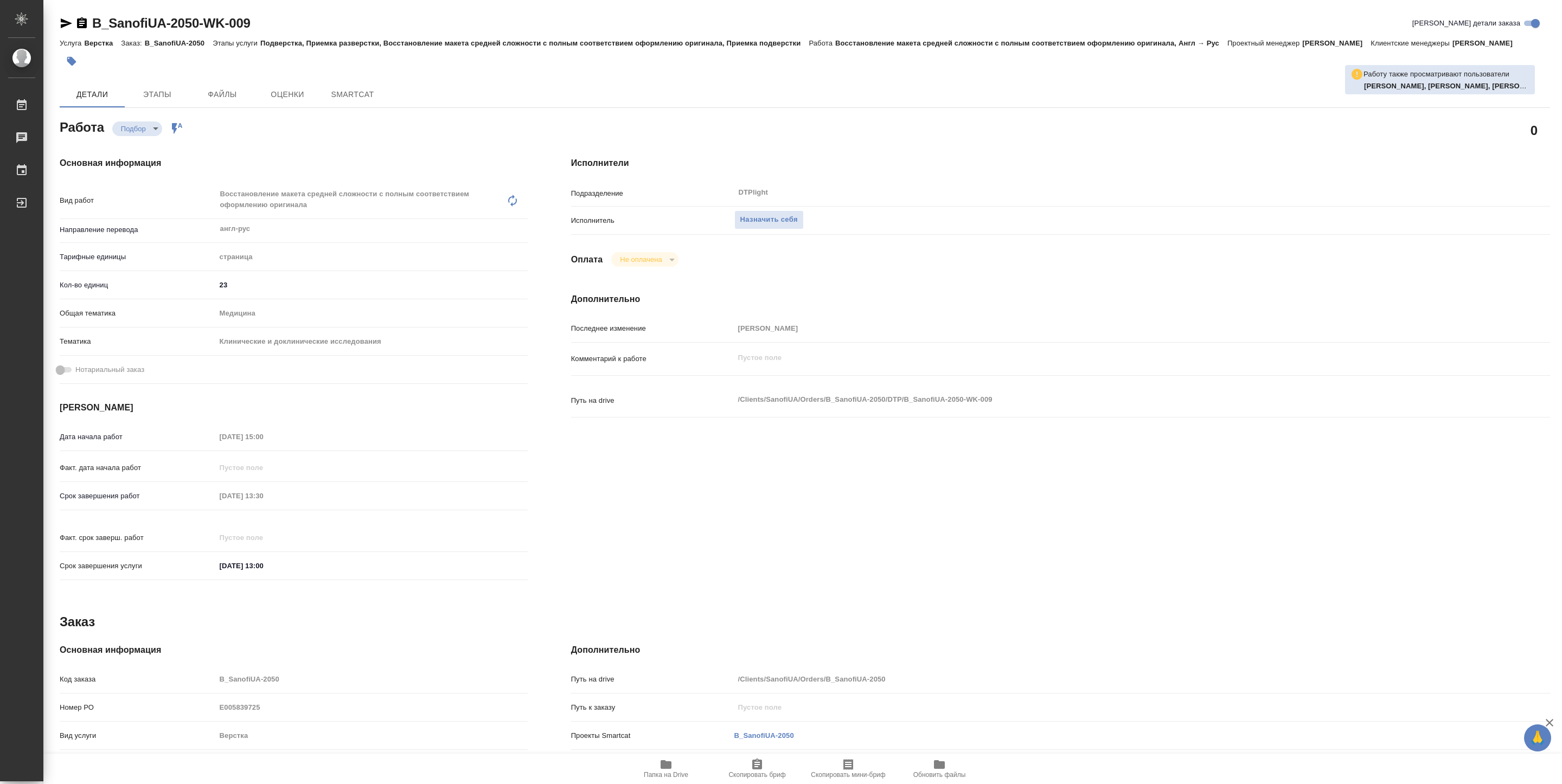
type textarea "x"
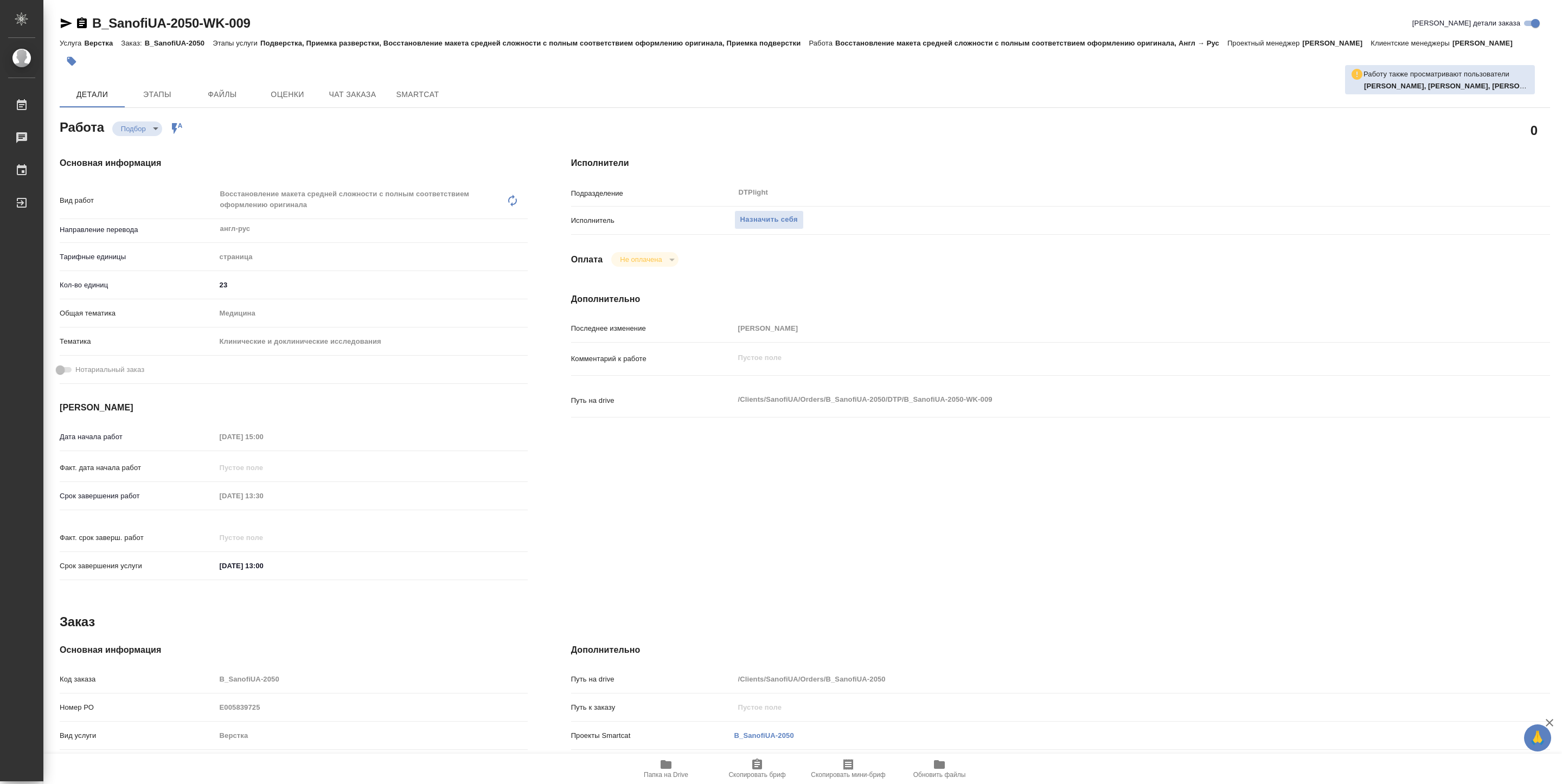
type textarea "x"
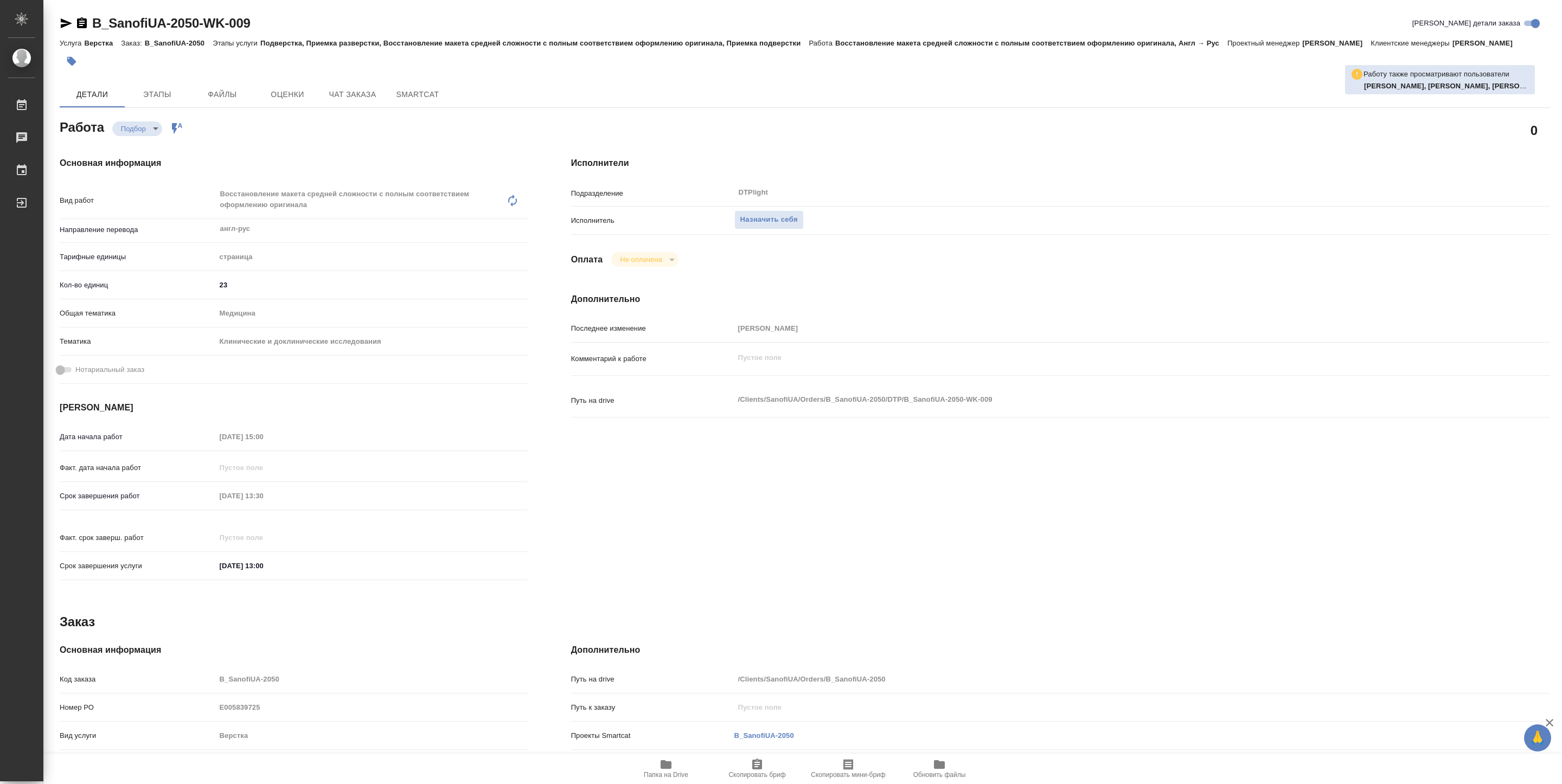
click at [679, 771] on span "Папка на Drive" at bounding box center [666, 775] width 45 height 8
type textarea "x"
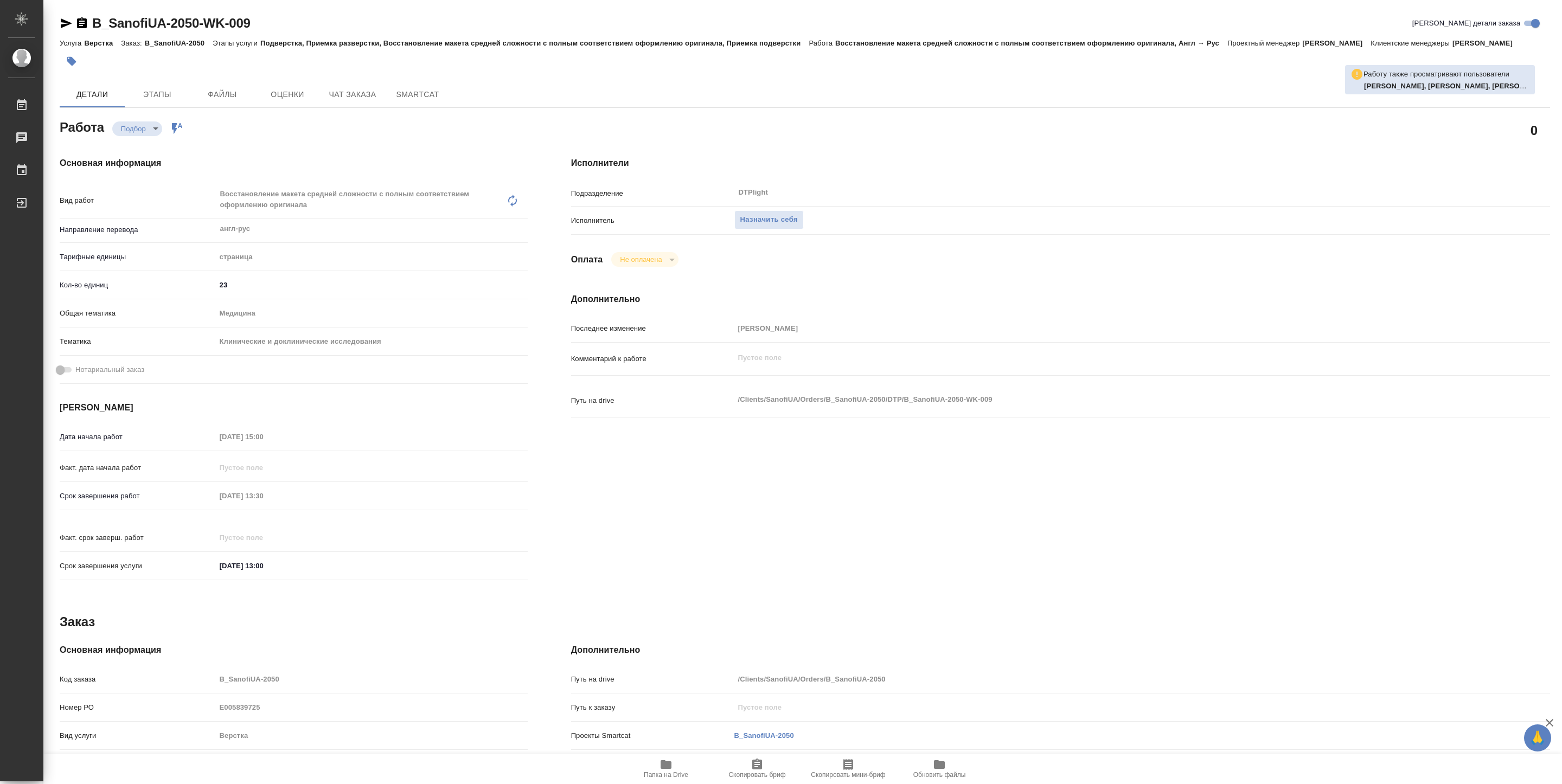
type textarea "x"
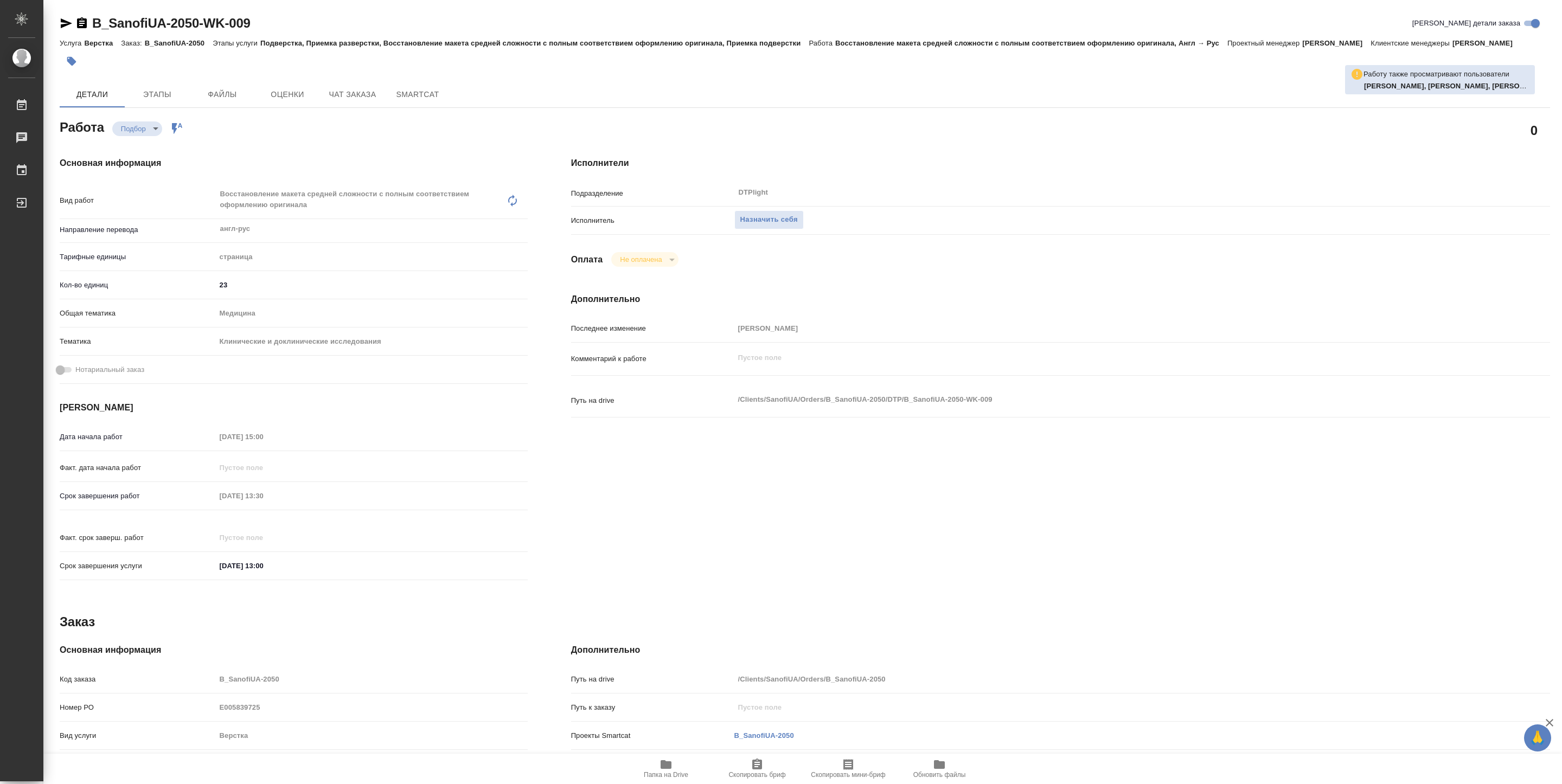
type textarea "x"
click at [747, 220] on span "Назначить себя" at bounding box center [769, 220] width 57 height 13
type textarea "x"
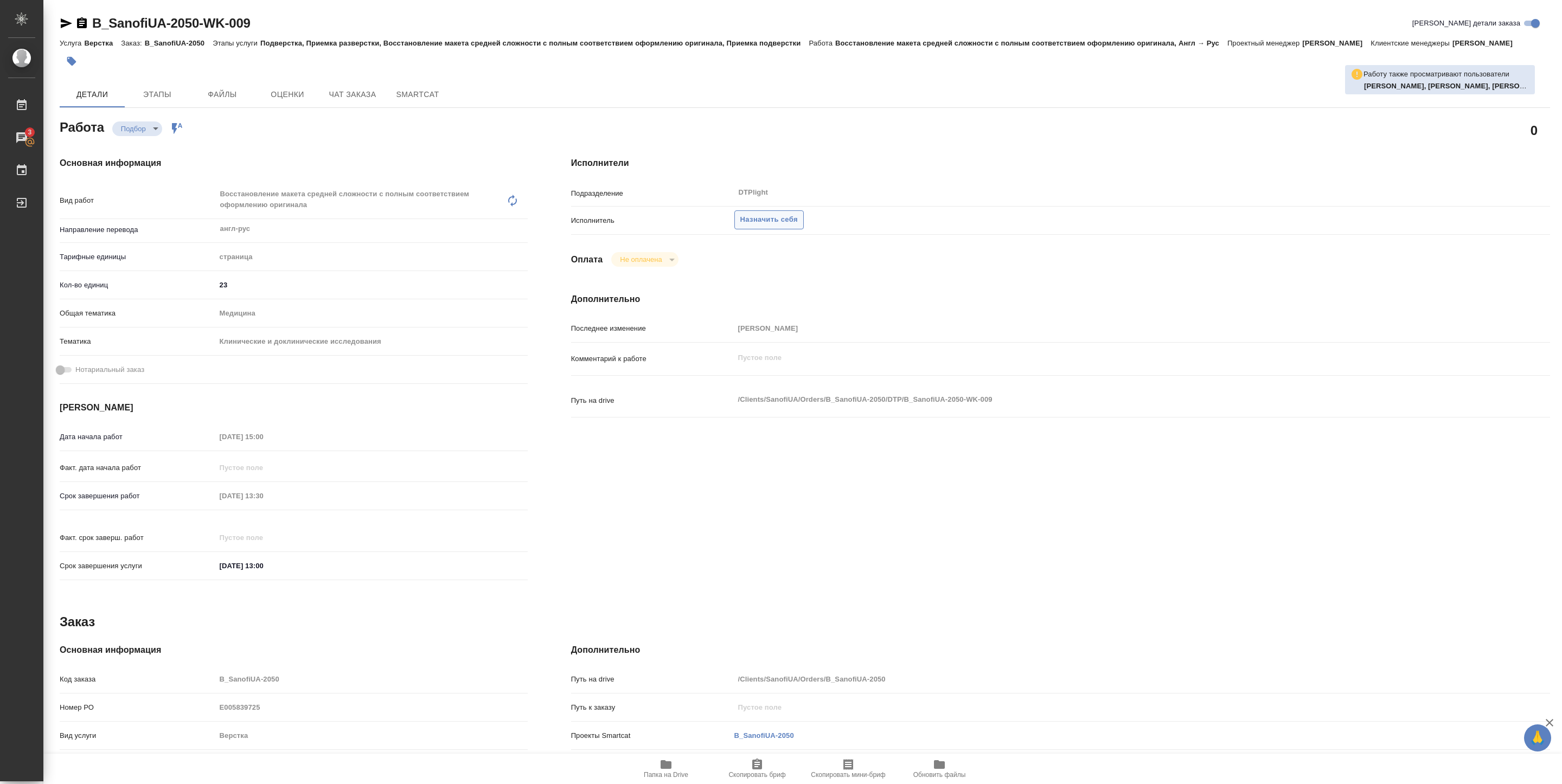
type textarea "x"
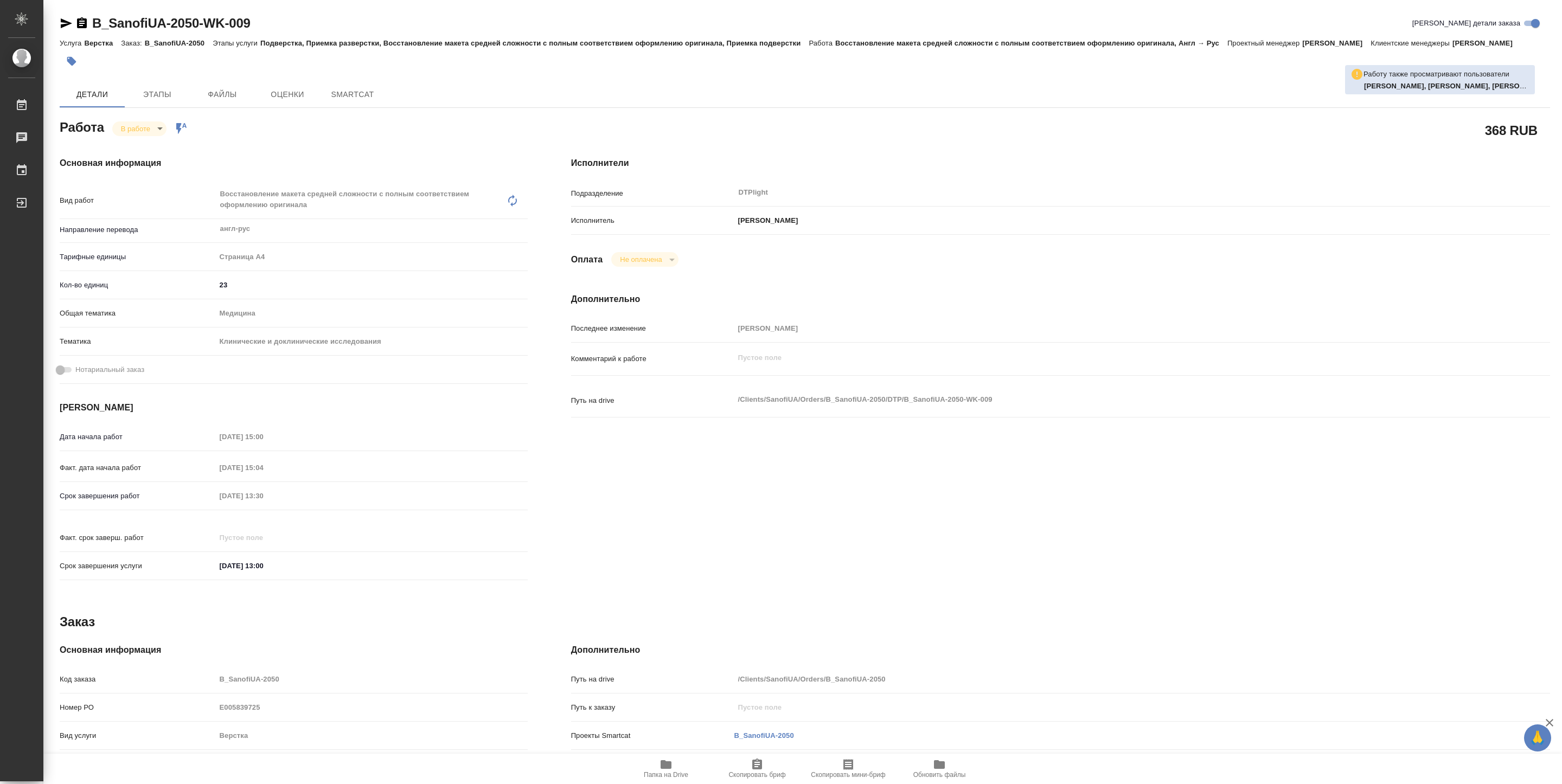
type textarea "x"
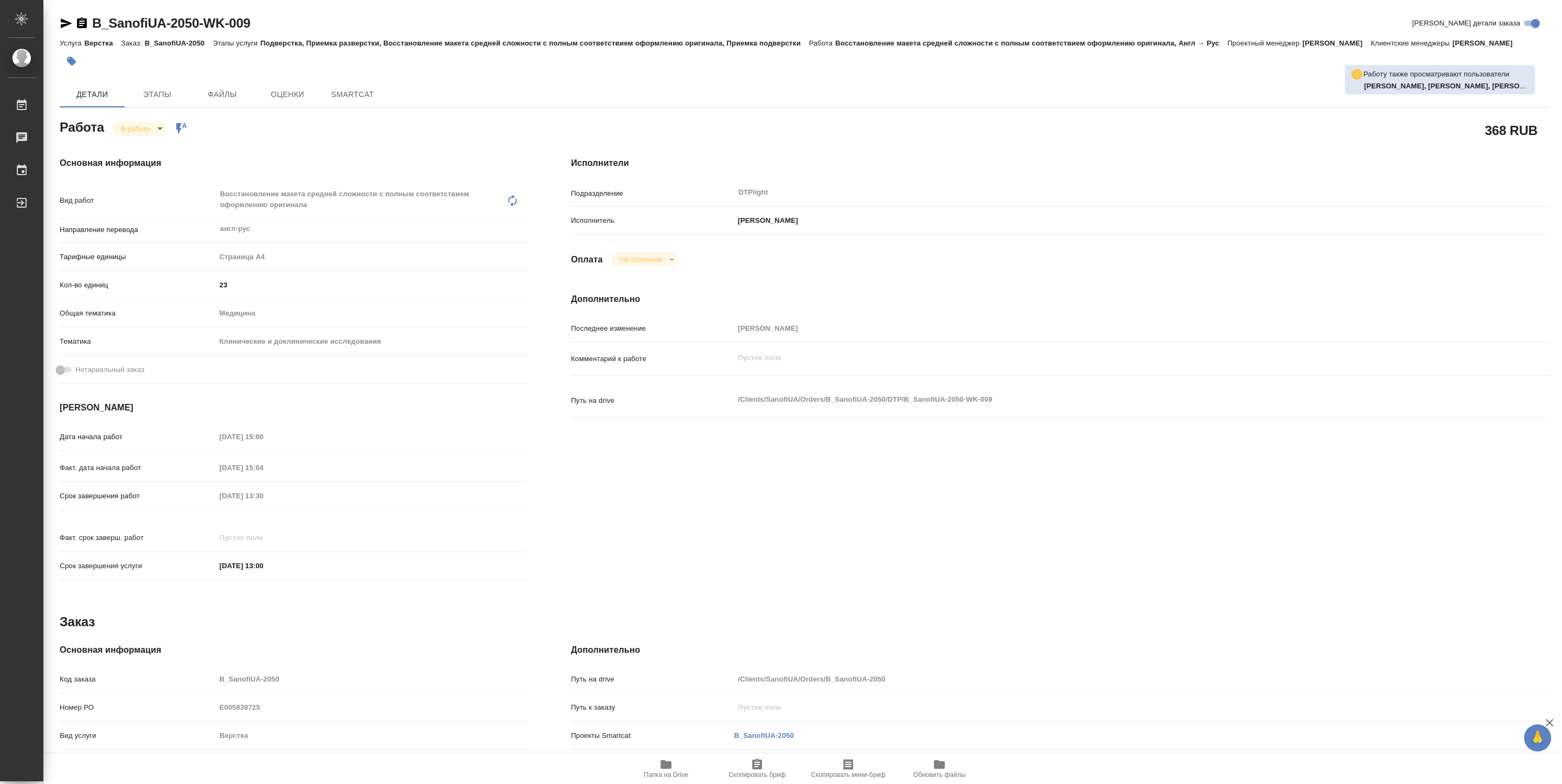
type textarea "x"
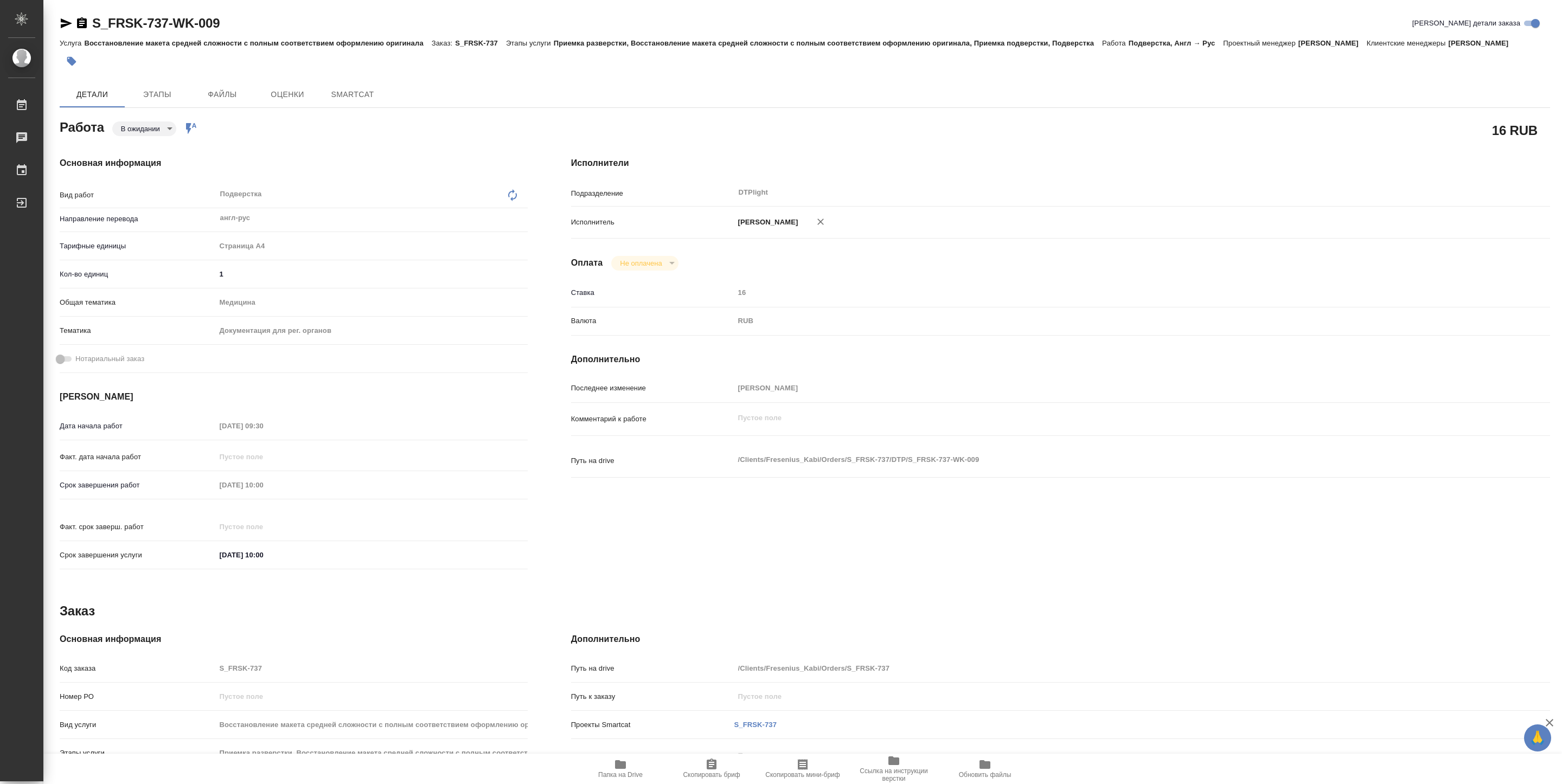
type textarea "x"
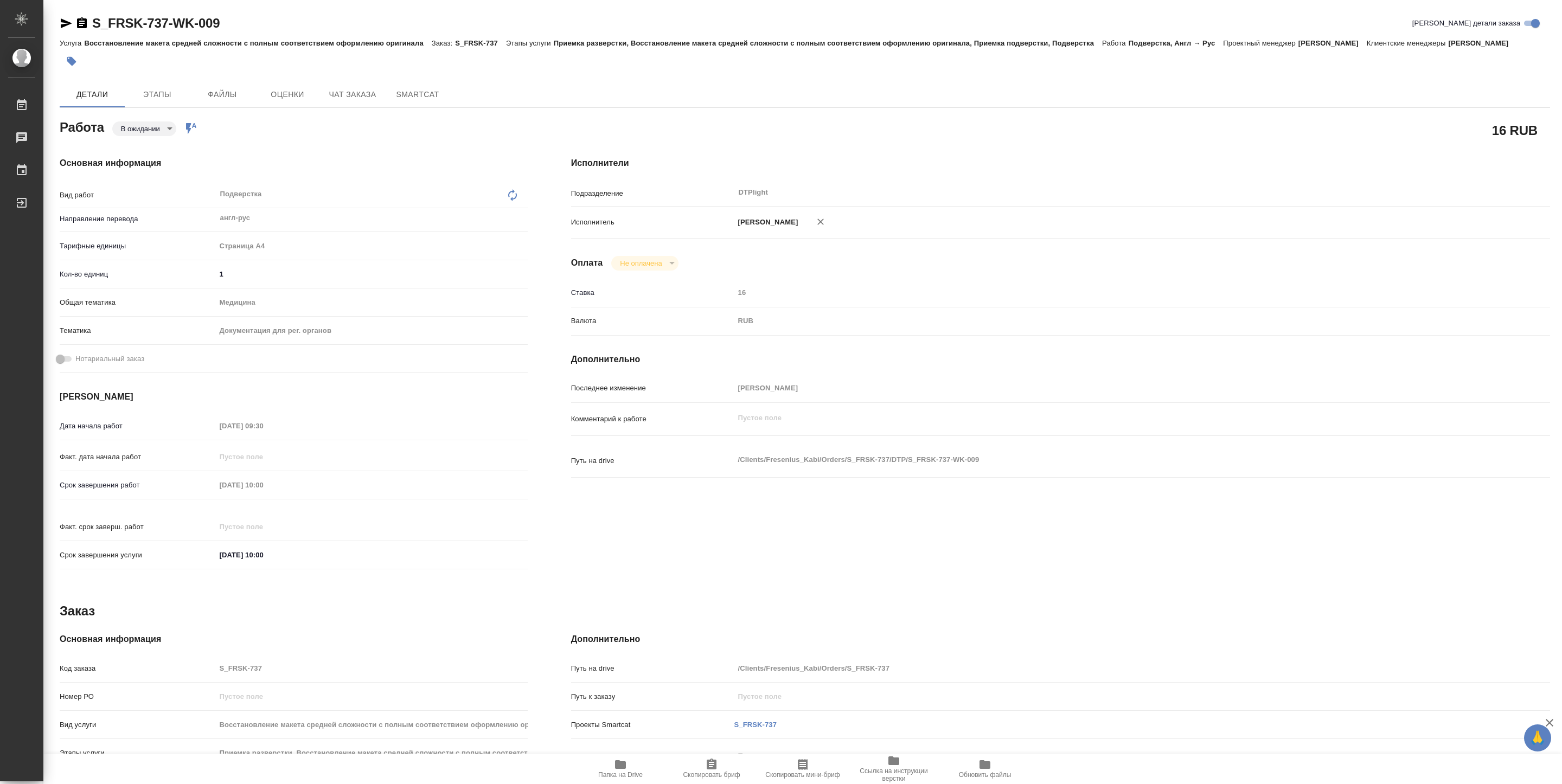
type textarea "x"
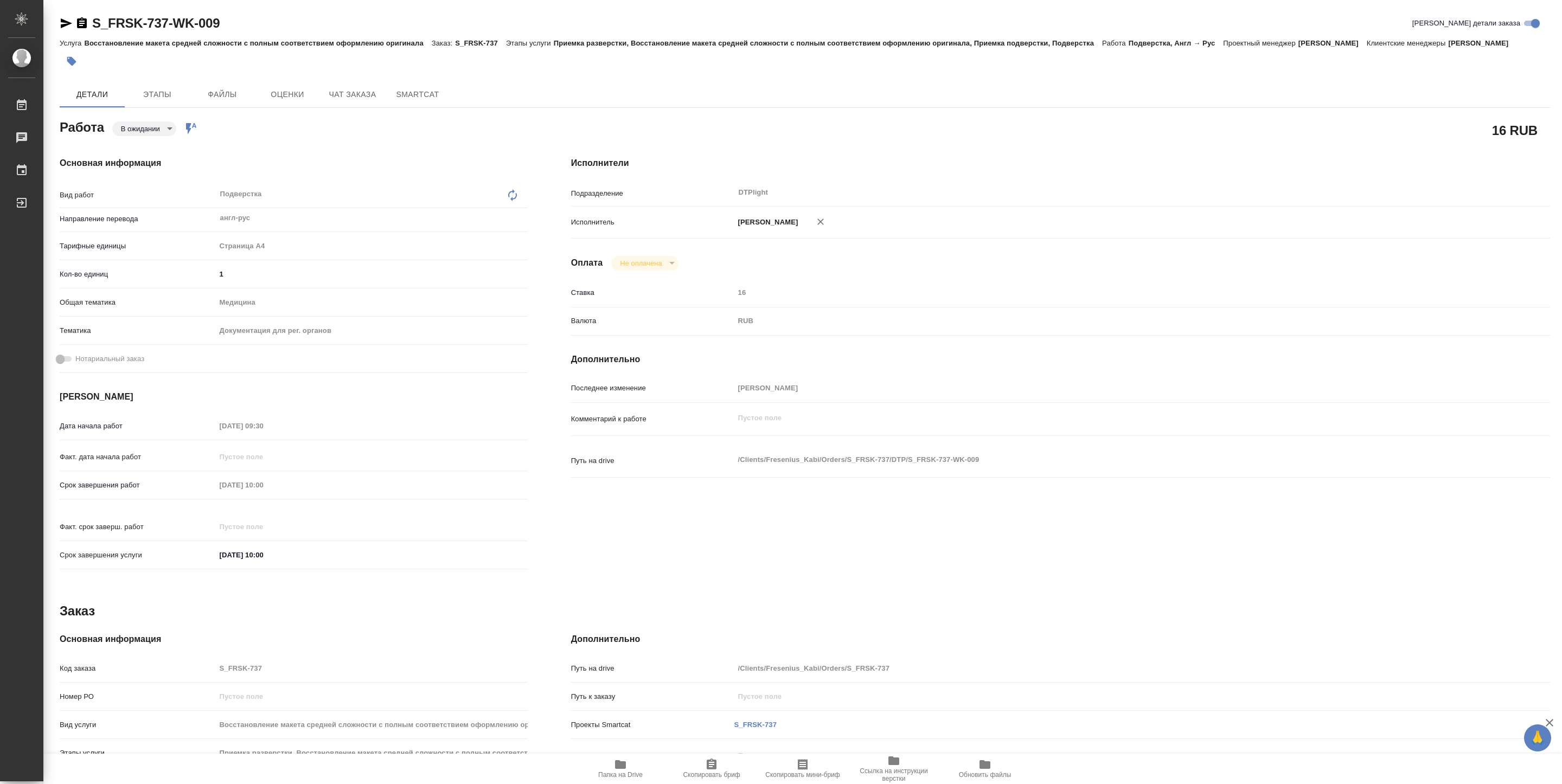
type textarea "x"
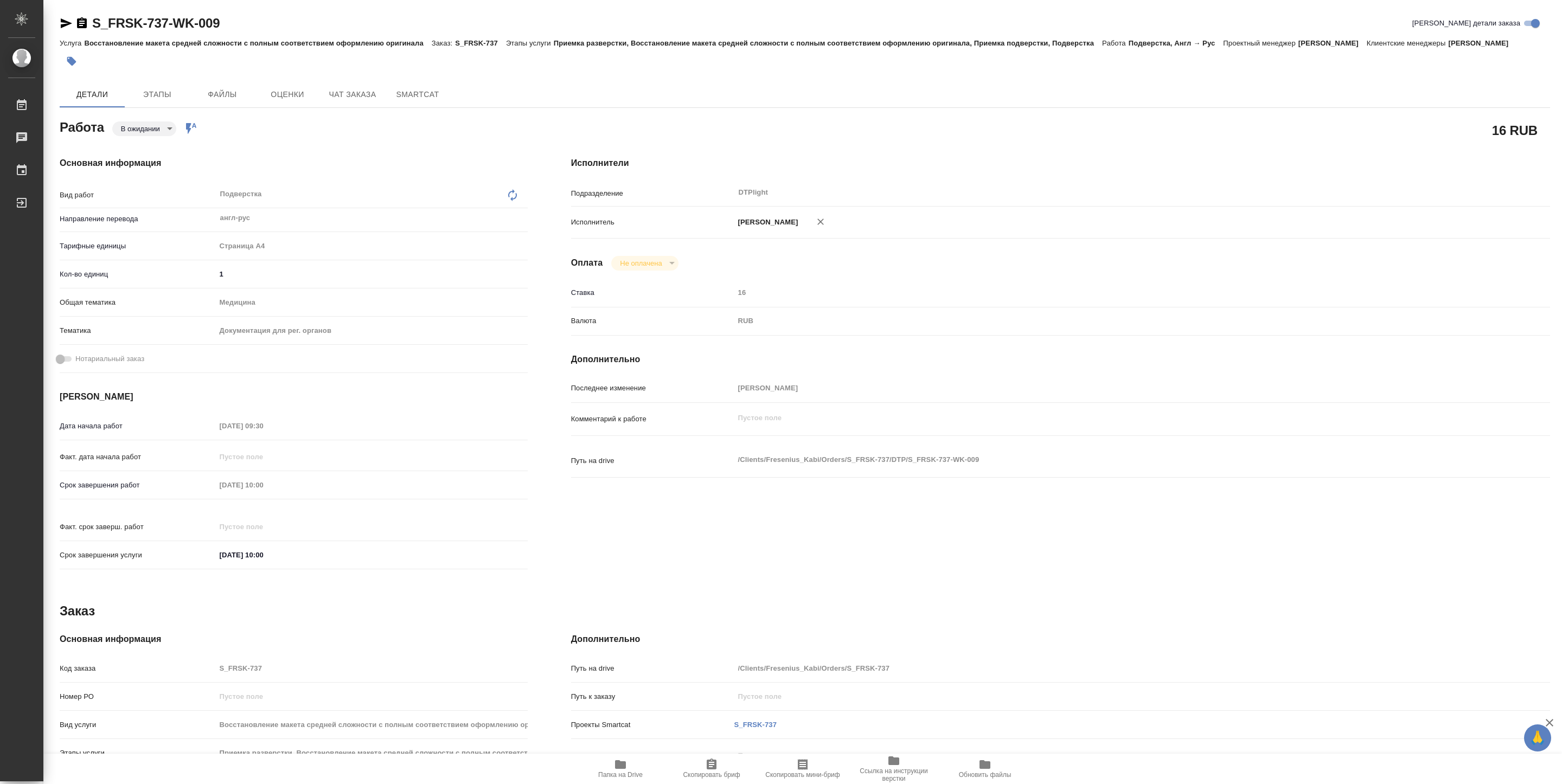
type textarea "x"
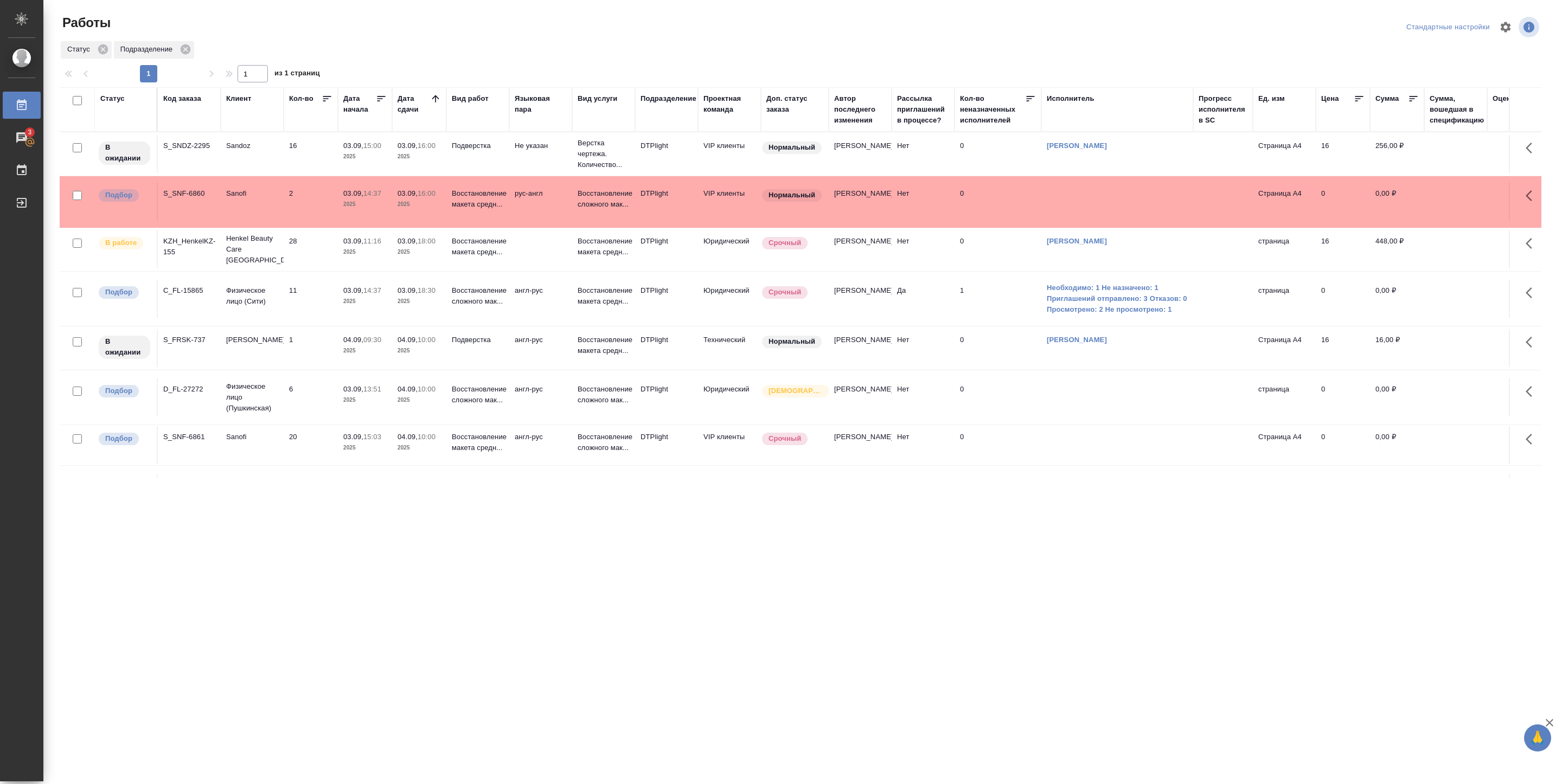
click at [395, 173] on td "03.09, 16:00 2025" at bounding box center [419, 154] width 54 height 38
drag, startPoint x: 0, startPoint y: 0, endPoint x: 395, endPoint y: 212, distance: 448.3
click at [395, 173] on td "03.09, 16:00 2025" at bounding box center [419, 154] width 54 height 38
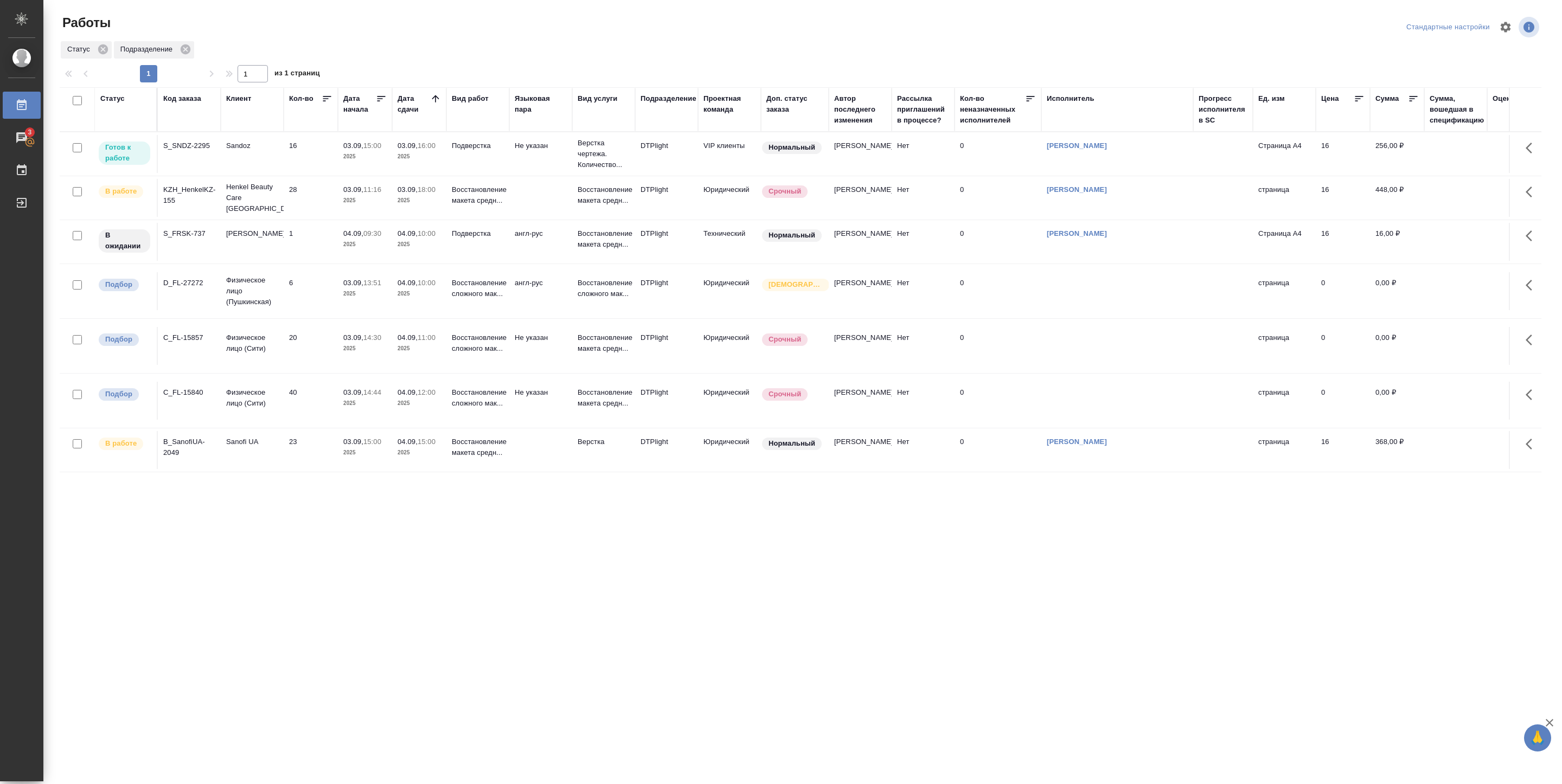
click at [243, 158] on td "Sandoz" at bounding box center [252, 154] width 63 height 38
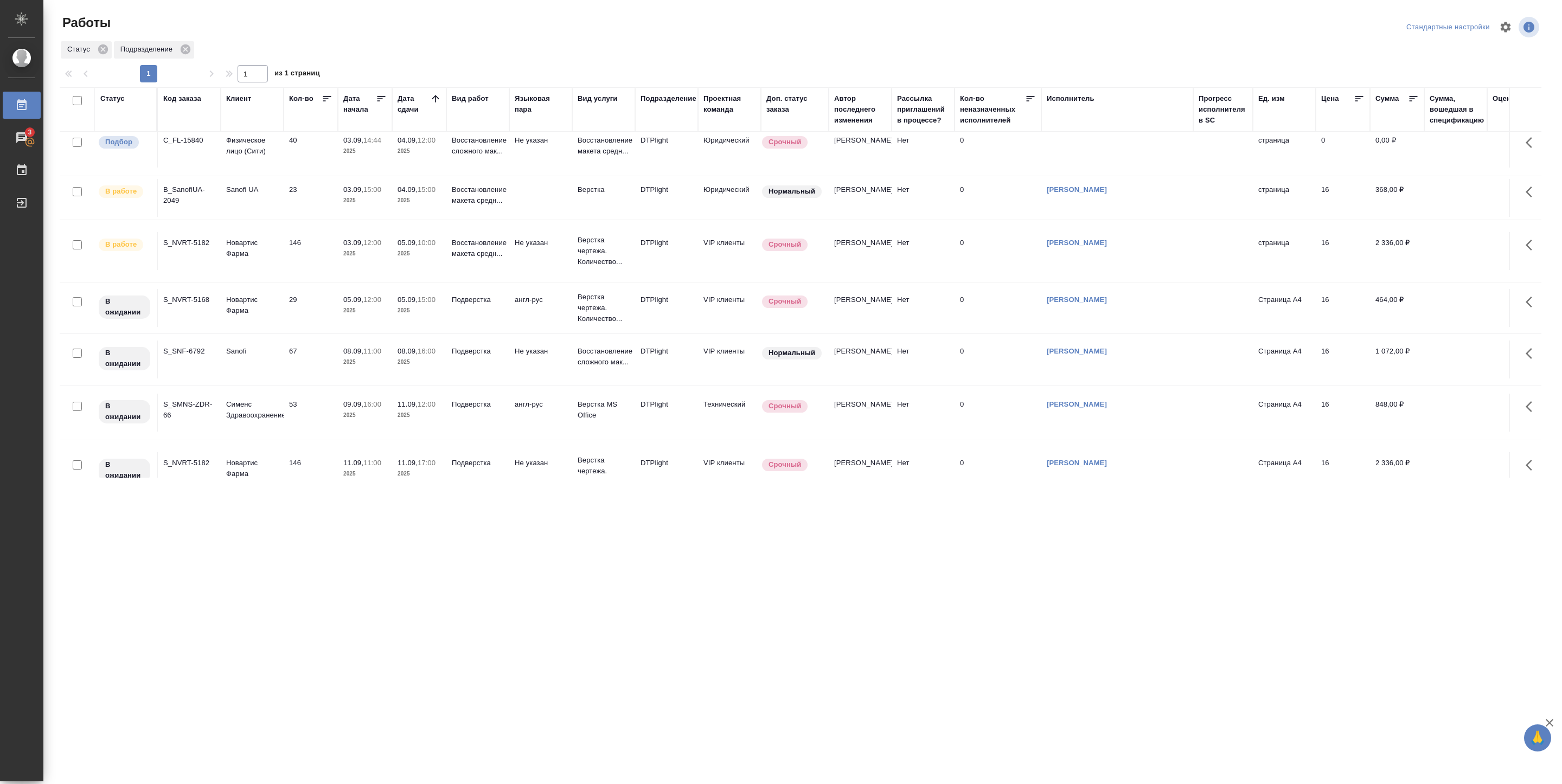
scroll to position [166, 0]
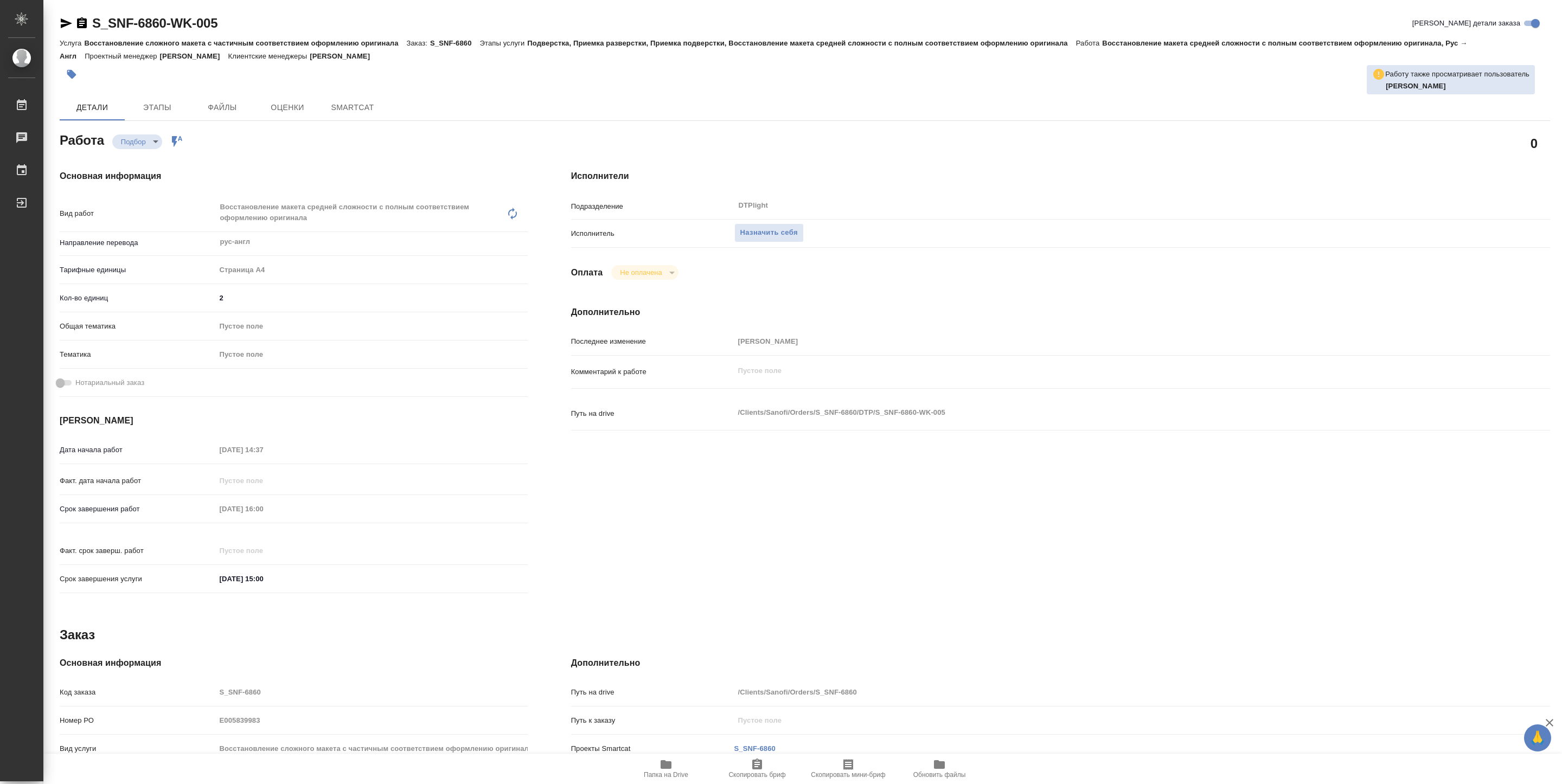
type textarea "x"
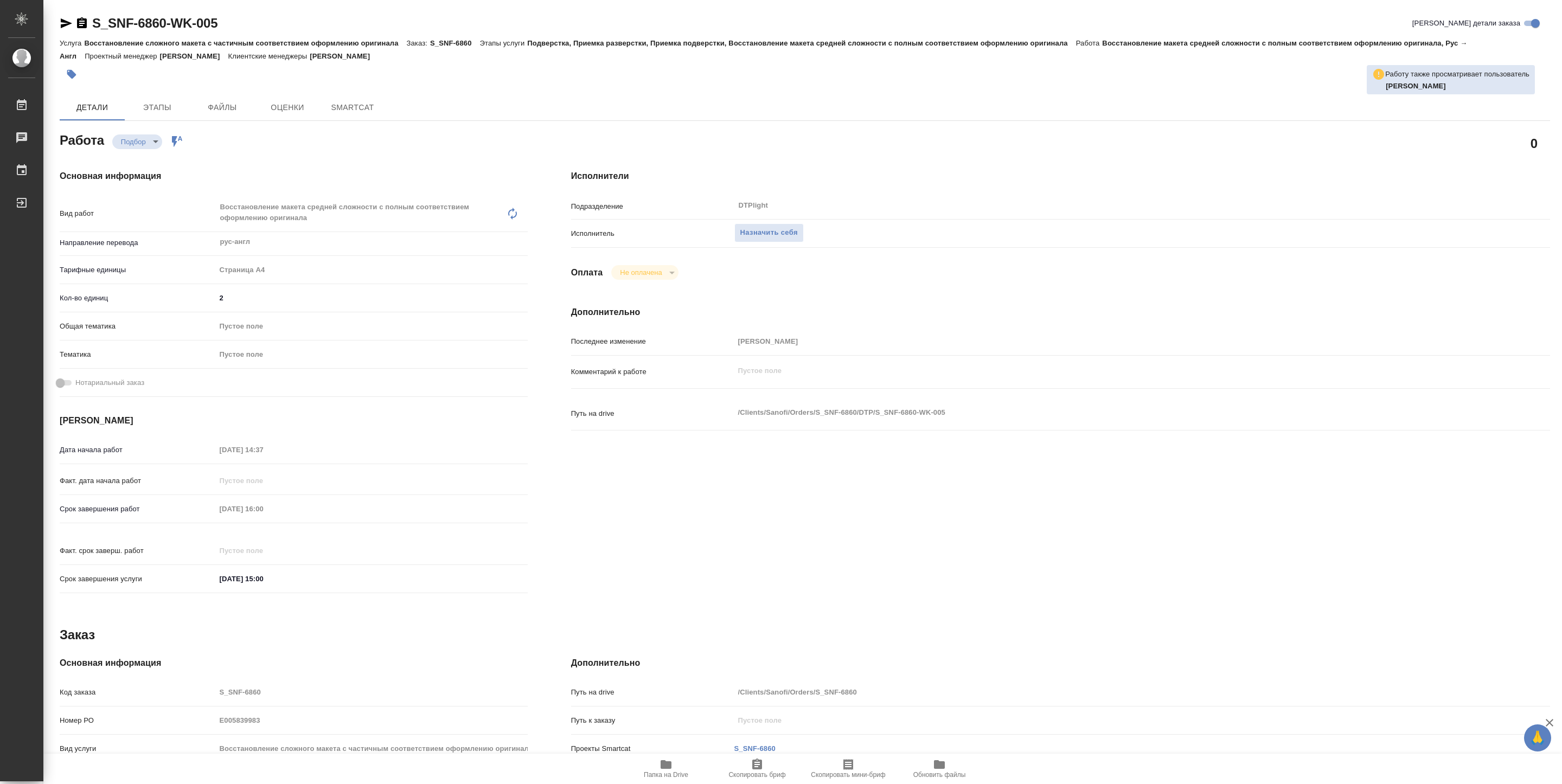
type textarea "x"
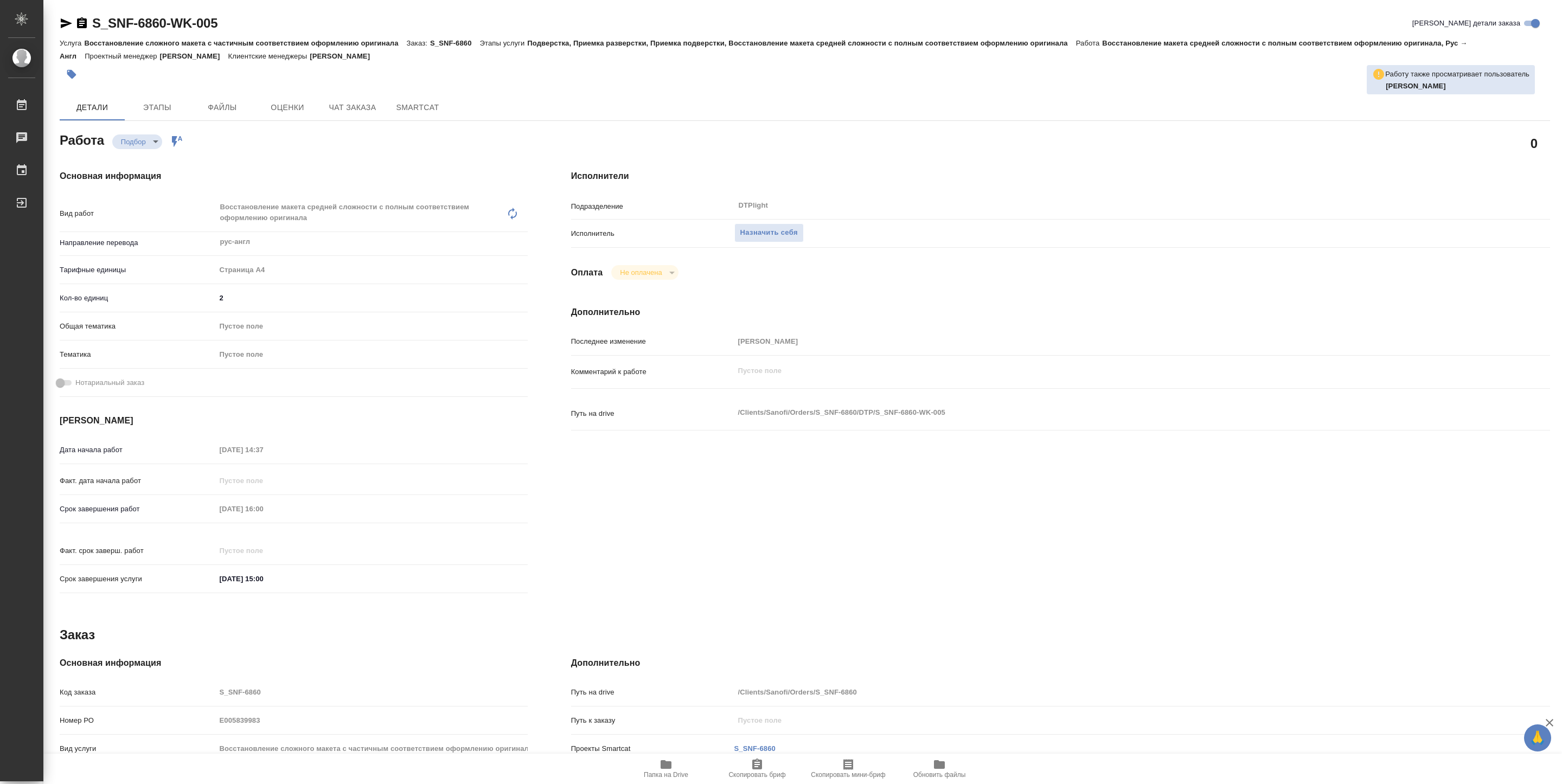
type textarea "x"
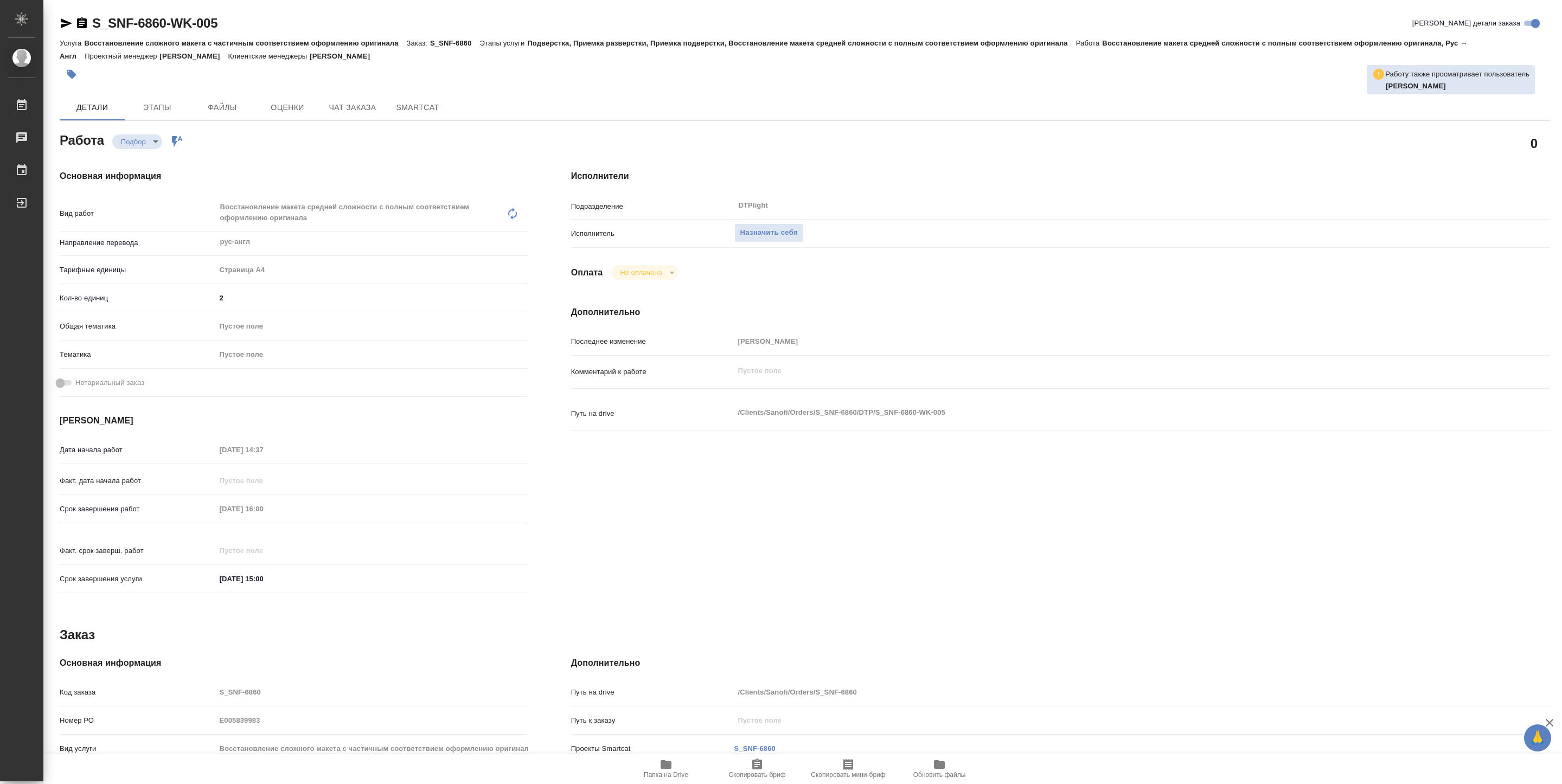
click at [674, 773] on span "Папка на Drive" at bounding box center [666, 775] width 45 height 8
type textarea "x"
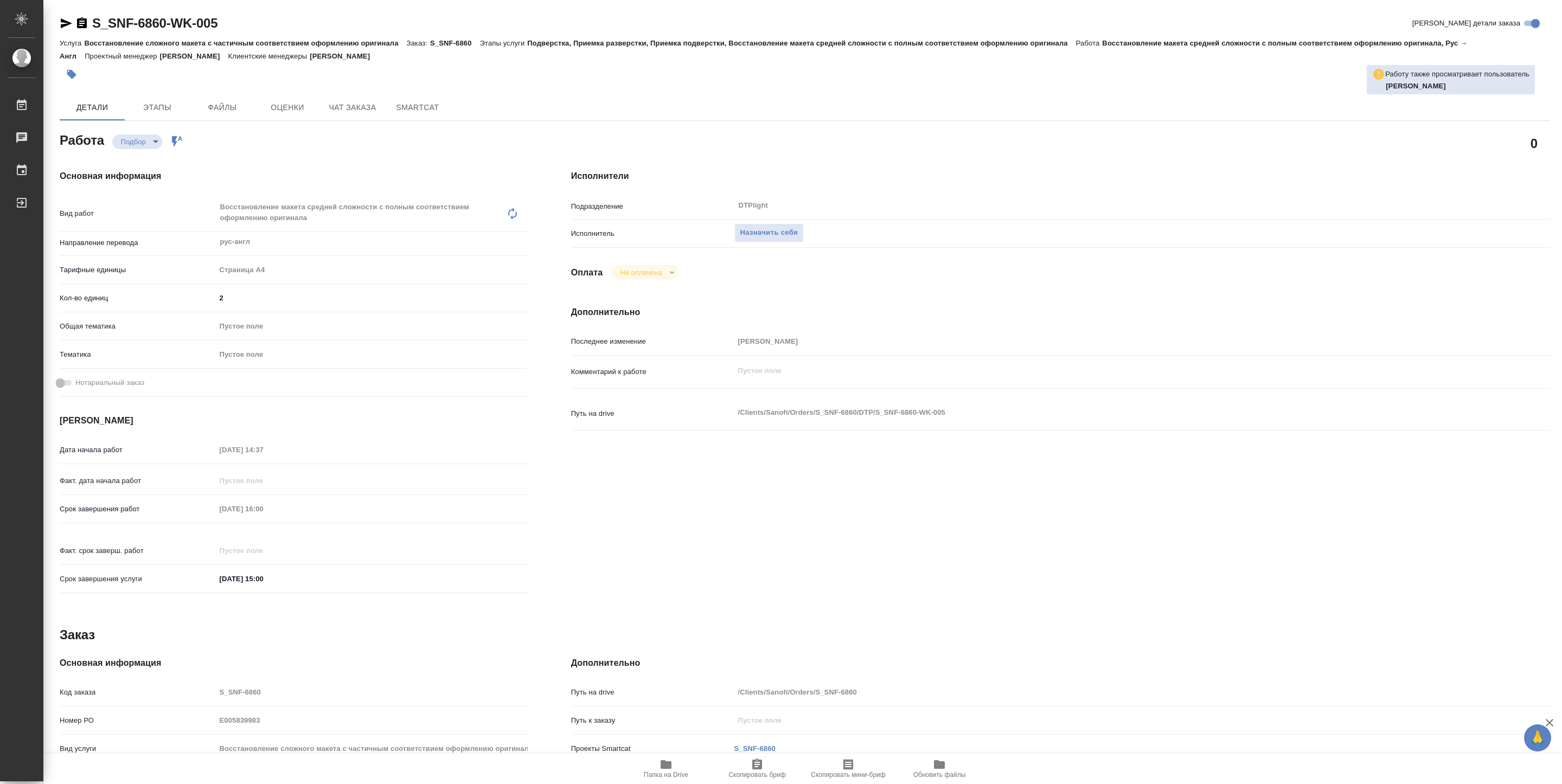
type textarea "x"
click at [754, 231] on span "Назначить себя" at bounding box center [769, 232] width 57 height 13
type textarea "x"
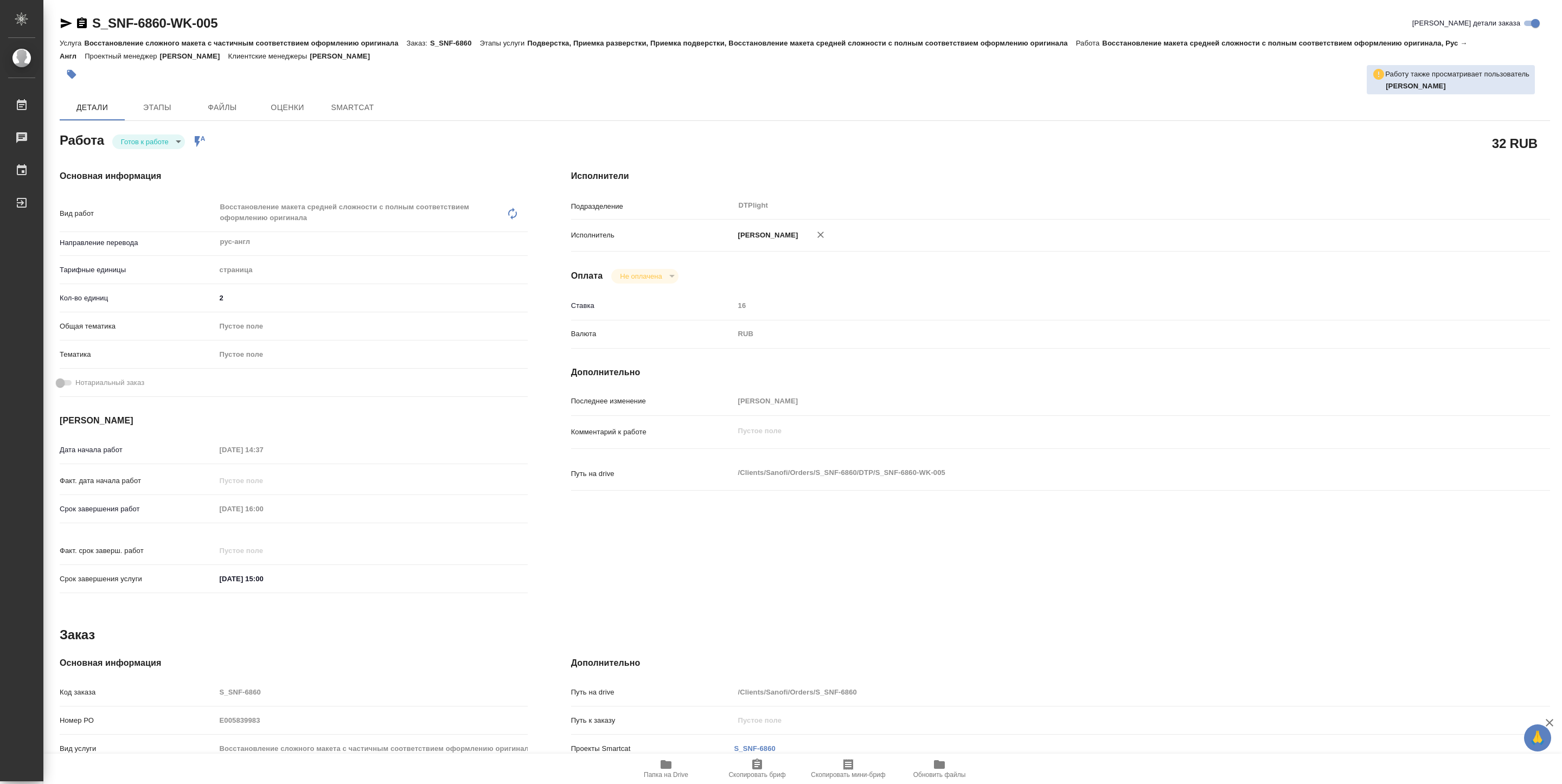
type textarea "x"
click at [145, 146] on body "🙏 .cls-1 fill:#fff; AWATERA Pankina Anna Работы Чаты График Выйти S_SNF-6860-WK…" at bounding box center [781, 392] width 1562 height 784
type textarea "x"
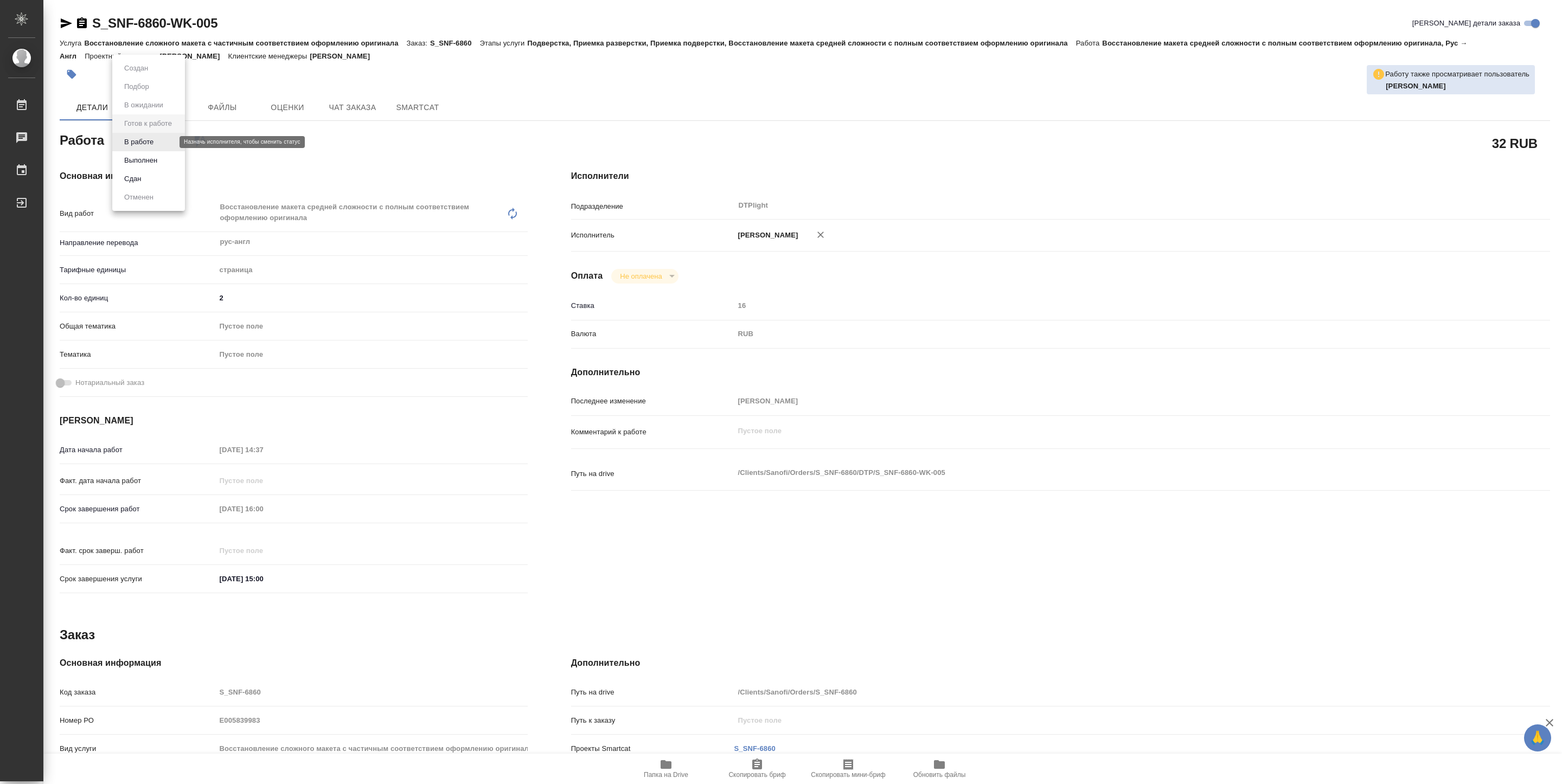
type textarea "x"
click at [145, 142] on button "В работе" at bounding box center [139, 142] width 36 height 12
type textarea "x"
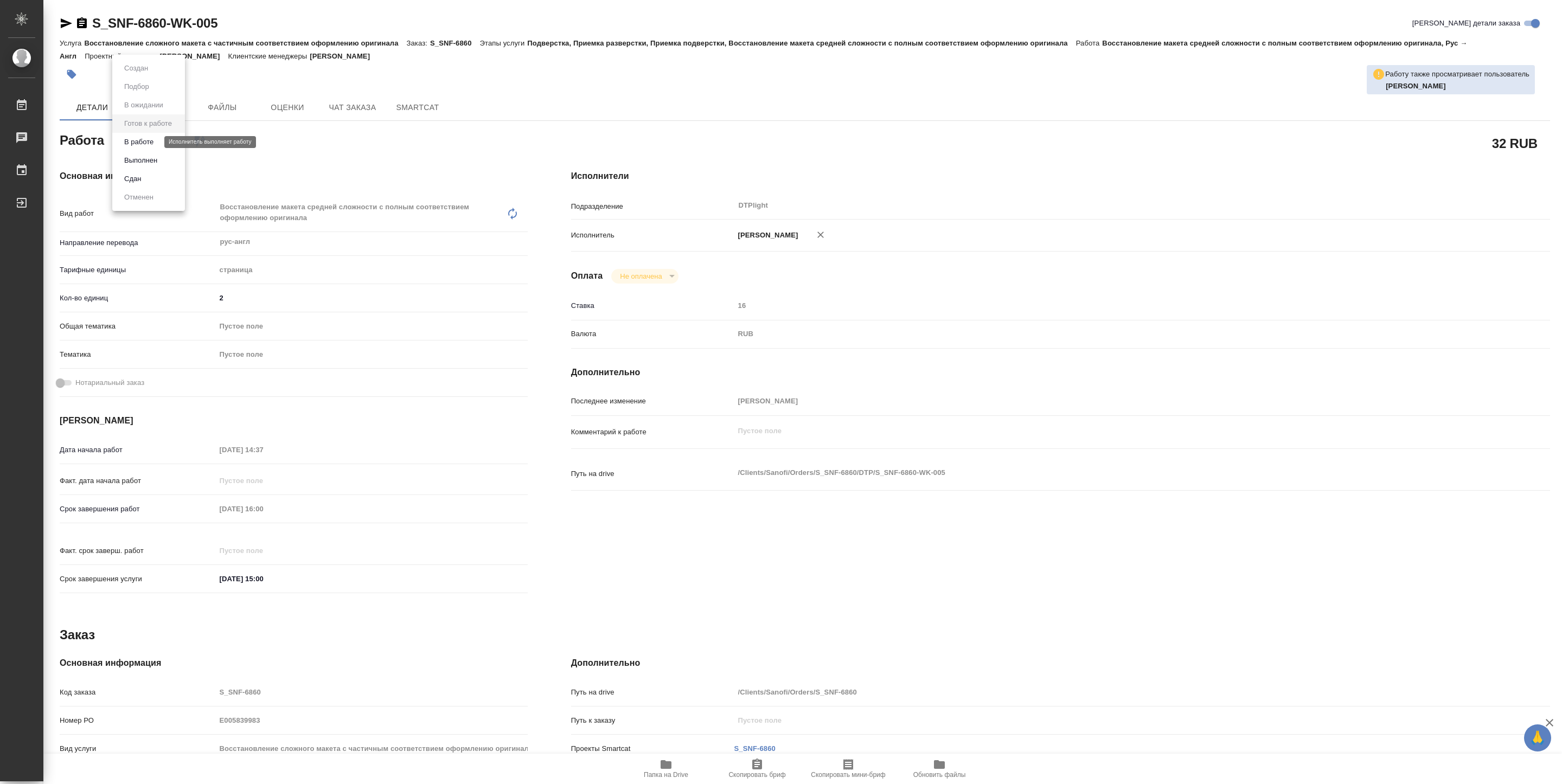
type textarea "x"
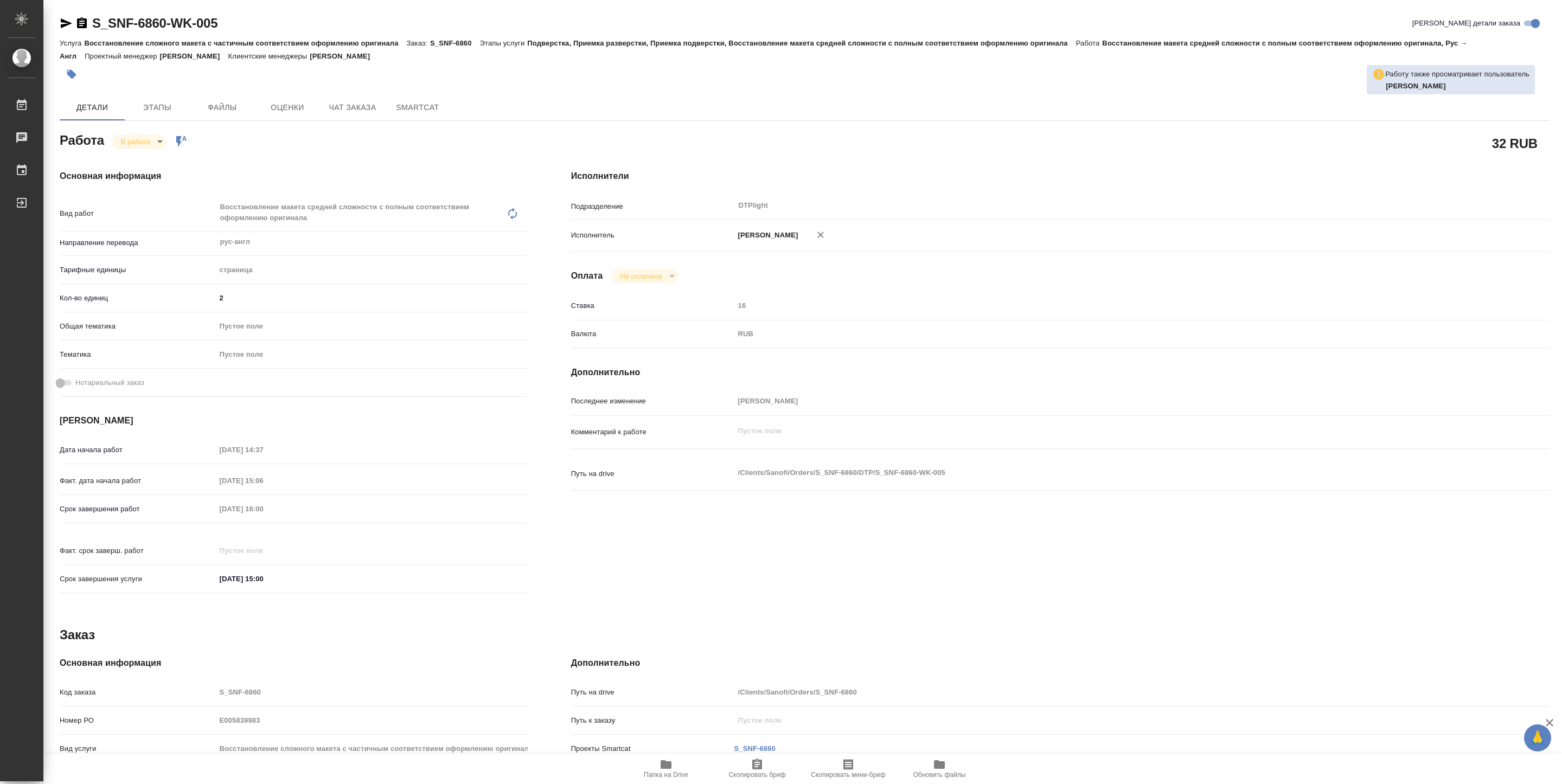
type textarea "x"
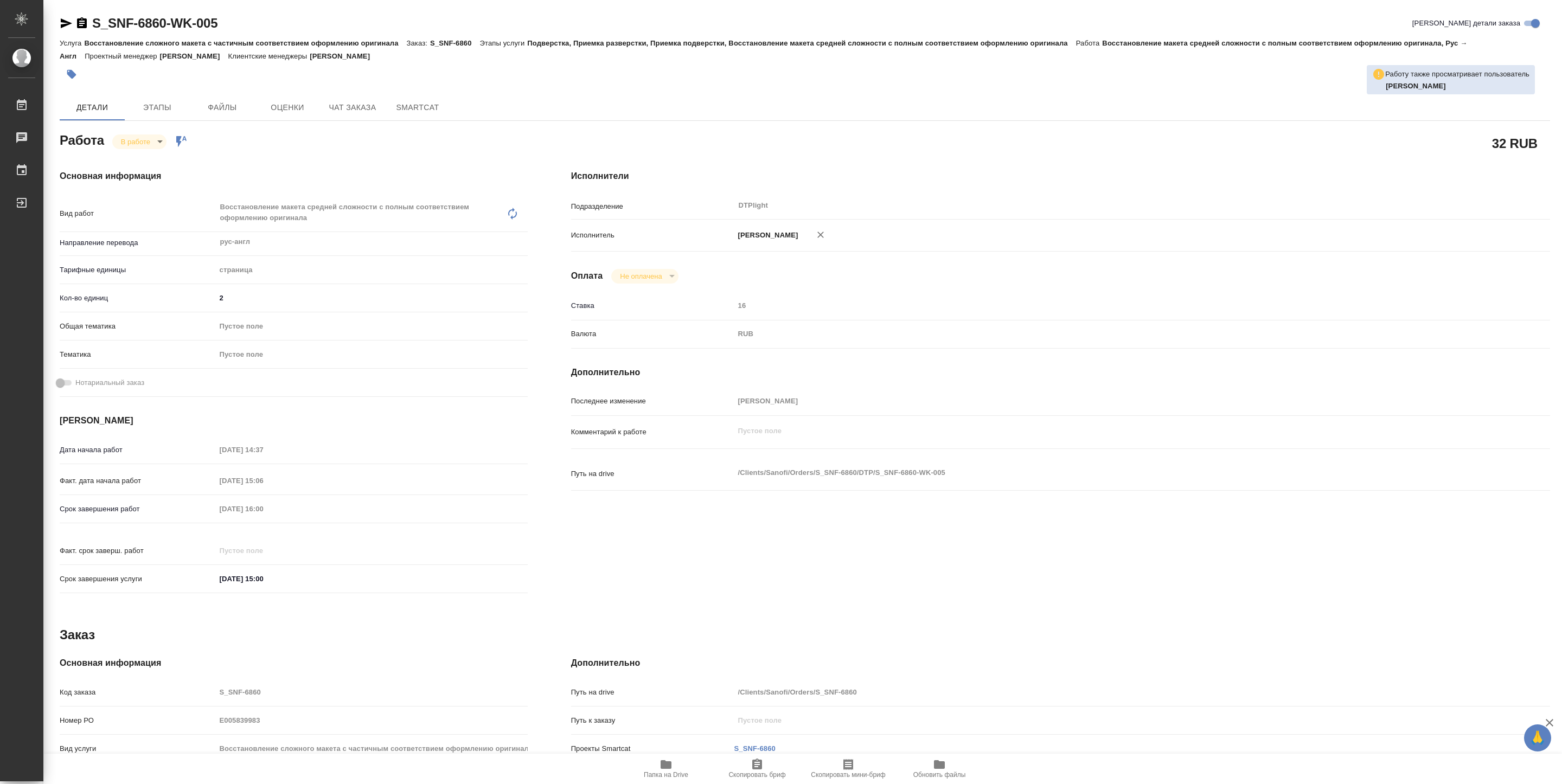
type textarea "x"
click at [146, 137] on body "🙏 .cls-1 fill:#fff; AWATERA Pankina Anna Работы 3 Чаты График Выйти S_SNF-6860-…" at bounding box center [781, 392] width 1562 height 784
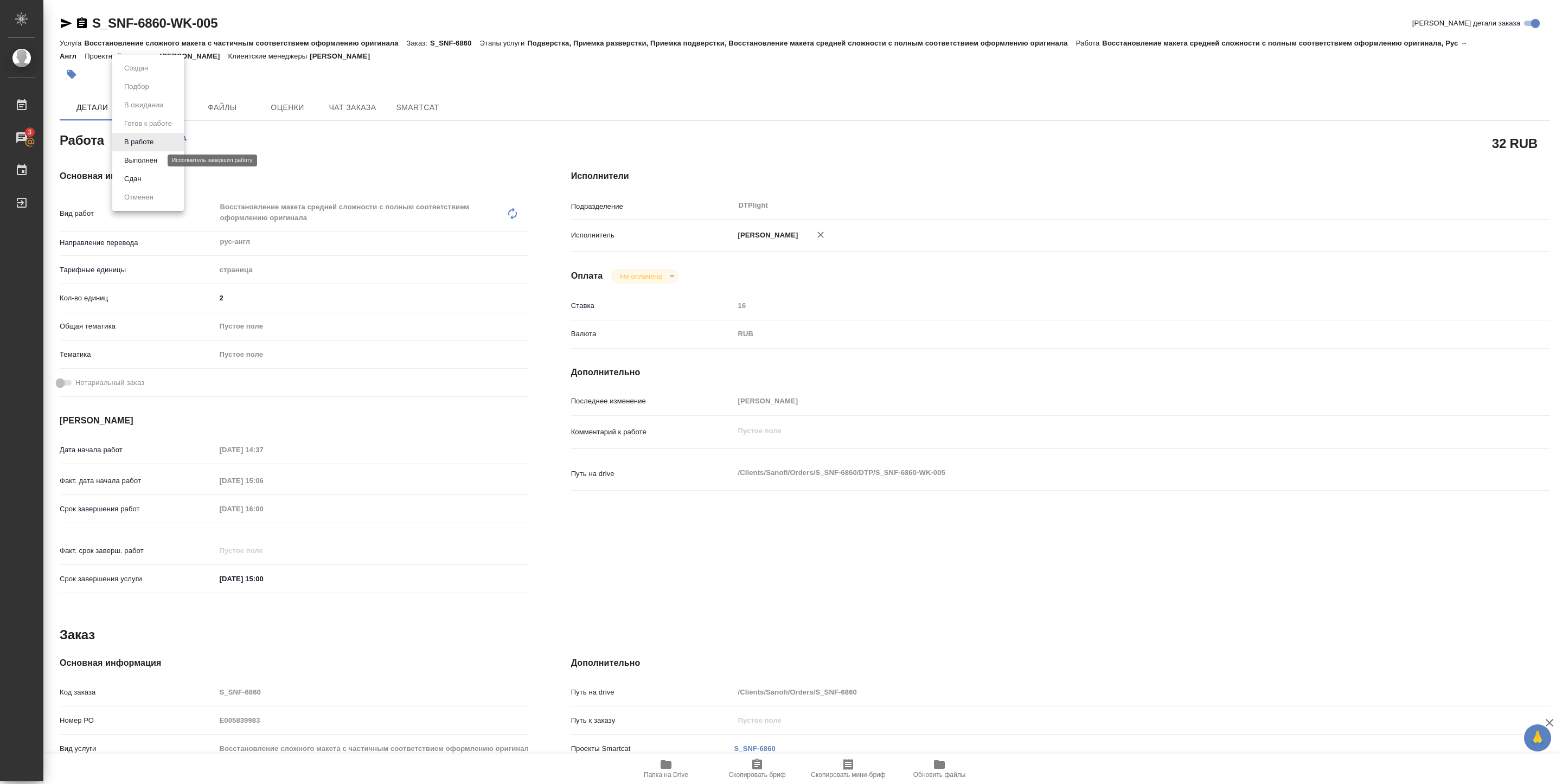
click at [135, 160] on button "Выполнен" at bounding box center [140, 161] width 40 height 12
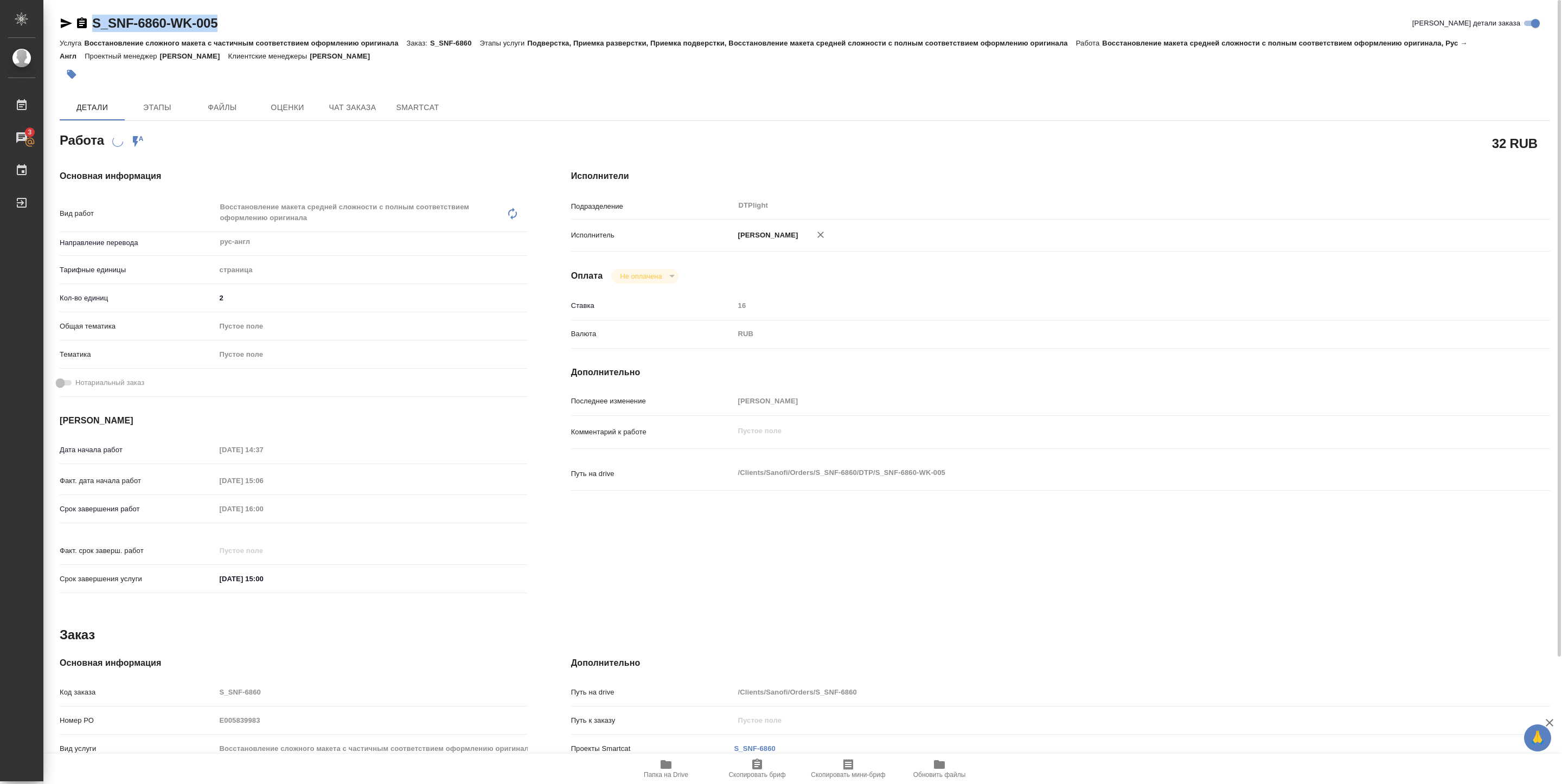
drag, startPoint x: 91, startPoint y: 33, endPoint x: 281, endPoint y: 24, distance: 190.2
click at [281, 24] on div "S_SNF-6860-WK-005 Кратко детали заказа" at bounding box center [806, 25] width 1491 height 22
copy link "S_SNF-6860-WK-005"
type textarea "x"
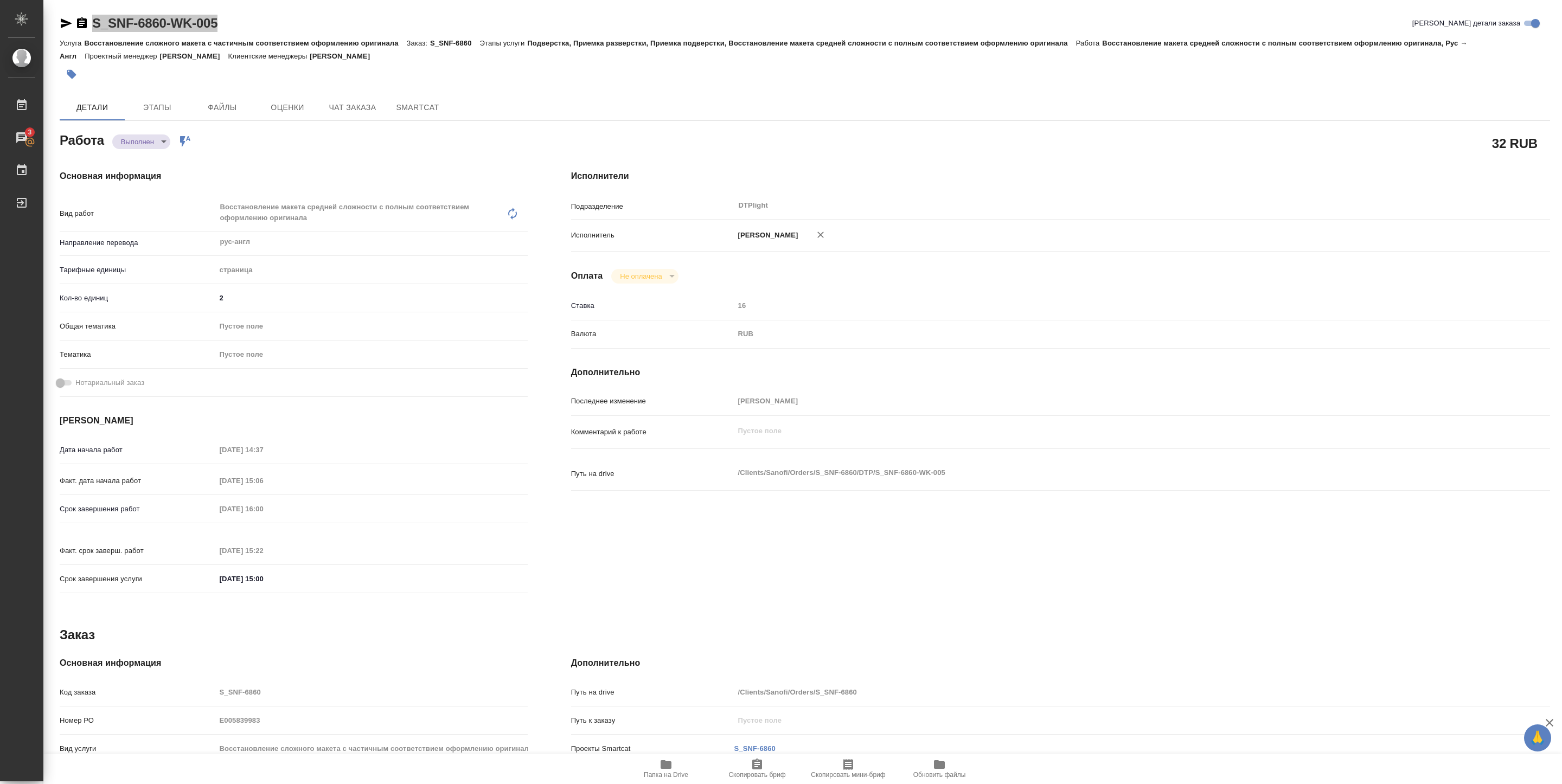
type textarea "x"
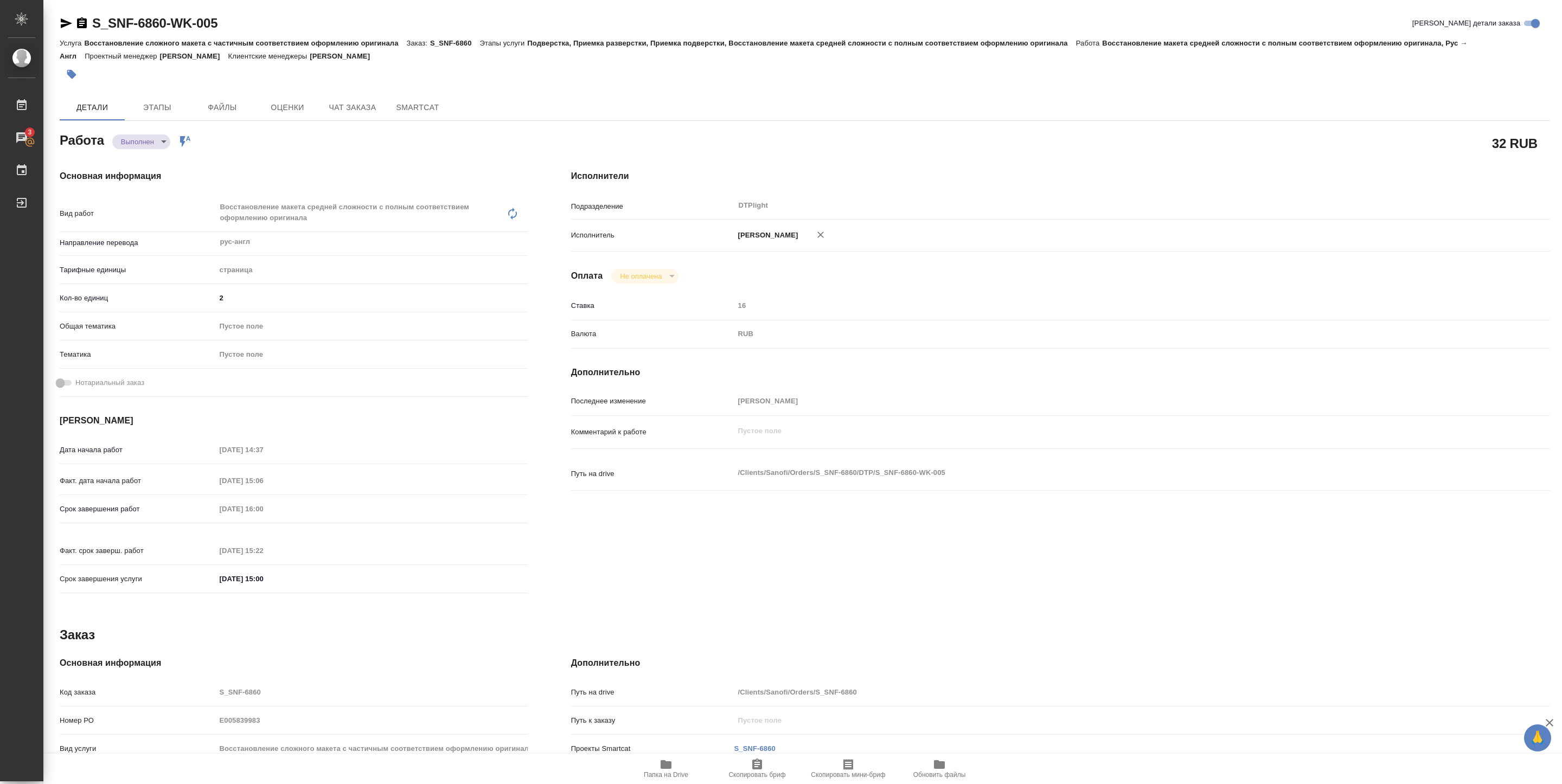
type textarea "x"
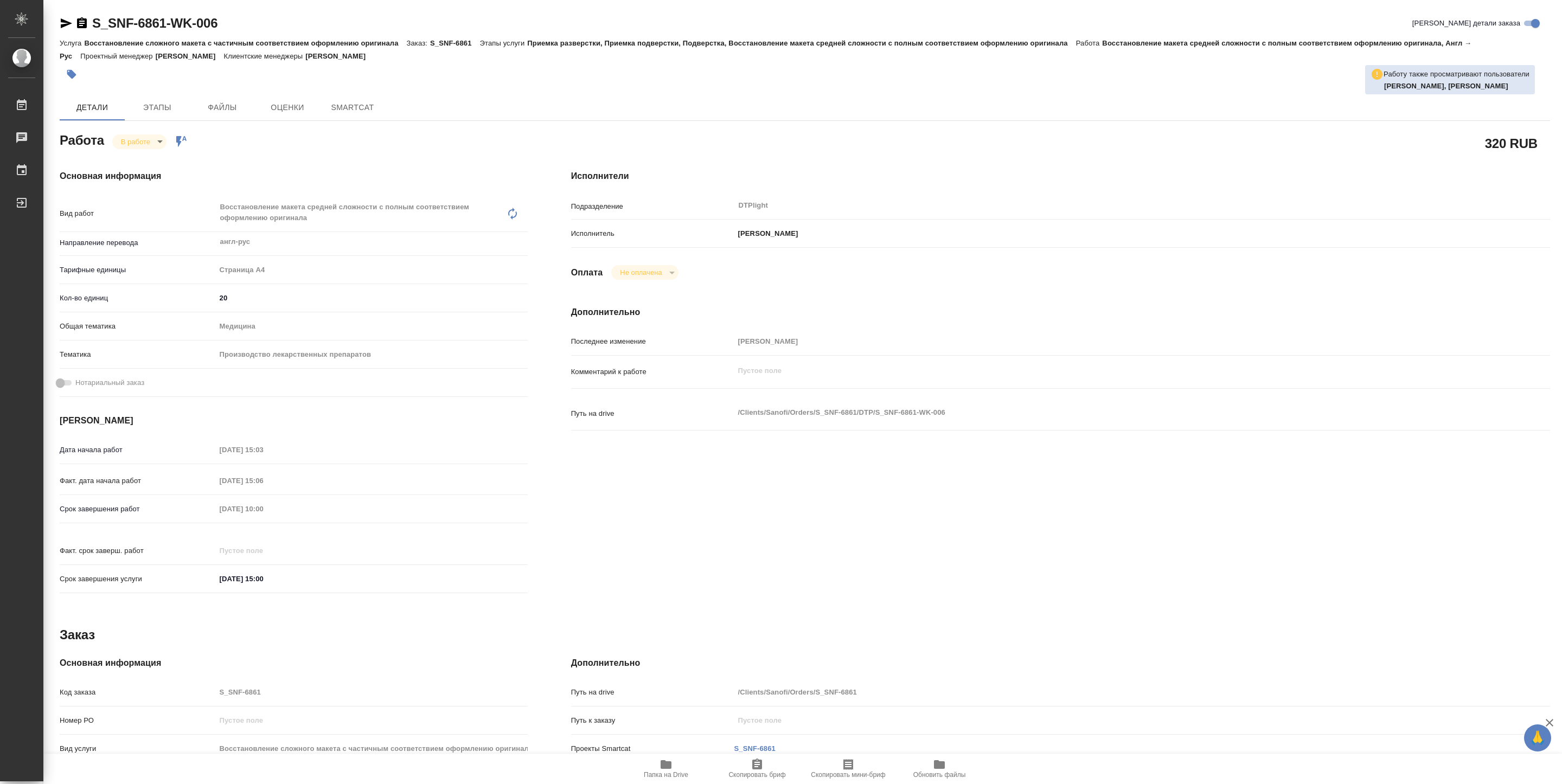
type textarea "x"
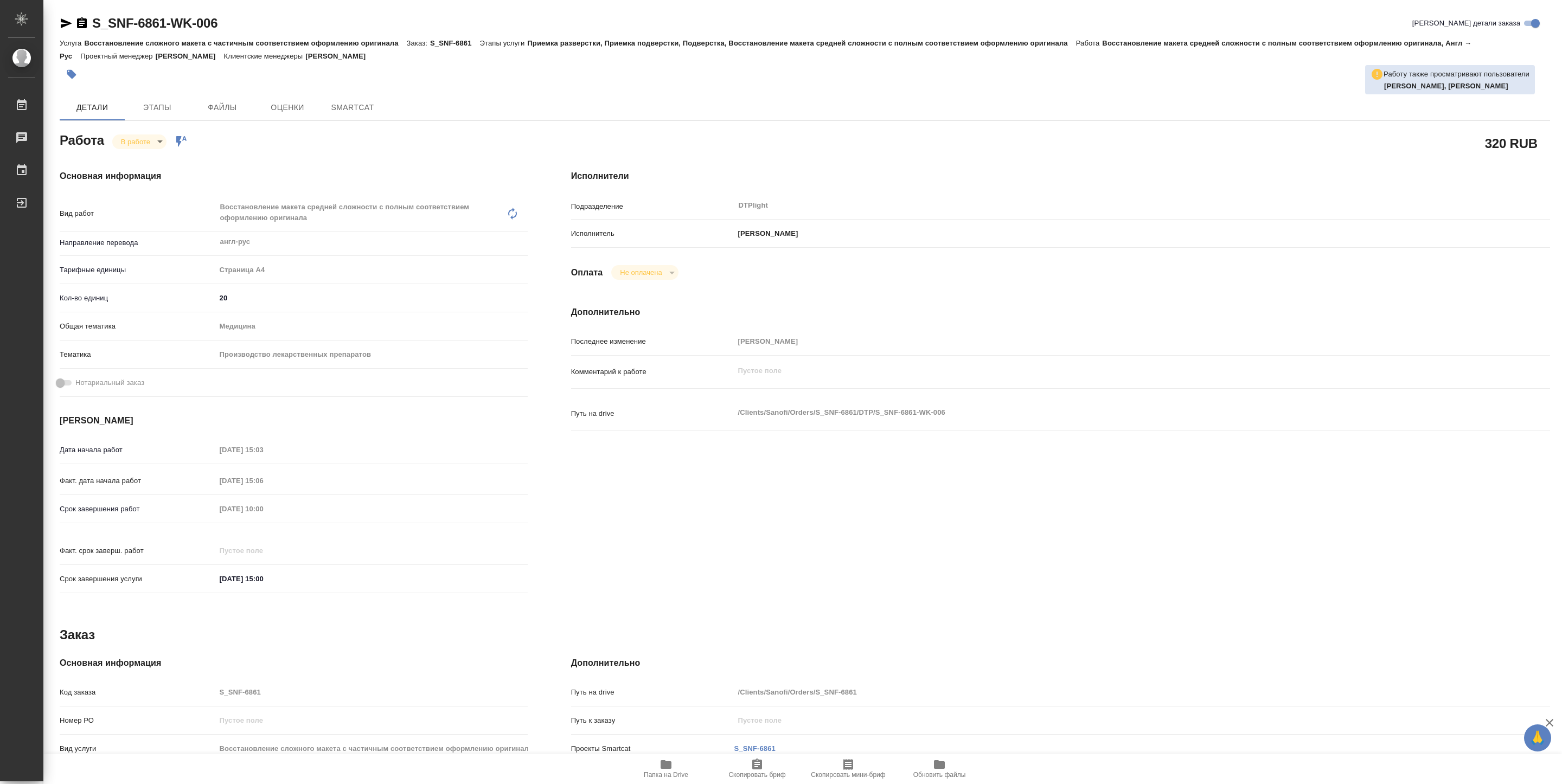
type textarea "x"
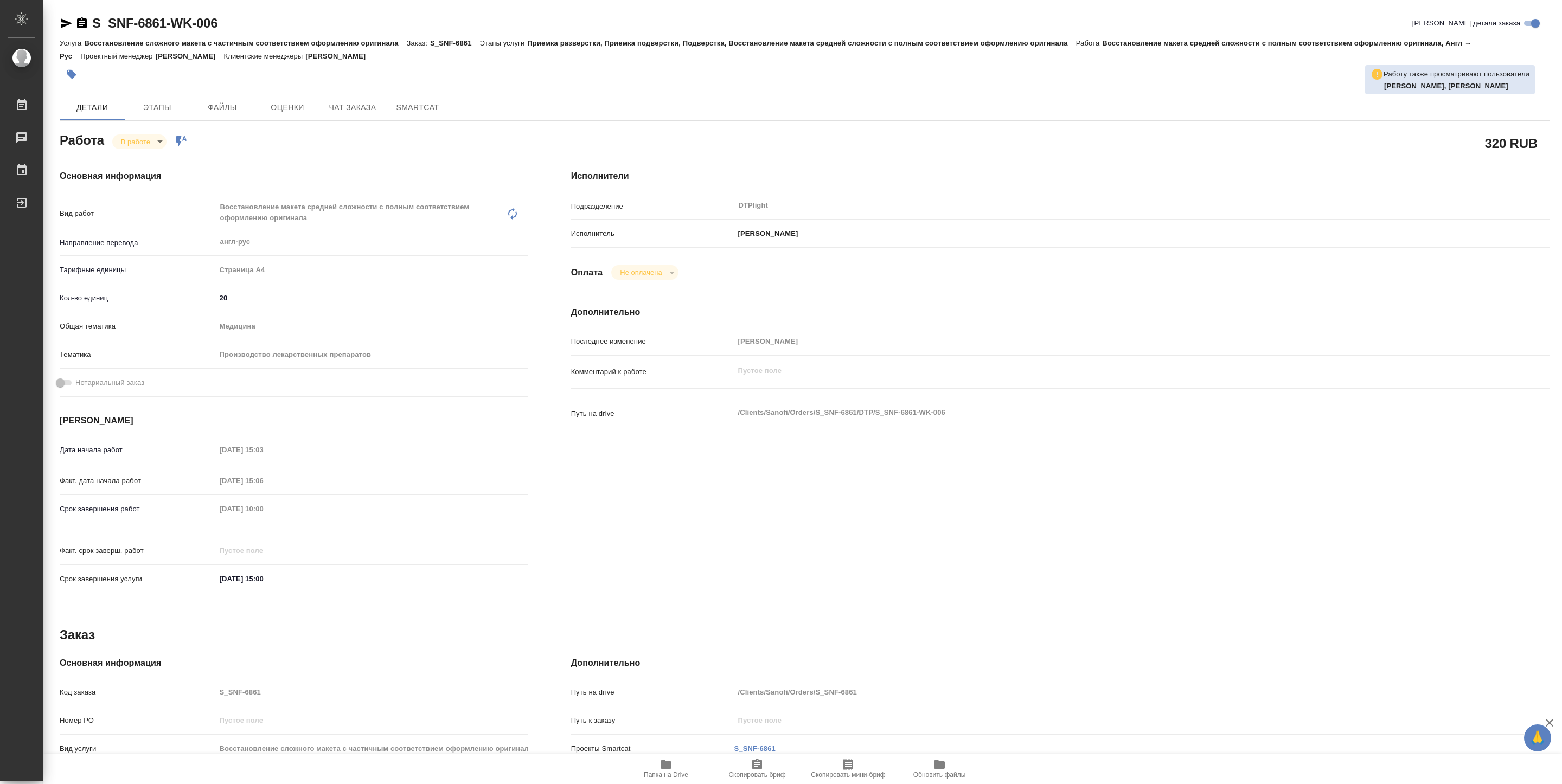
type textarea "x"
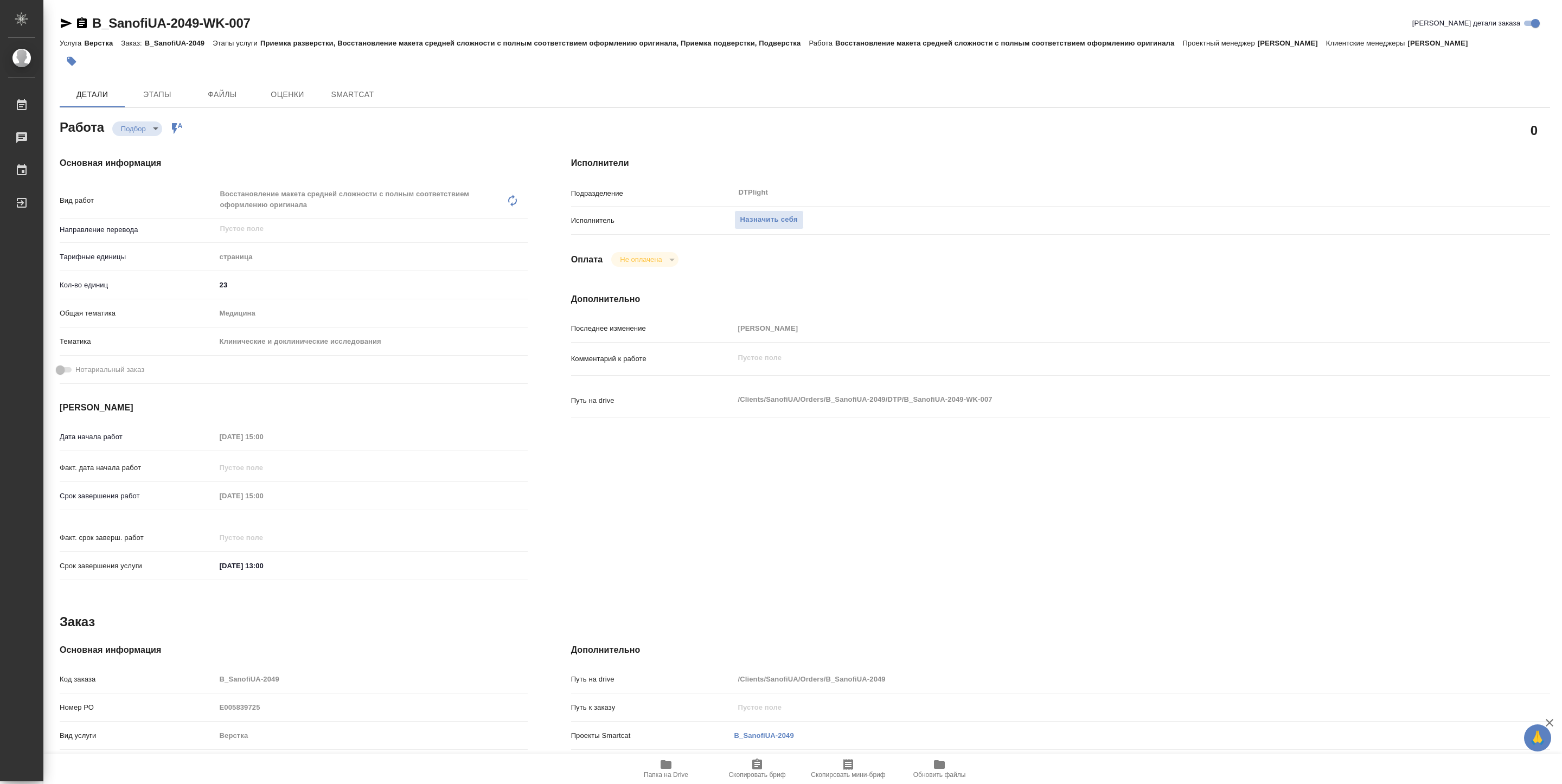
type textarea "x"
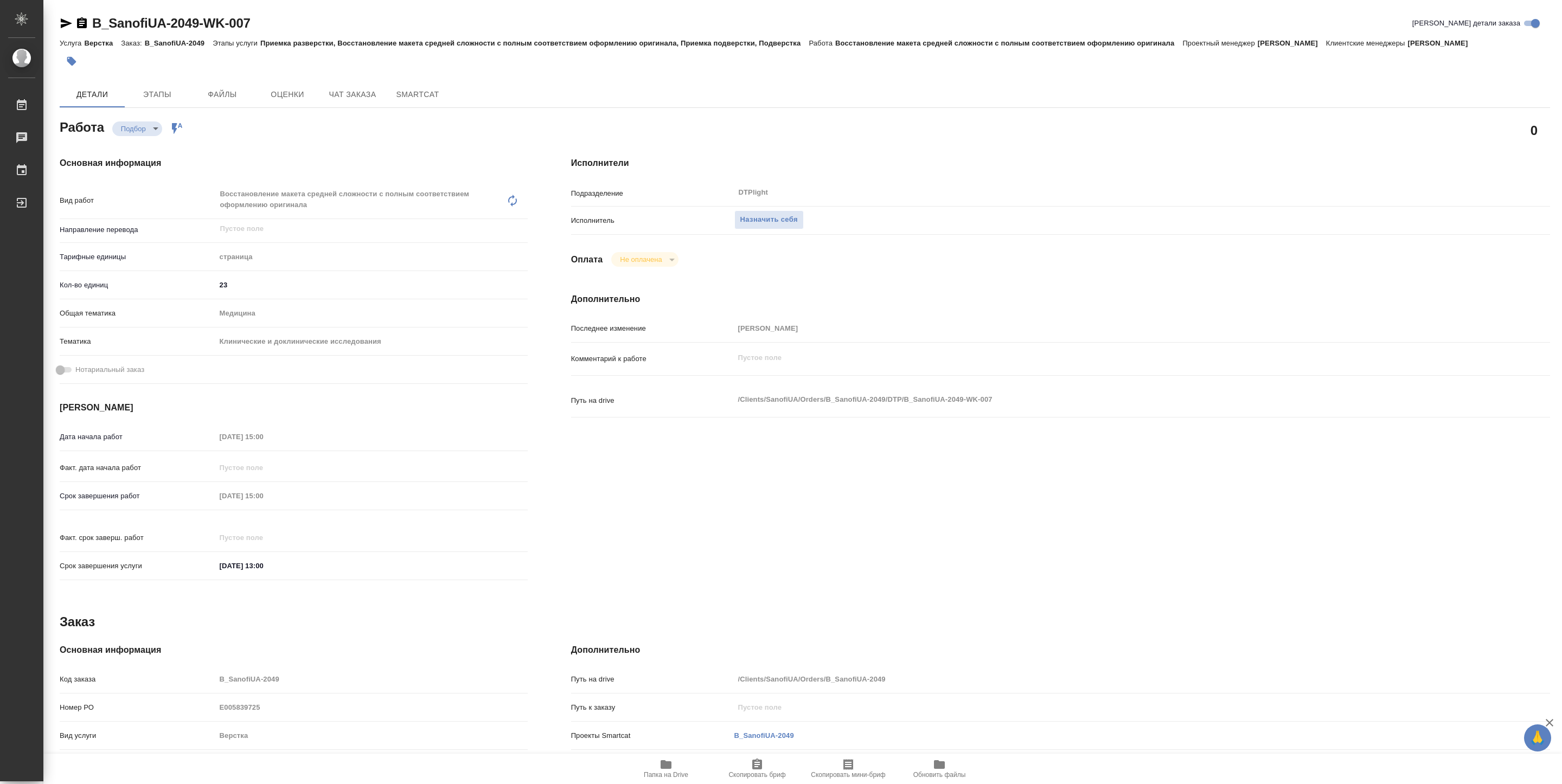
click at [666, 771] on span "Папка на Drive" at bounding box center [666, 775] width 45 height 8
type textarea "x"
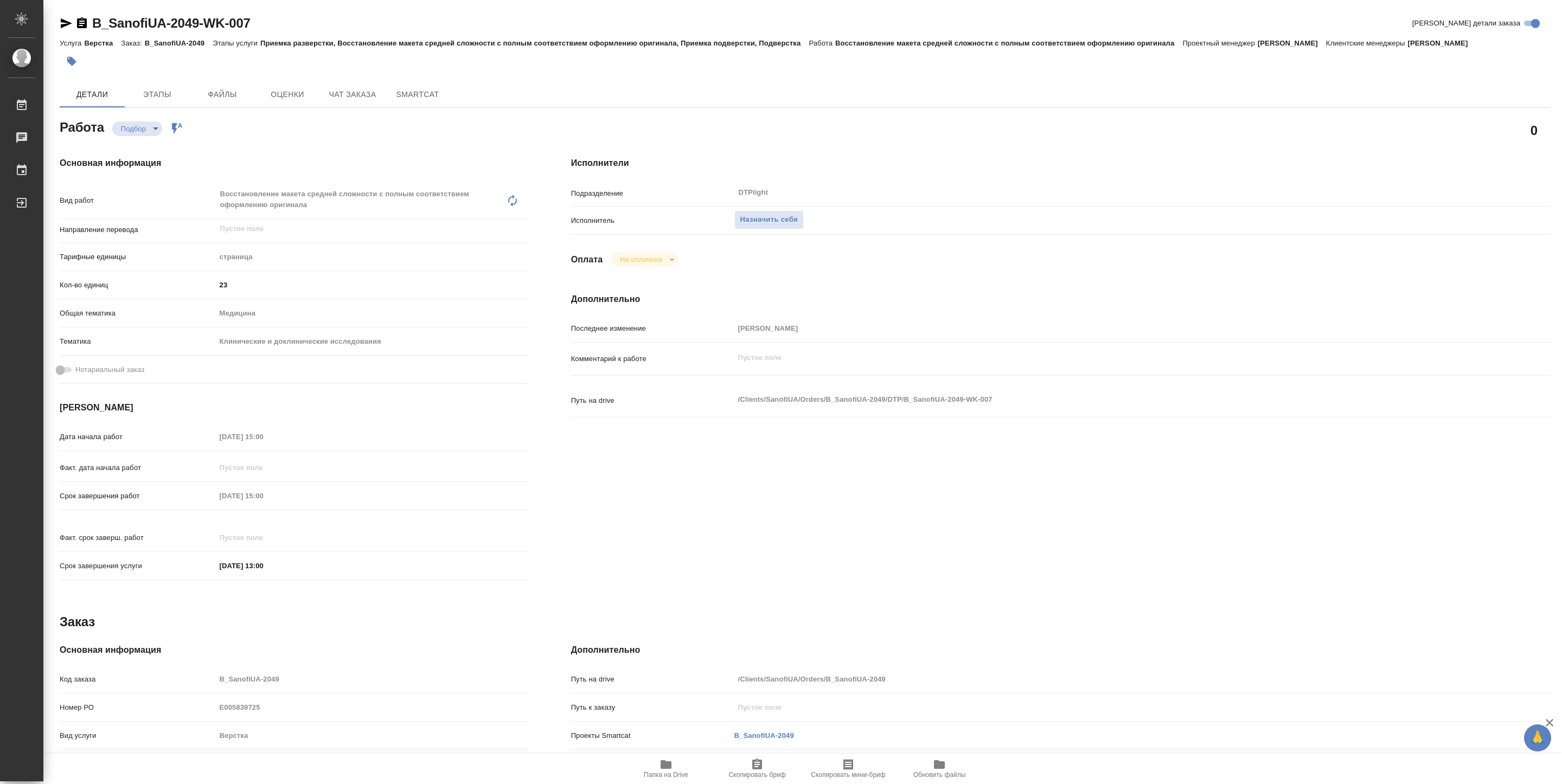
type textarea "x"
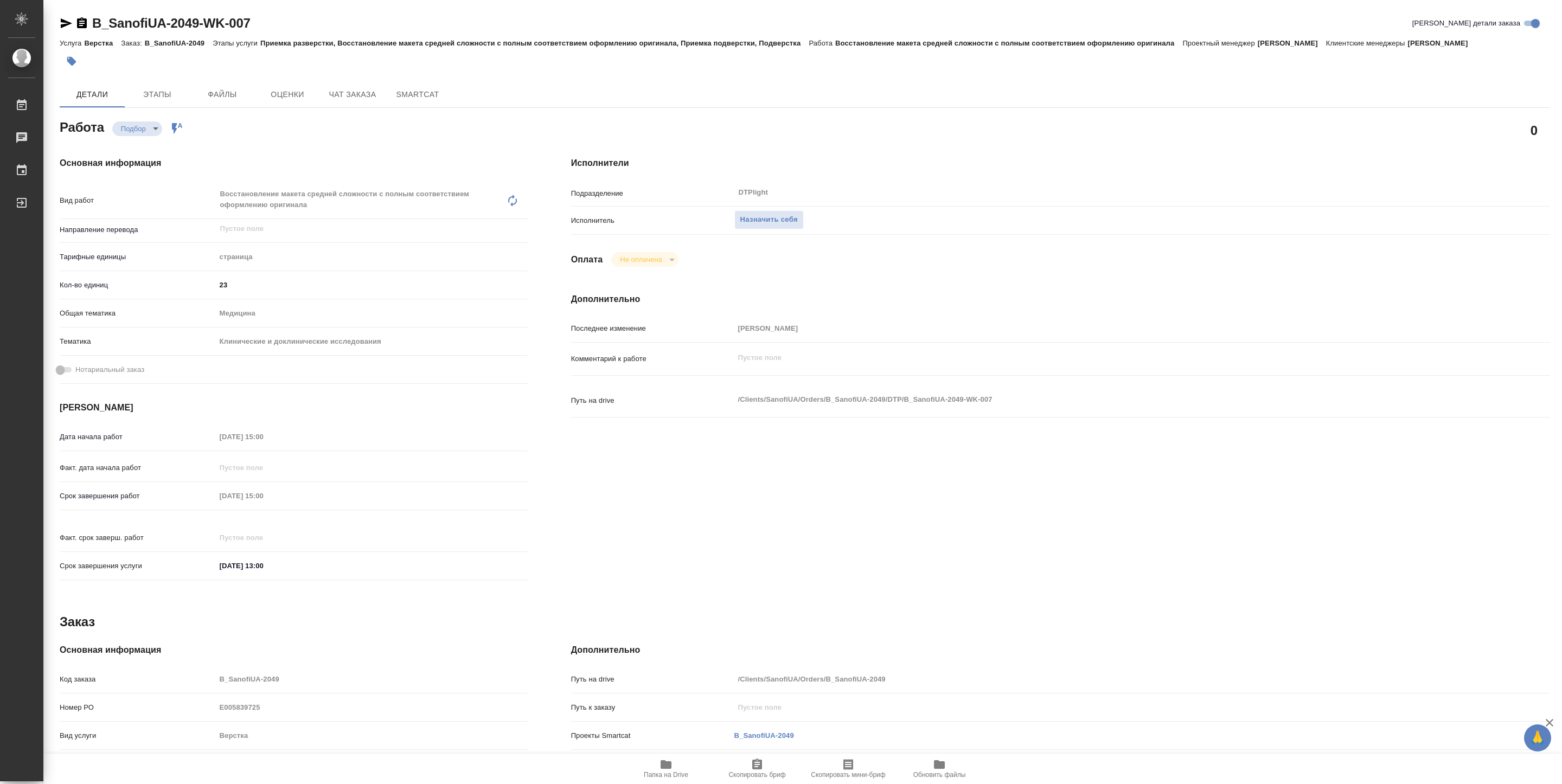
type textarea "x"
click at [772, 223] on span "Назначить себя" at bounding box center [769, 220] width 57 height 13
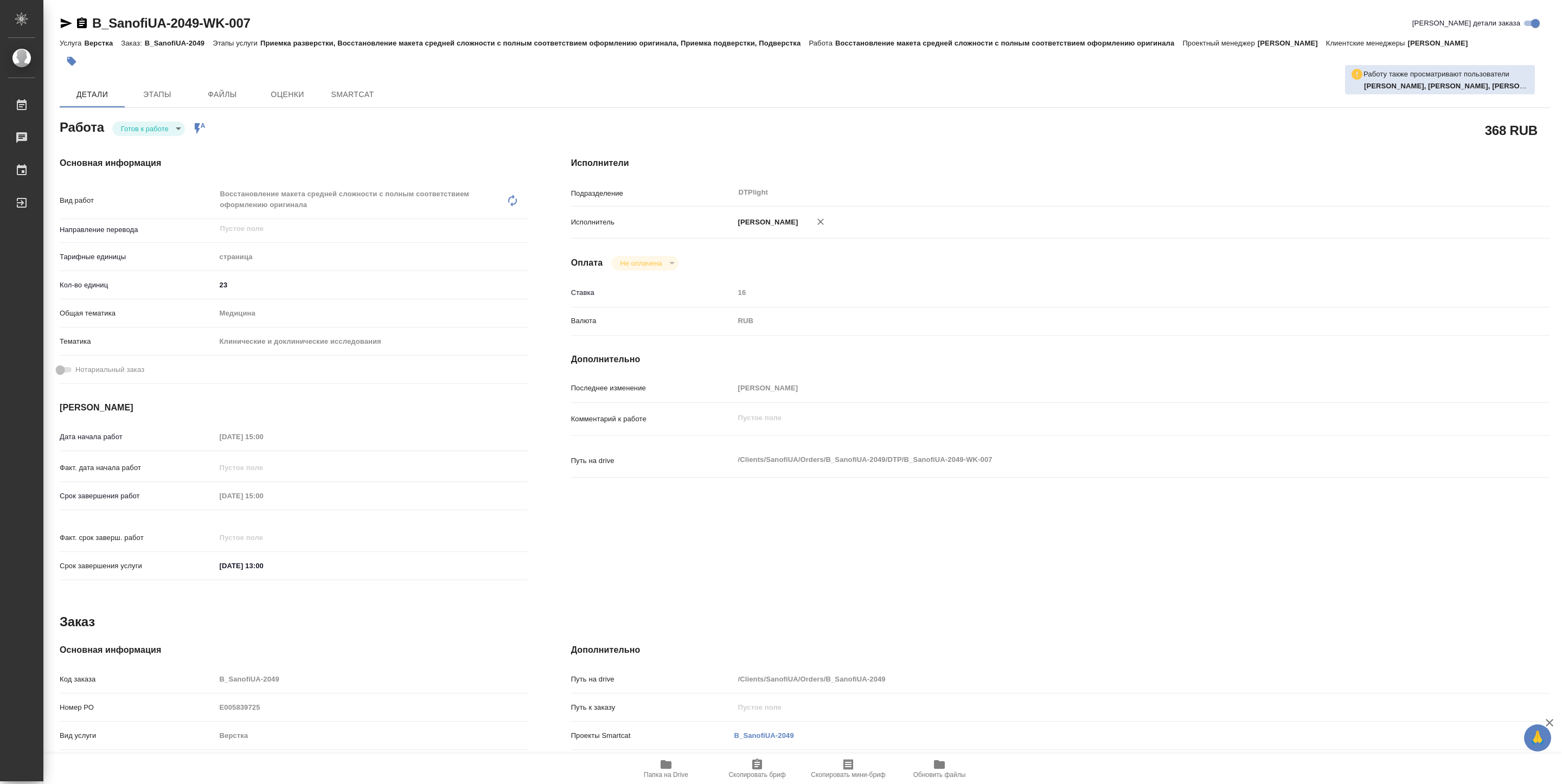
type textarea "x"
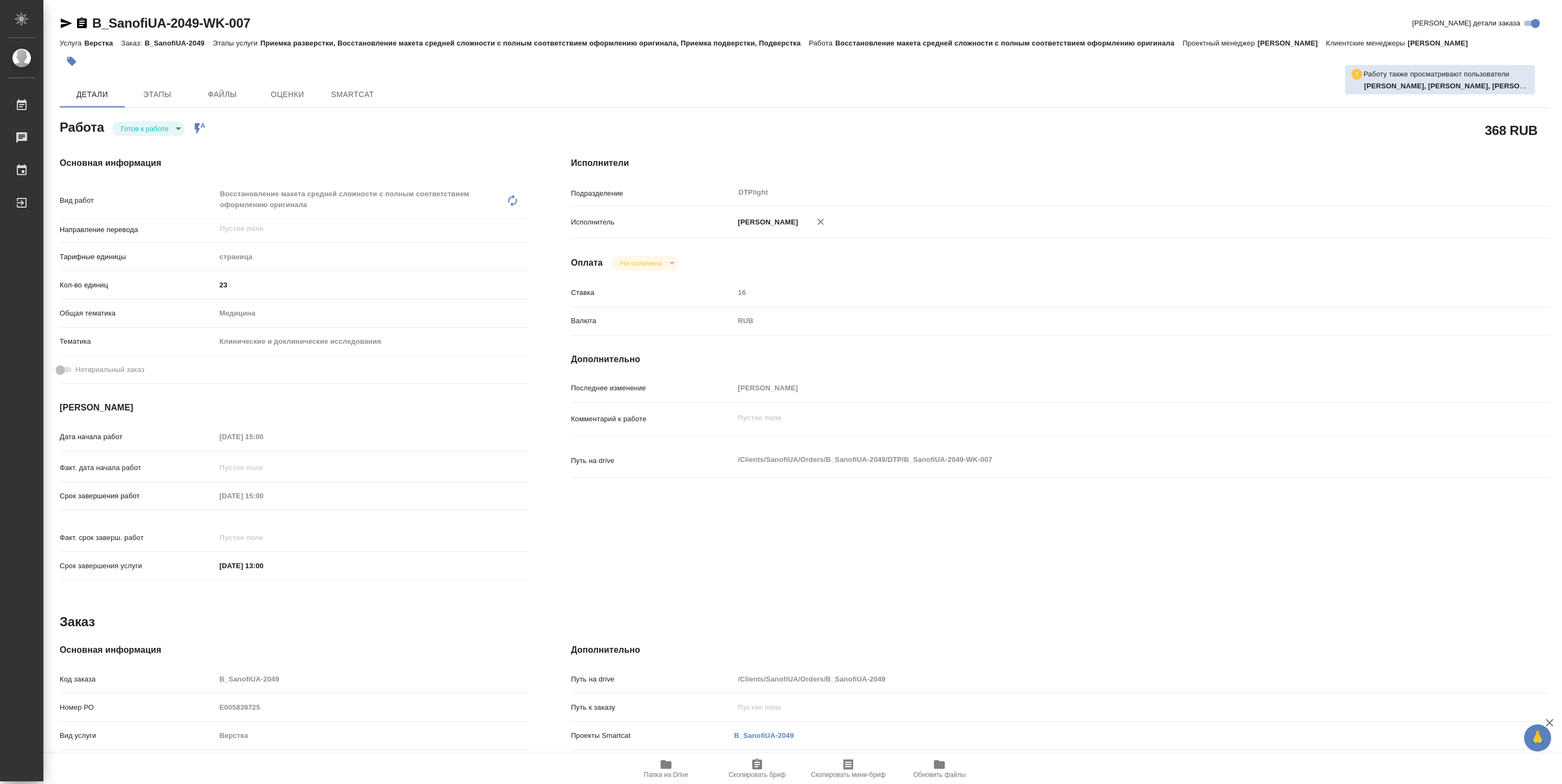
type textarea "x"
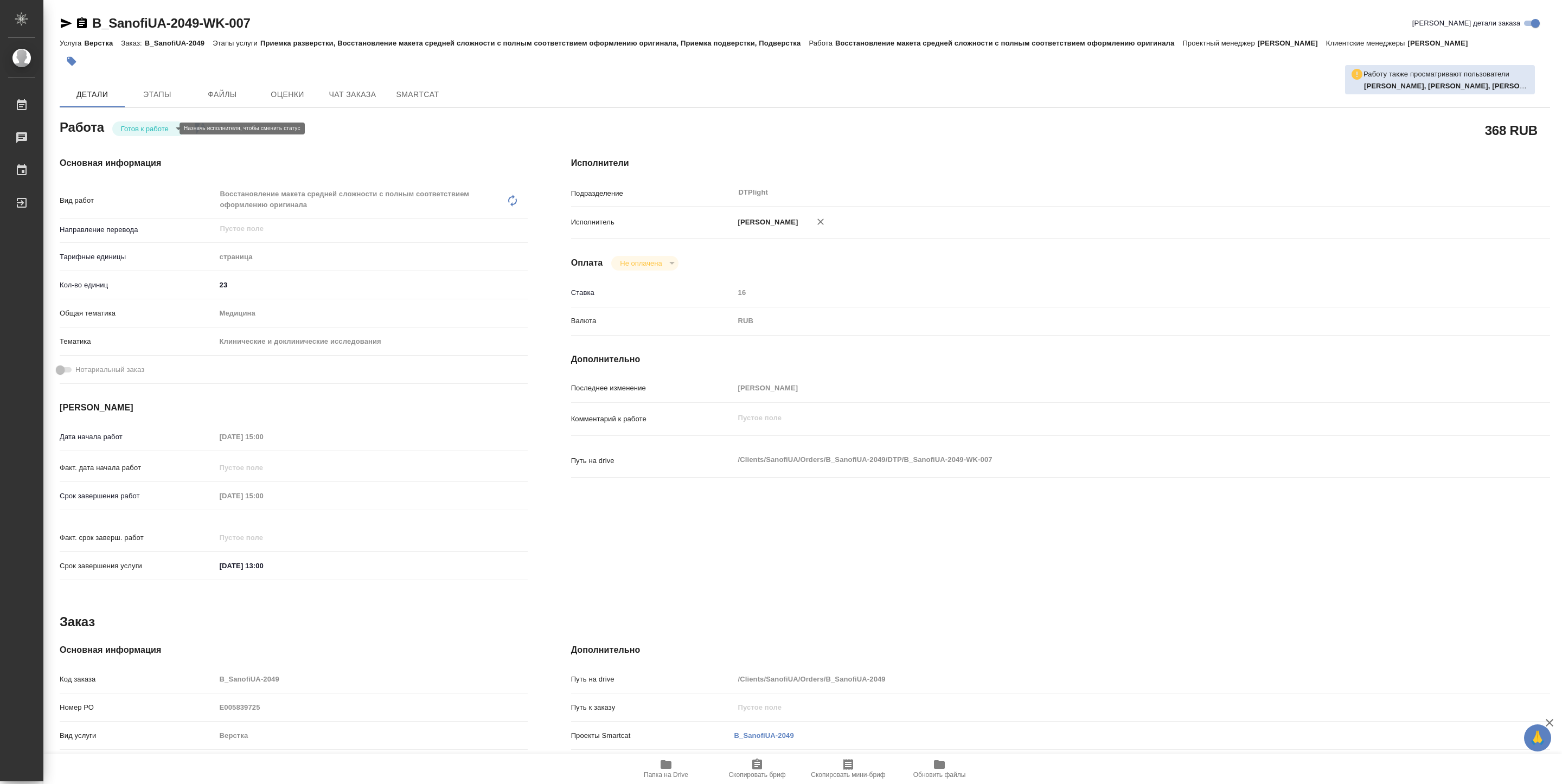
click at [156, 128] on body "🙏 .cls-1 fill:#fff; AWATERA Pankina Anna Работы Чаты График Выйти B_SanofiUA-20…" at bounding box center [781, 392] width 1562 height 784
type textarea "x"
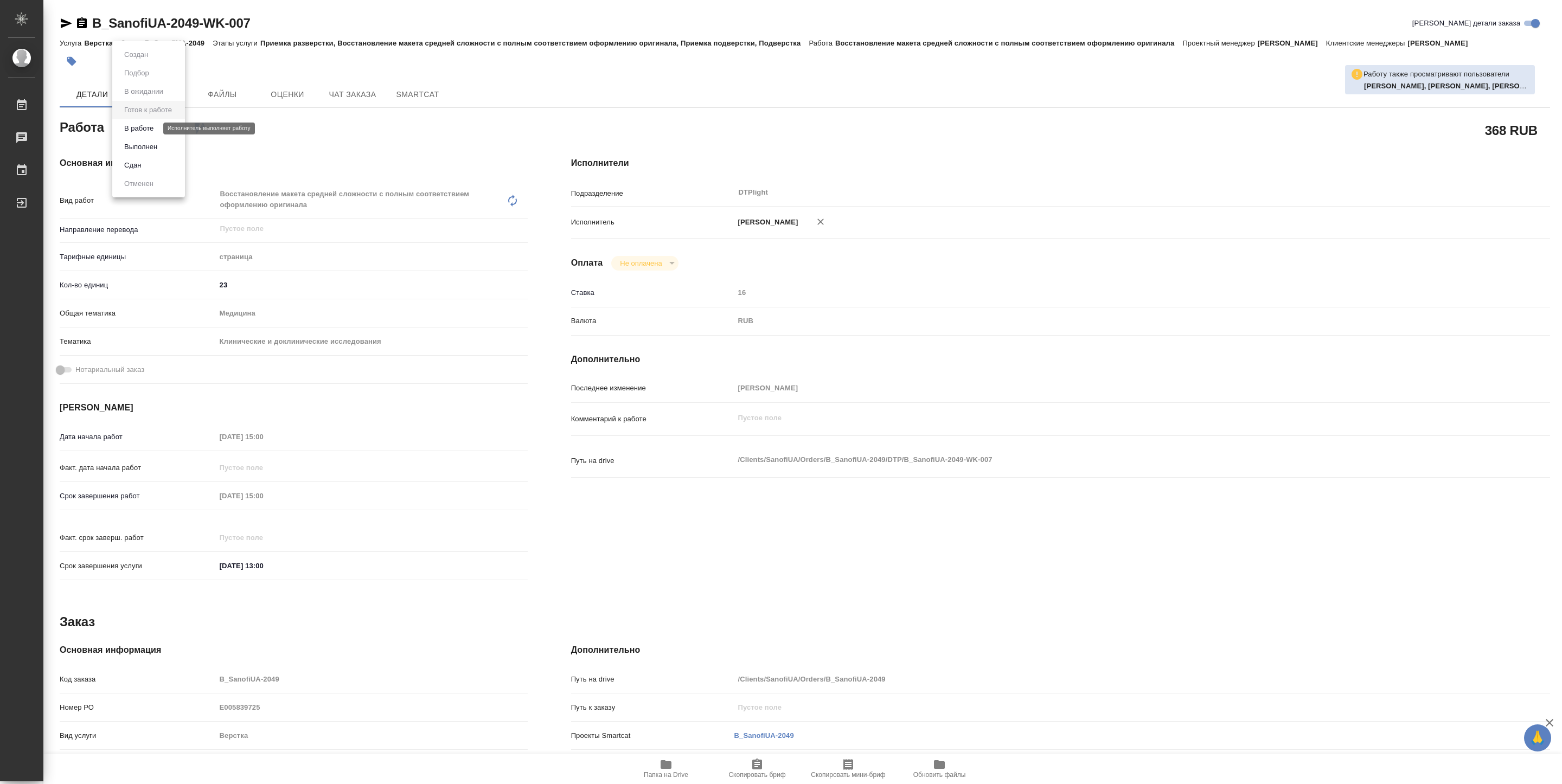
type textarea "x"
click at [140, 128] on button "В работе" at bounding box center [139, 128] width 36 height 12
type textarea "x"
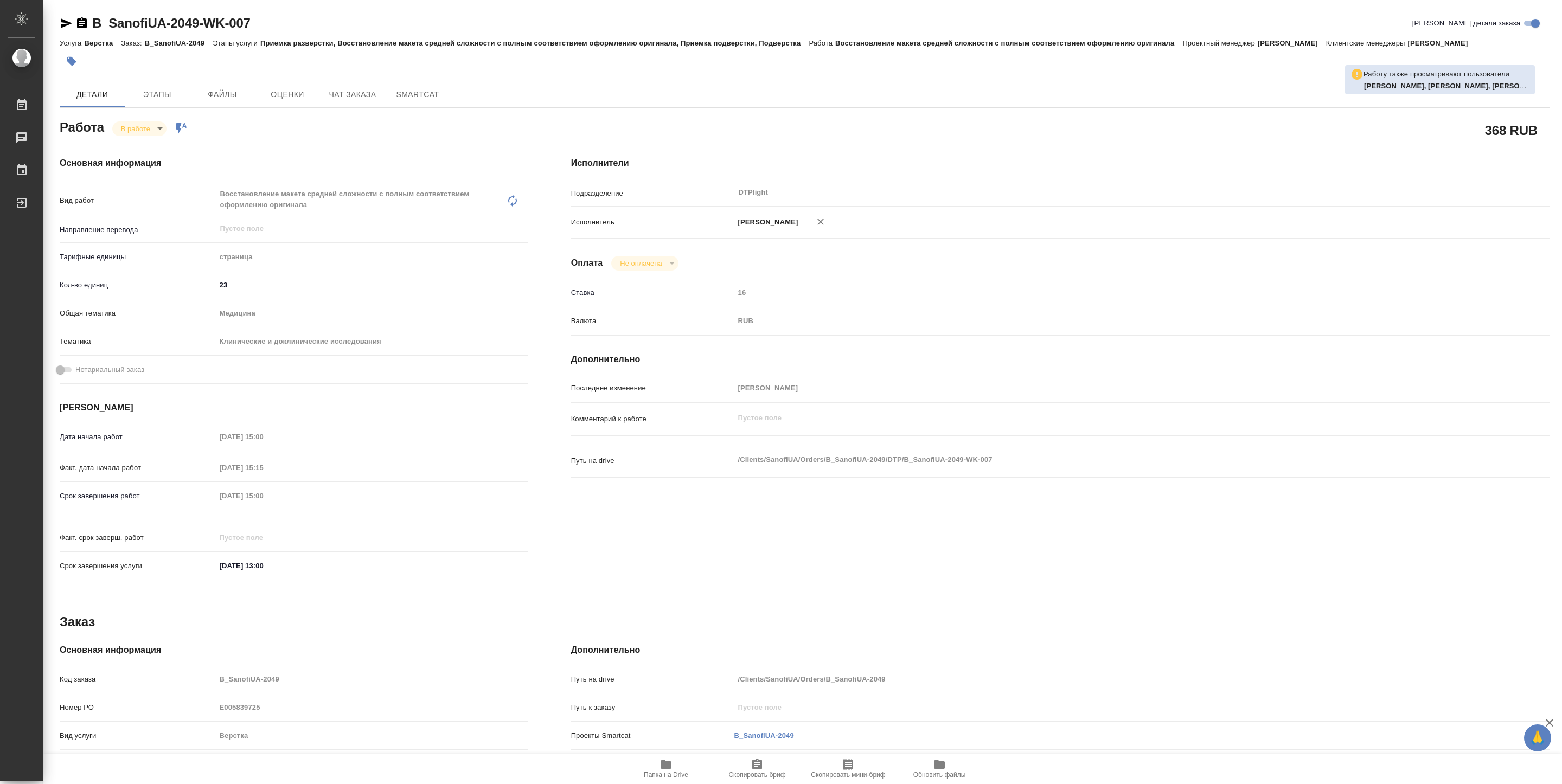
type textarea "x"
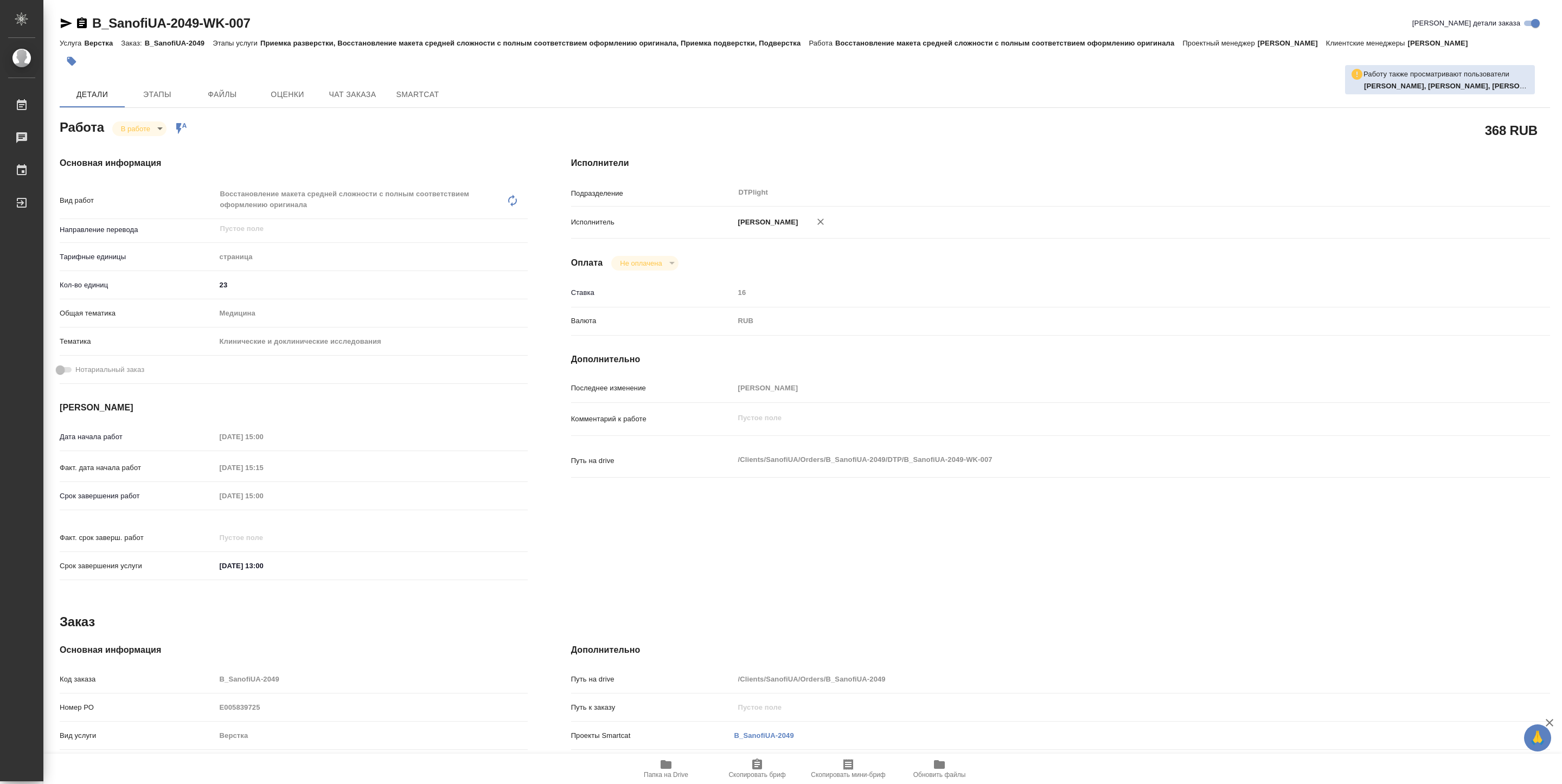
type textarea "x"
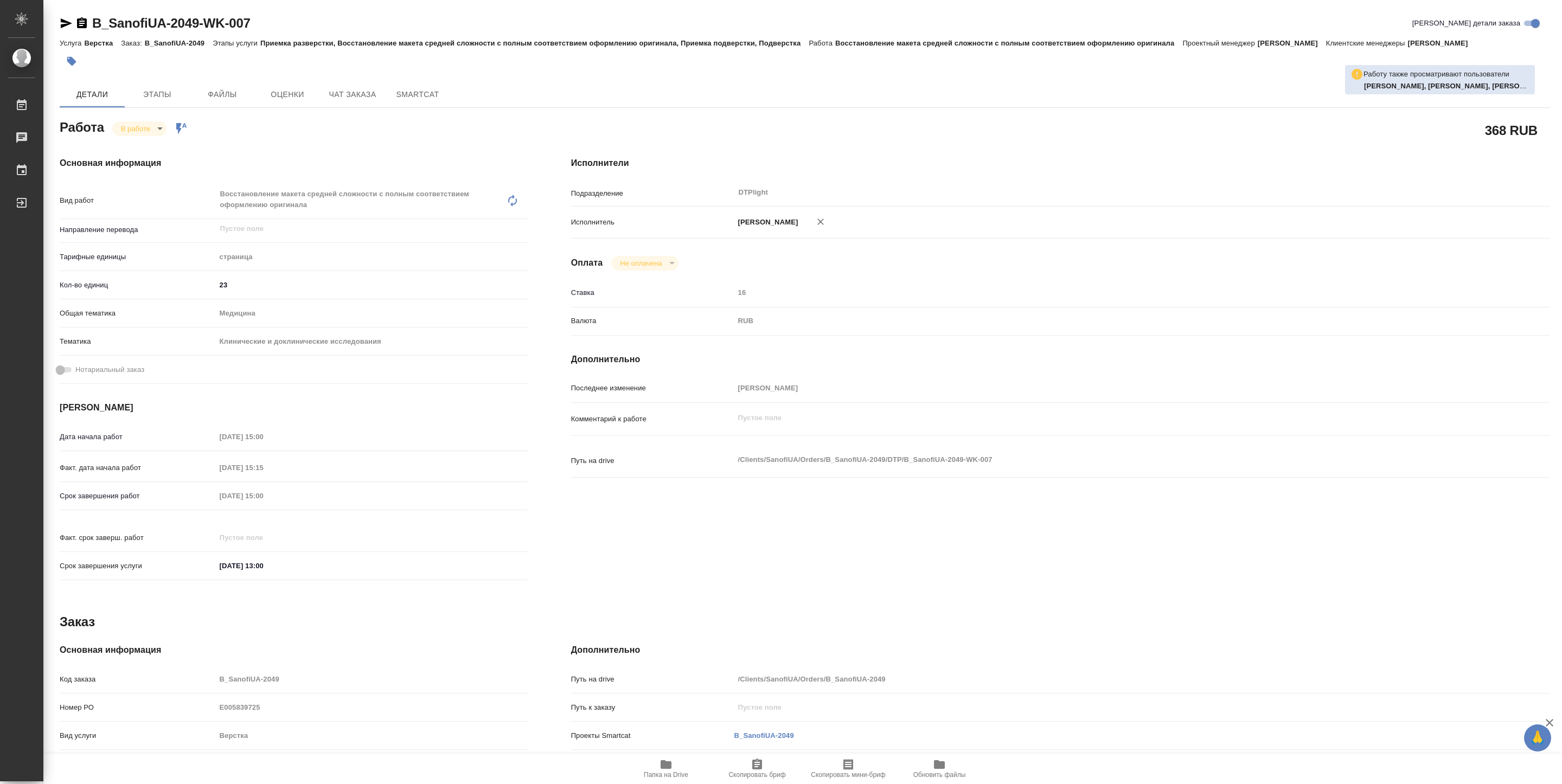
type textarea "x"
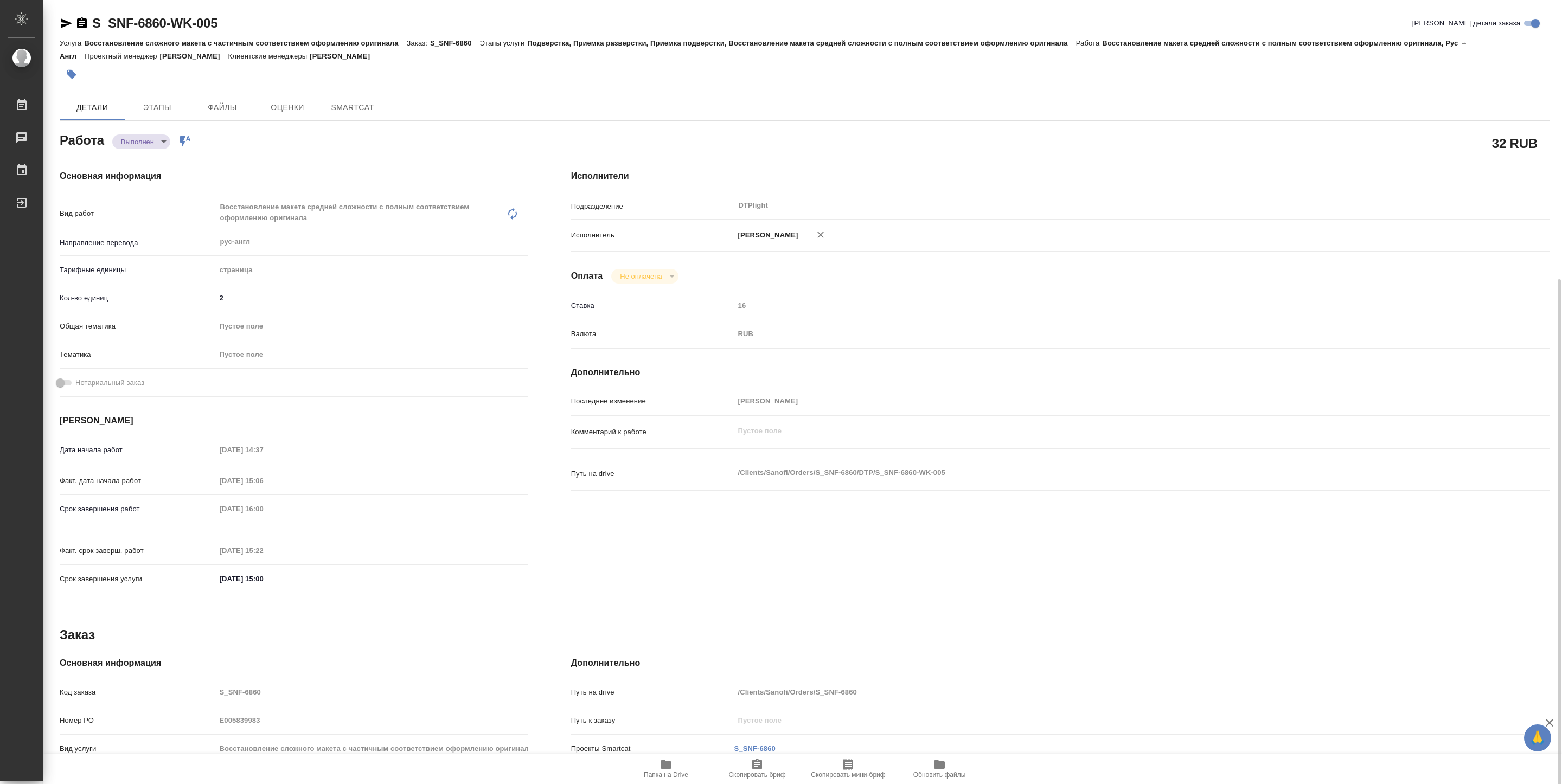
type textarea "x"
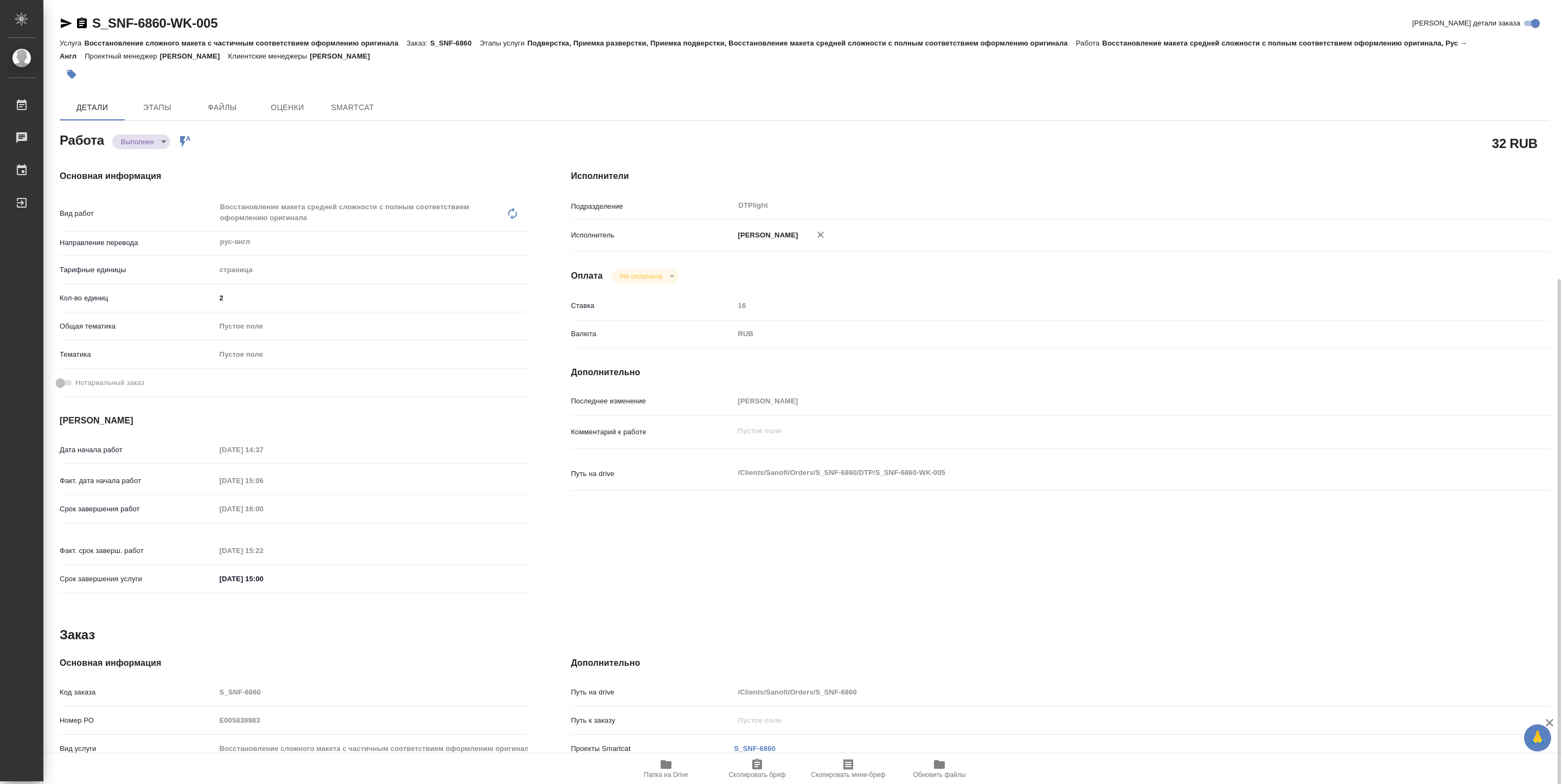
type textarea "x"
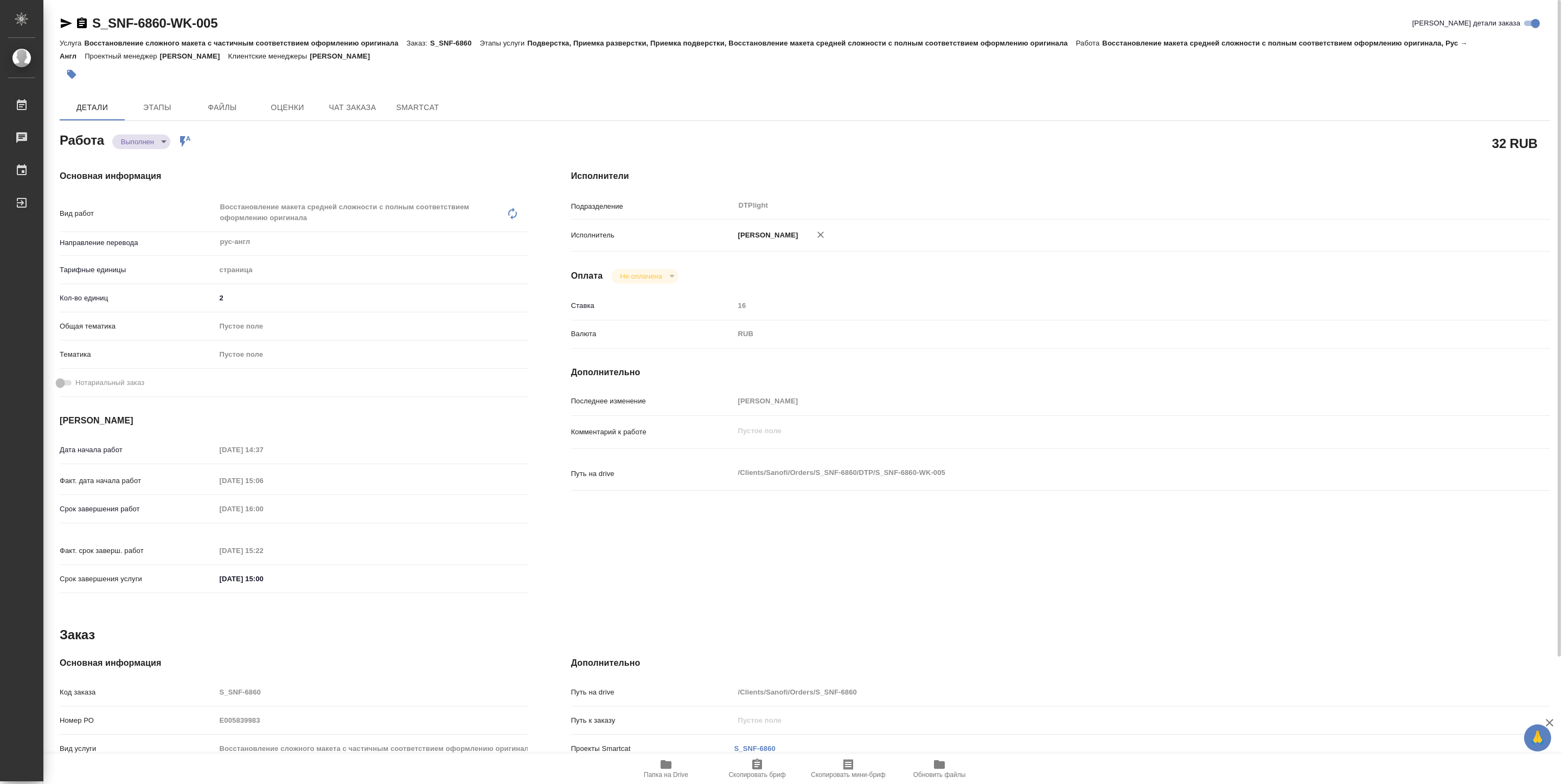
type textarea "x"
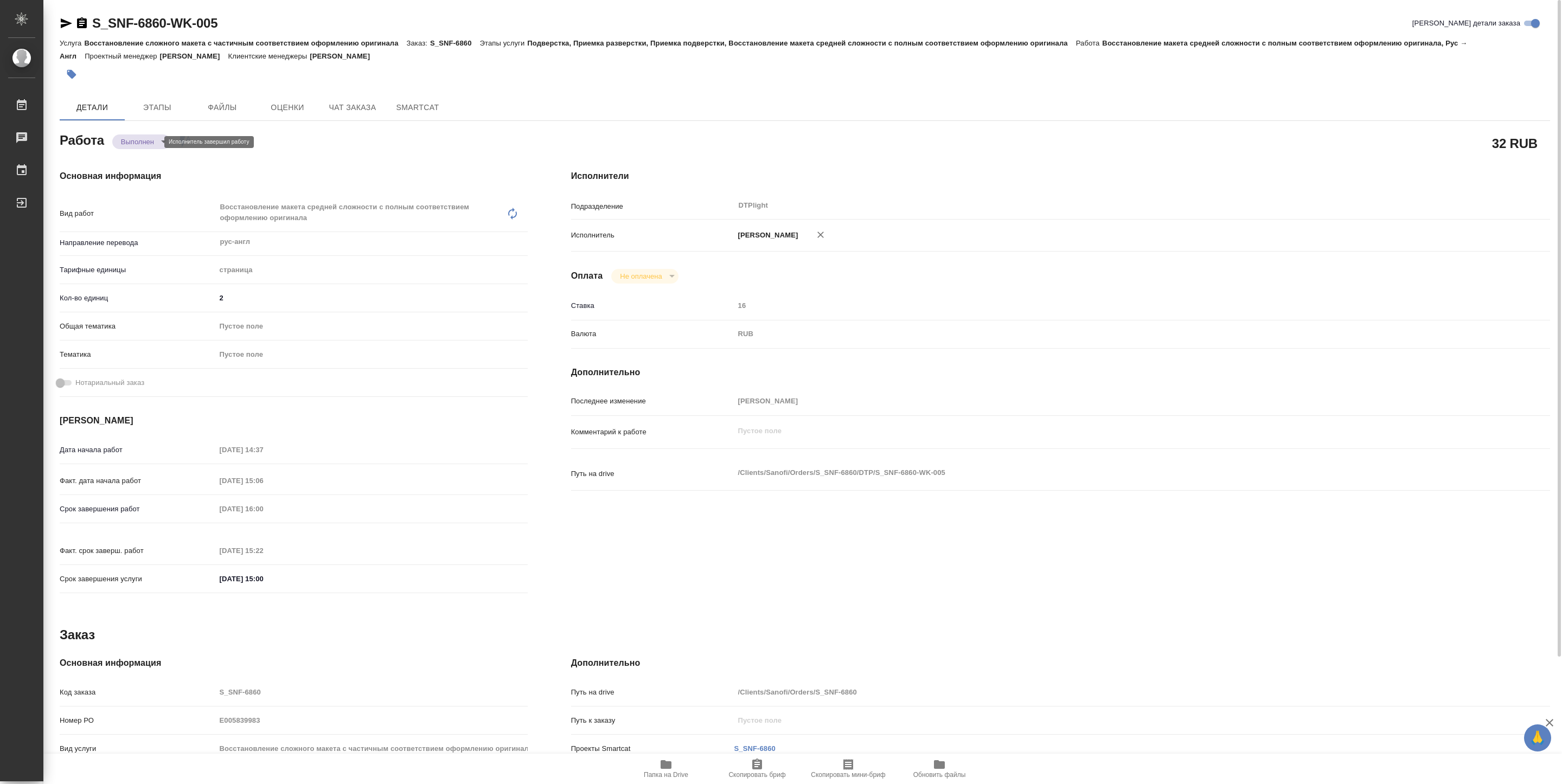
click at [150, 139] on body "🙏 .cls-1 fill:#fff; AWATERA Pankina Anna Работы Чаты График Выйти S_SNF-6860-WK…" at bounding box center [781, 392] width 1562 height 784
click at [149, 158] on li "Сдан" at bounding box center [148, 161] width 72 height 19
type textarea "x"
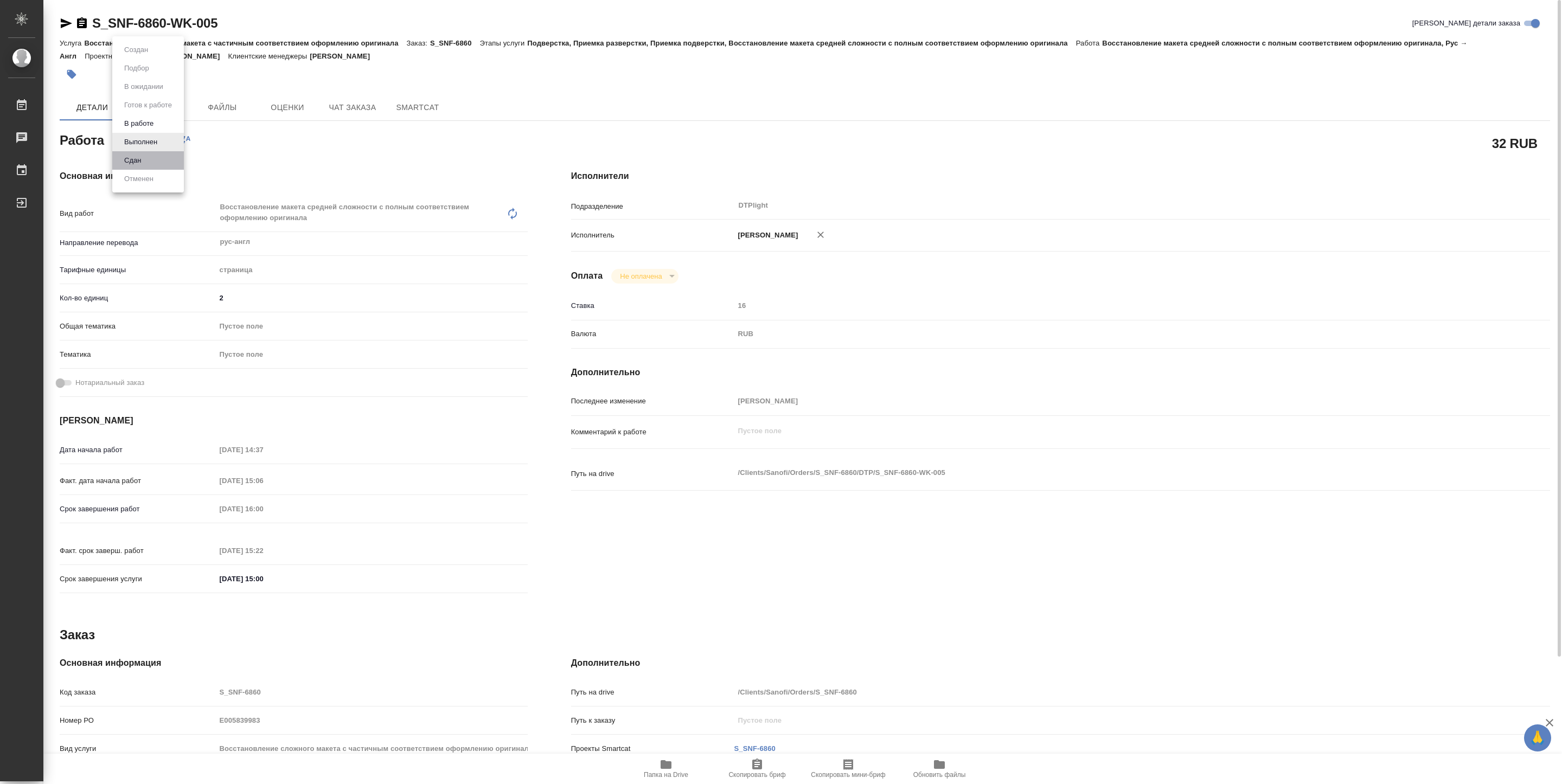
type textarea "x"
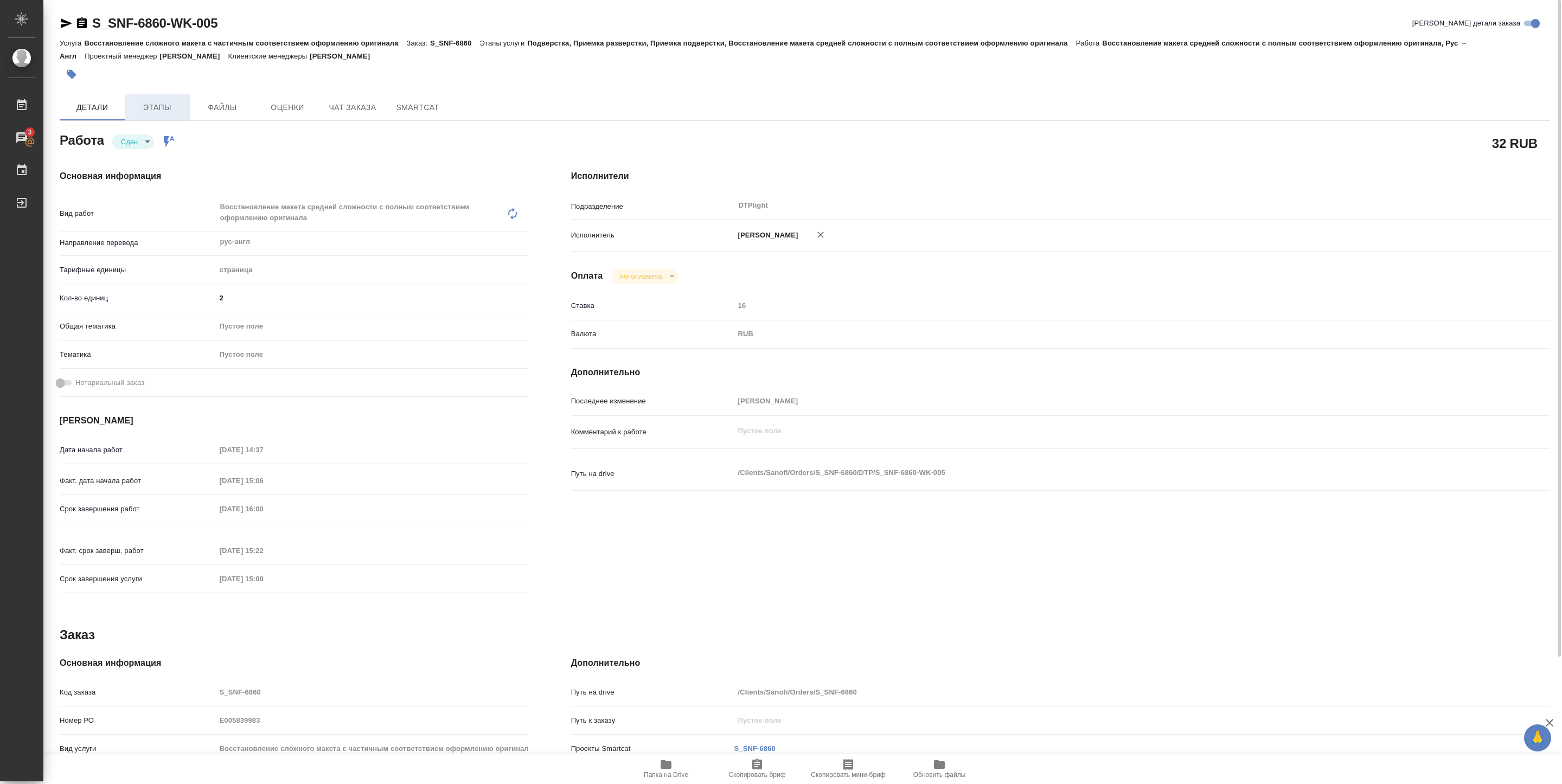
type textarea "x"
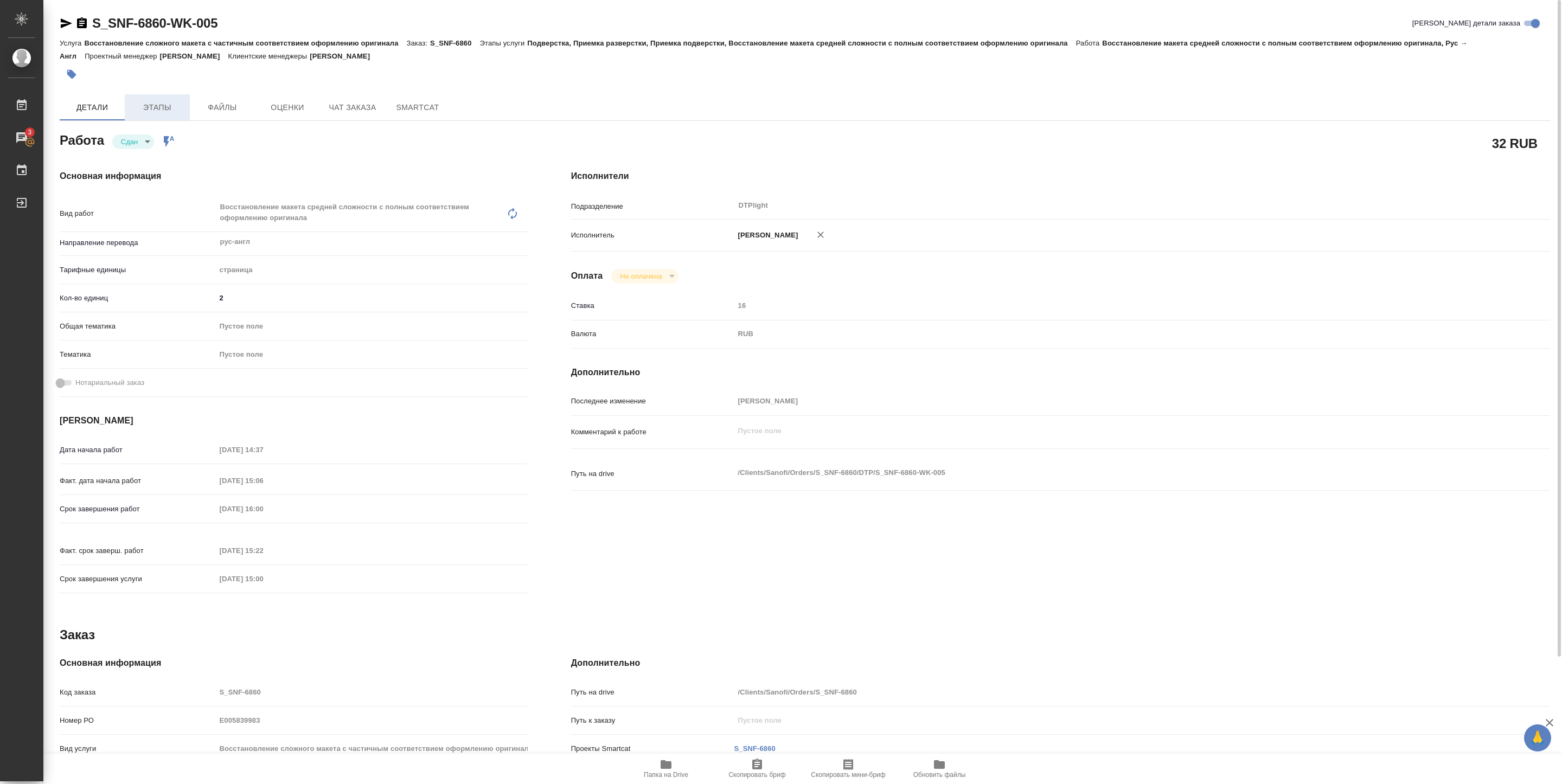
type textarea "x"
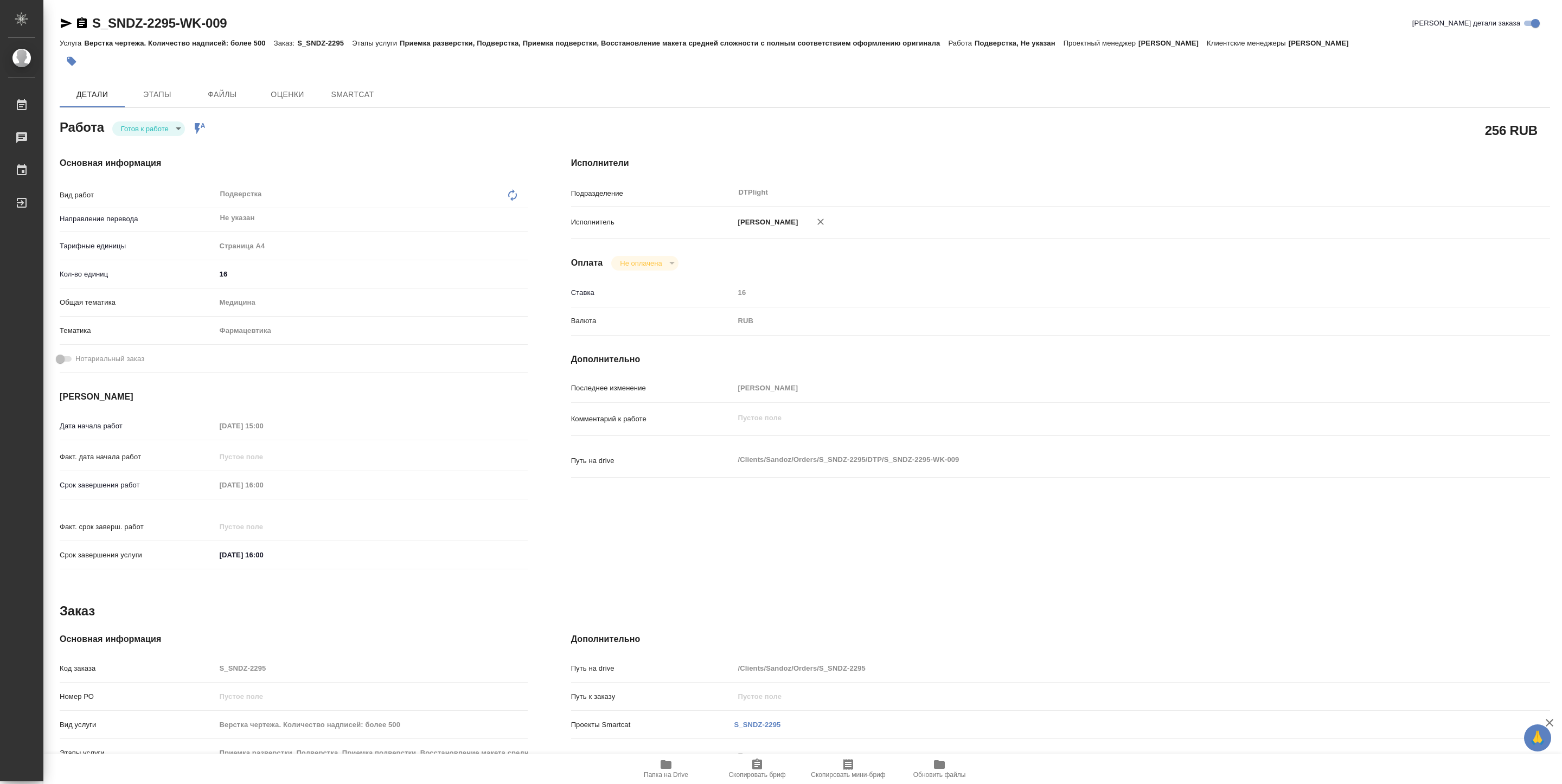
type textarea "x"
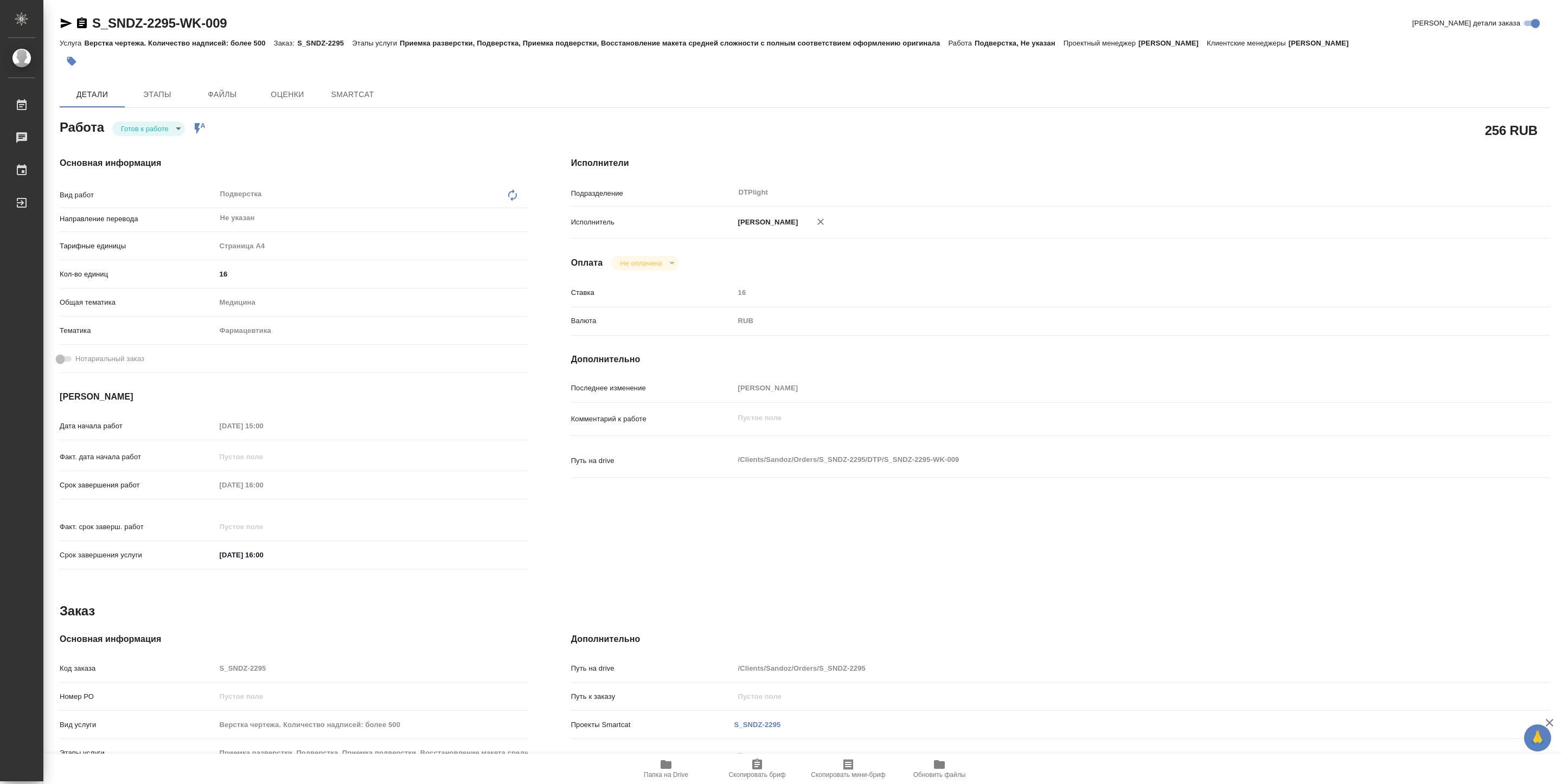
type textarea "x"
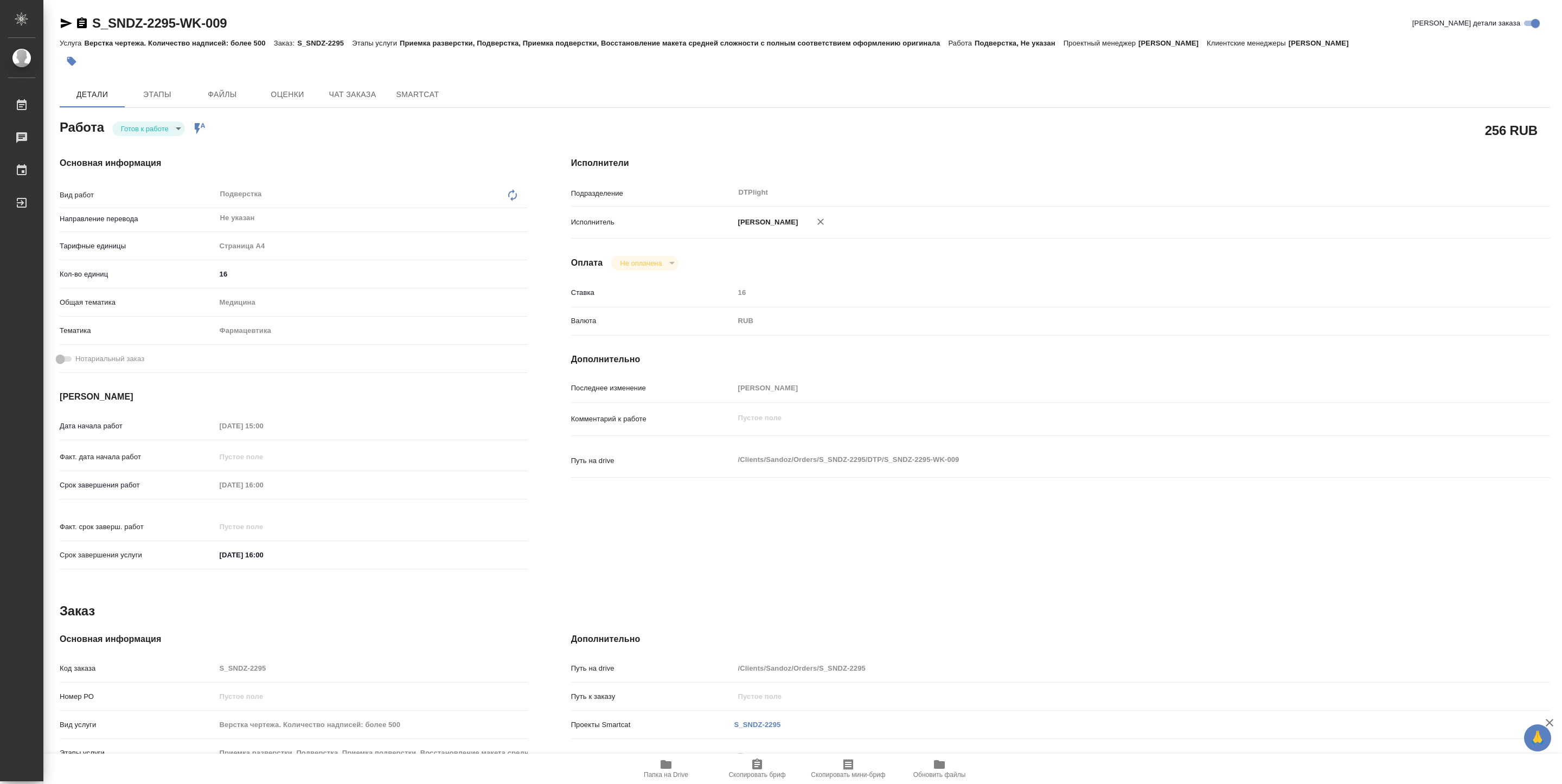
click at [160, 128] on body "🙏 .cls-1 fill:#fff; AWATERA Pankina Anna Работы Чаты График Выйти S_SNDZ-2295-W…" at bounding box center [781, 392] width 1562 height 784
type textarea "x"
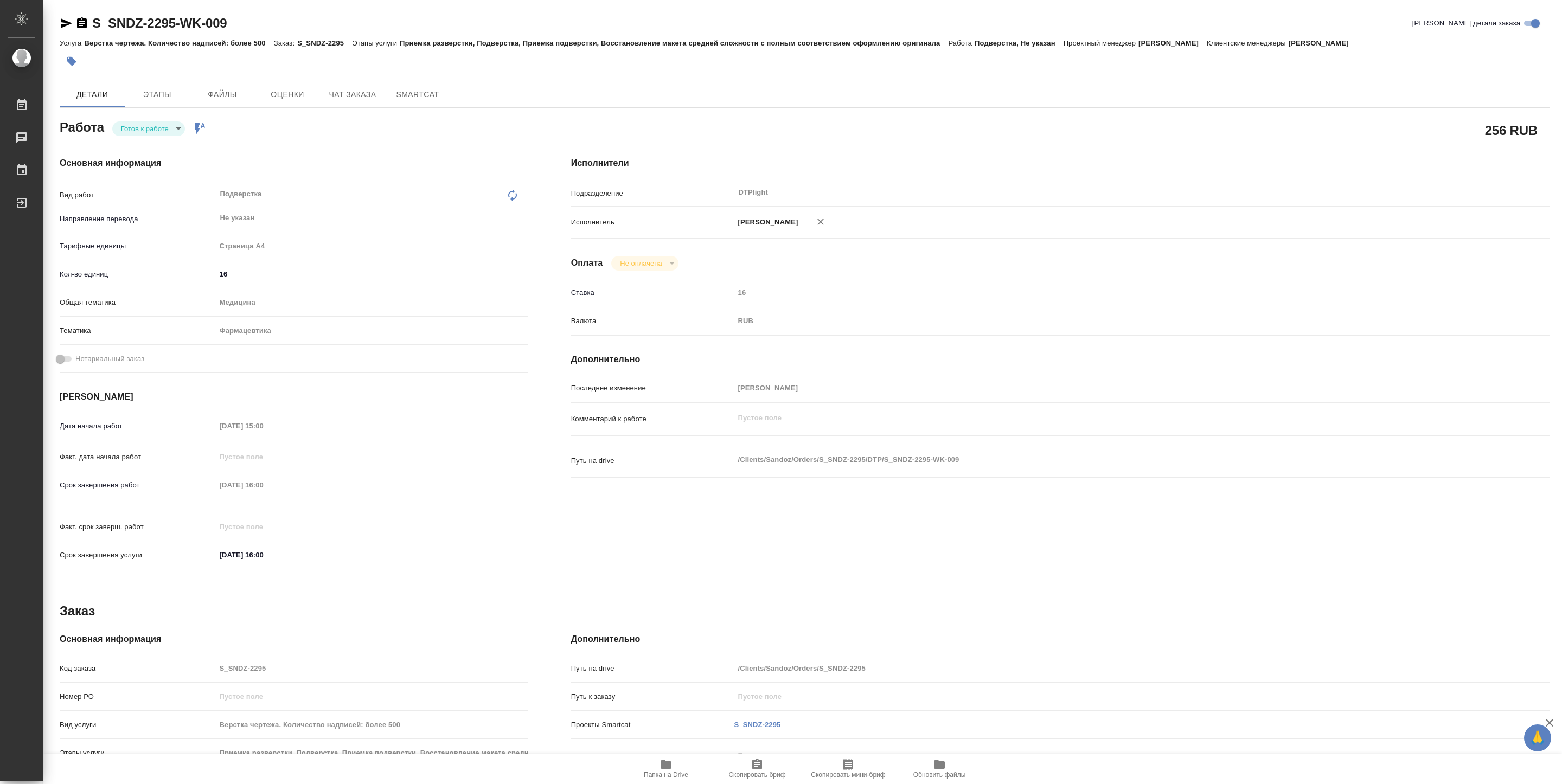
type textarea "x"
click at [156, 130] on button "В работе" at bounding box center [139, 128] width 36 height 12
type textarea "x"
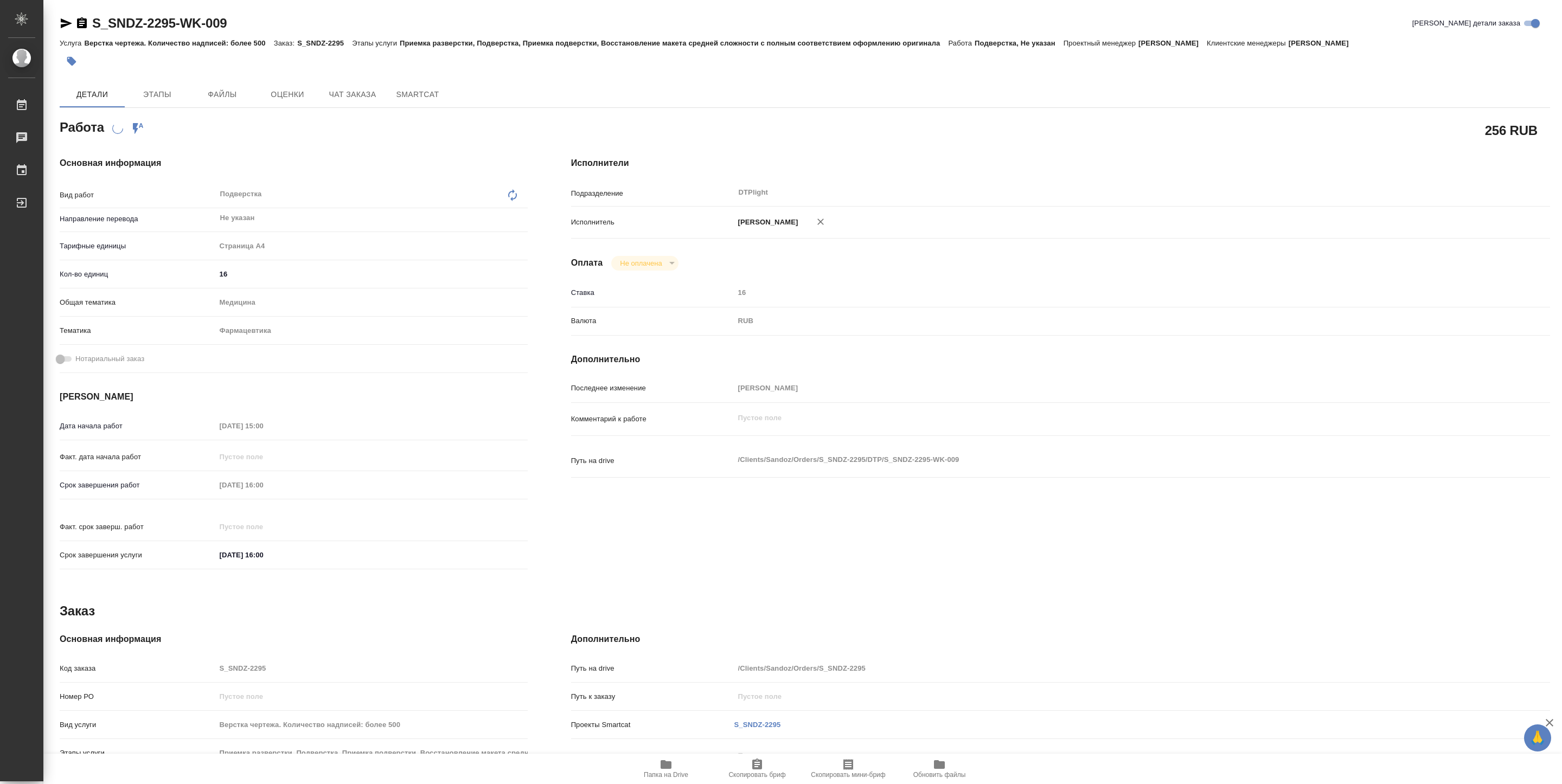
type textarea "x"
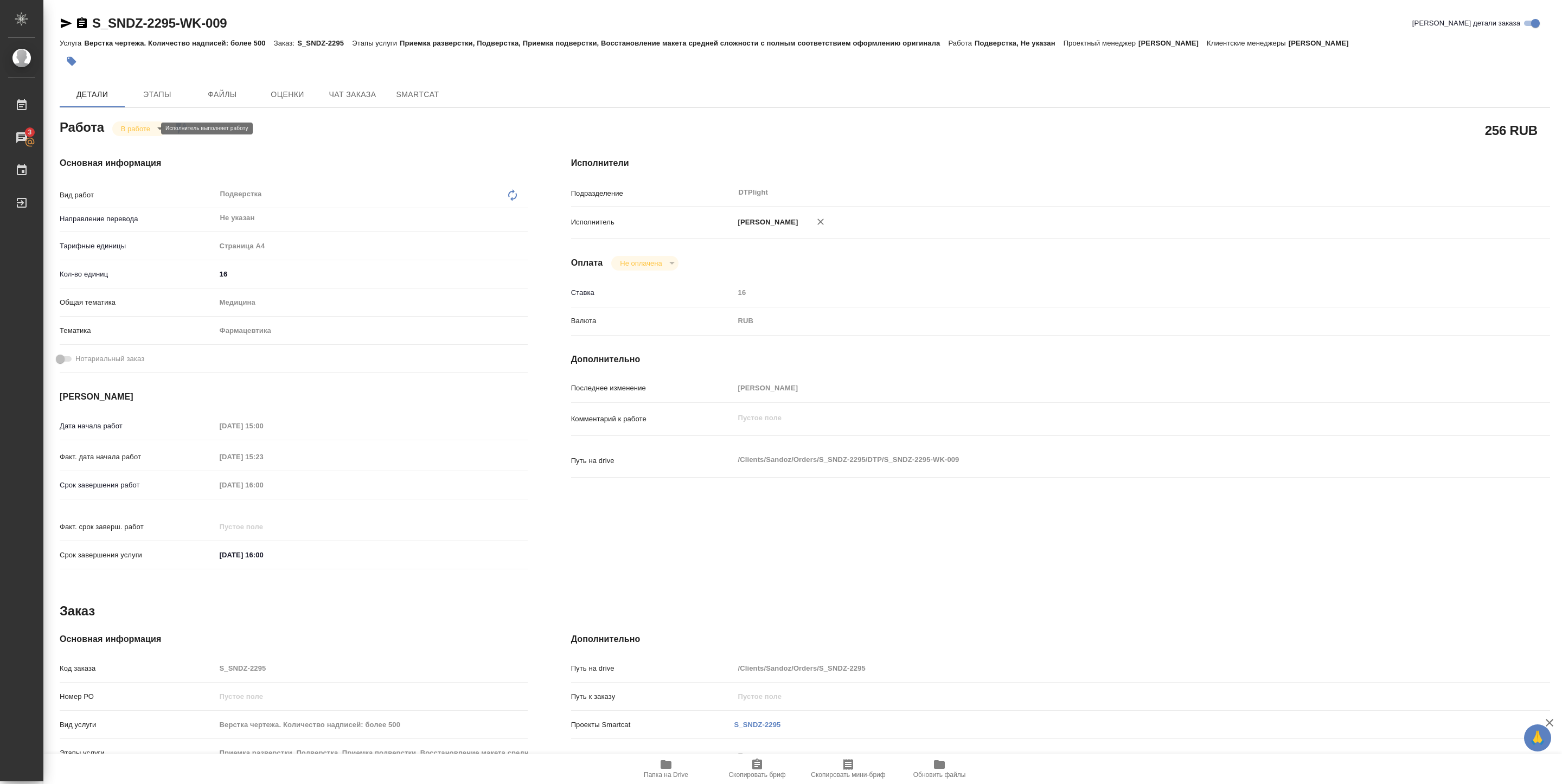
type textarea "x"
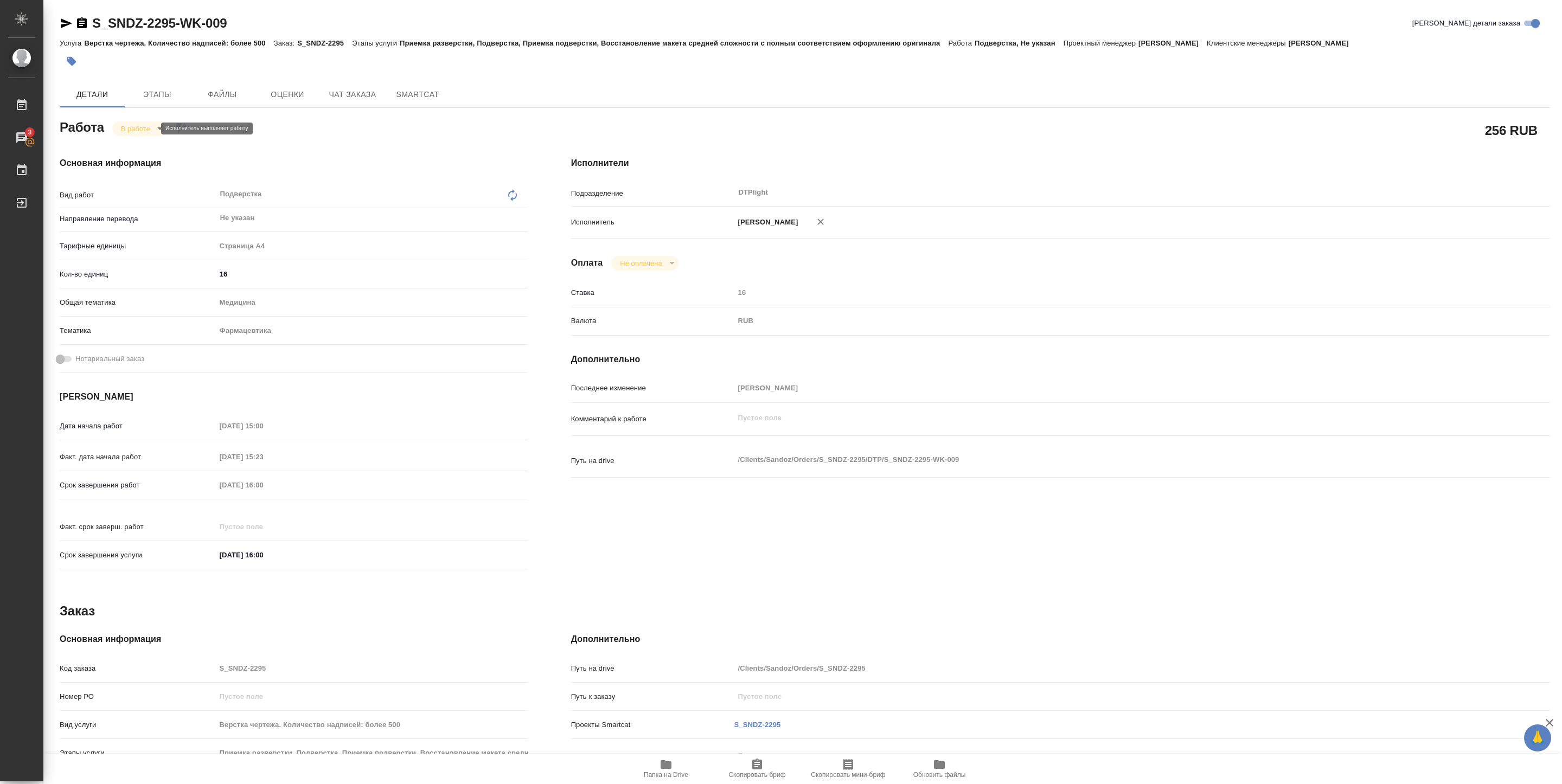
type textarea "x"
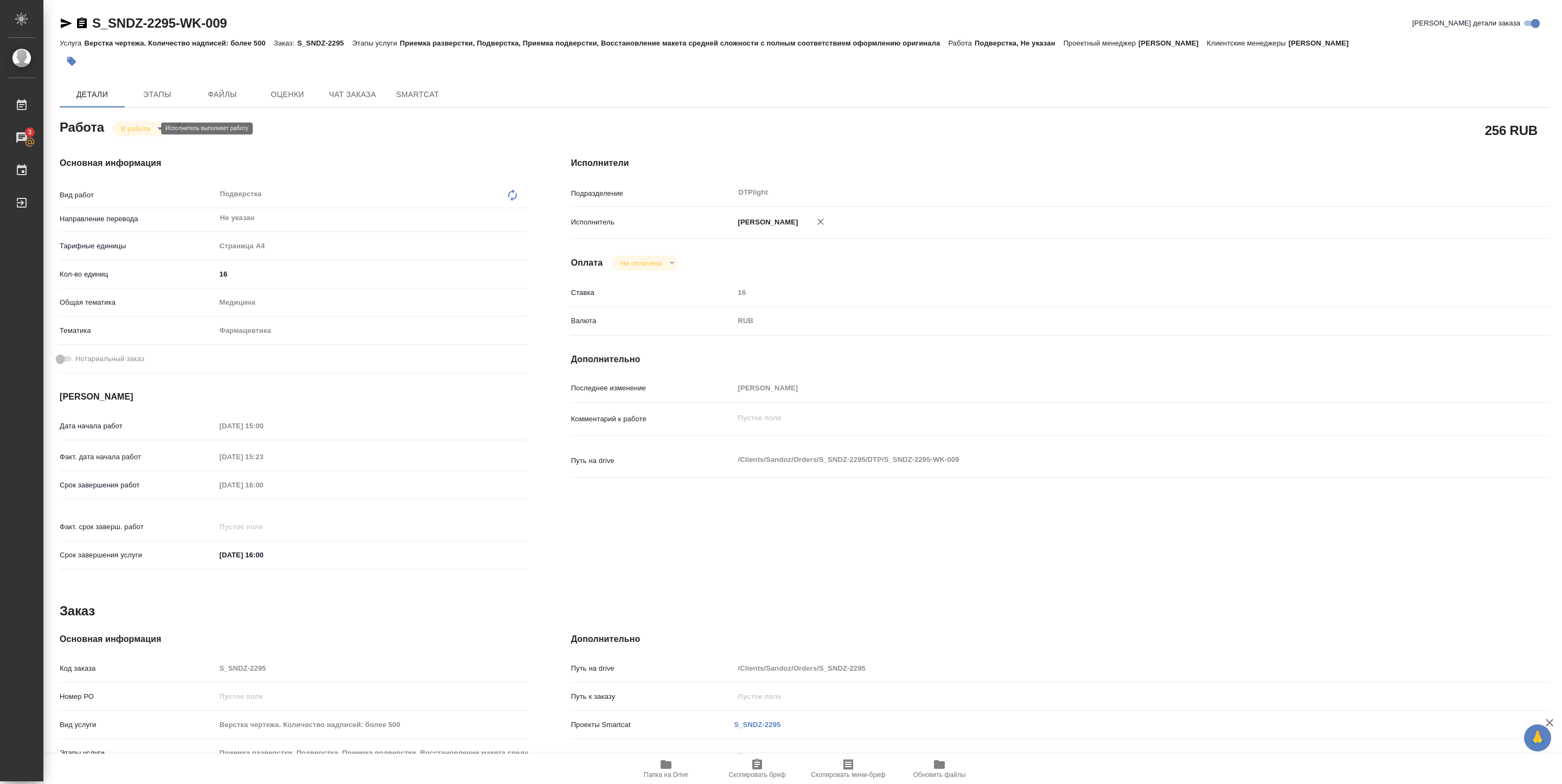
type textarea "x"
click at [669, 766] on icon "button" at bounding box center [666, 765] width 11 height 8
drag, startPoint x: 93, startPoint y: 31, endPoint x: 233, endPoint y: 30, distance: 140.0
click at [233, 30] on div "S_SNDZ-2295-WK-009 Кратко детали заказа" at bounding box center [806, 23] width 1491 height 18
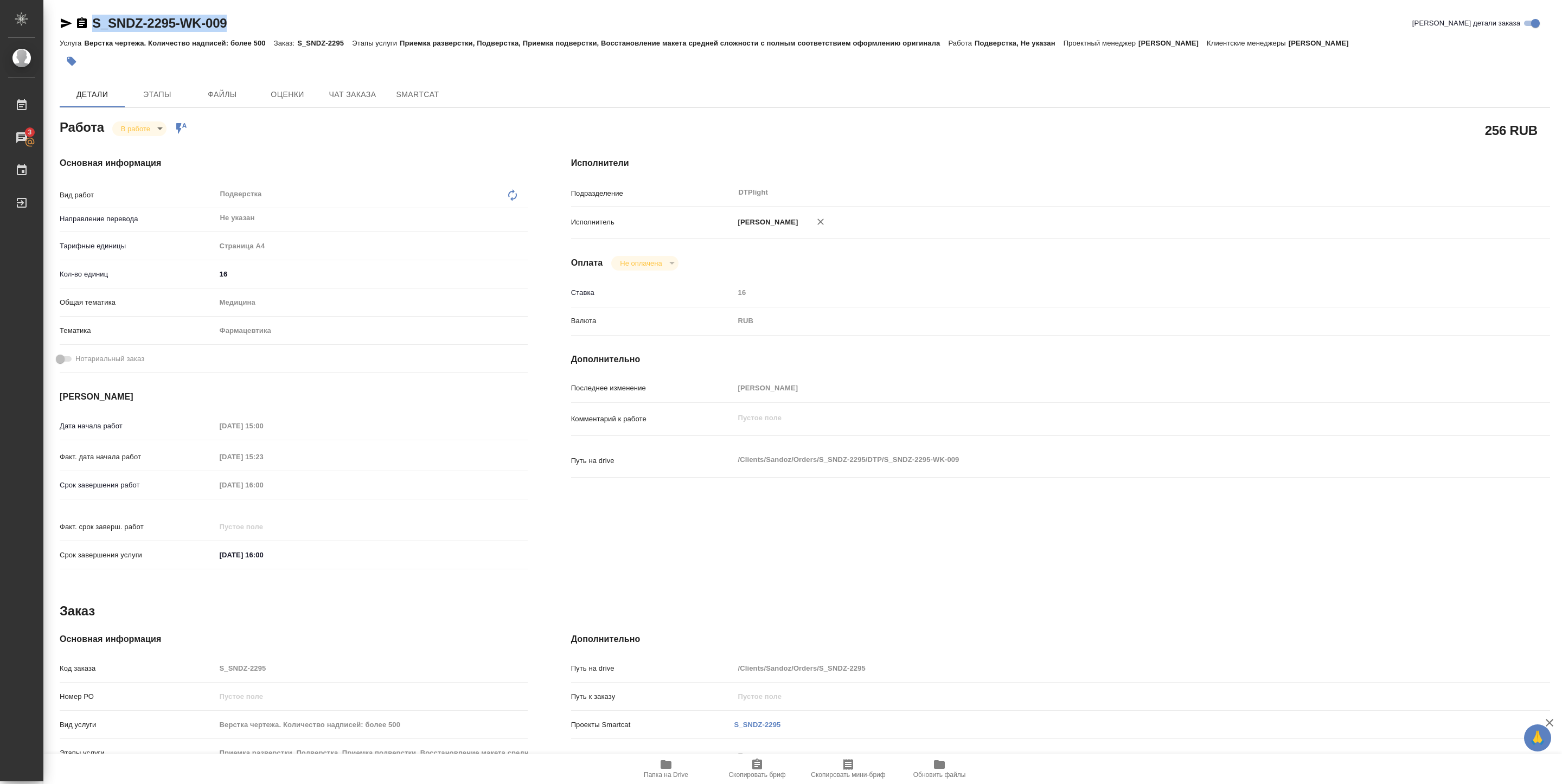
copy link "S_SNDZ-2295-WK-009"
click at [672, 771] on span "Папка на Drive" at bounding box center [666, 775] width 45 height 8
click at [156, 128] on body "🙏 .cls-1 fill:#fff; AWATERA Pankina Anna Работы 3 Чаты График Выйти S_SNDZ-2295…" at bounding box center [781, 392] width 1562 height 784
click at [153, 144] on button "Выполнен" at bounding box center [140, 147] width 40 height 12
copy link "S_SNDZ-2295-WK-009"
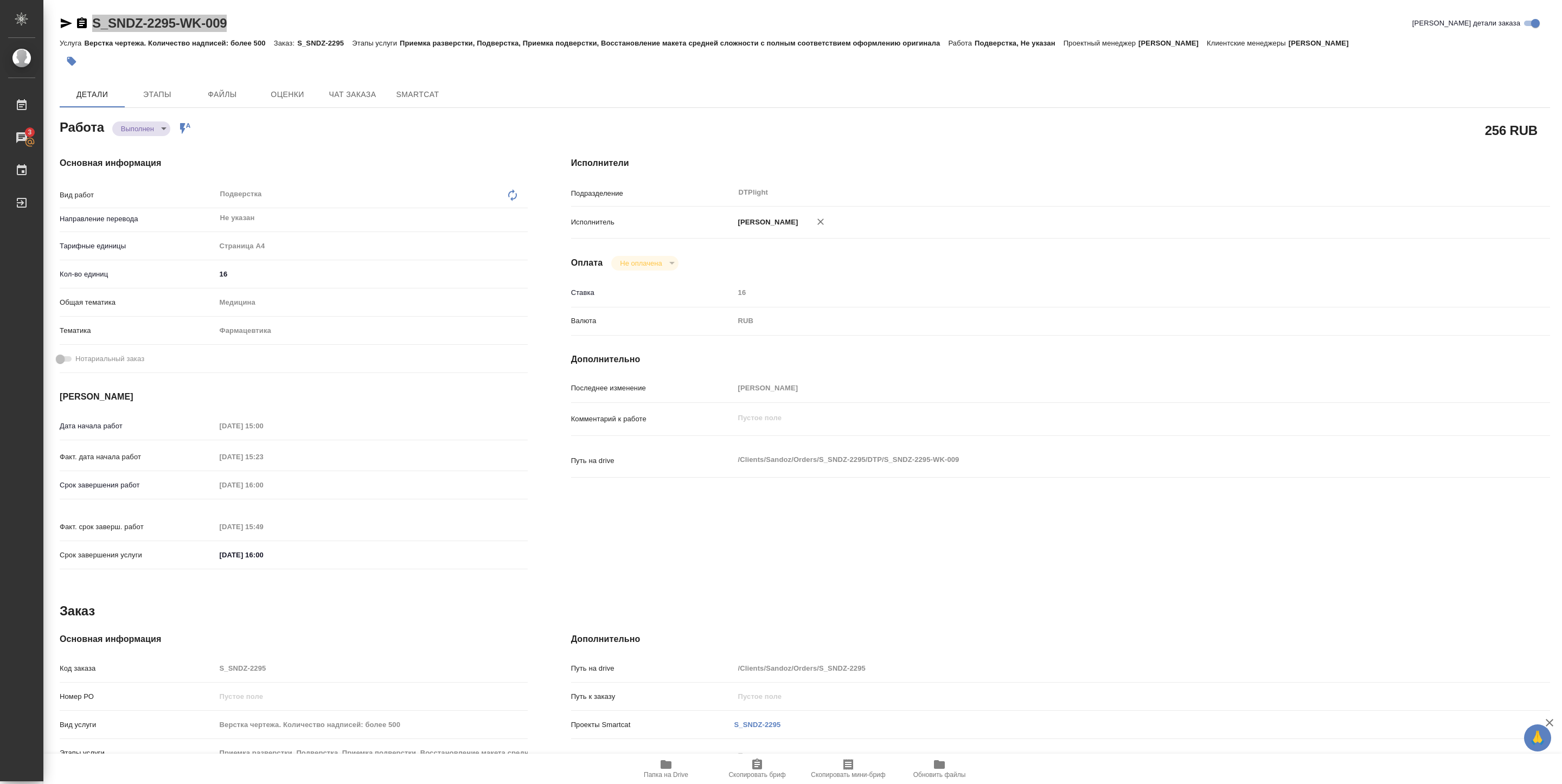
type textarea "x"
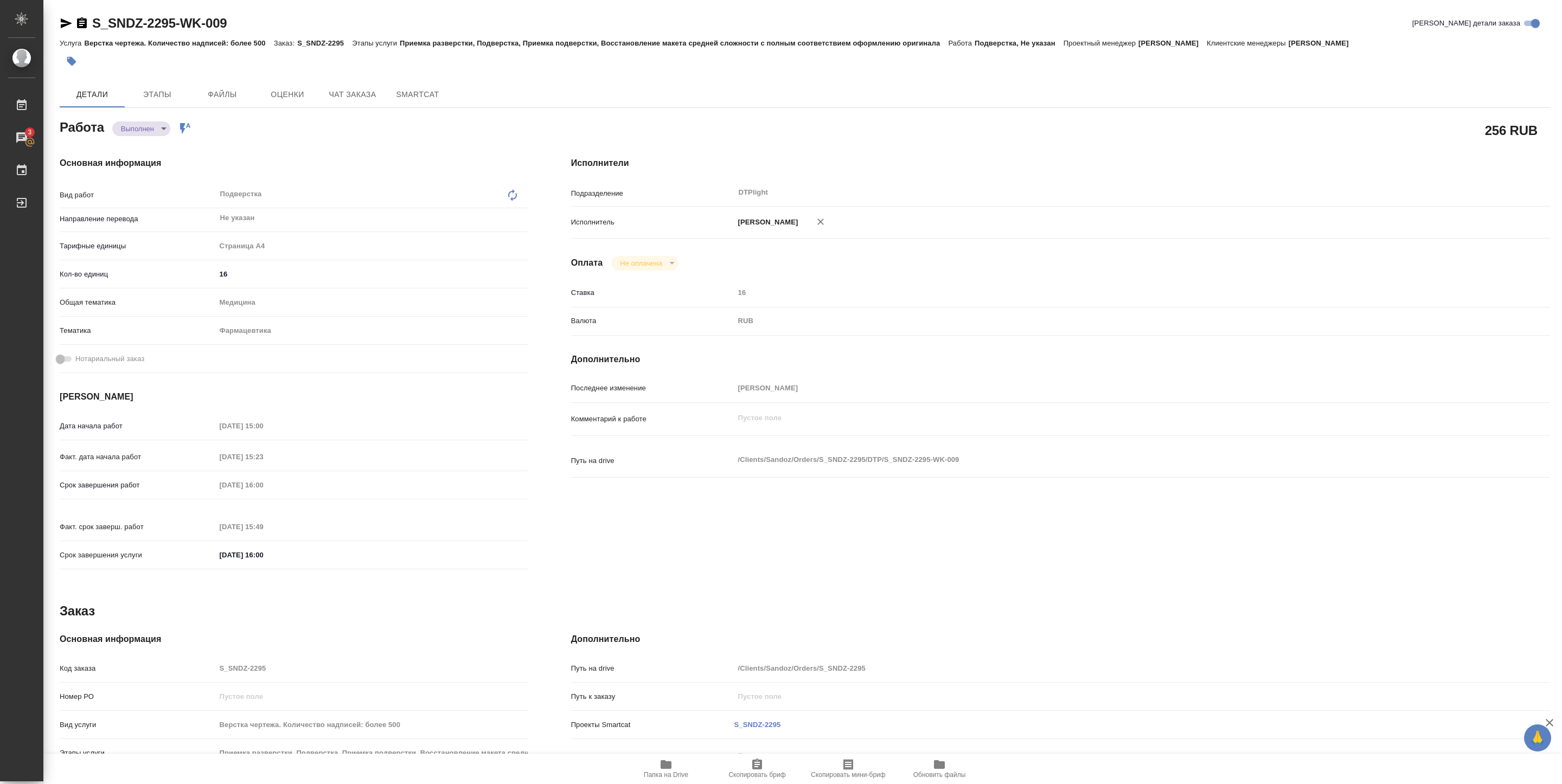
type textarea "x"
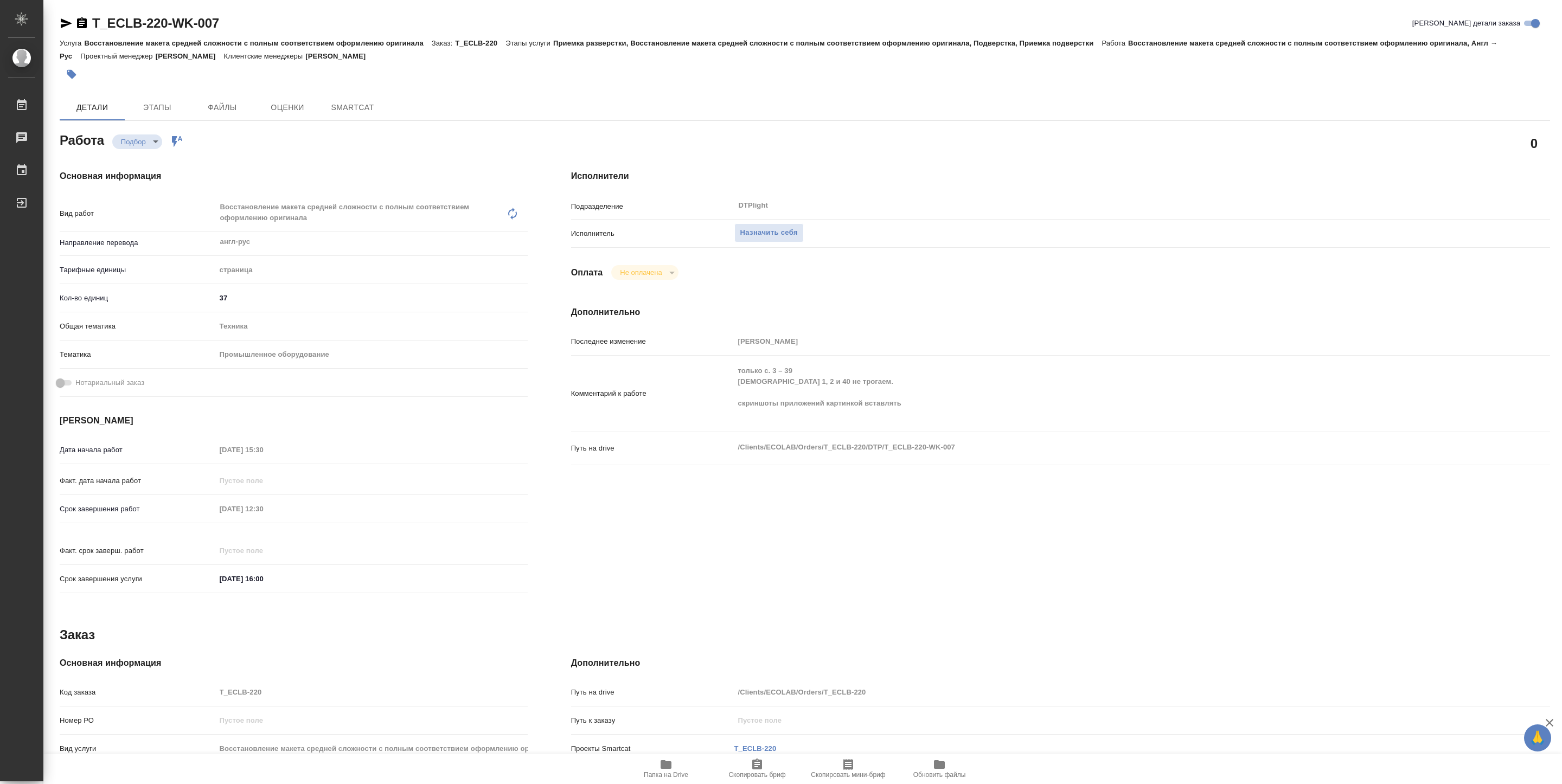
type textarea "x"
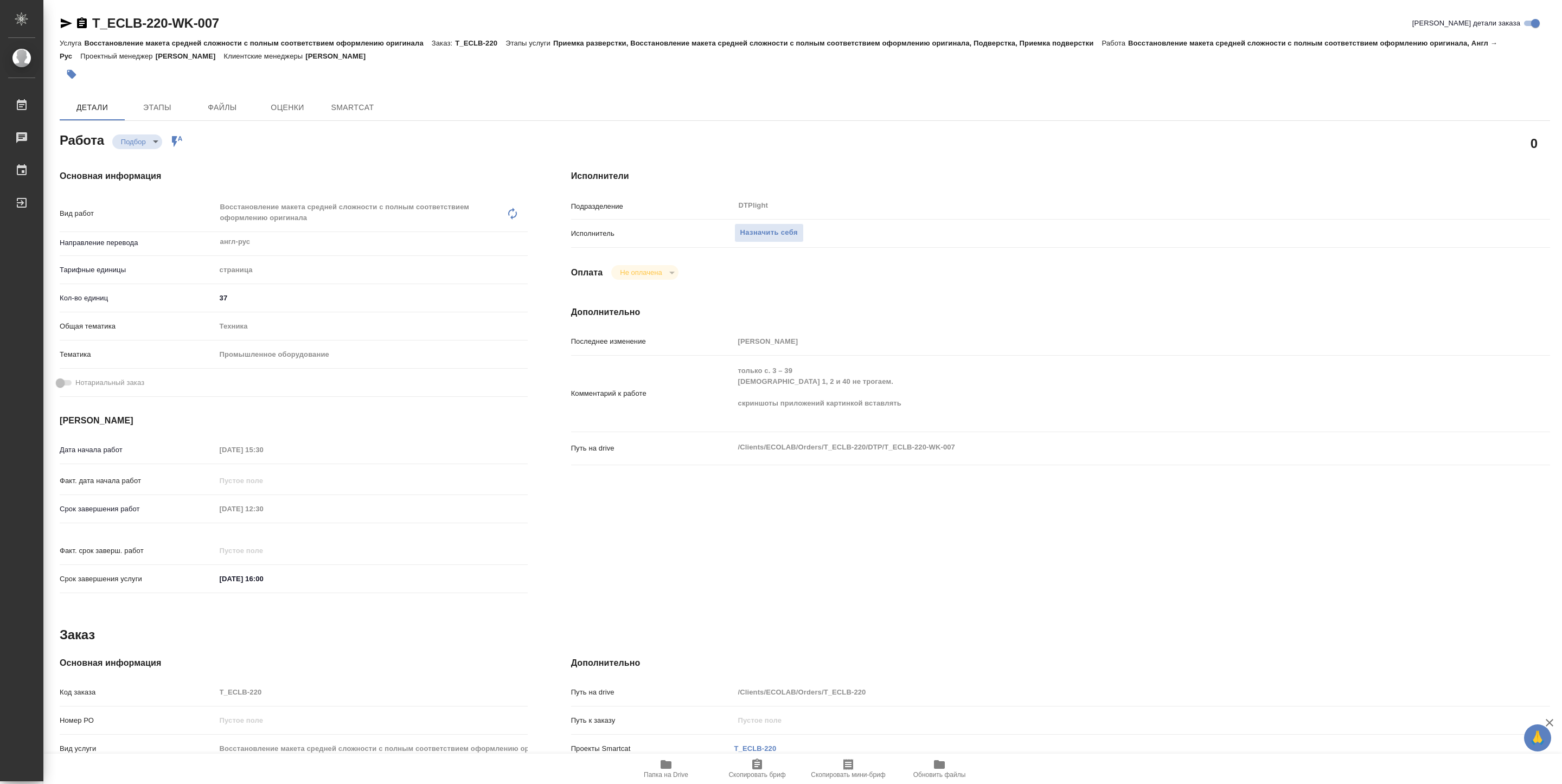
type textarea "x"
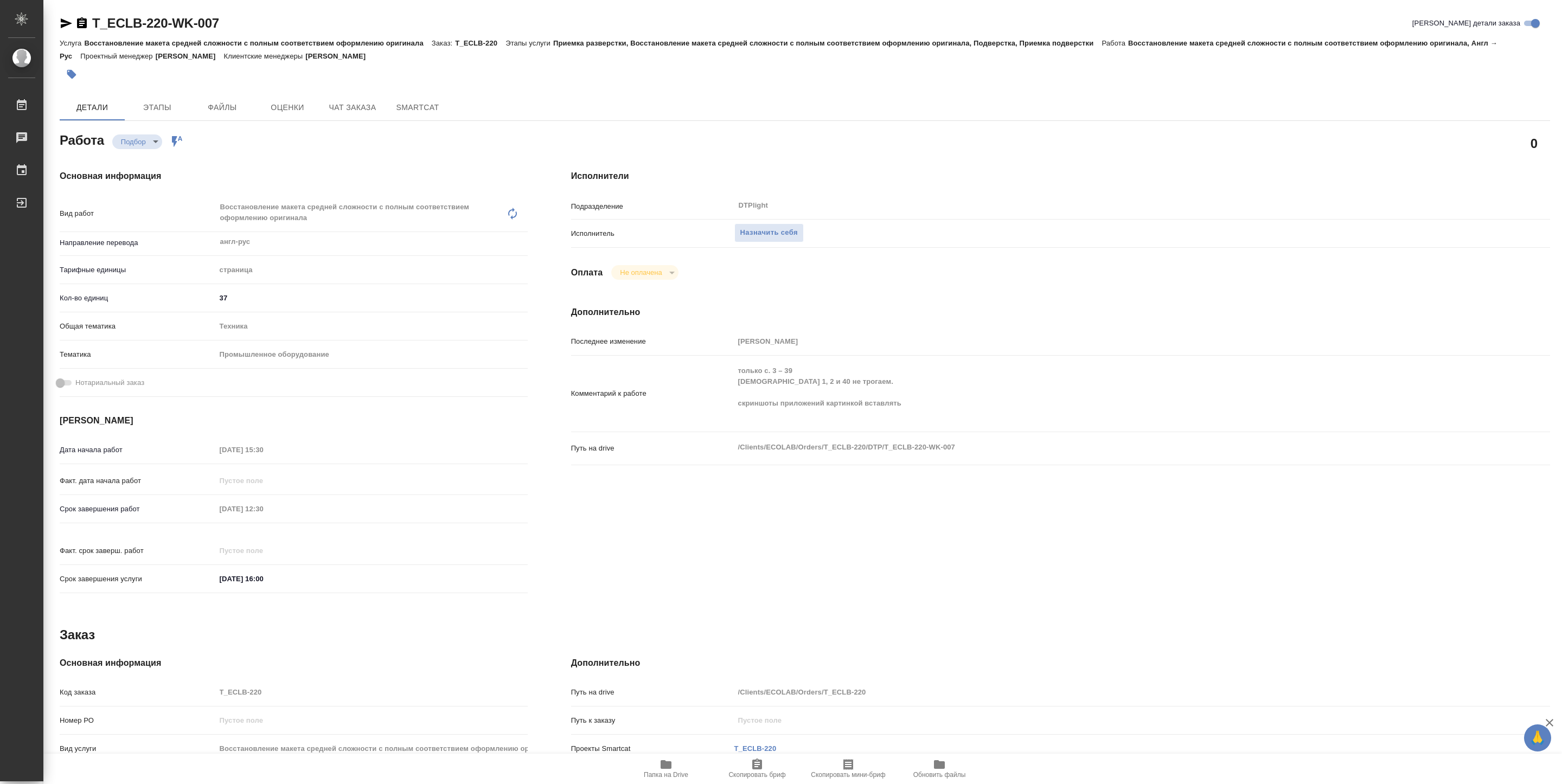
type textarea "x"
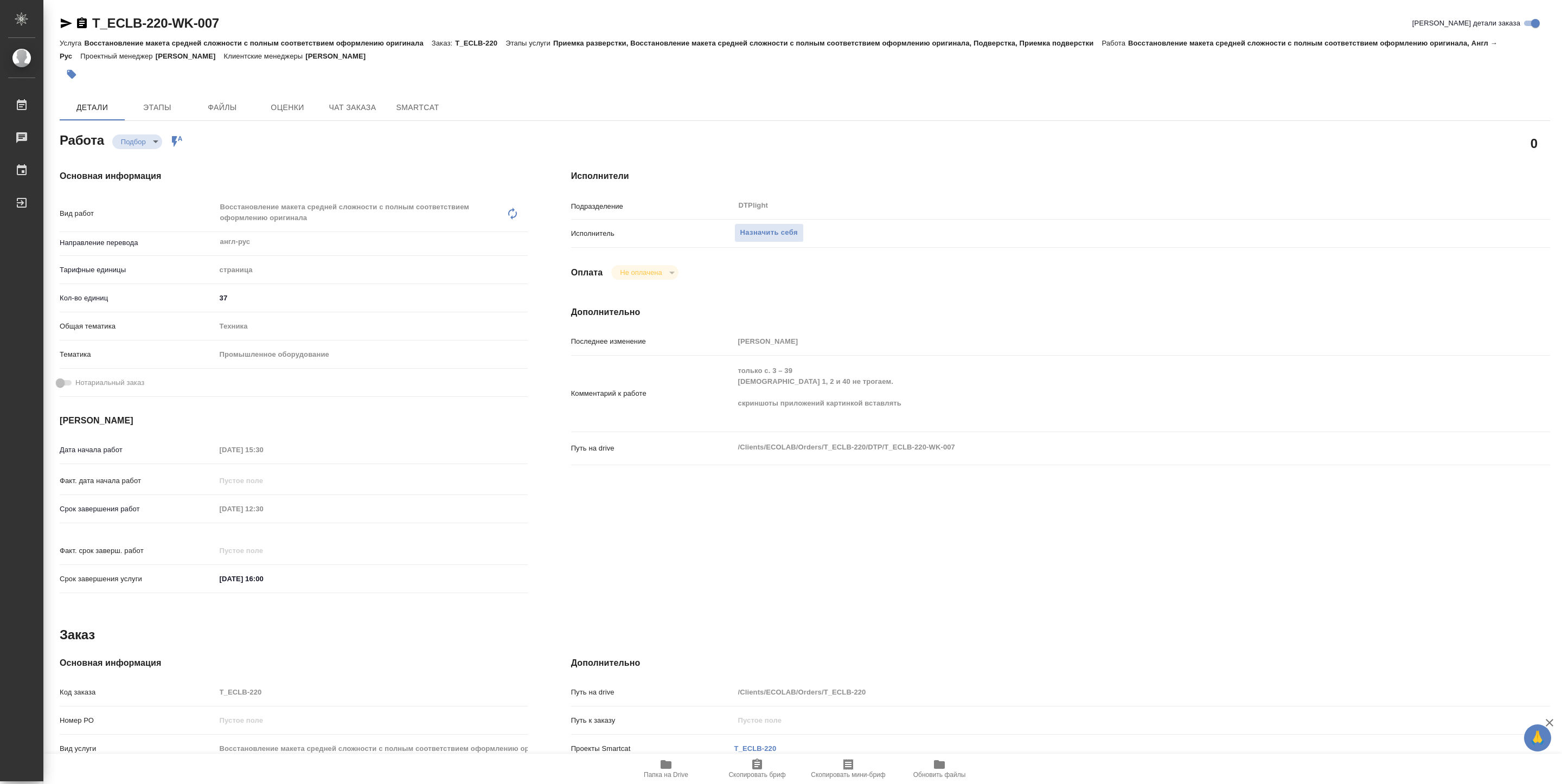
type textarea "x"
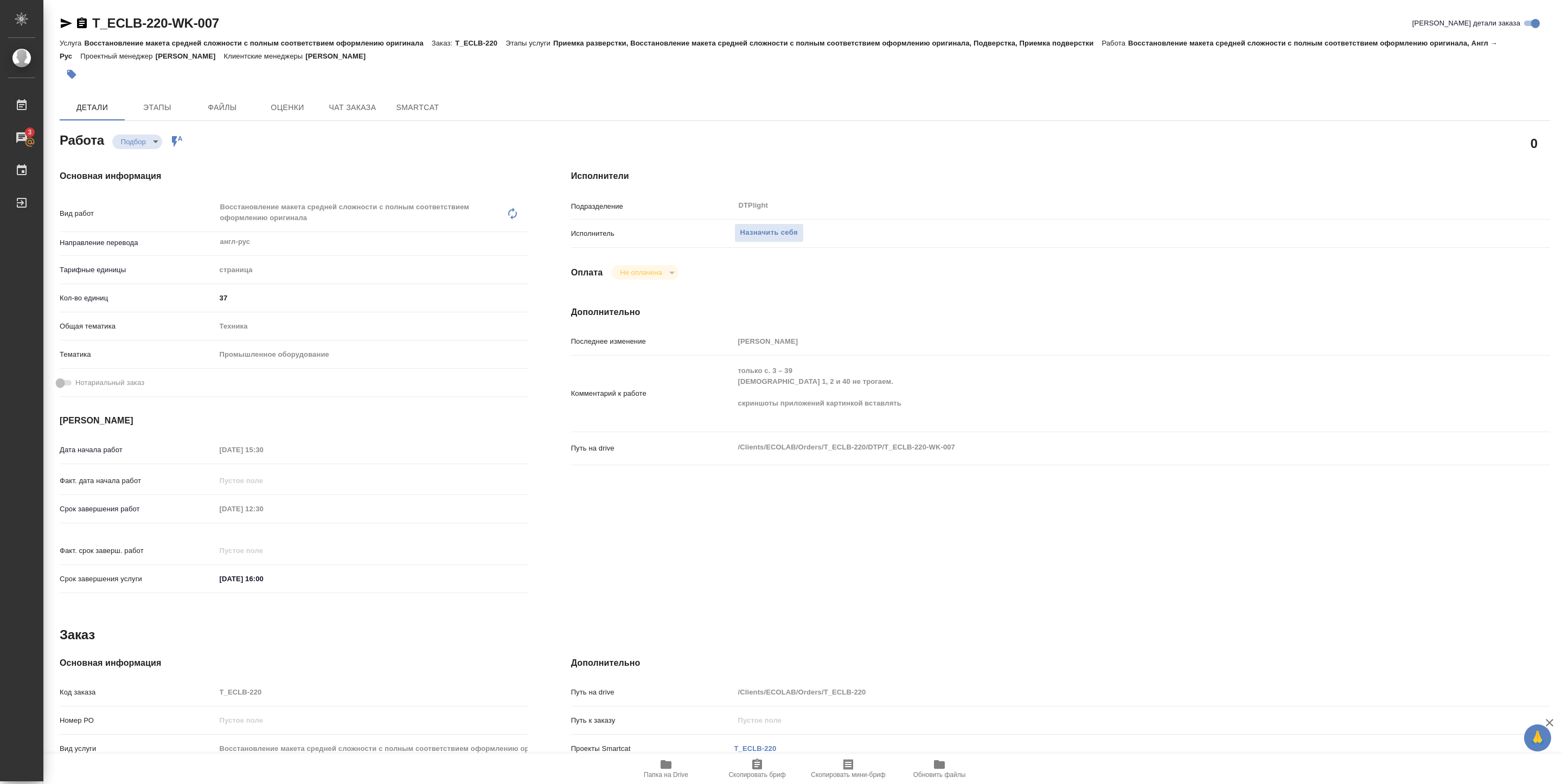
click at [655, 770] on span "Папка на Drive" at bounding box center [666, 768] width 78 height 20
type textarea "x"
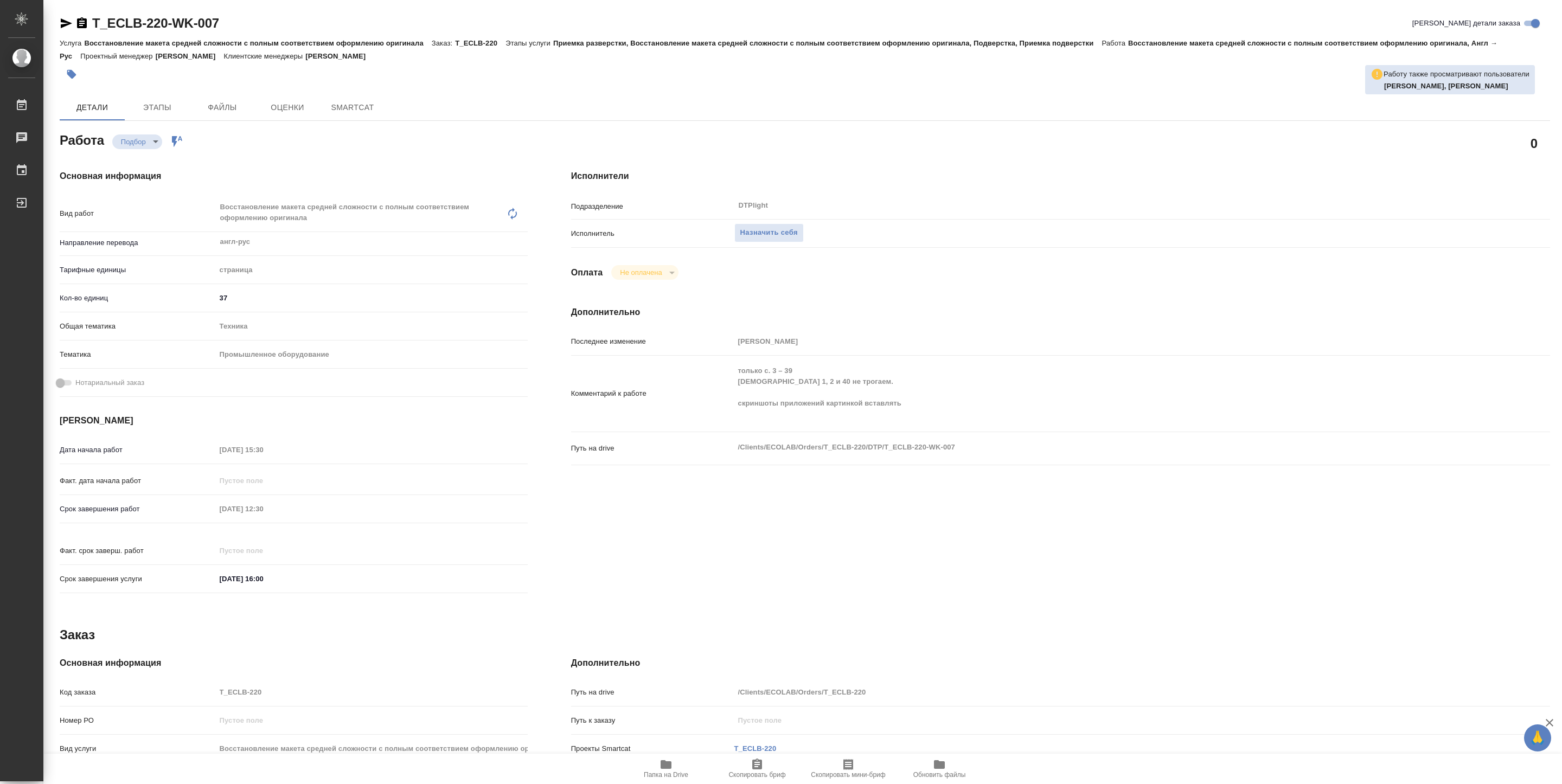
type textarea "x"
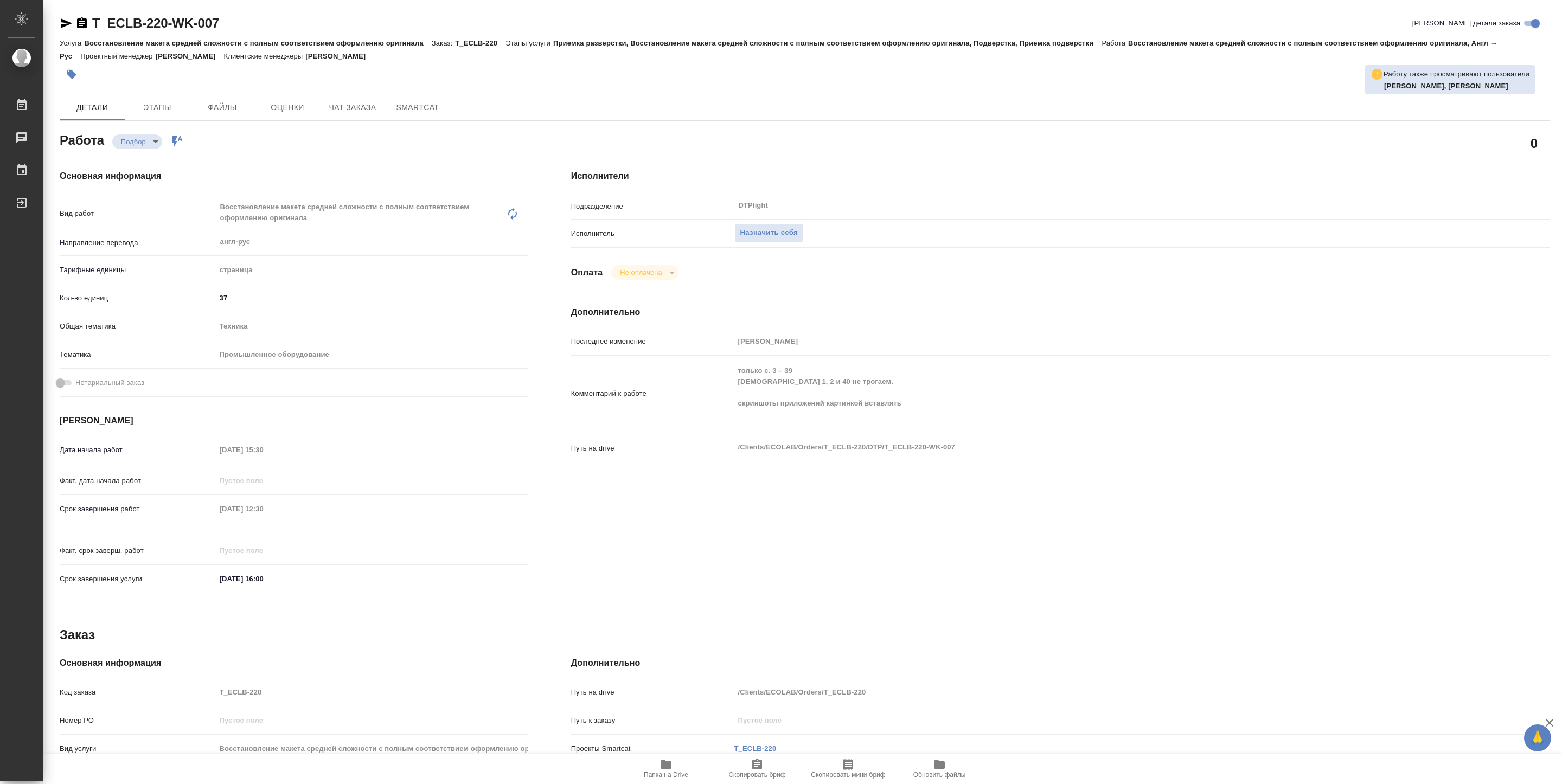
type textarea "x"
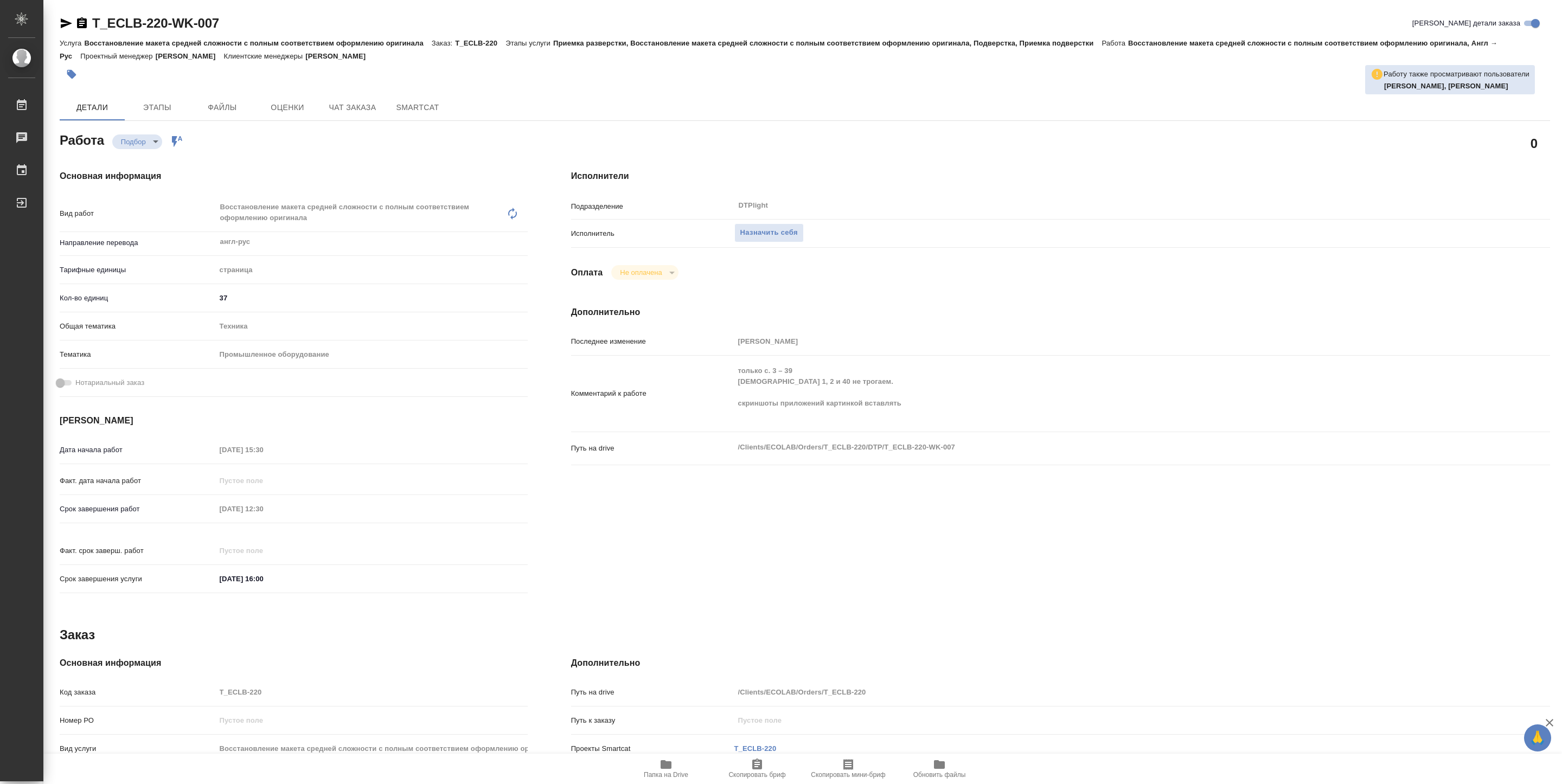
type textarea "x"
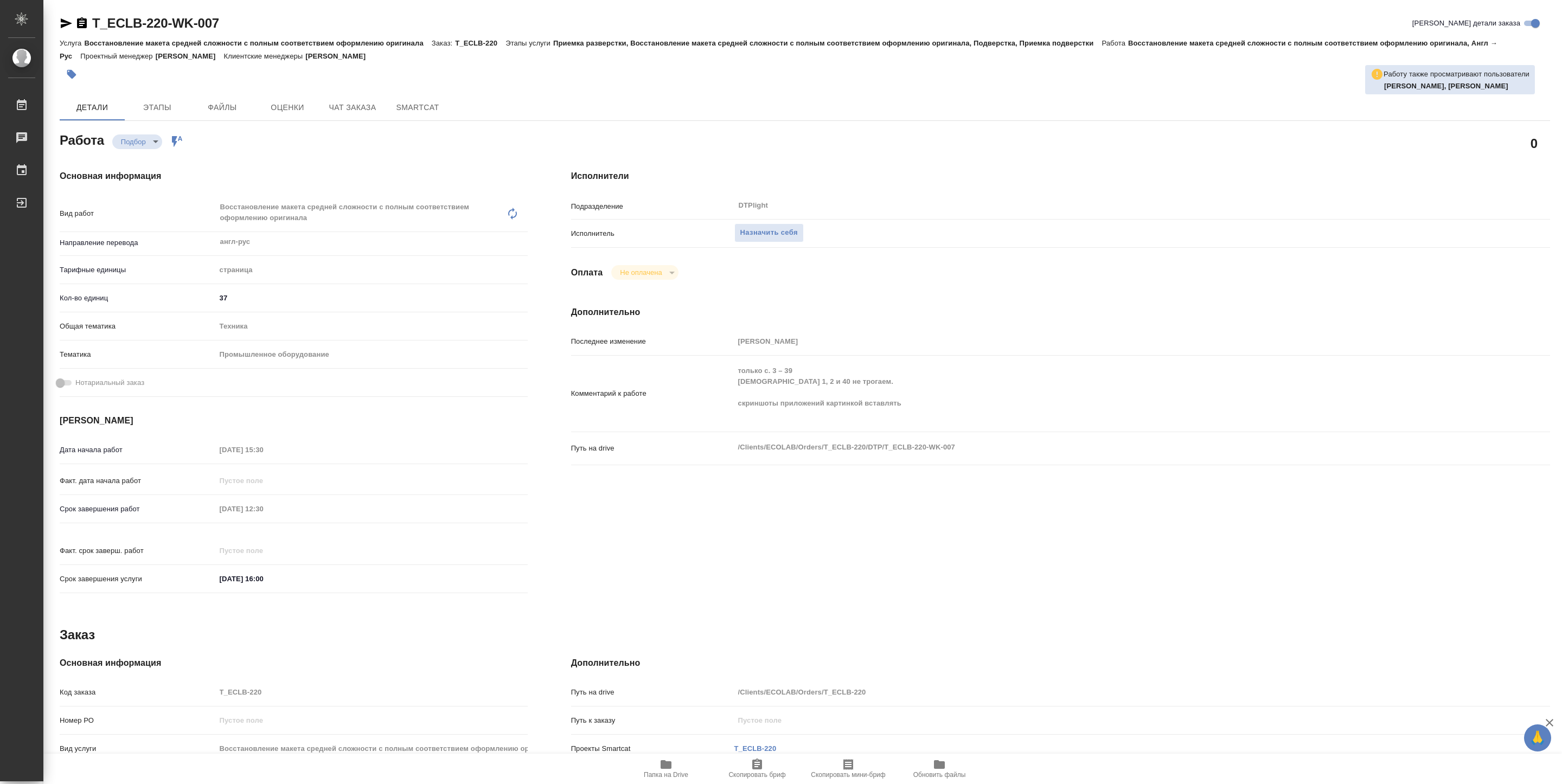
type textarea "x"
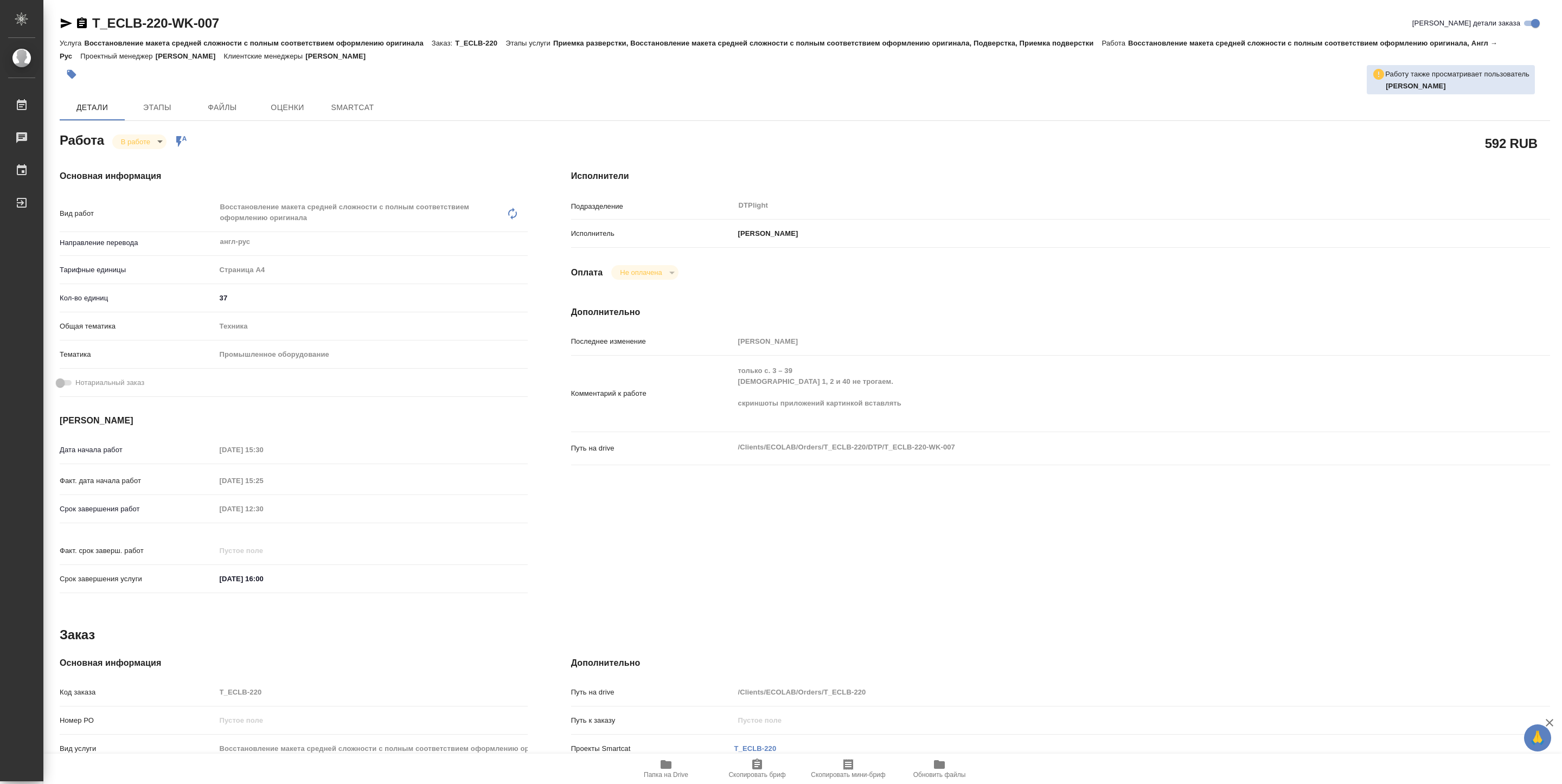
type textarea "x"
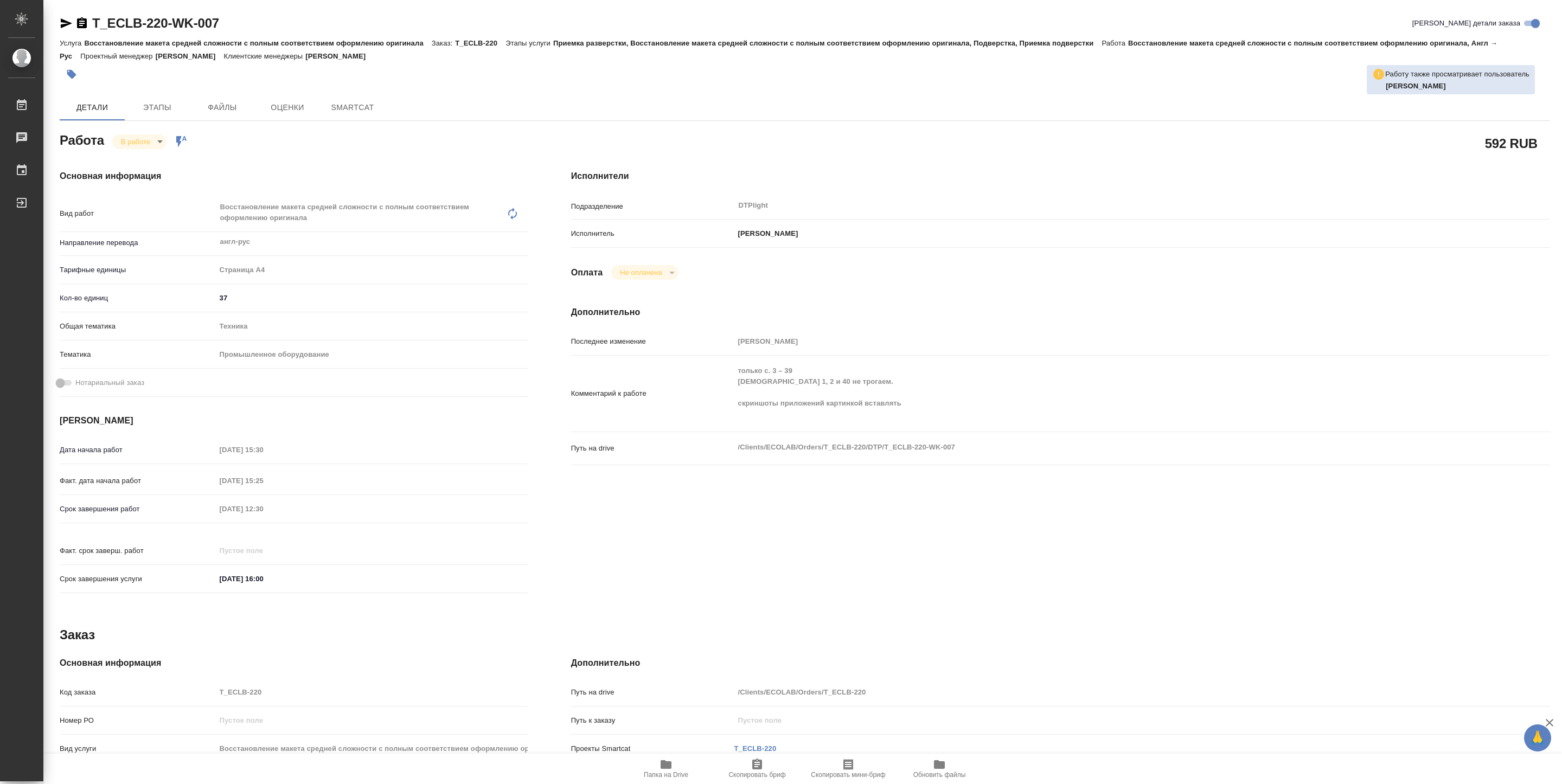
type textarea "x"
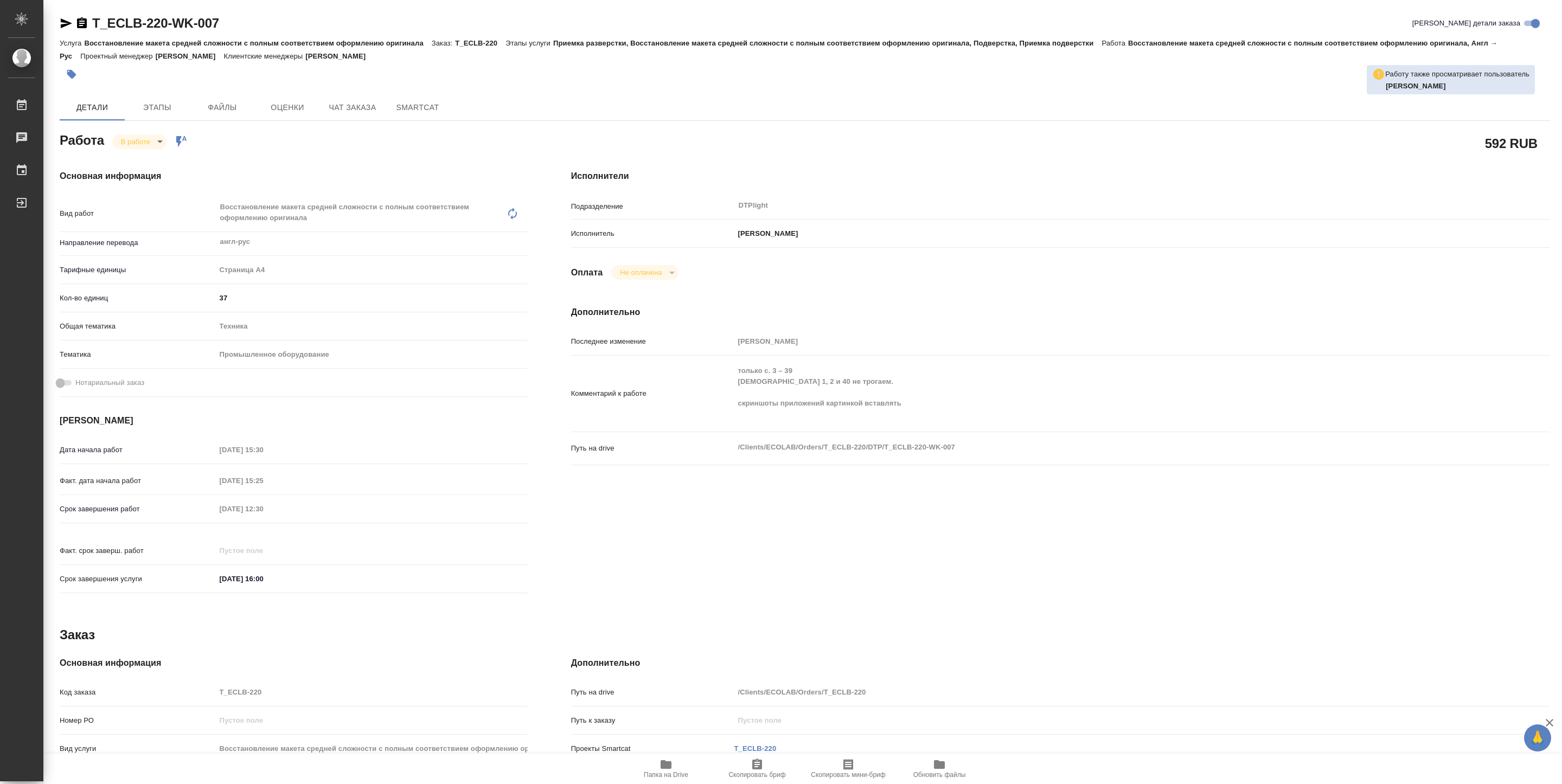
type textarea "x"
click at [680, 765] on span "Папка на Drive" at bounding box center [666, 768] width 78 height 20
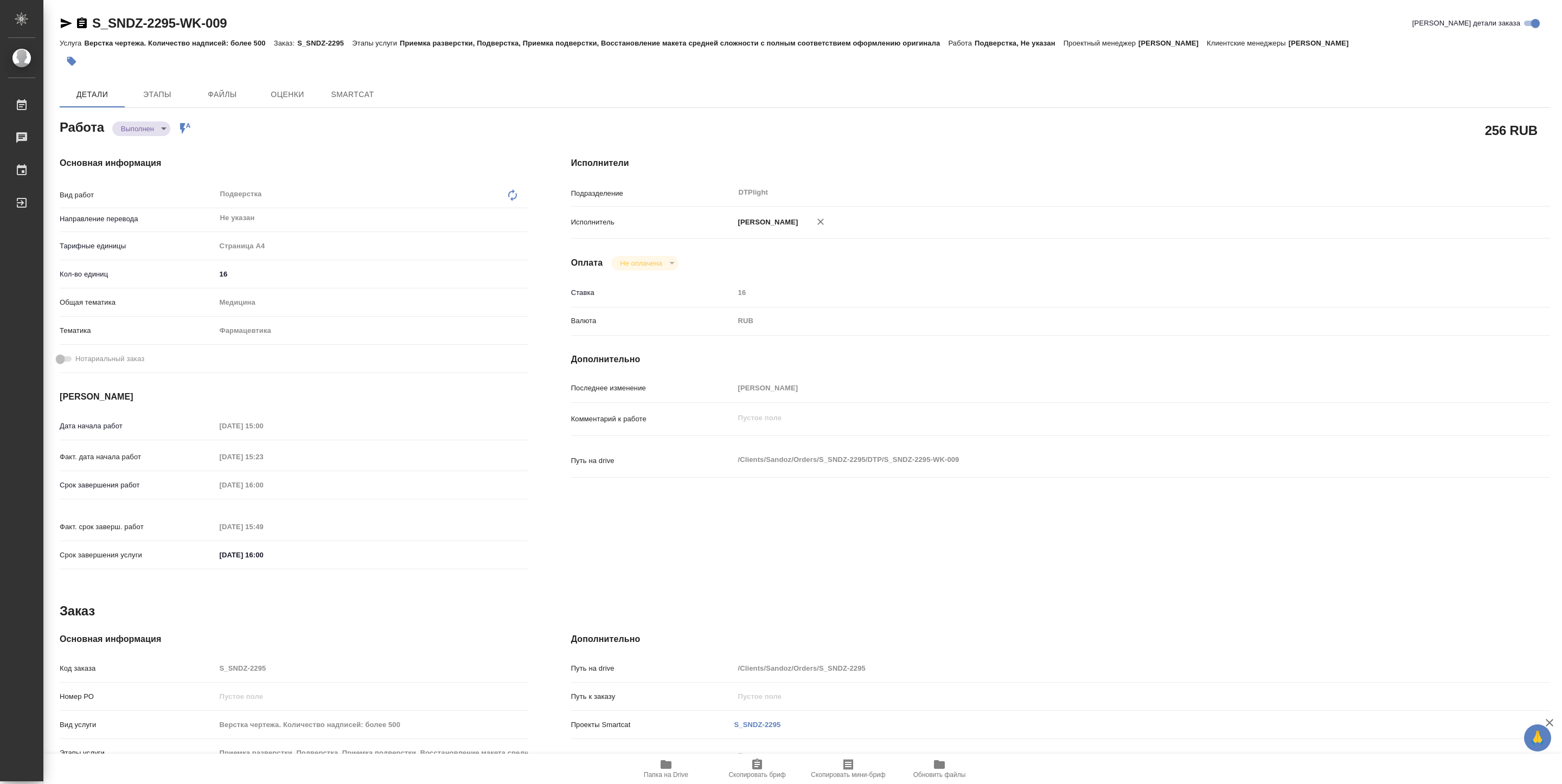
type textarea "x"
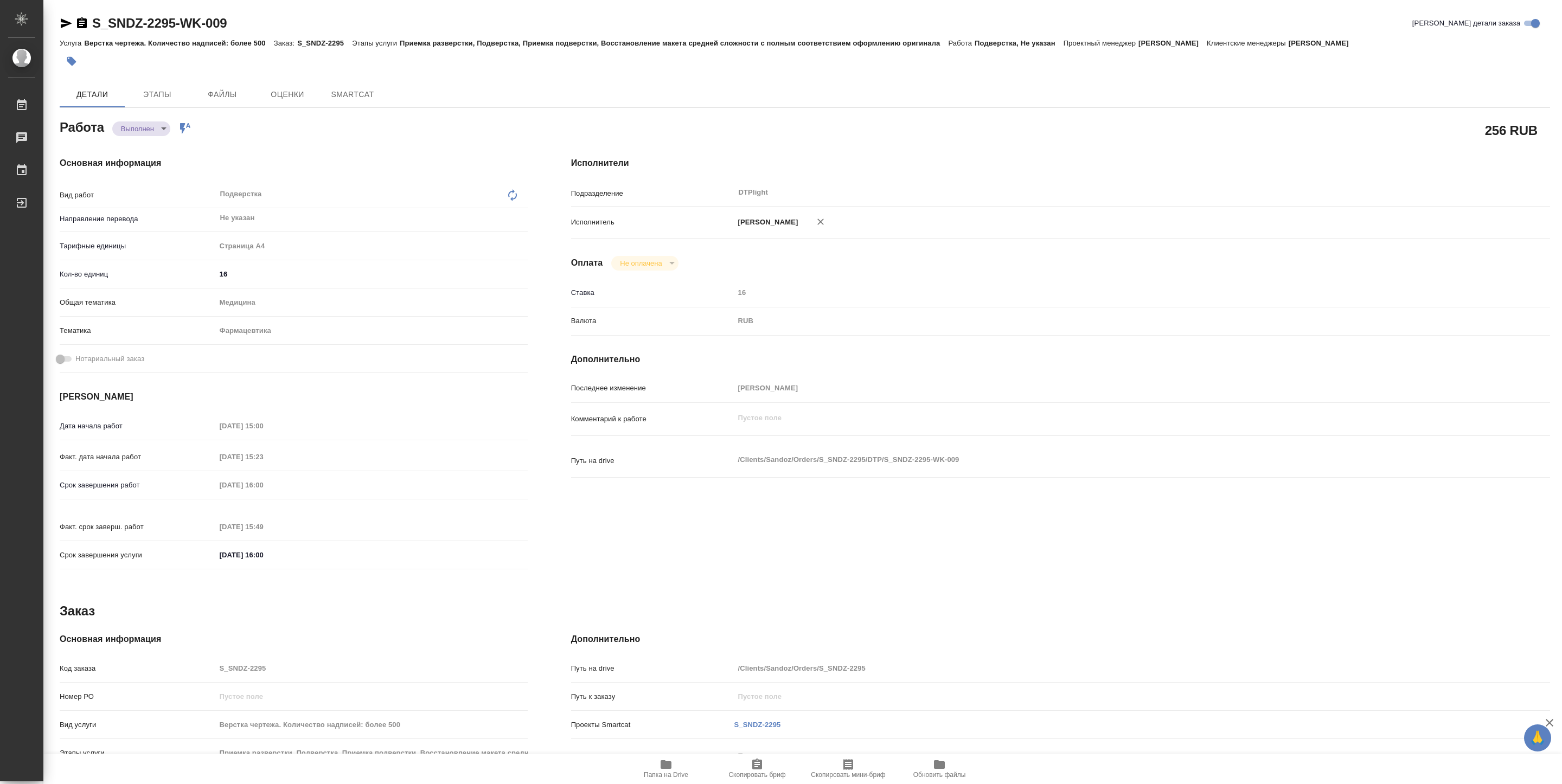
type textarea "x"
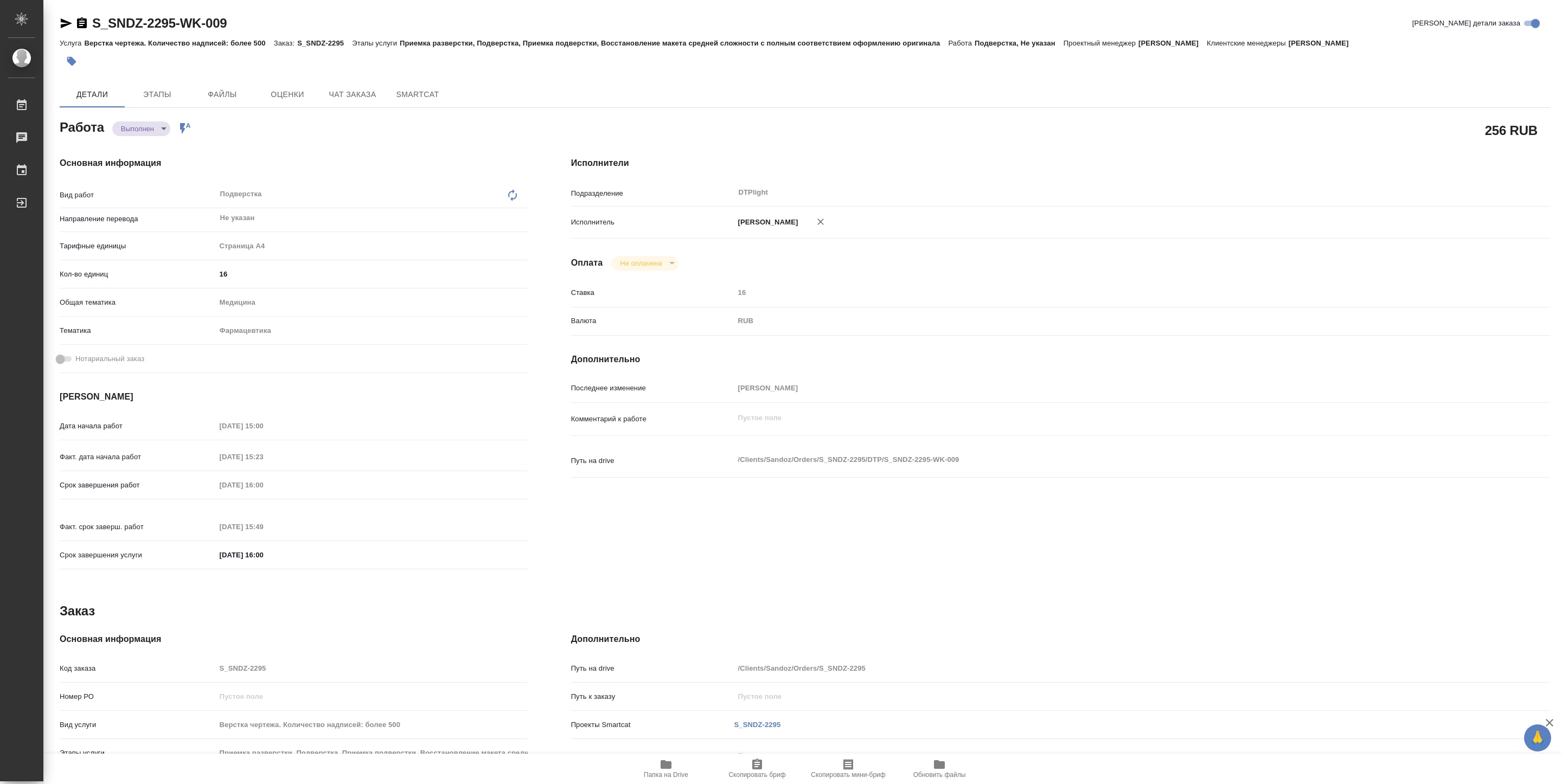
scroll to position [128, 0]
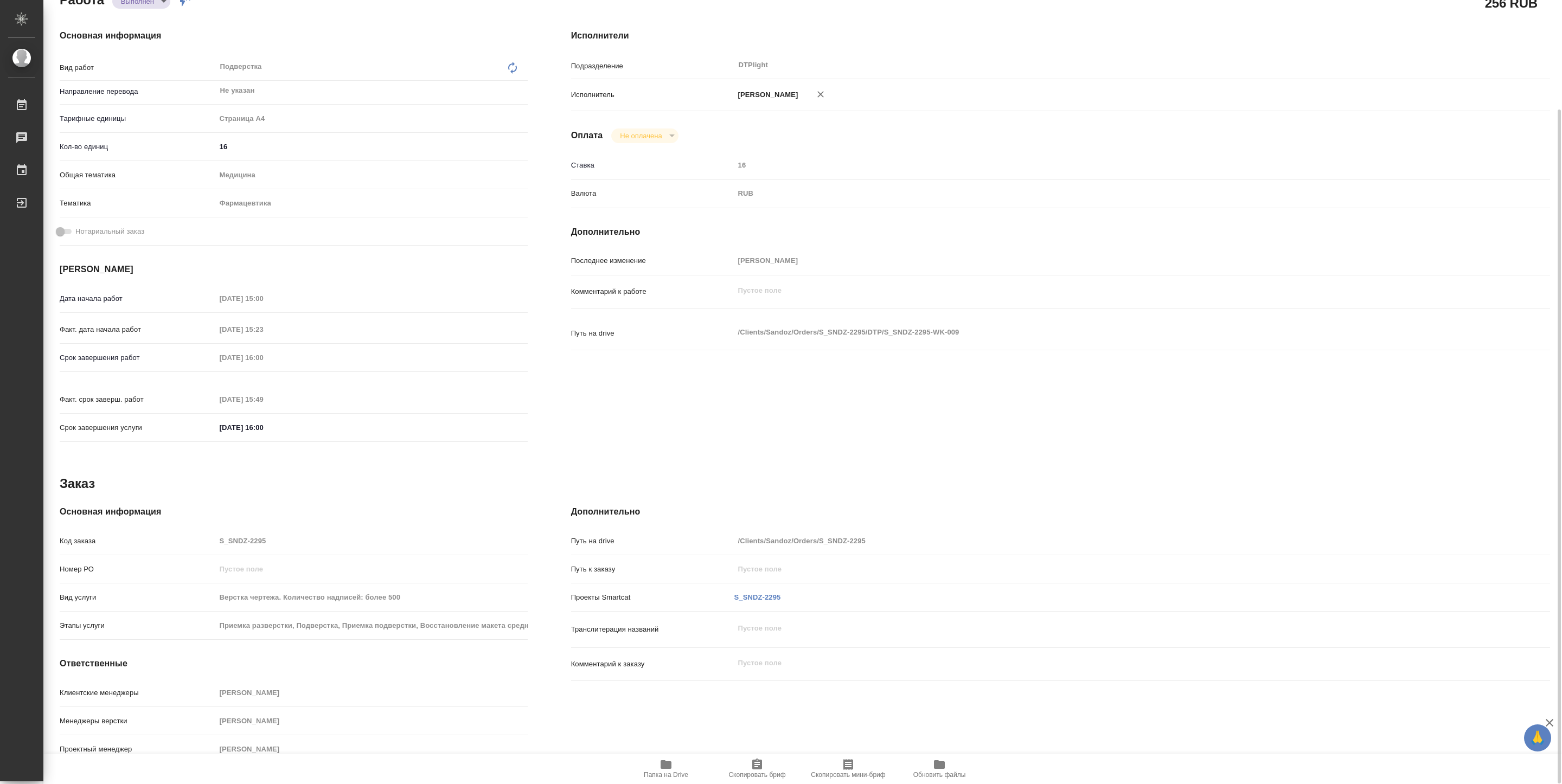
type textarea "x"
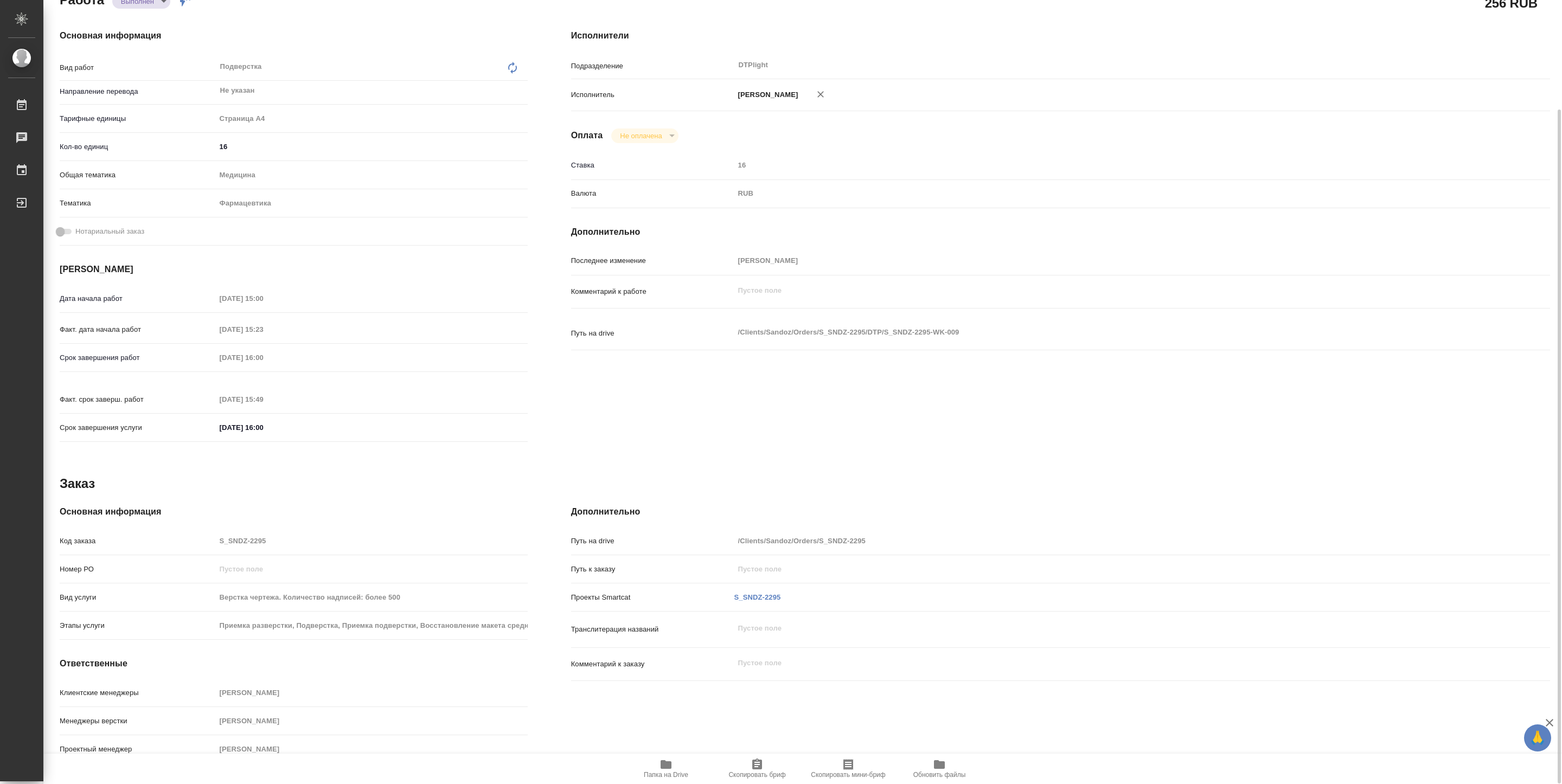
scroll to position [0, 0]
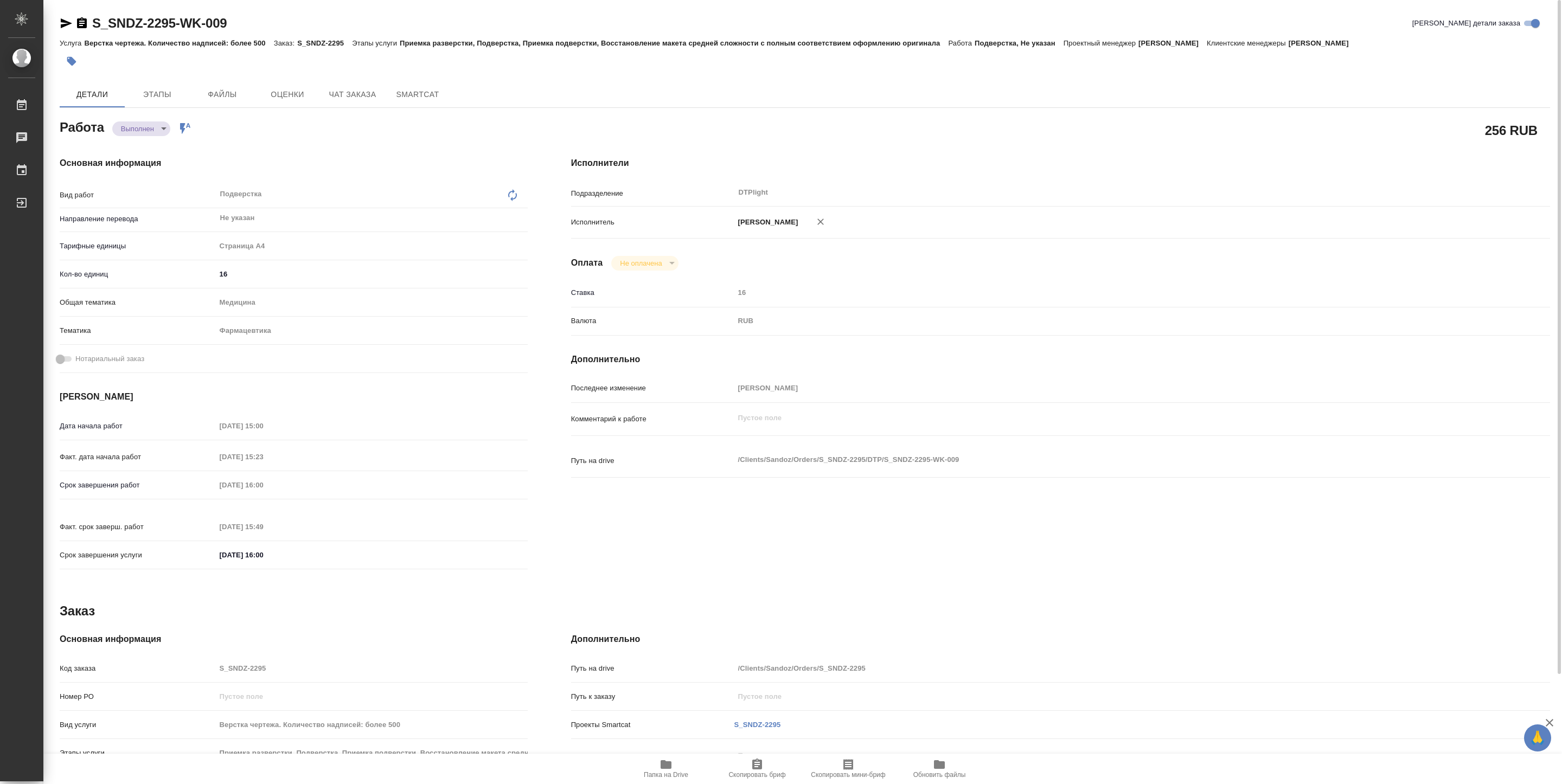
type textarea "x"
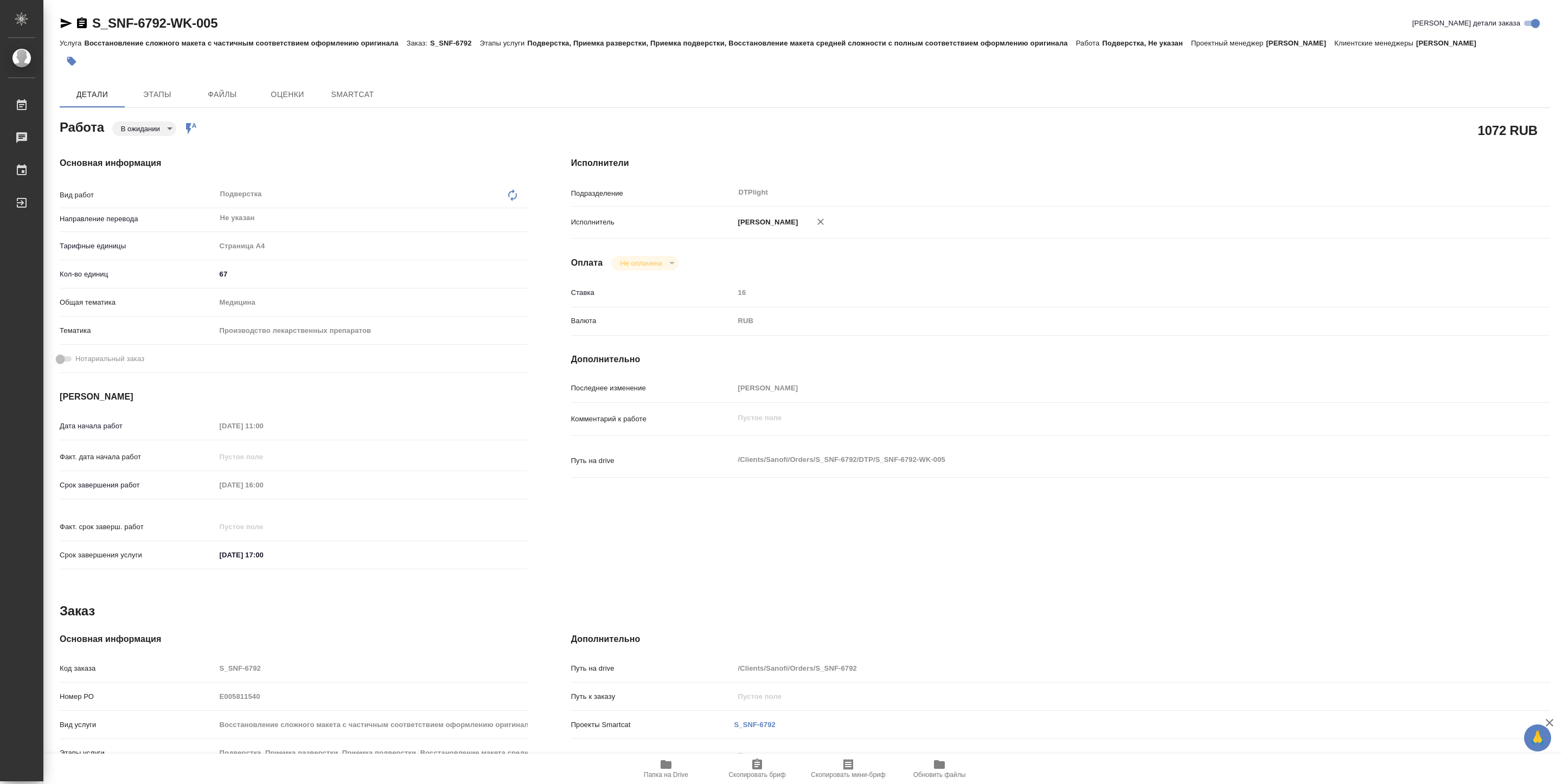
type textarea "x"
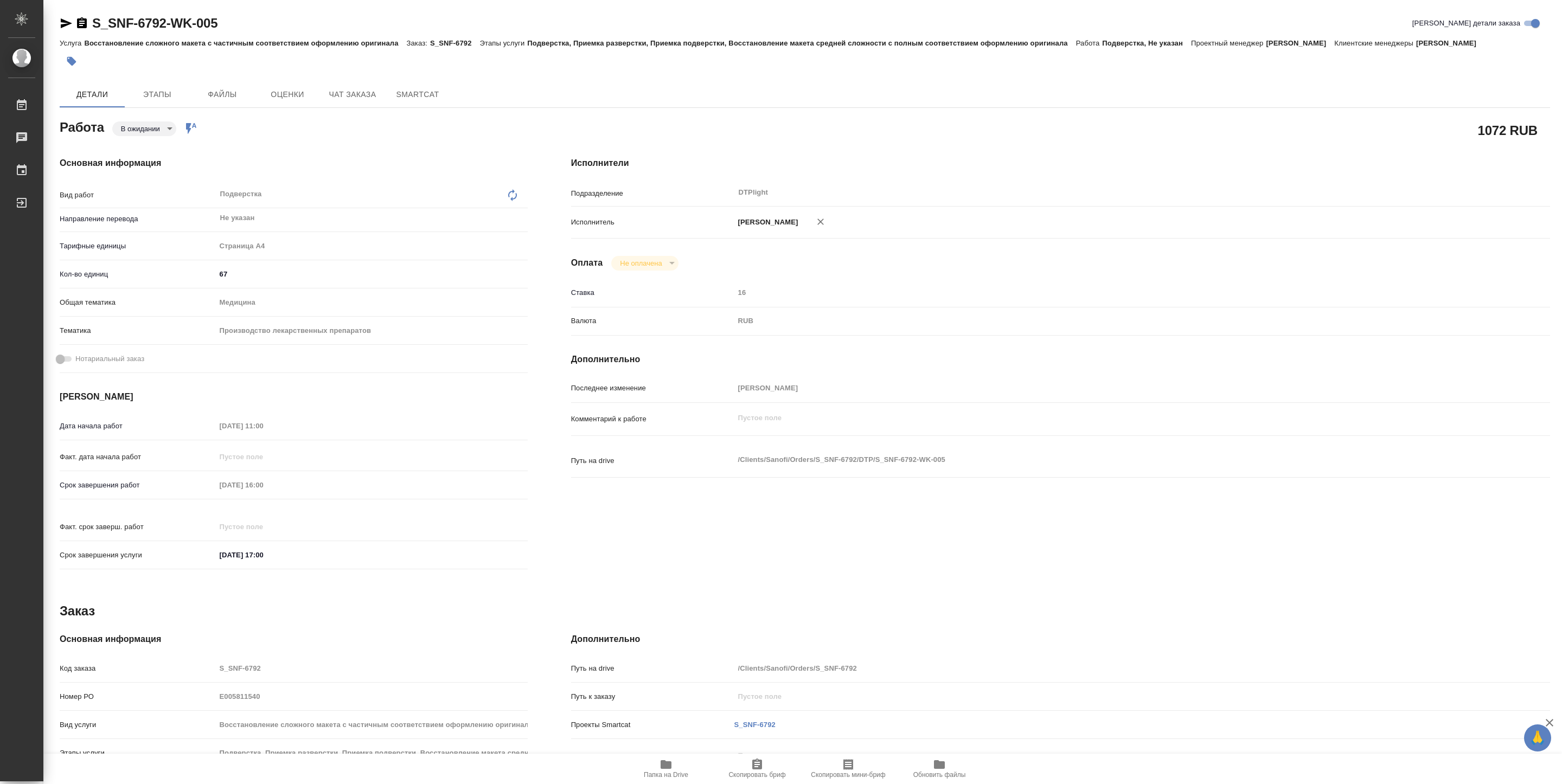
type textarea "x"
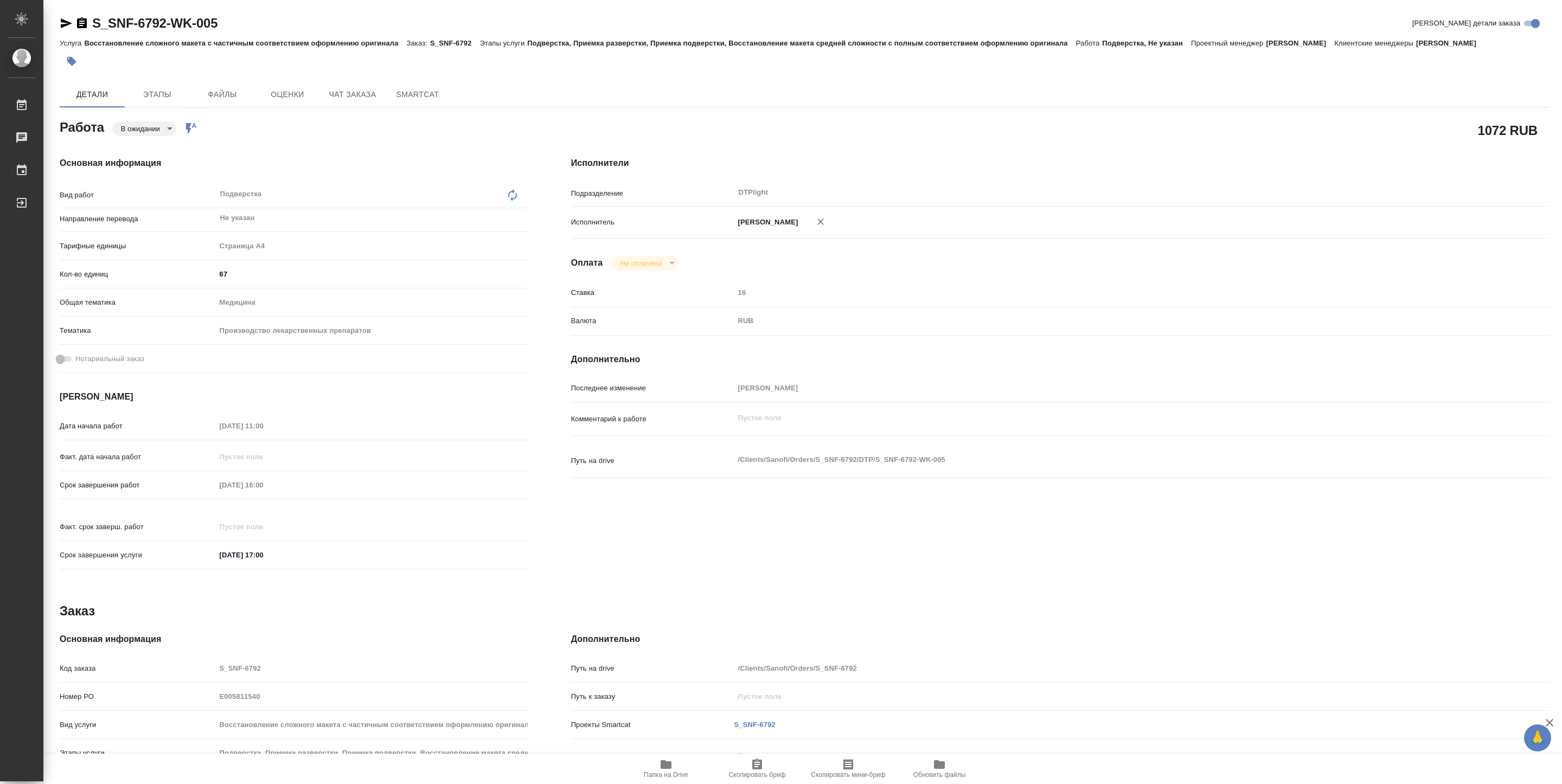
type textarea "x"
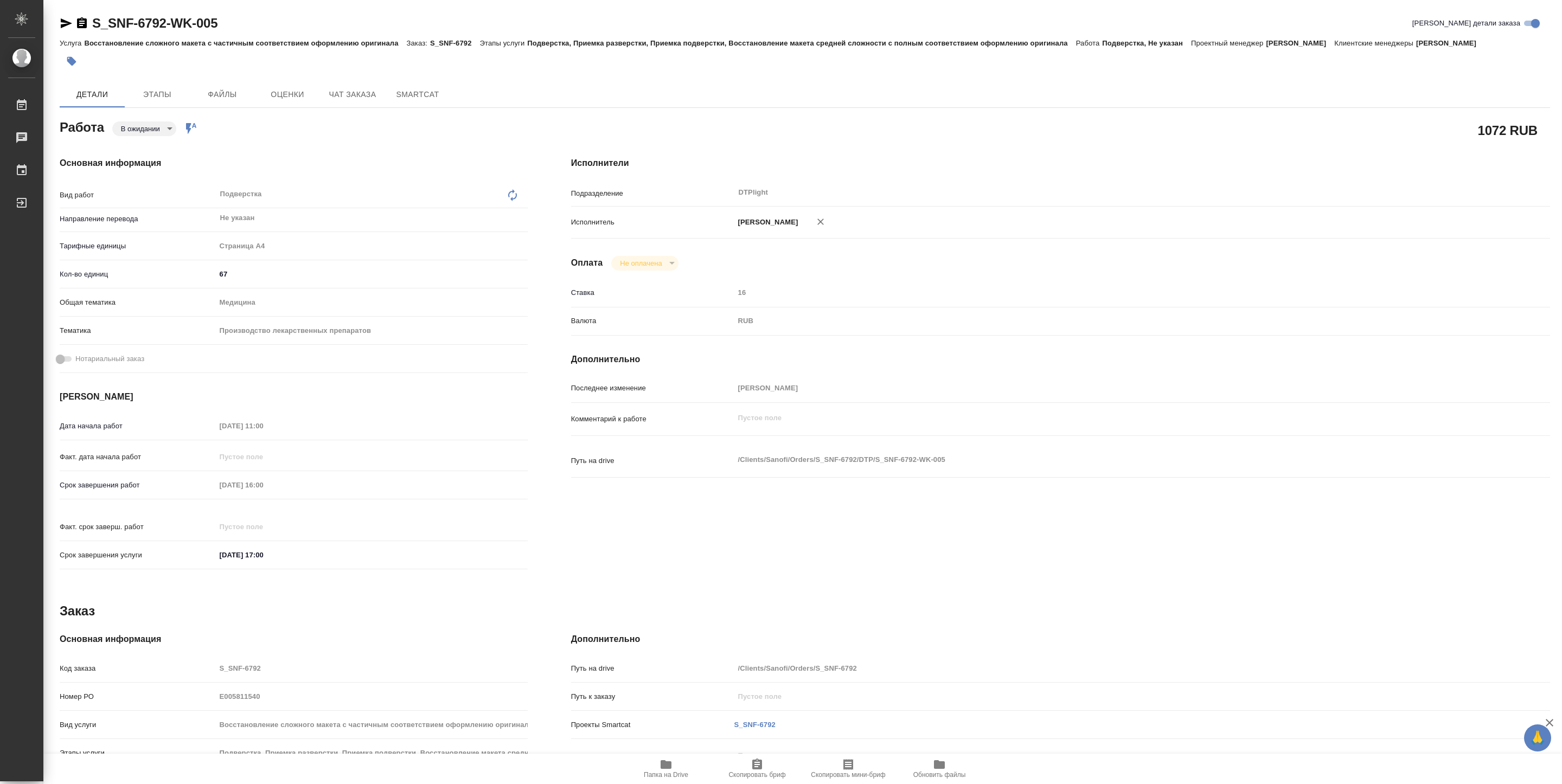
type textarea "x"
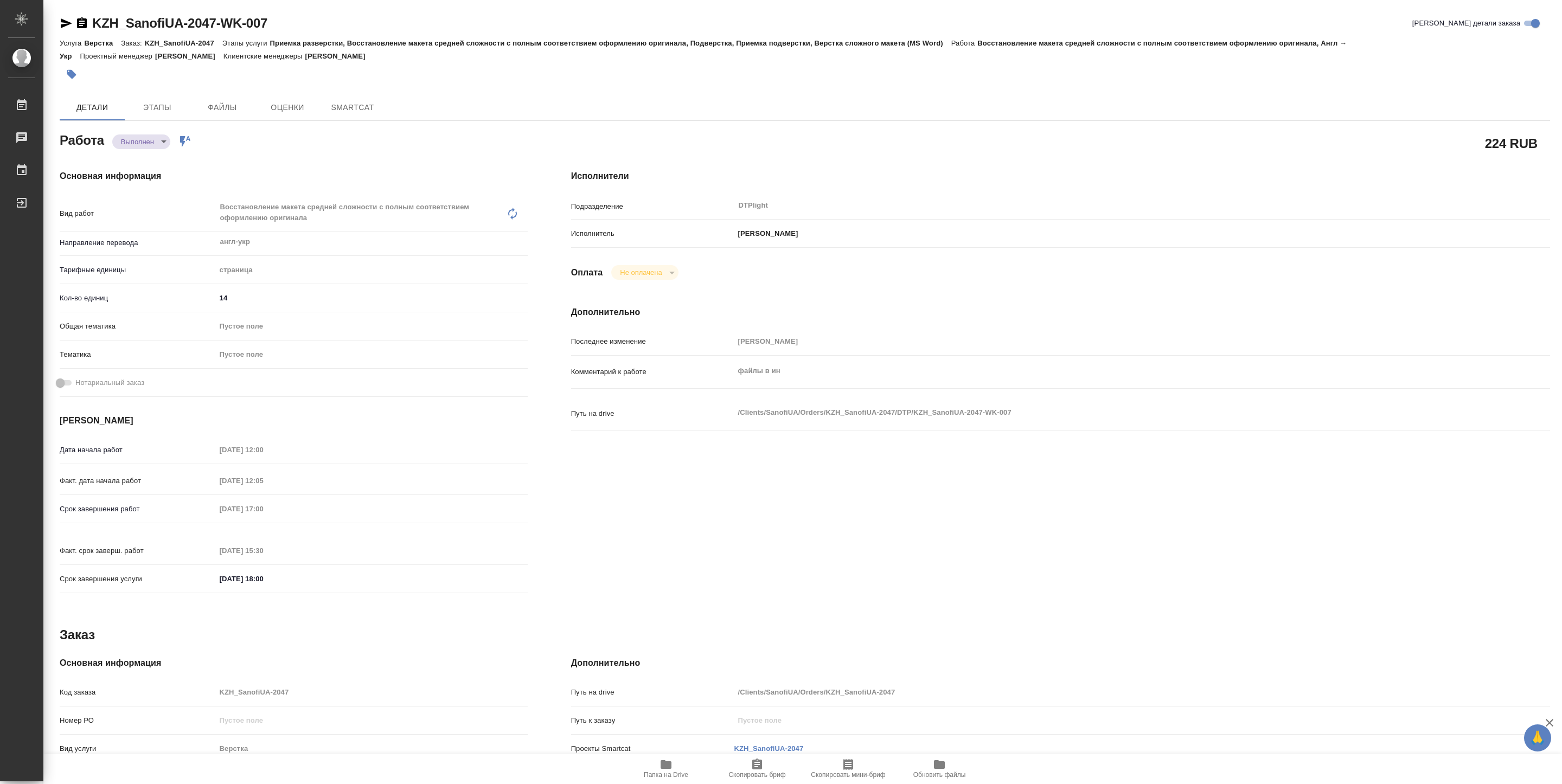
type textarea "x"
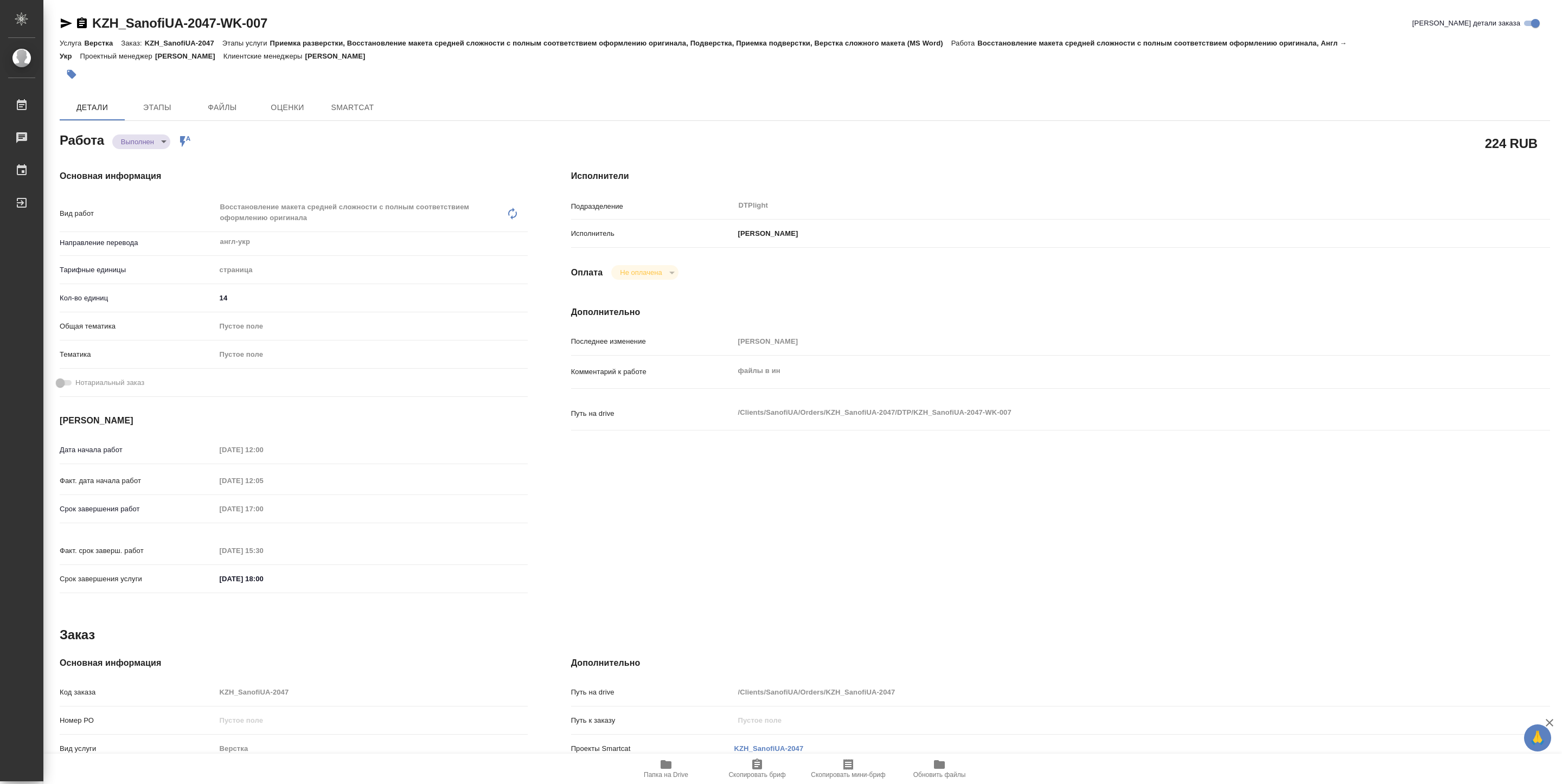
type textarea "x"
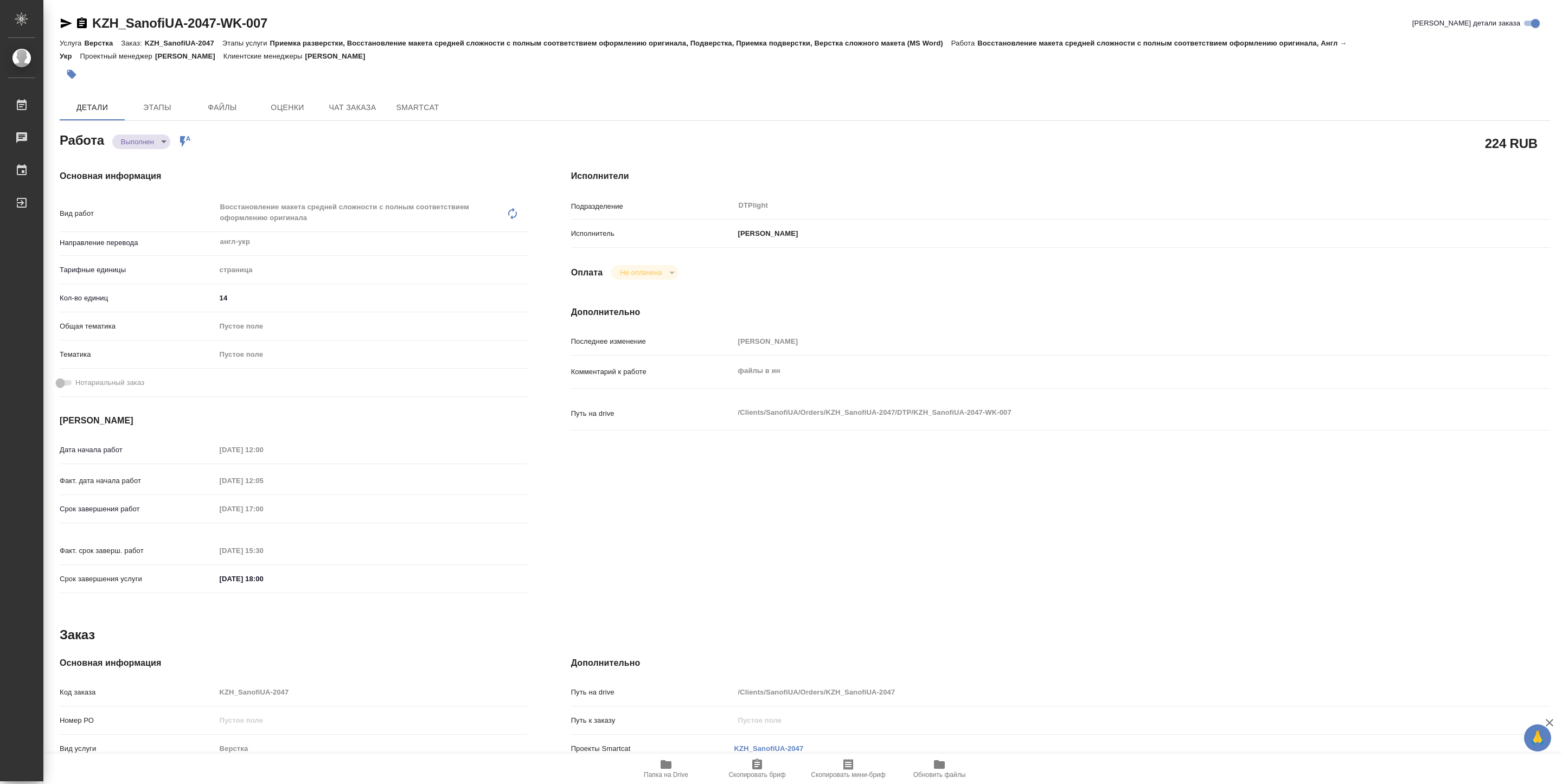
type textarea "x"
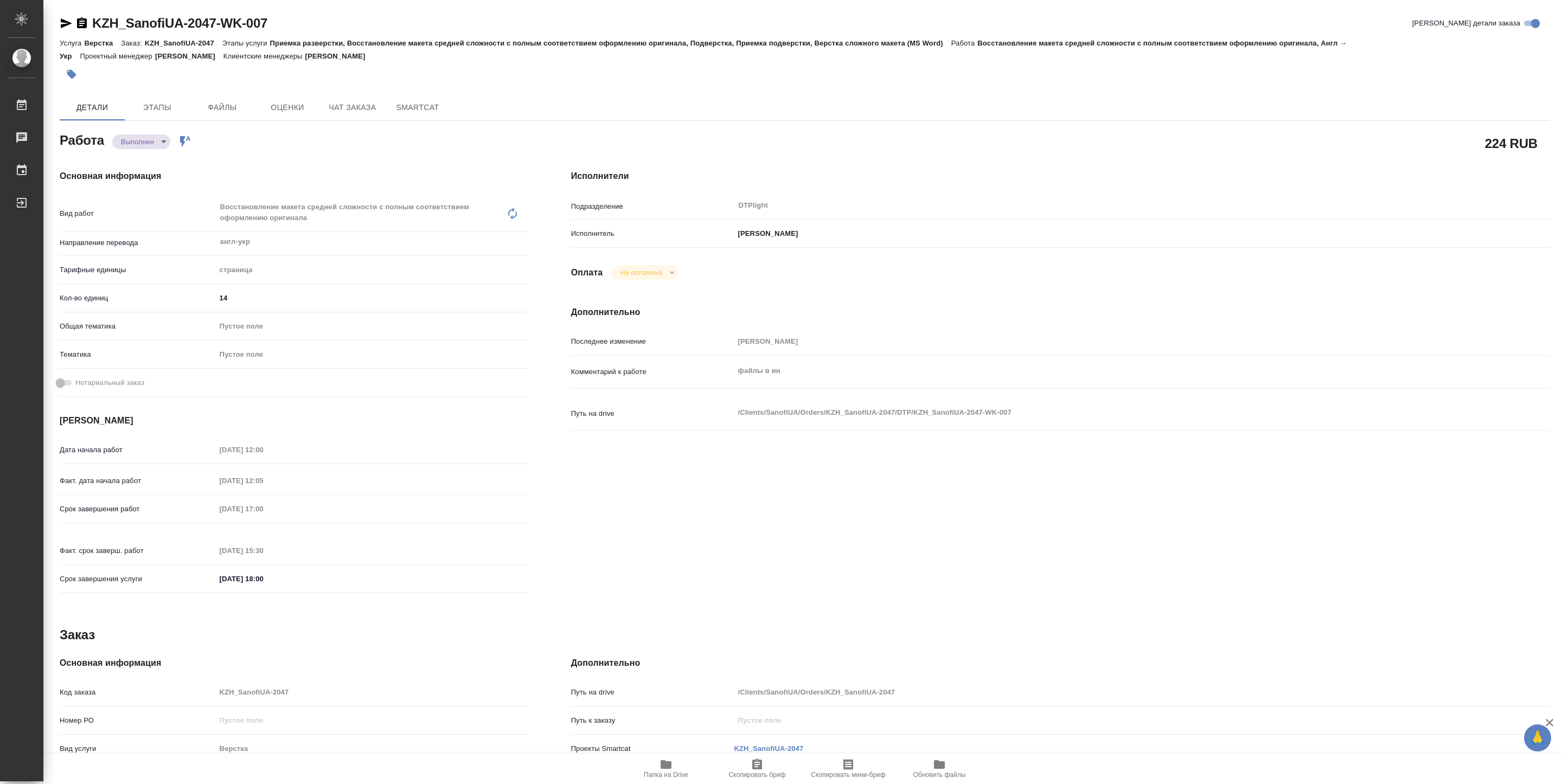
click at [670, 771] on span "Папка на Drive" at bounding box center [666, 775] width 45 height 8
type textarea "x"
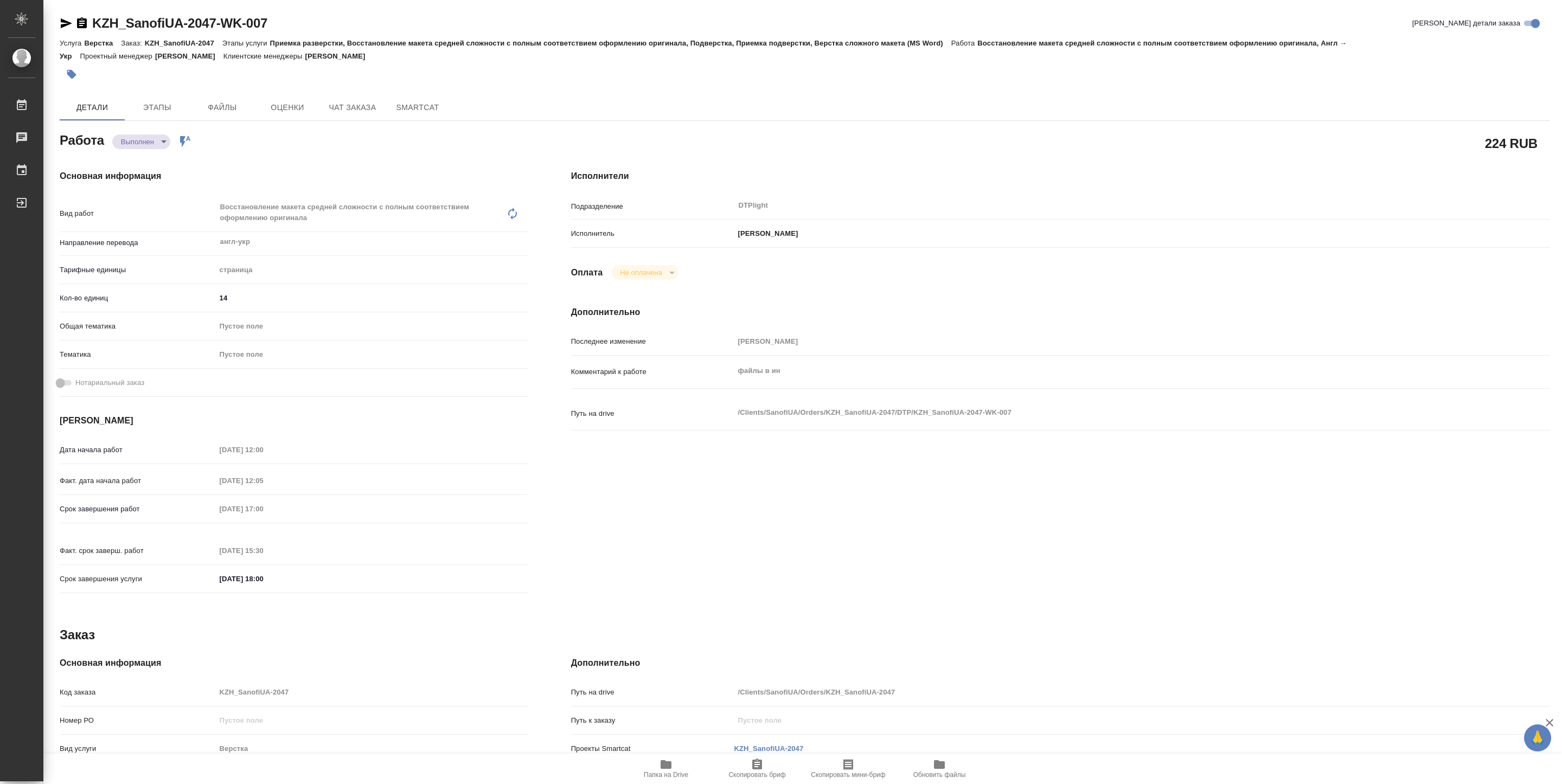
type textarea "x"
